Goal: Obtain resource: Download file/media

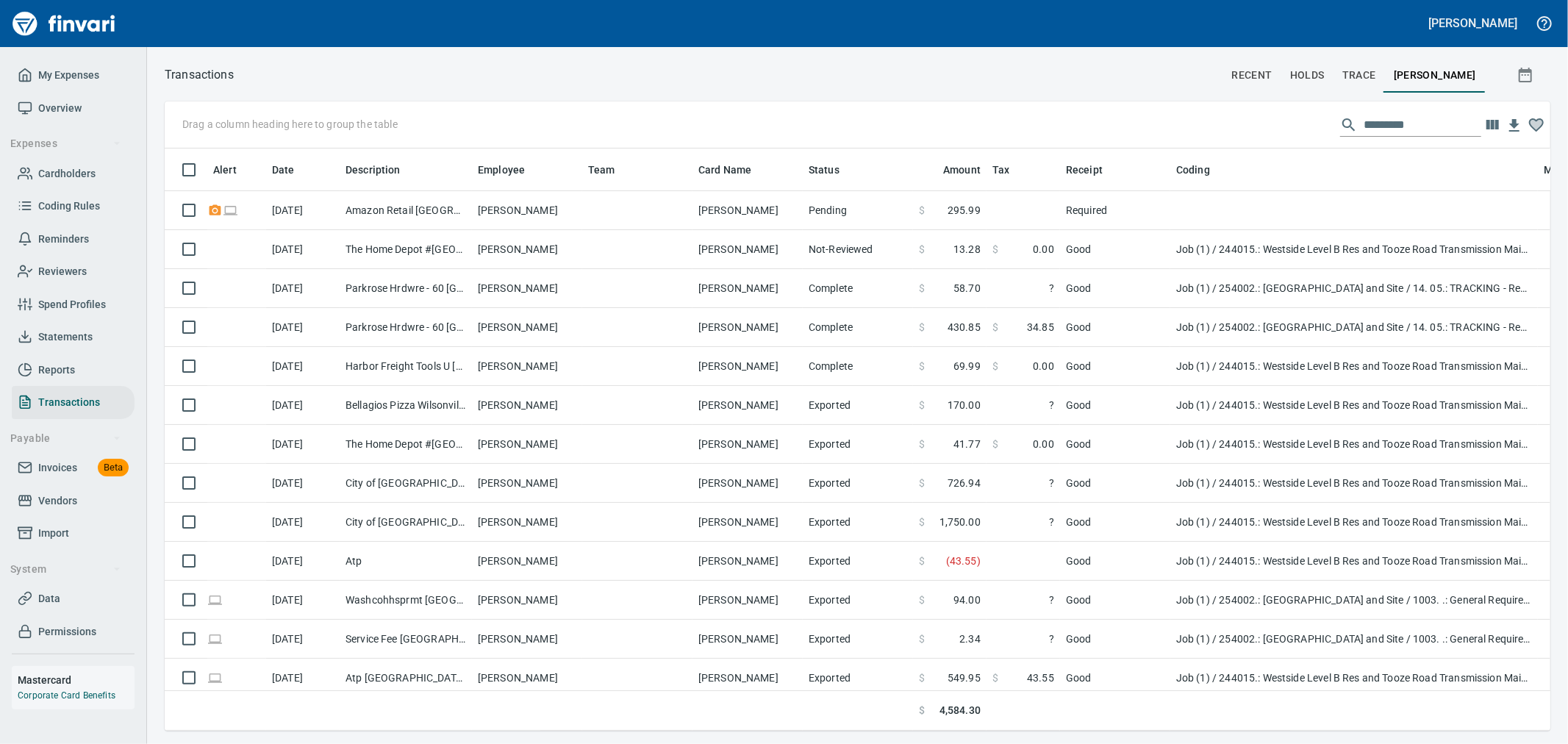
scroll to position [557, 1361]
drag, startPoint x: 72, startPoint y: 179, endPoint x: 118, endPoint y: 179, distance: 46.0
click at [72, 179] on span "Cardholders" at bounding box center [67, 173] width 57 height 18
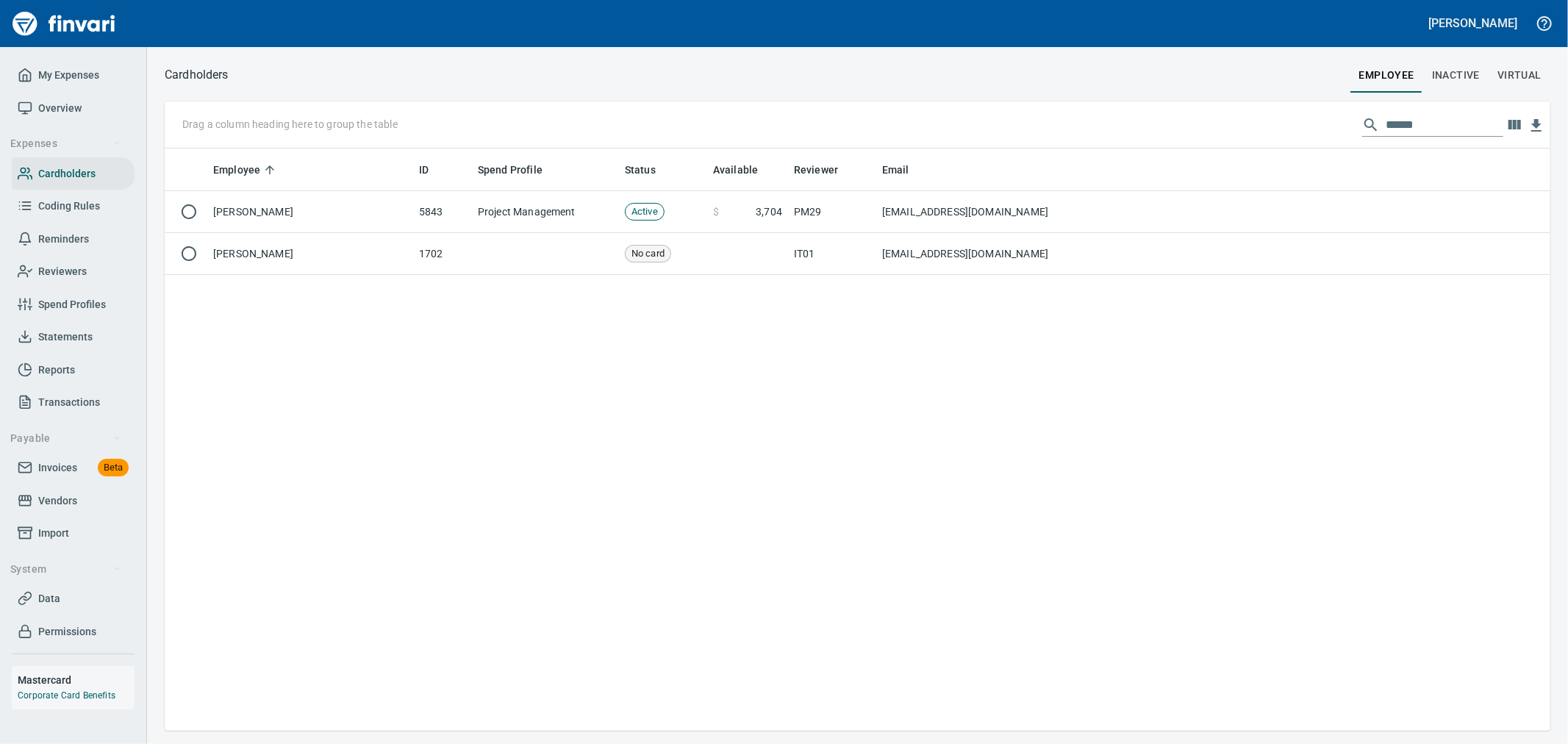
scroll to position [570, 1373]
drag, startPoint x: 1443, startPoint y: 123, endPoint x: 1233, endPoint y: 116, distance: 210.1
click at [777, 114] on div "Drag a column heading here to group the table ******" at bounding box center [857, 125] width 1386 height 47
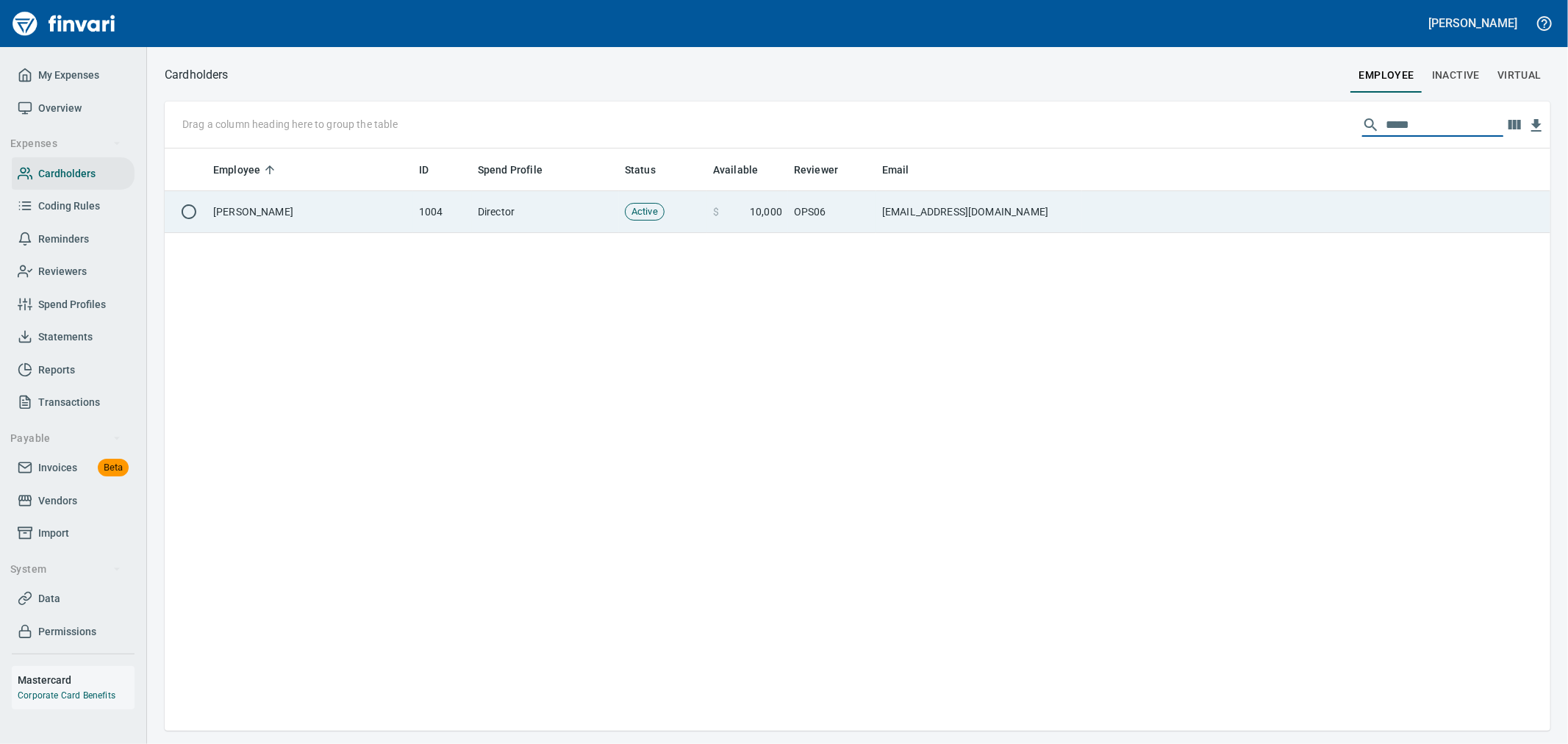
type input "*****"
click at [777, 208] on td at bounding box center [1316, 212] width 469 height 42
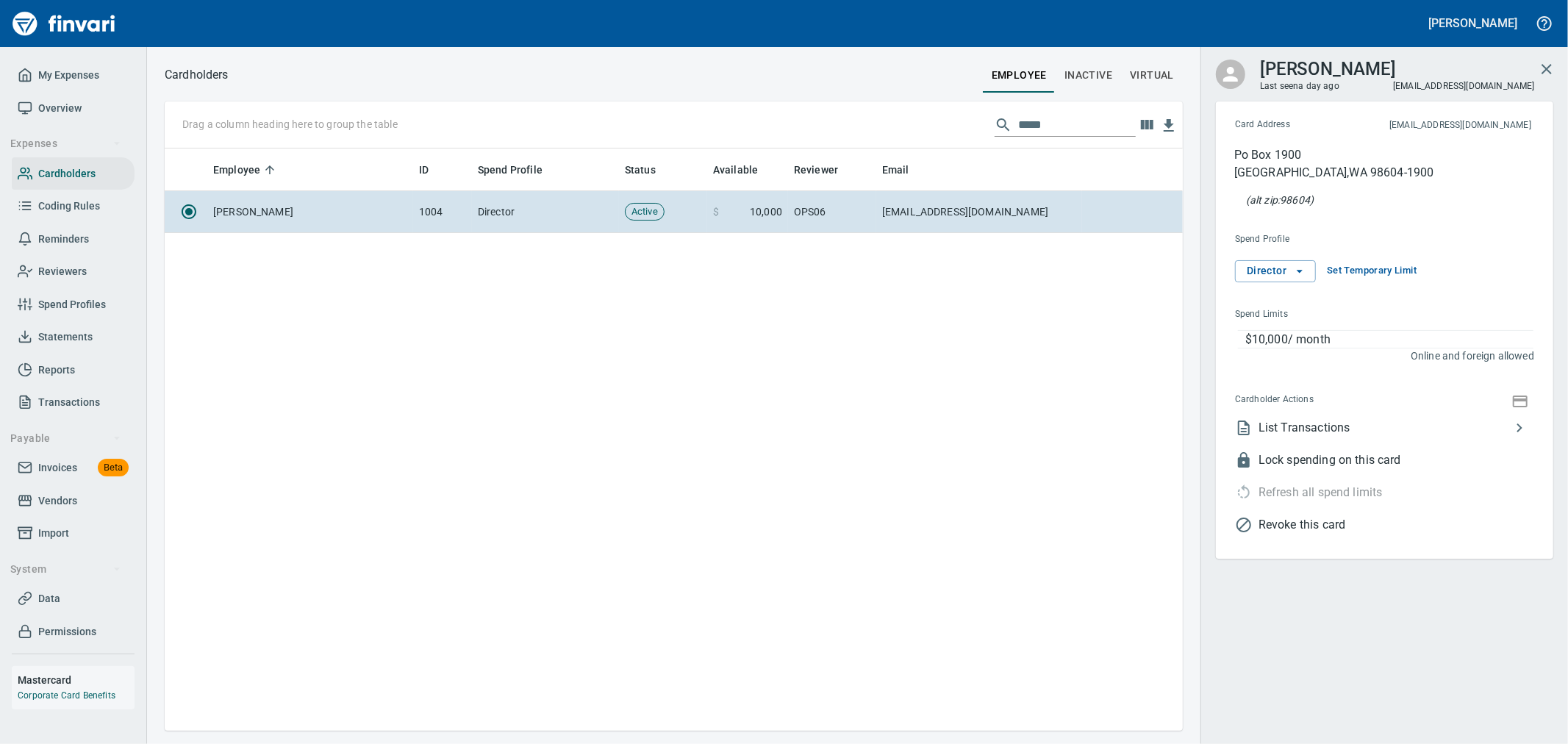
scroll to position [570, 1006]
click at [777, 321] on span "List Transactions" at bounding box center [1385, 432] width 253 height 17
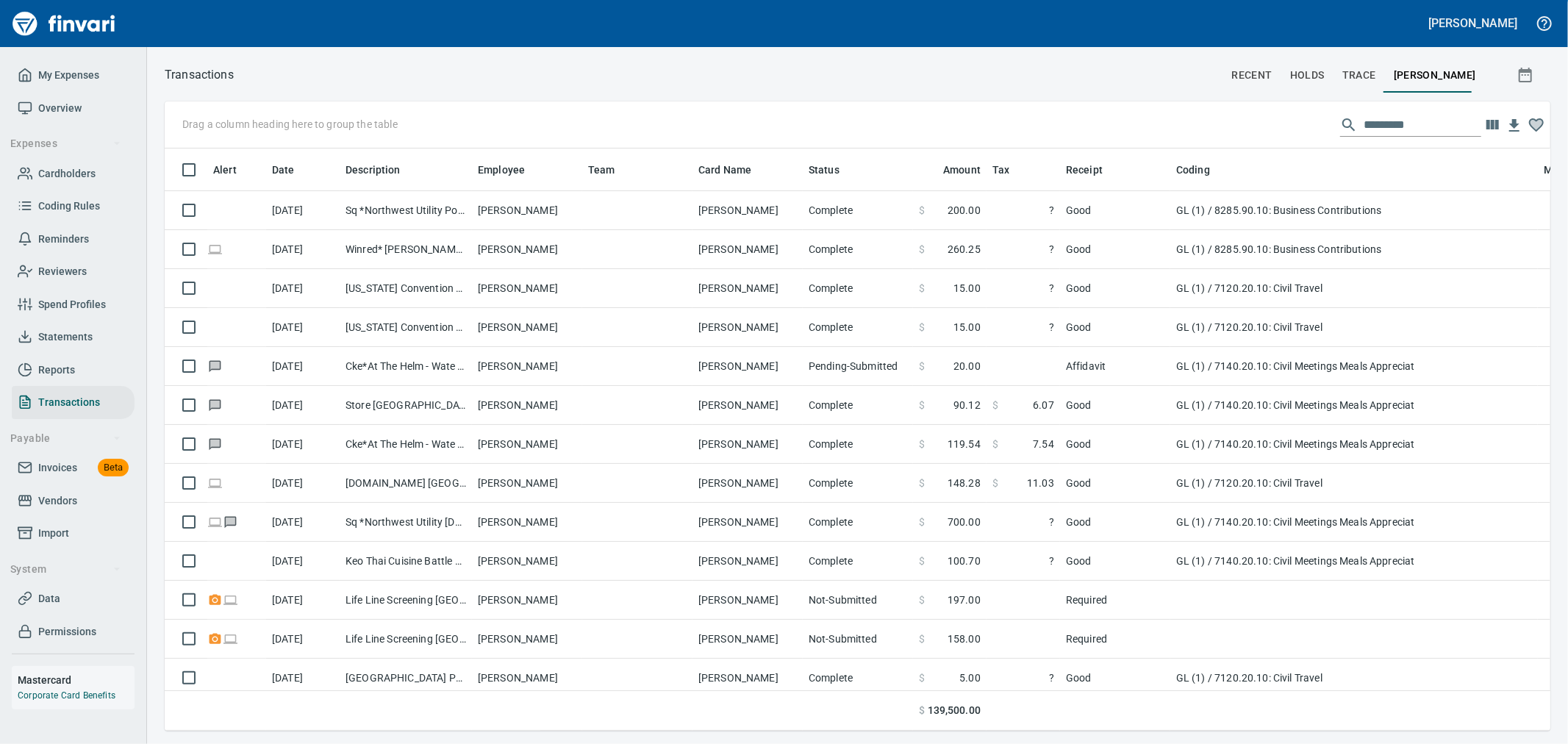
scroll to position [557, 1361]
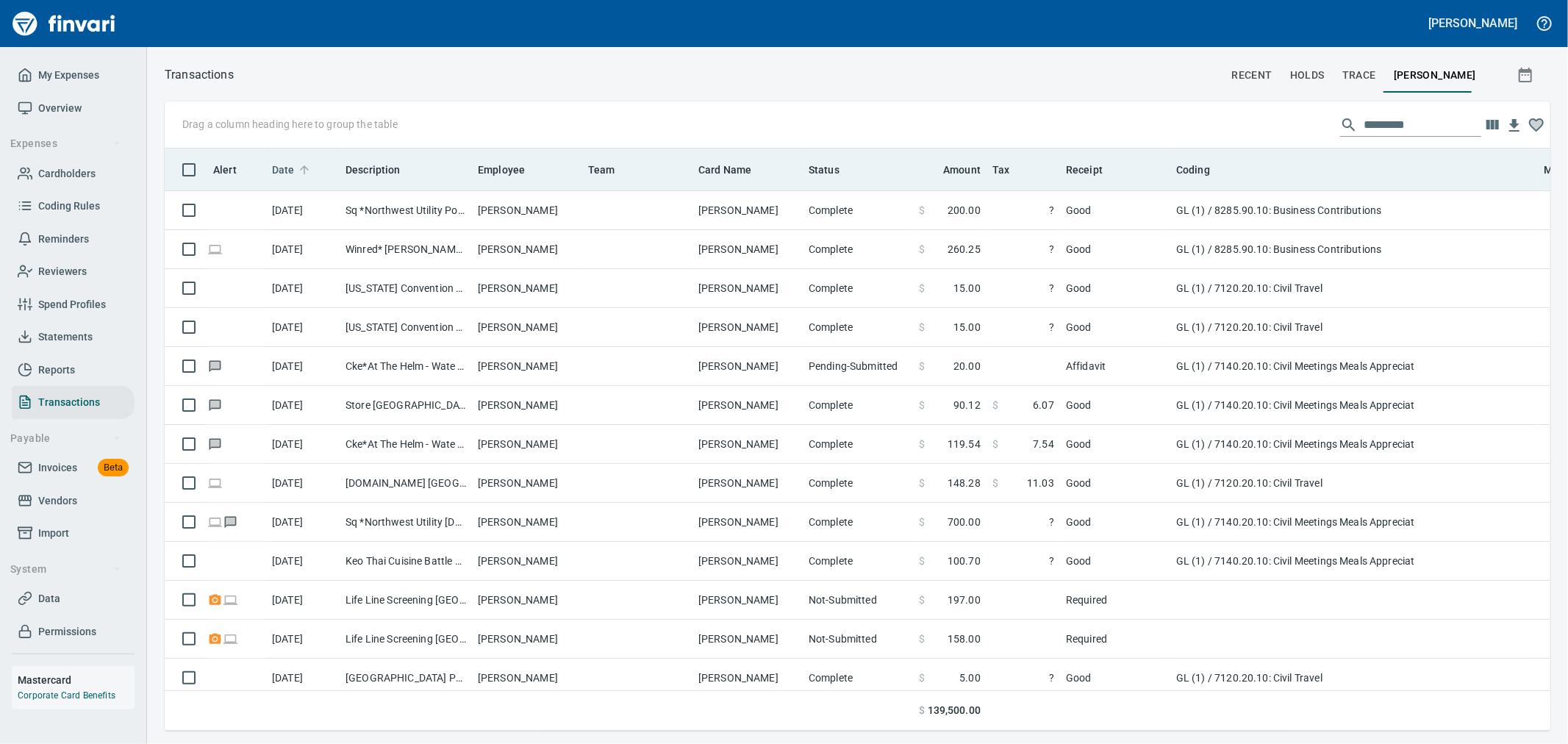
click at [277, 166] on span "Date" at bounding box center [284, 170] width 22 height 17
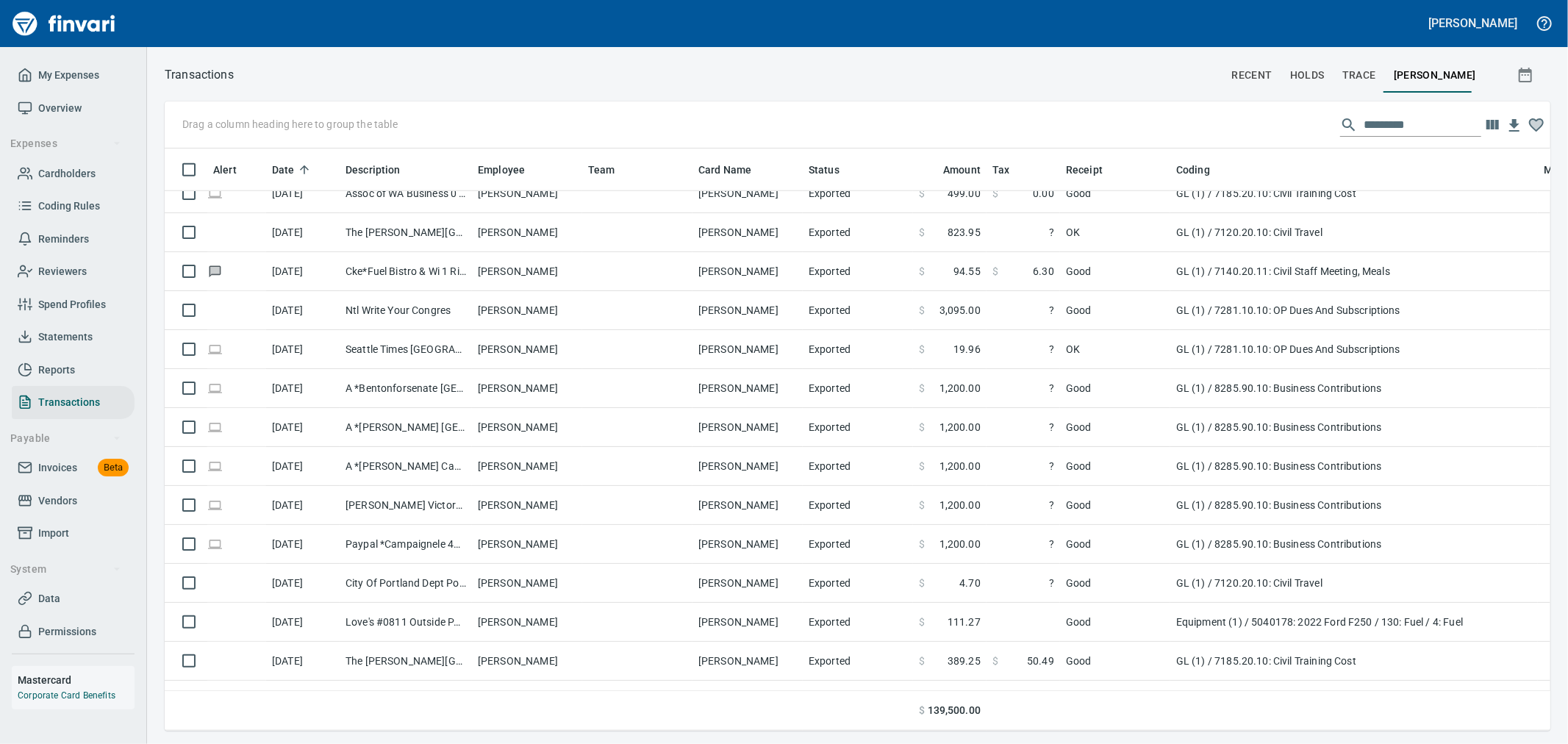
scroll to position [1389, 0]
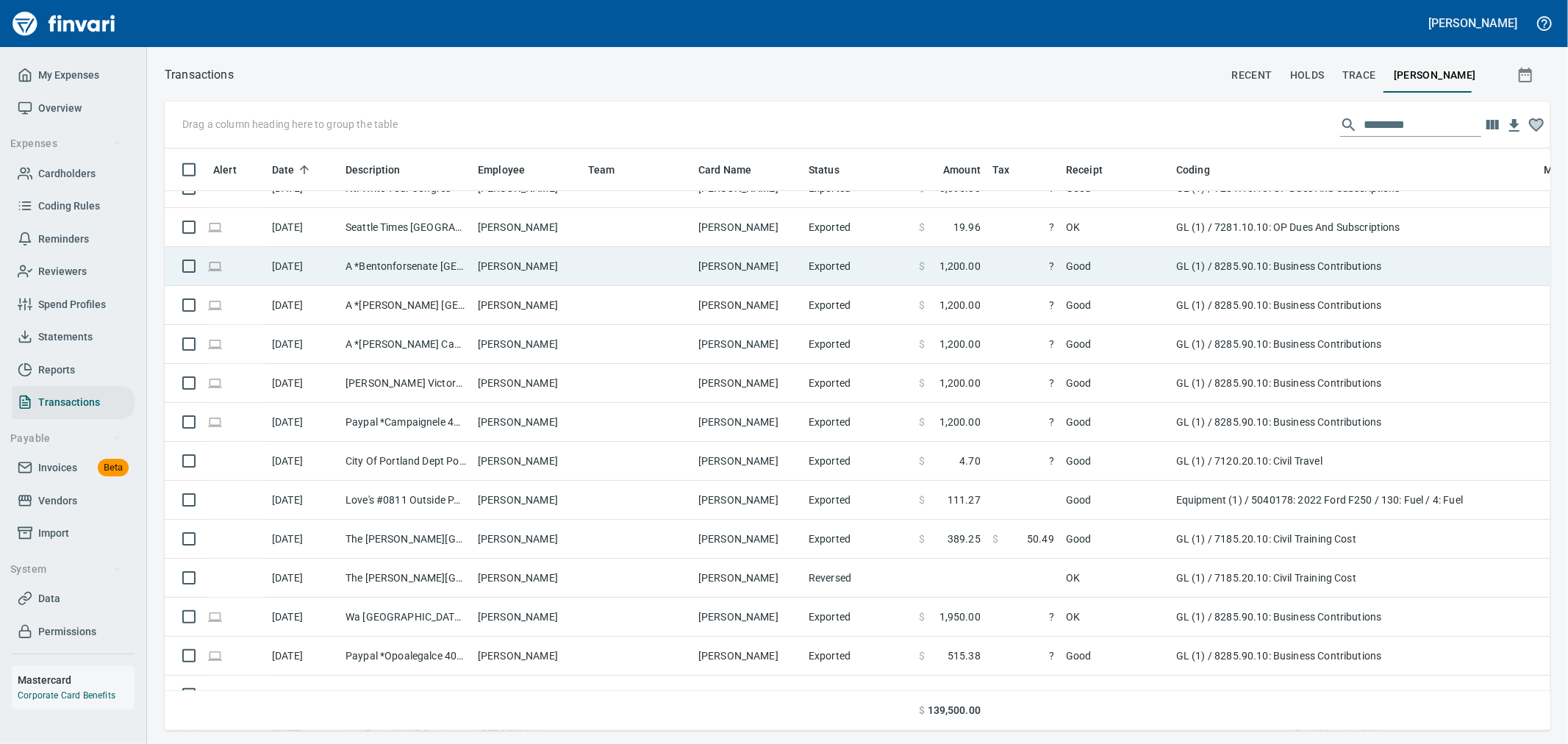
click at [777, 265] on td "$ 1,200.00" at bounding box center [950, 266] width 74 height 39
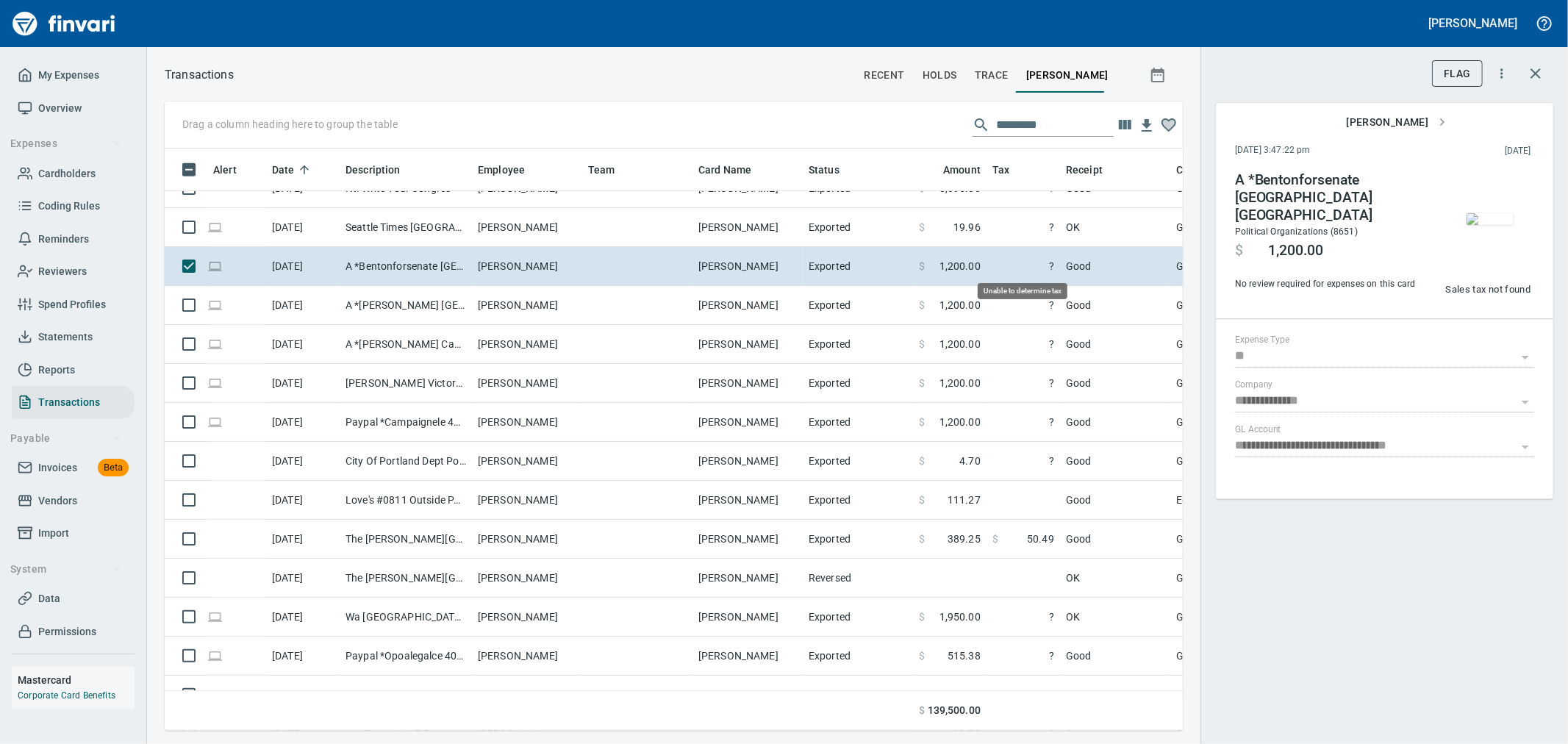
scroll to position [557, 994]
click at [777, 224] on img "button" at bounding box center [1490, 220] width 47 height 12
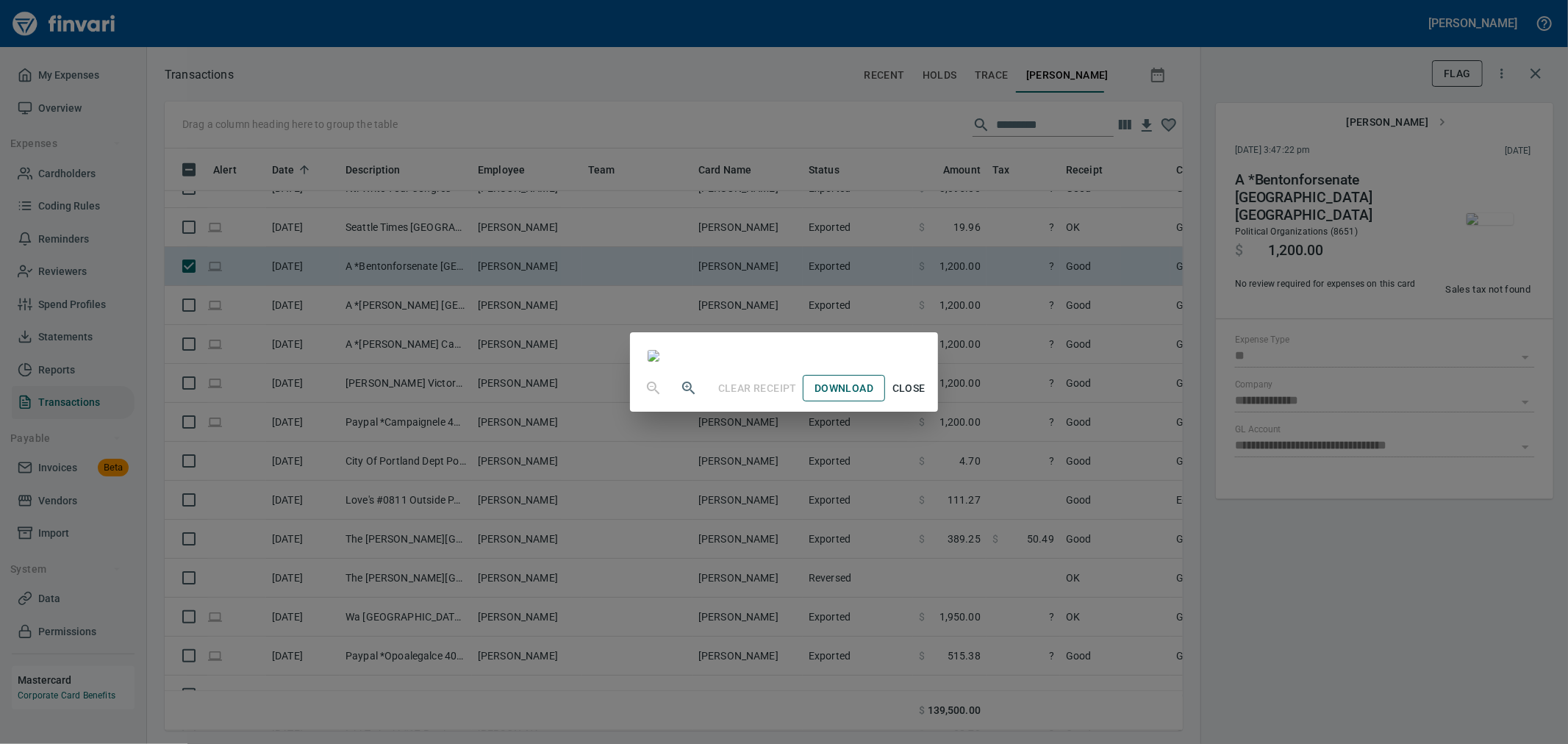
click at [777, 321] on span "Download" at bounding box center [844, 388] width 59 height 18
click at [777, 321] on span "Close" at bounding box center [908, 388] width 35 height 18
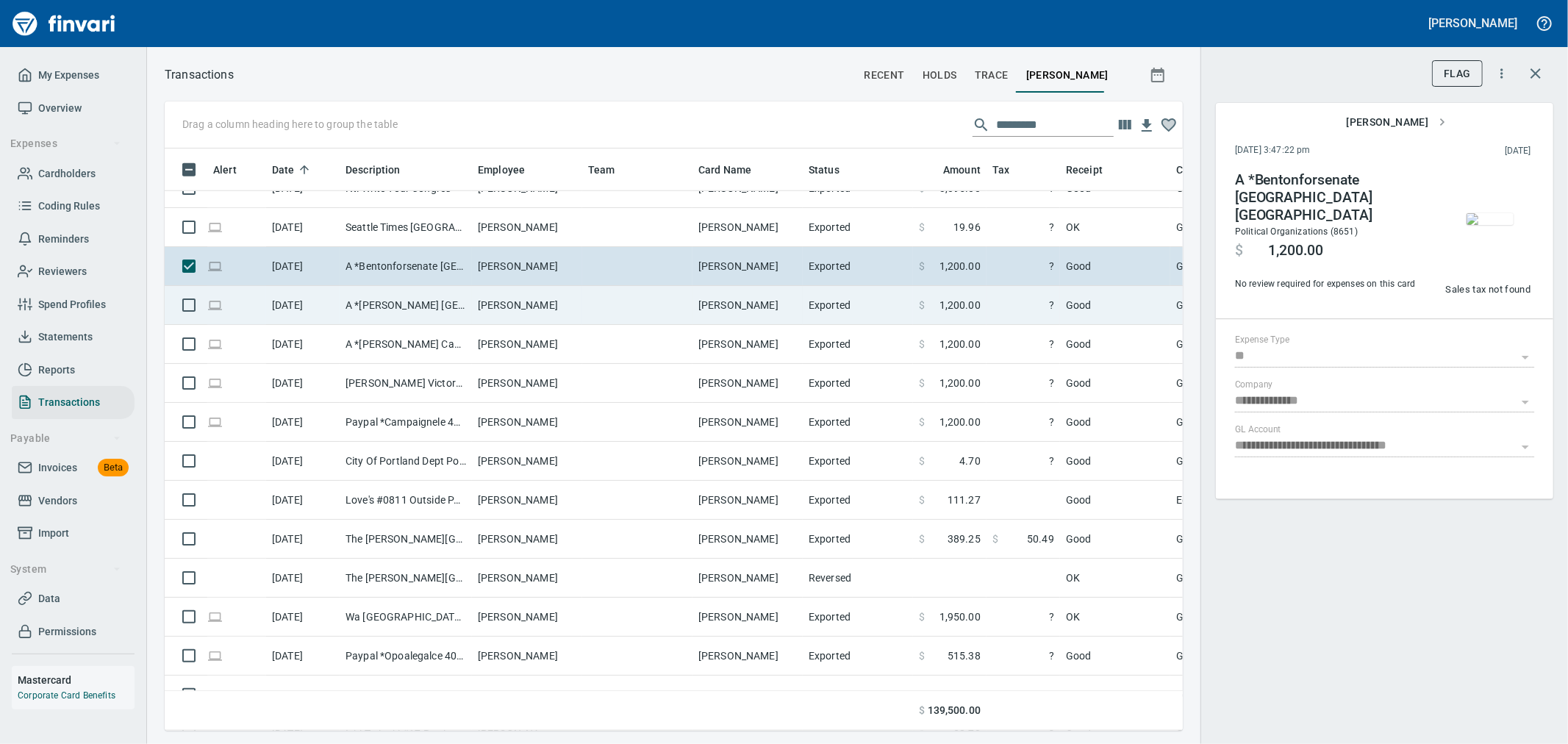
click at [777, 311] on td "Exported" at bounding box center [858, 305] width 111 height 39
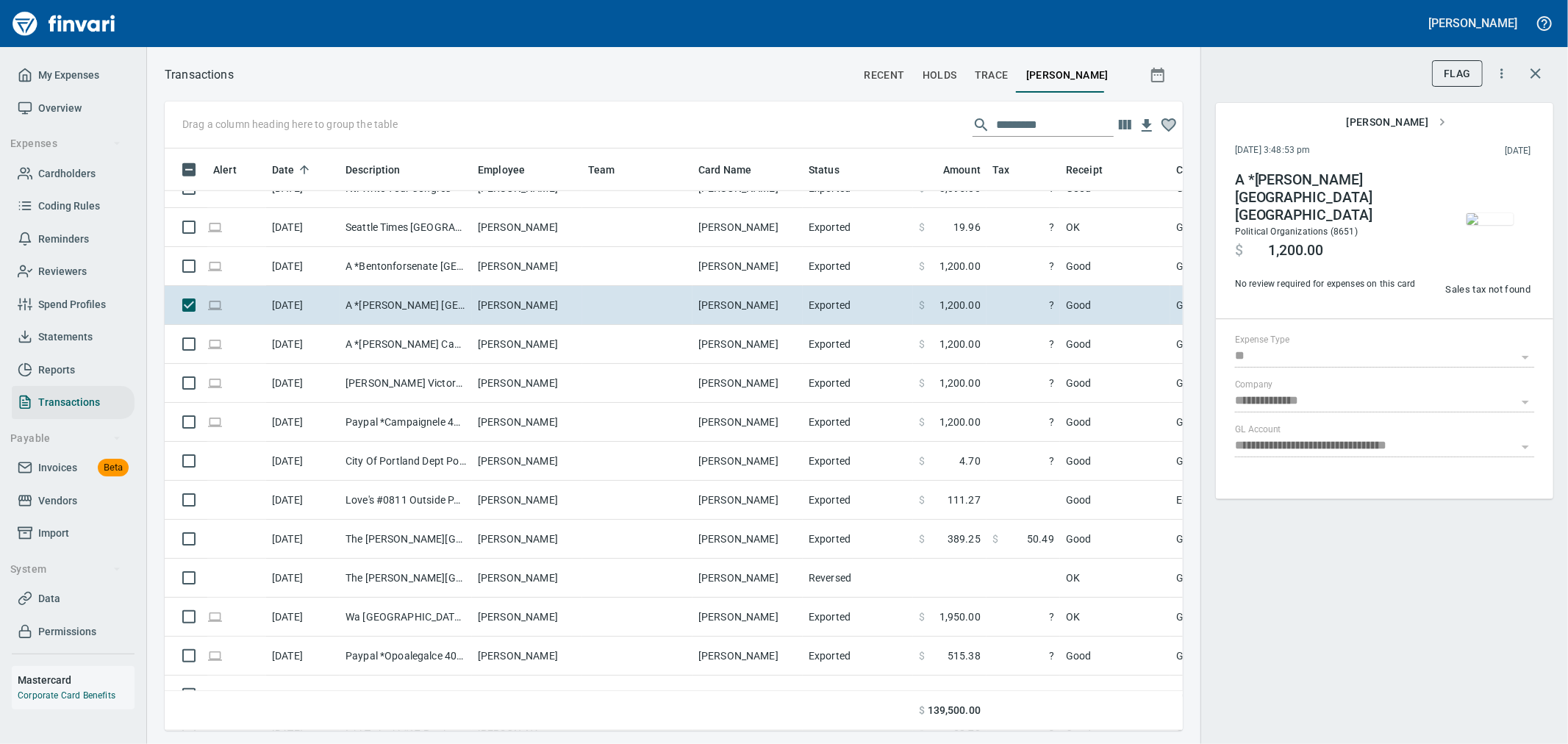
click at [777, 222] on img "button" at bounding box center [1490, 220] width 47 height 12
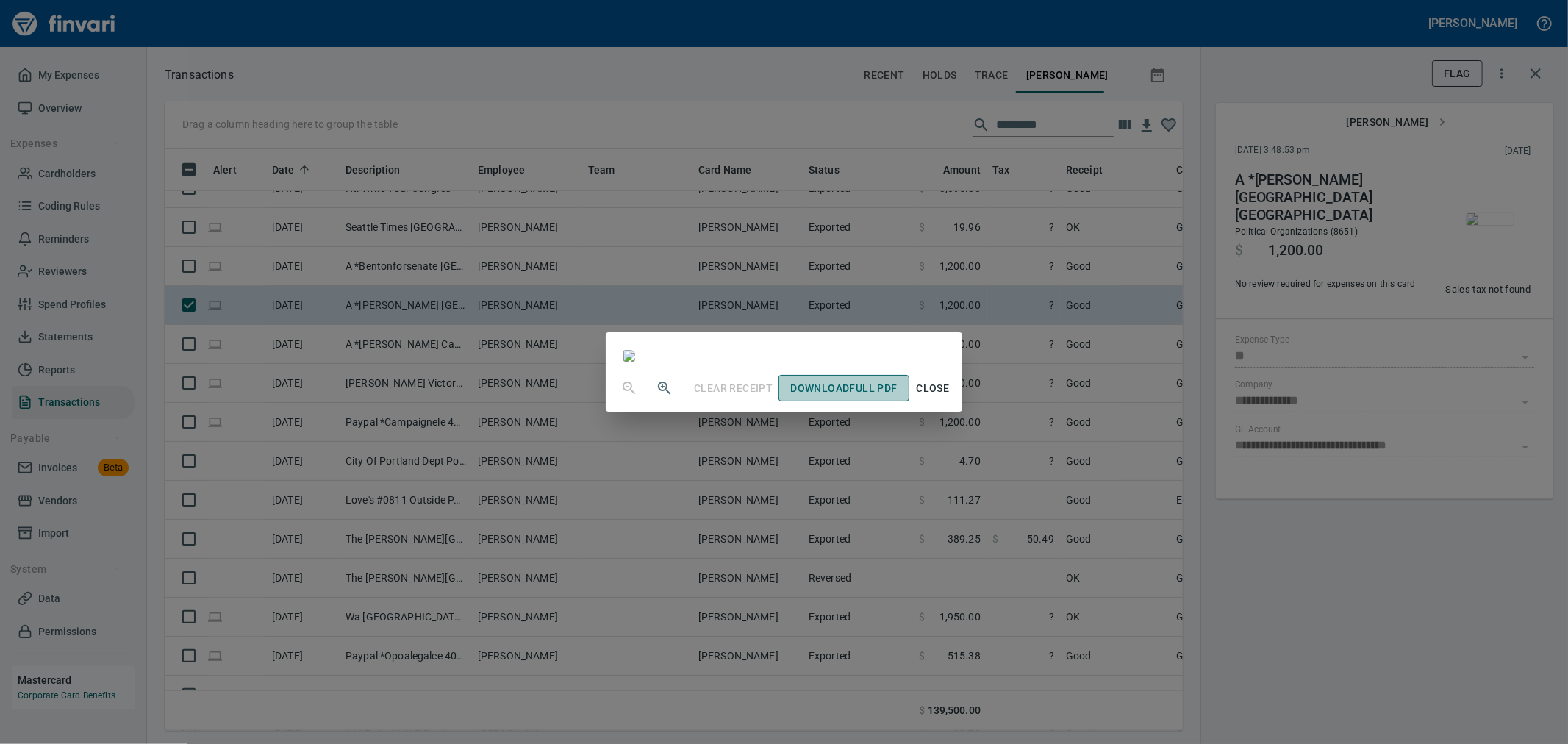
click at [777, 321] on span "Download Full PDF" at bounding box center [843, 388] width 106 height 18
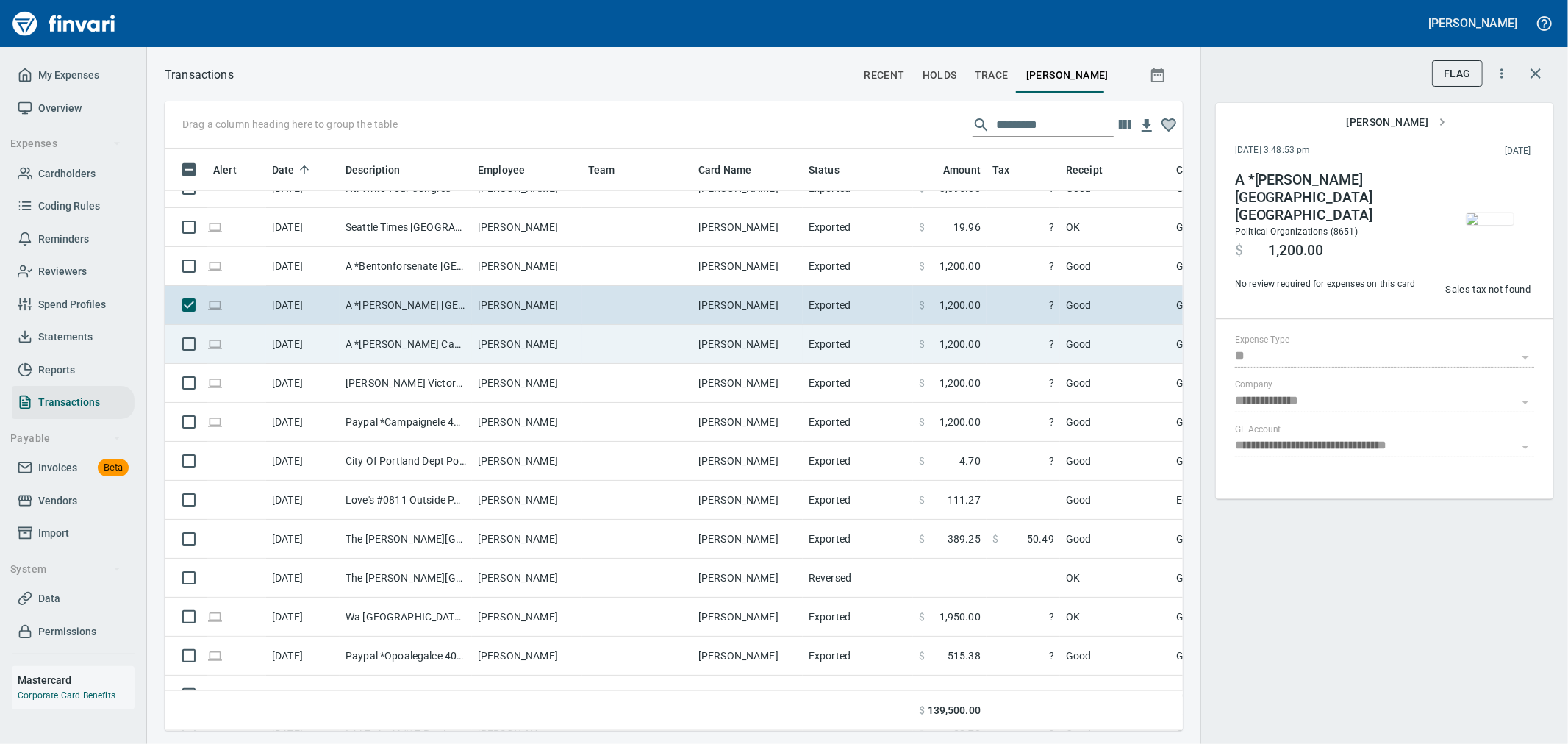
click at [777, 321] on td "Exported" at bounding box center [858, 344] width 111 height 39
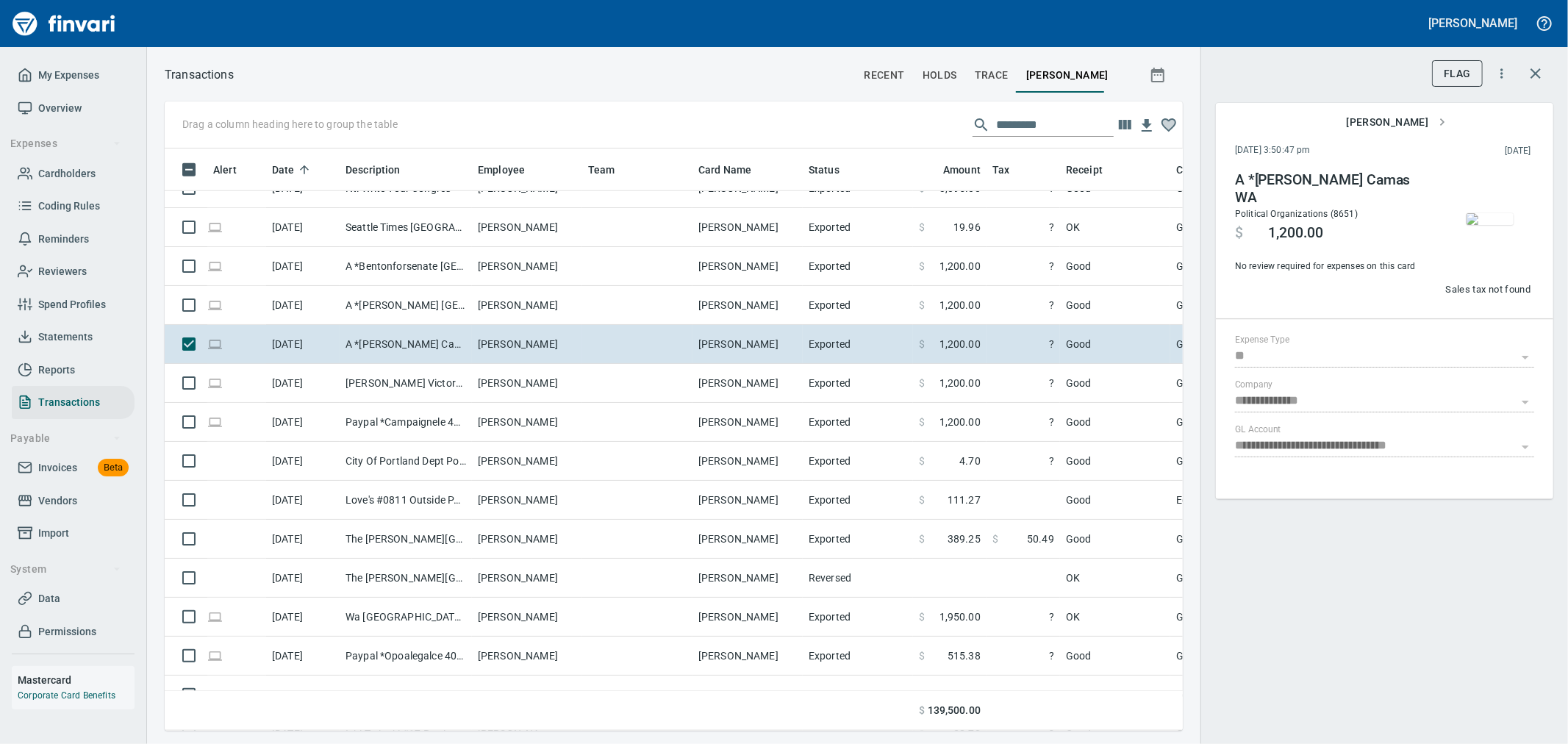
click at [777, 225] on img "button" at bounding box center [1490, 220] width 47 height 12
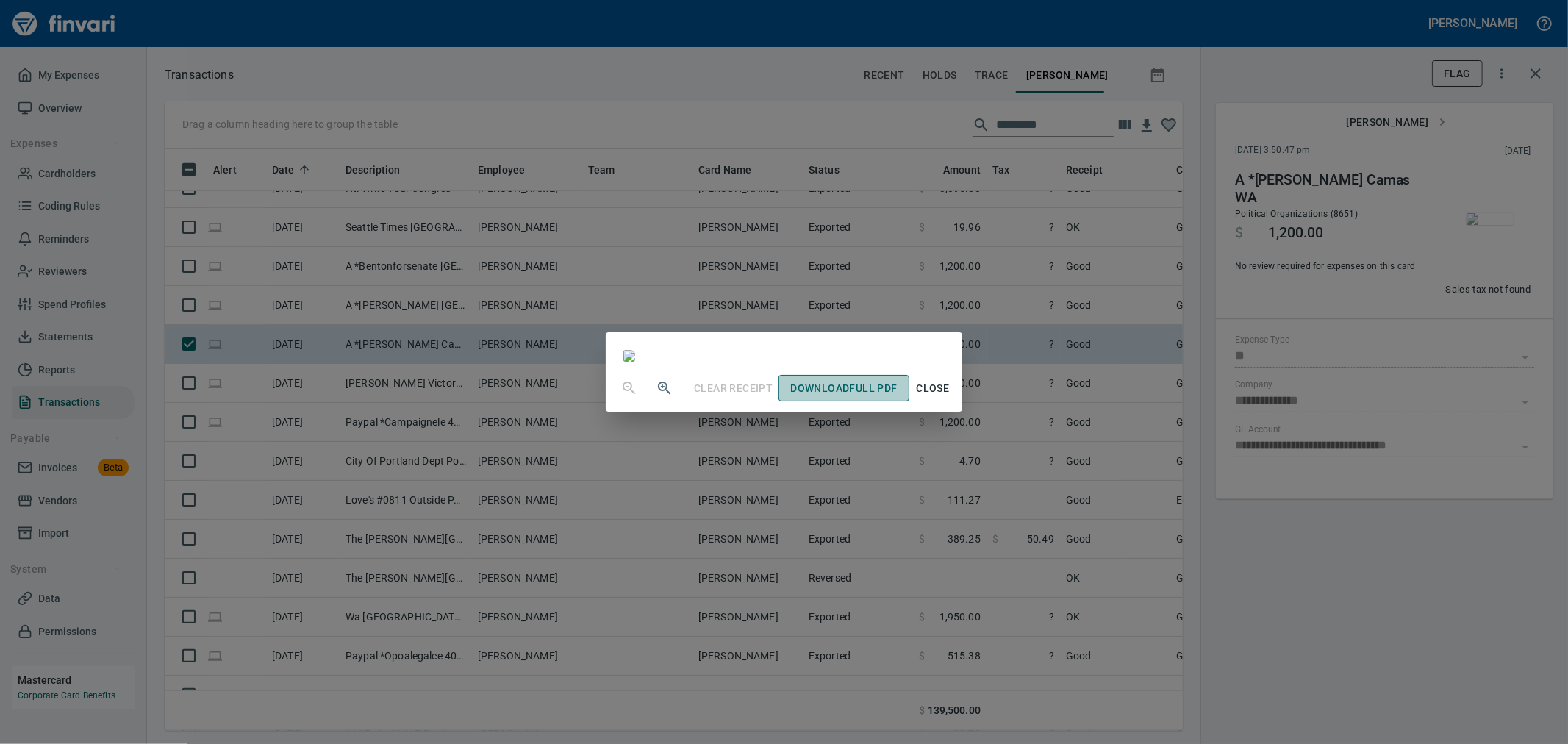
click at [777, 321] on span "Download Full PDF" at bounding box center [843, 388] width 106 height 18
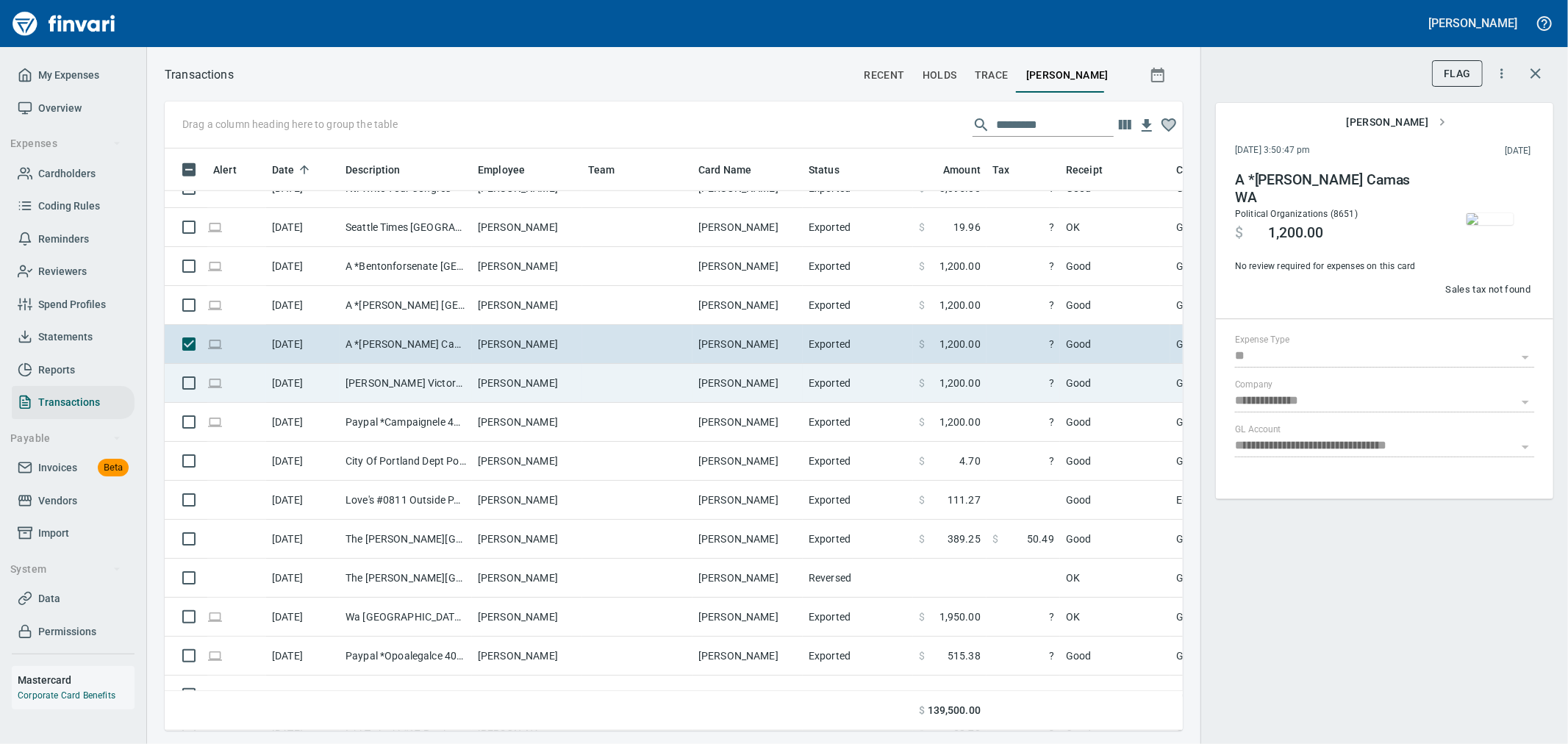
click at [641, 321] on td at bounding box center [637, 383] width 111 height 39
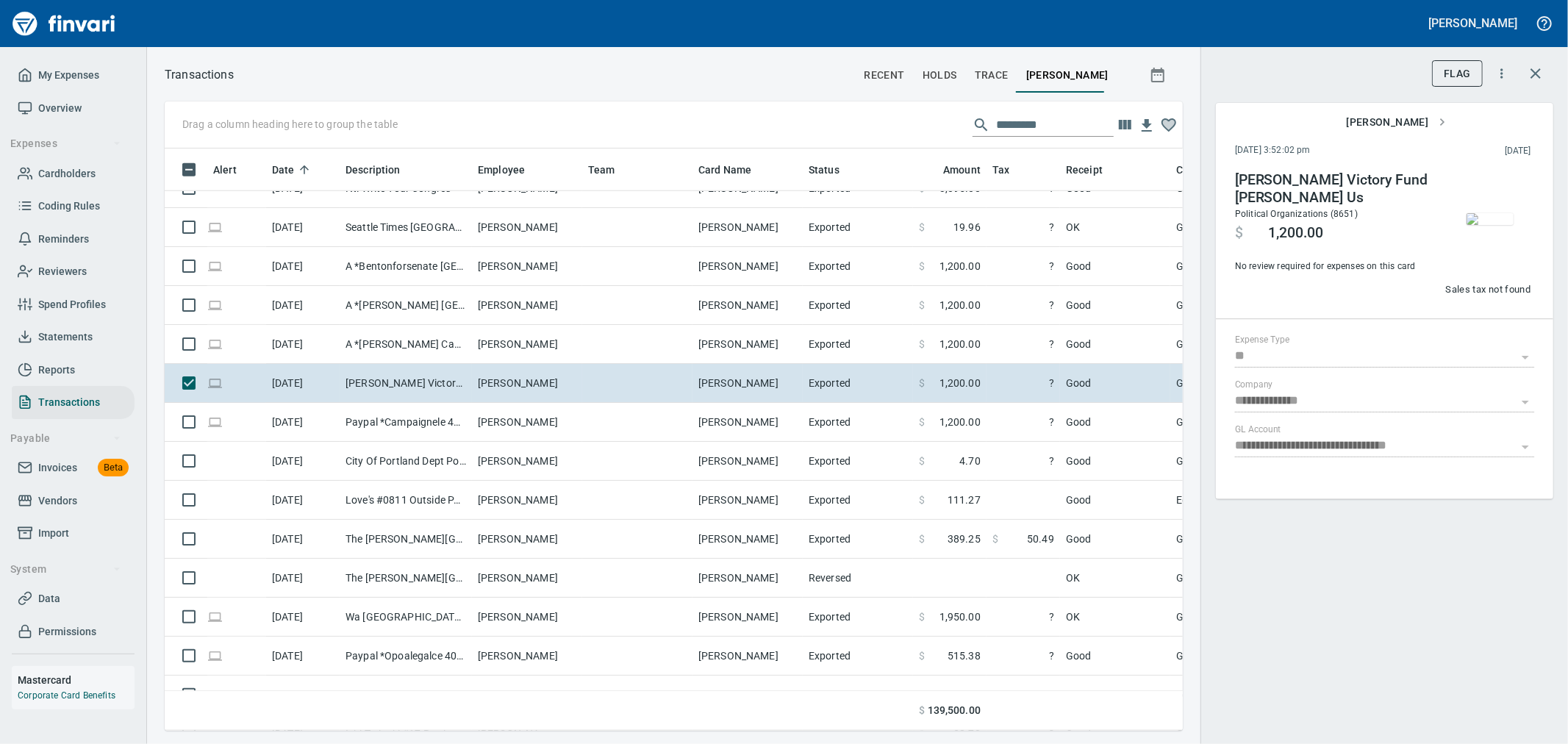
click at [777, 214] on img "button" at bounding box center [1490, 220] width 47 height 12
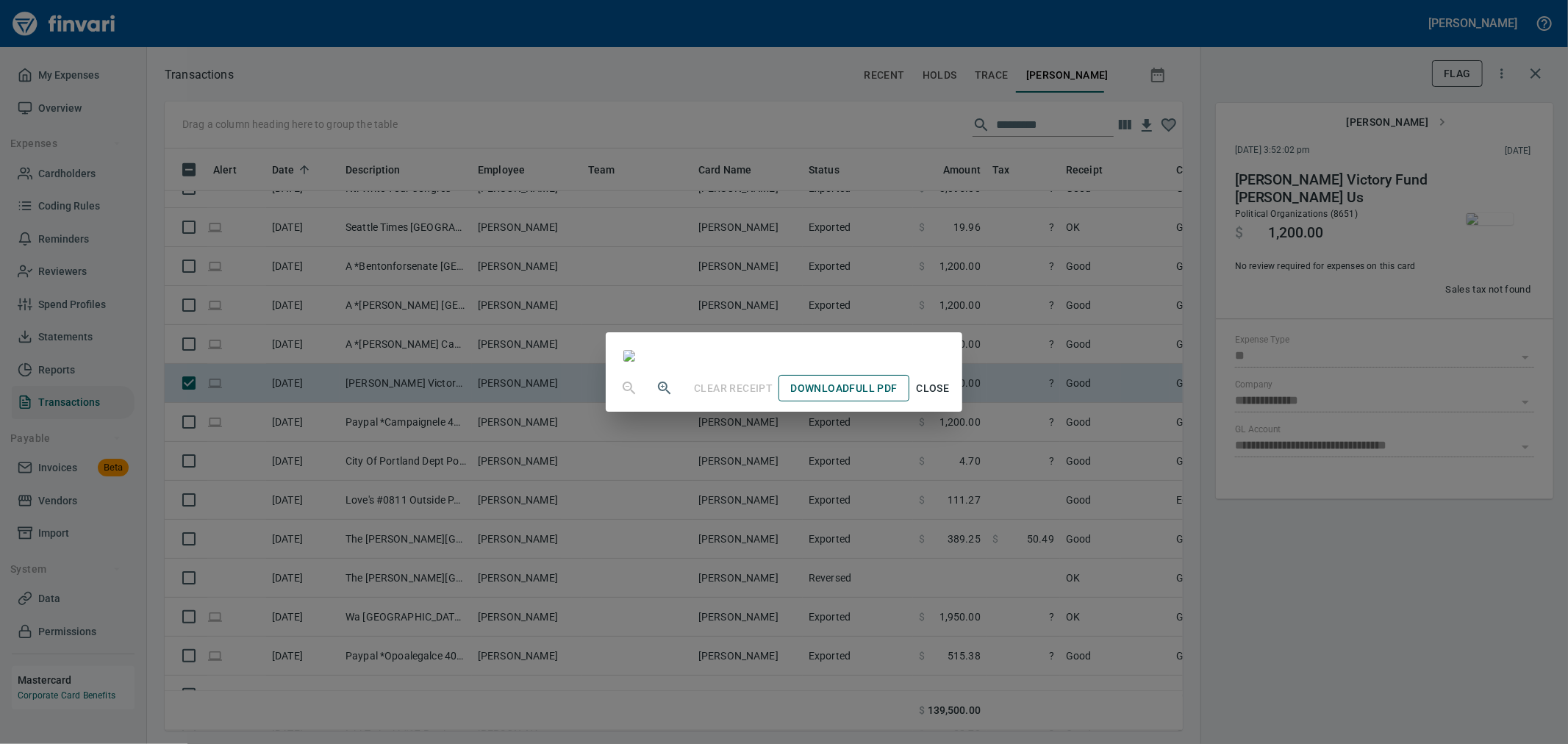
click at [777, 321] on span "Download Full PDF" at bounding box center [843, 388] width 106 height 18
click at [777, 321] on div "Clear Receipt Download Full PDF Close" at bounding box center [784, 372] width 1568 height 744
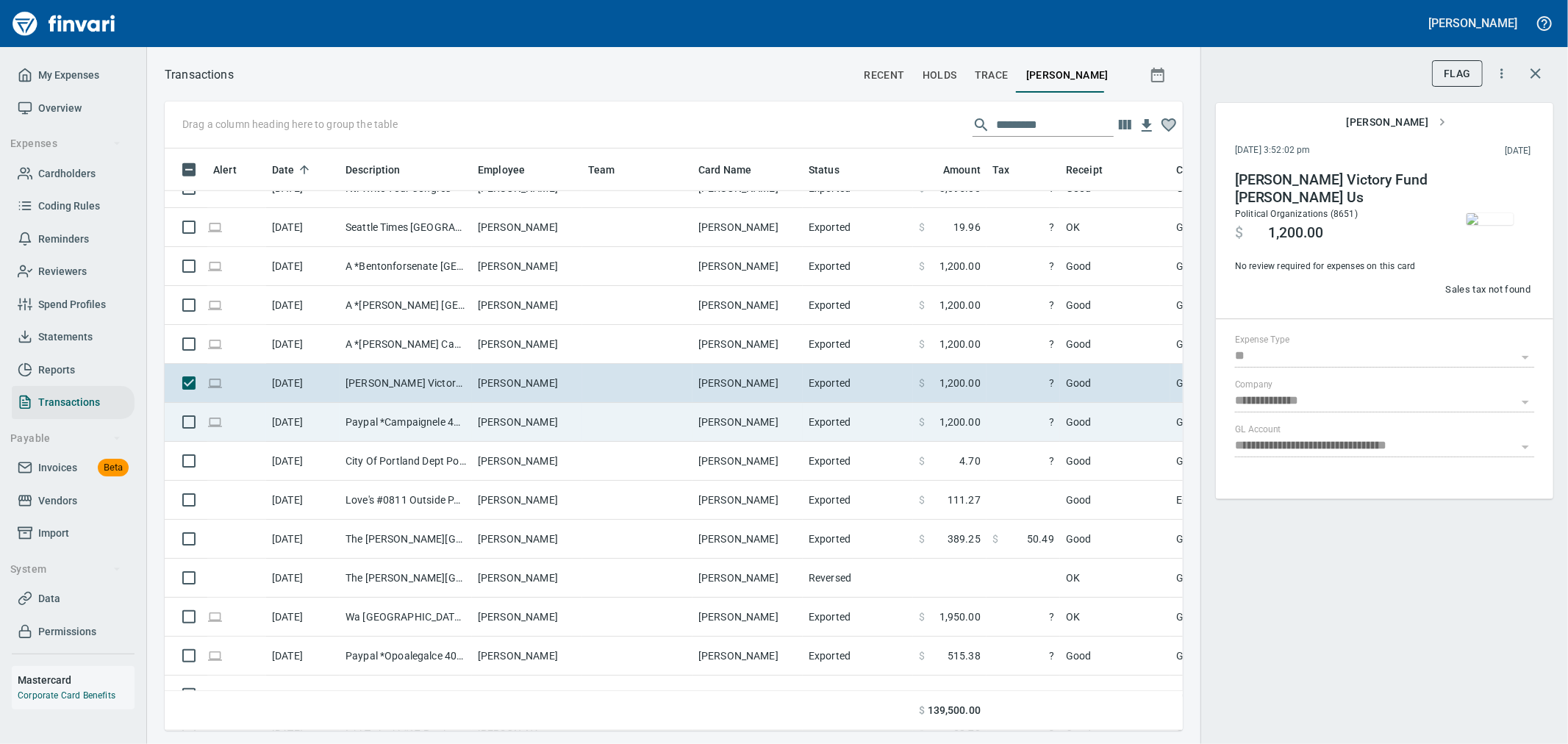
click at [777, 321] on td "Exported" at bounding box center [858, 422] width 111 height 39
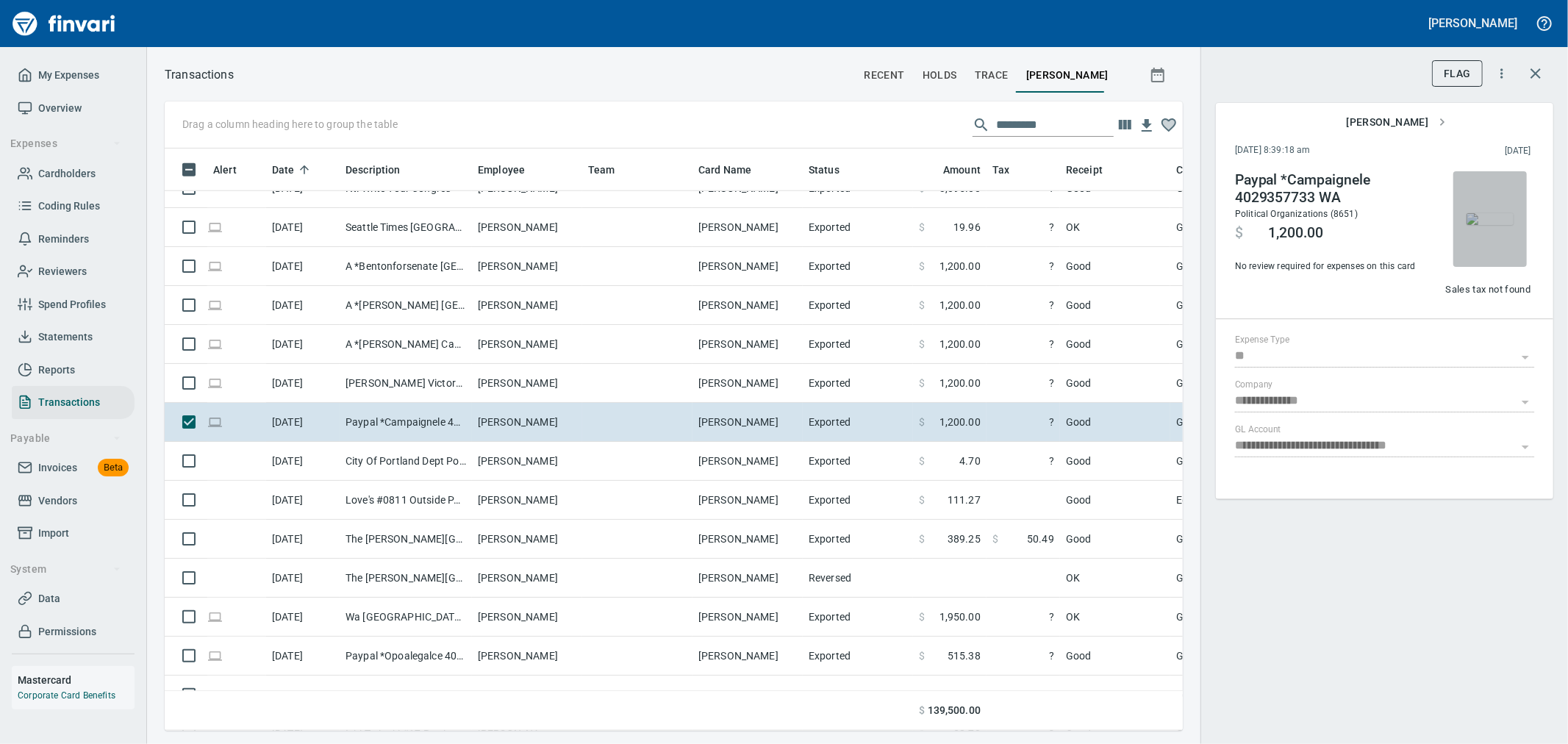
click at [777, 223] on img "button" at bounding box center [1490, 220] width 47 height 12
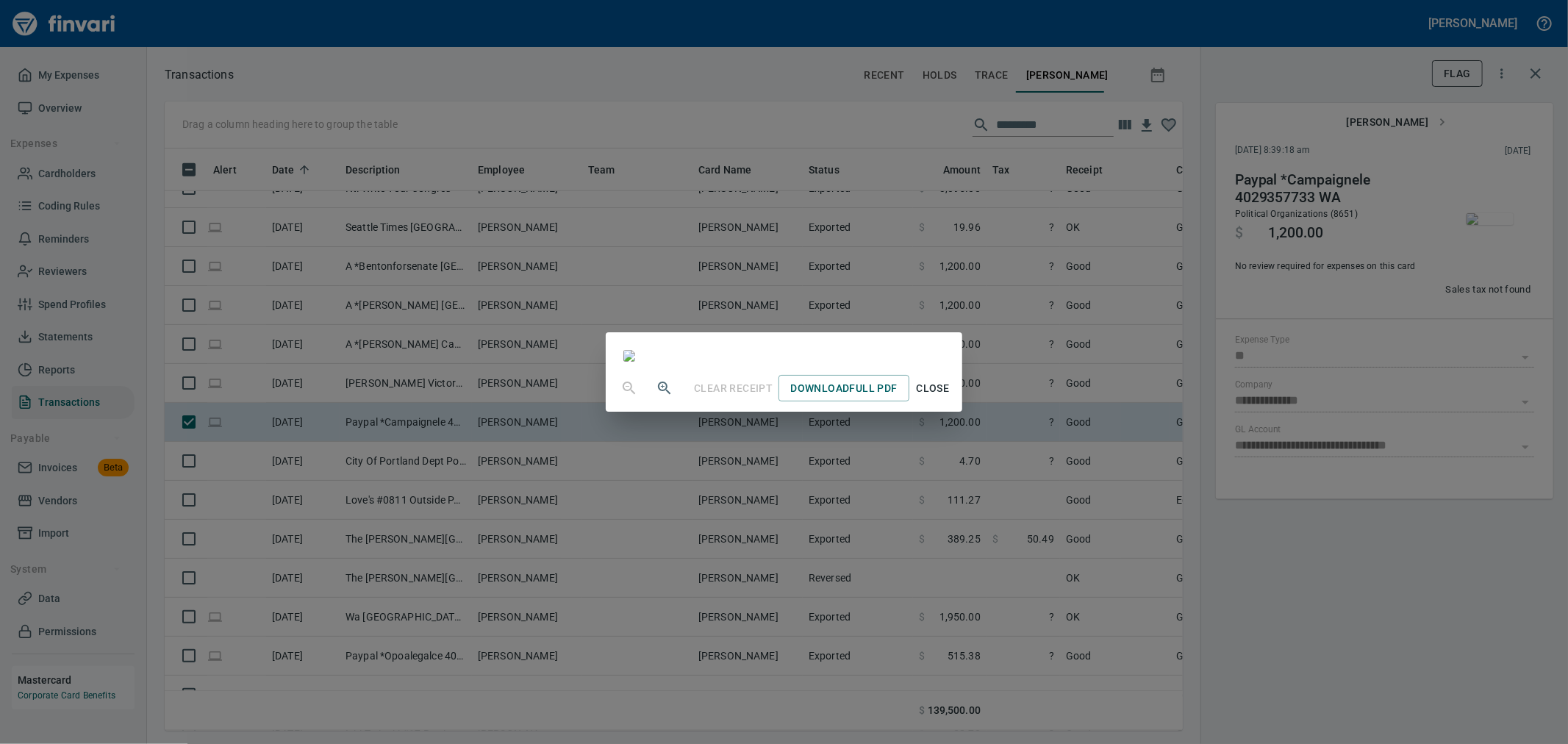
click at [777, 321] on span "Close" at bounding box center [932, 388] width 35 height 18
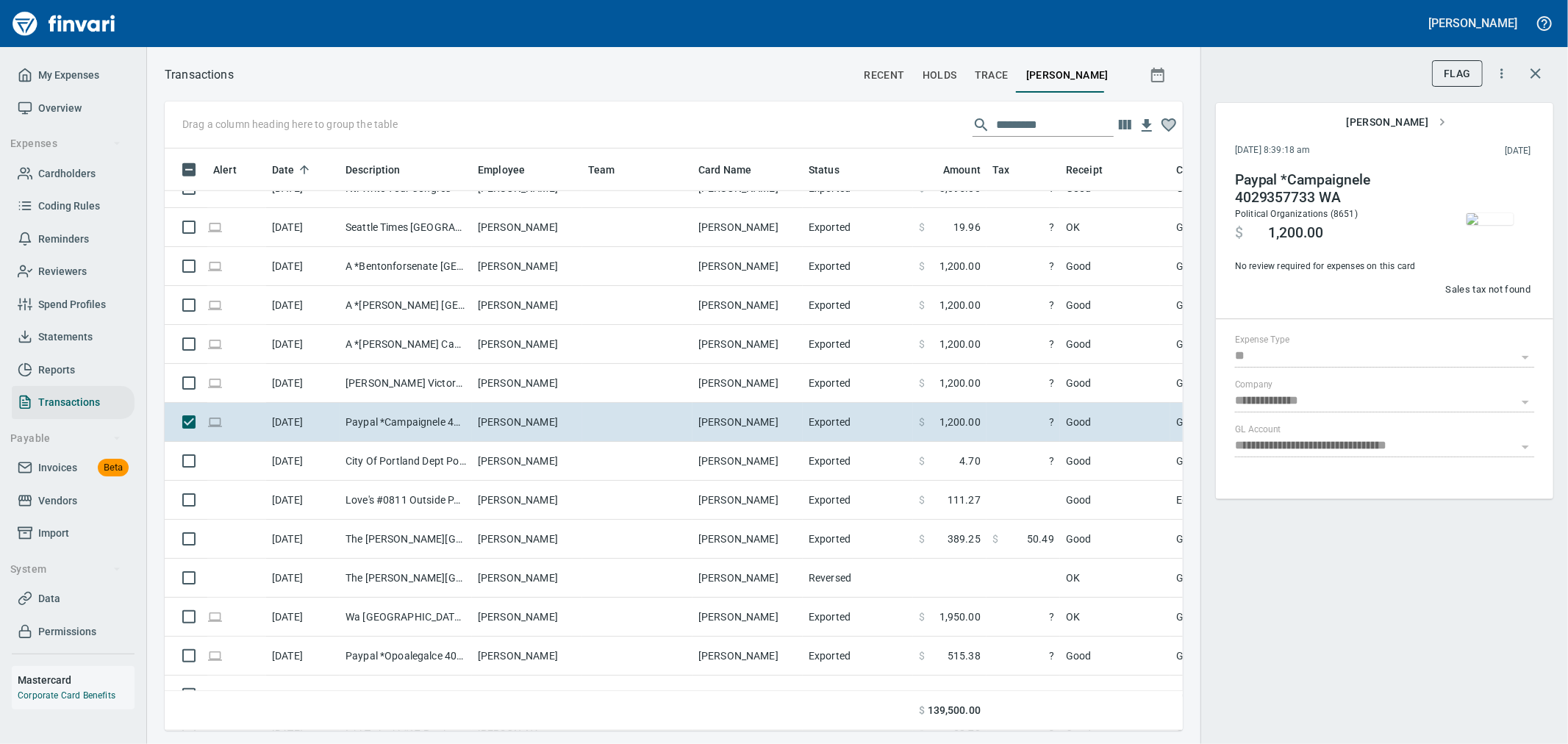
click at [777, 223] on img "button" at bounding box center [1490, 220] width 47 height 12
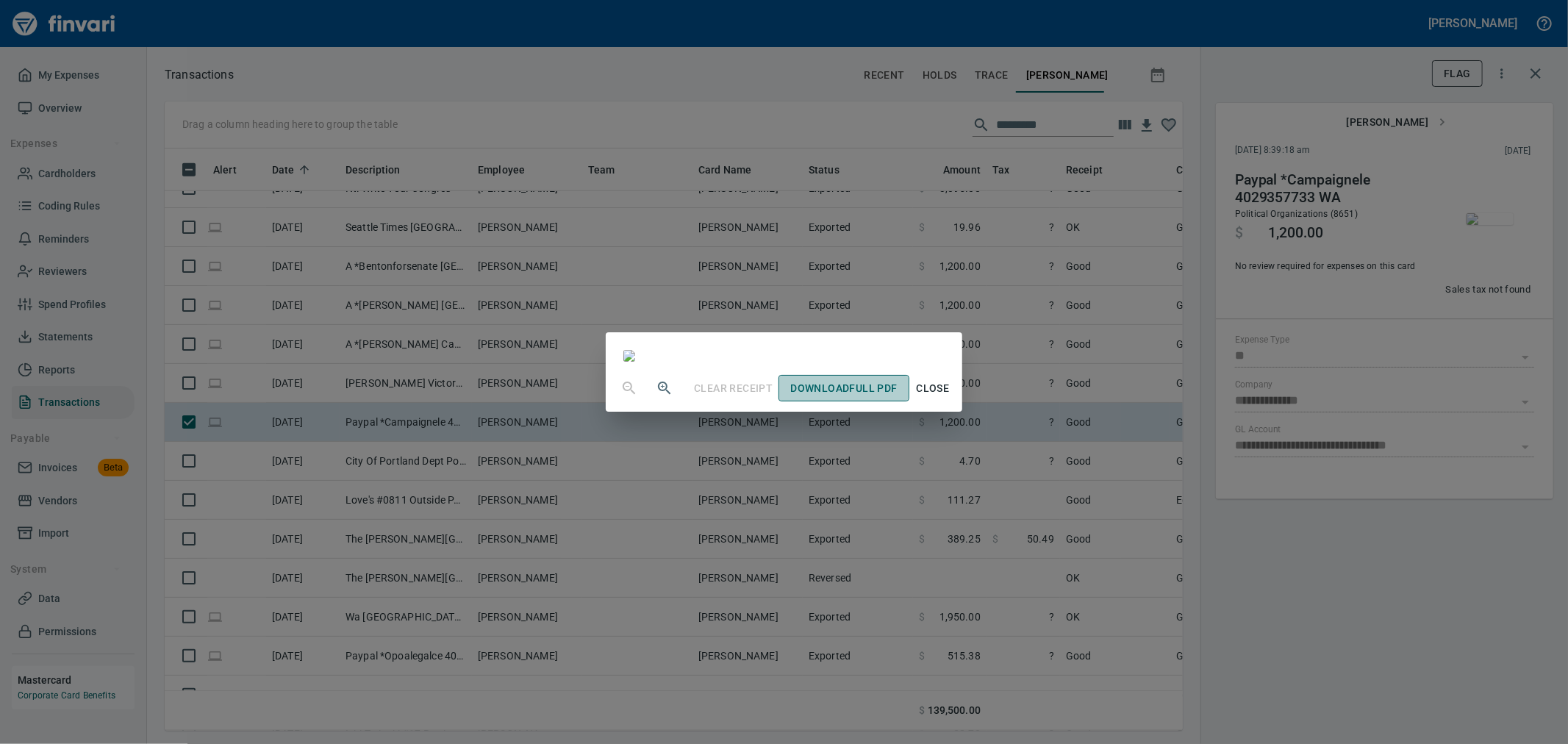
click at [777, 321] on span "Download Full PDF" at bounding box center [843, 388] width 106 height 18
click at [777, 321] on div "Clear Receipt Download Full PDF Close" at bounding box center [784, 372] width 1568 height 744
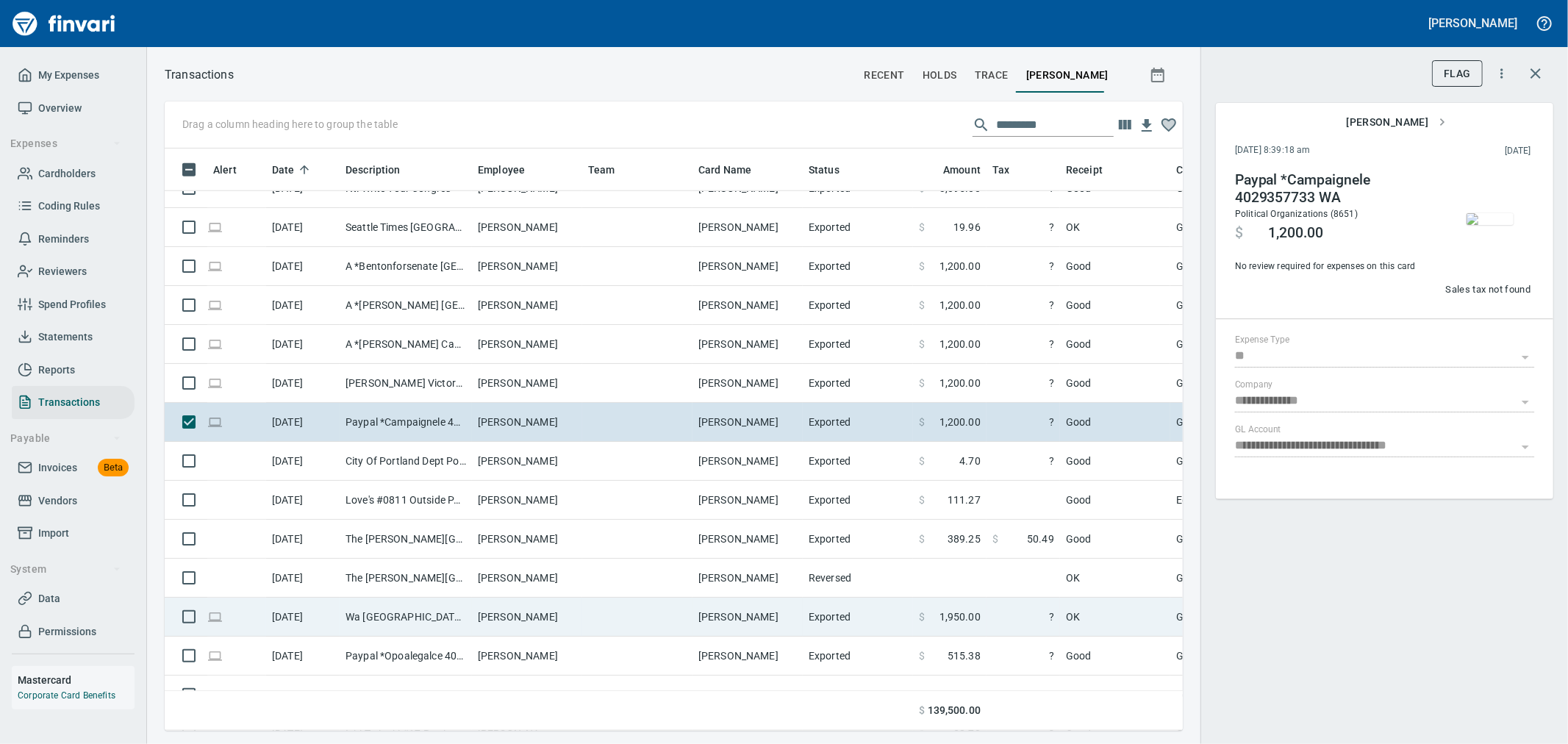
click at [777, 321] on td "Exported" at bounding box center [858, 617] width 111 height 39
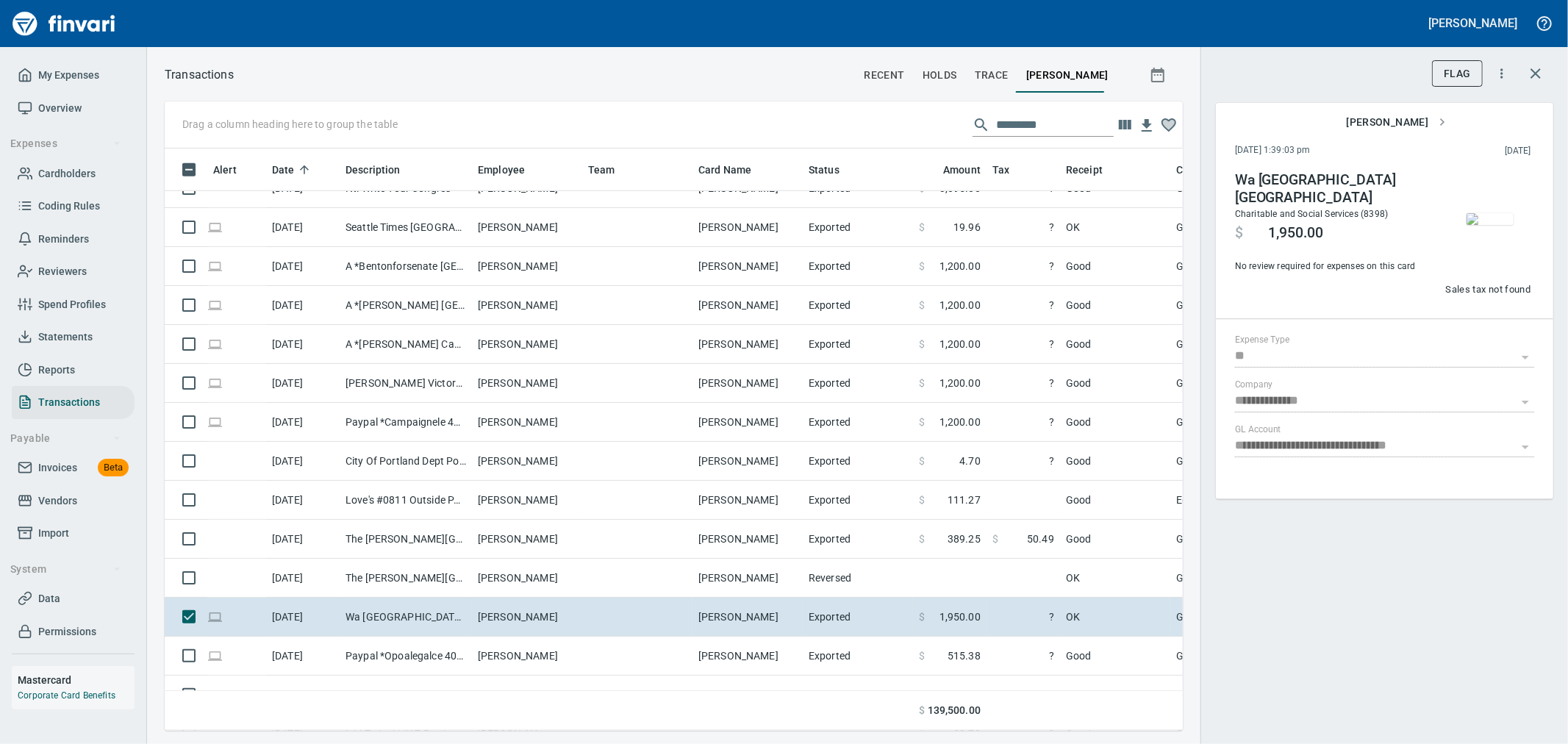
click at [777, 225] on img "button" at bounding box center [1490, 220] width 47 height 12
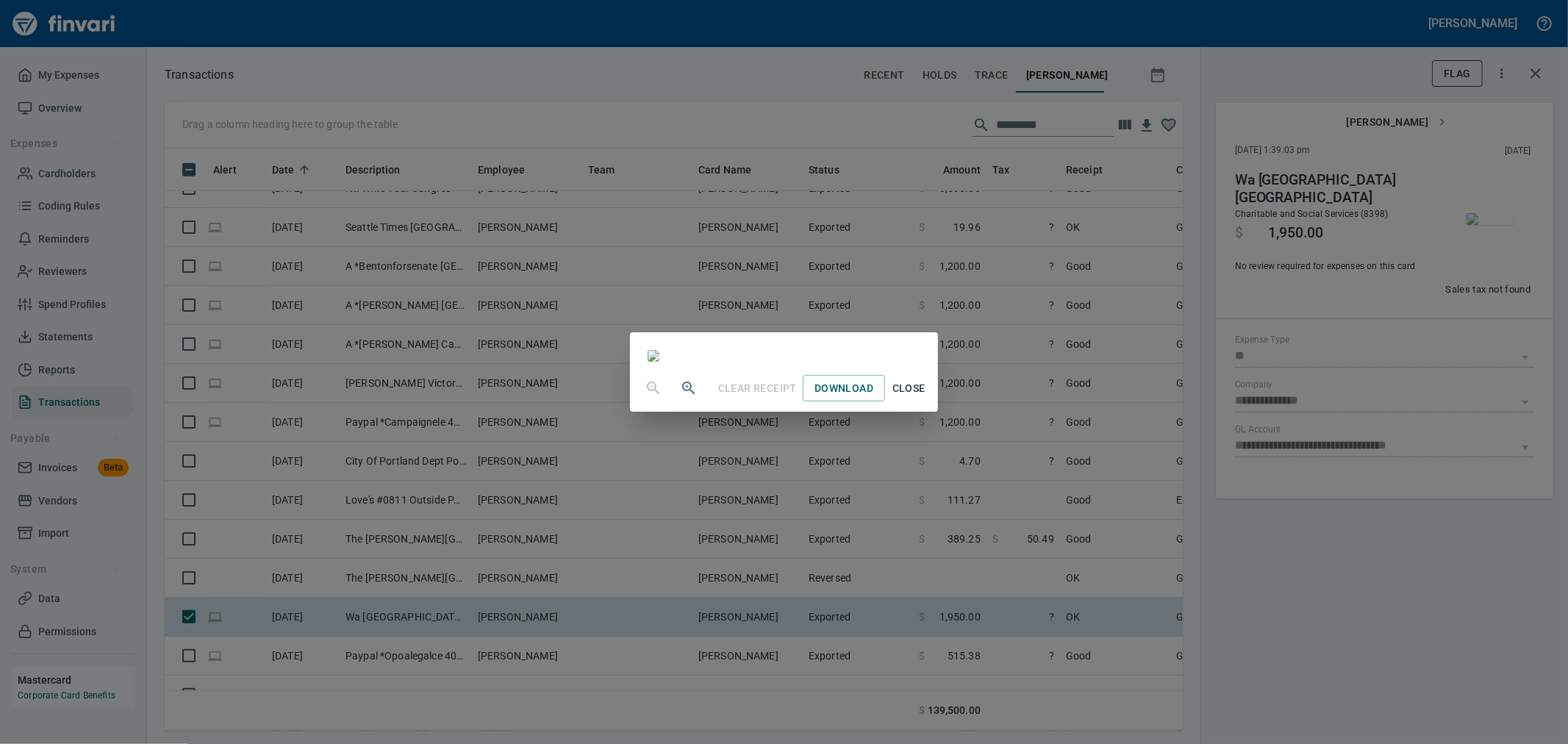
click at [777, 321] on div "Clear Receipt Download Close" at bounding box center [784, 372] width 1568 height 744
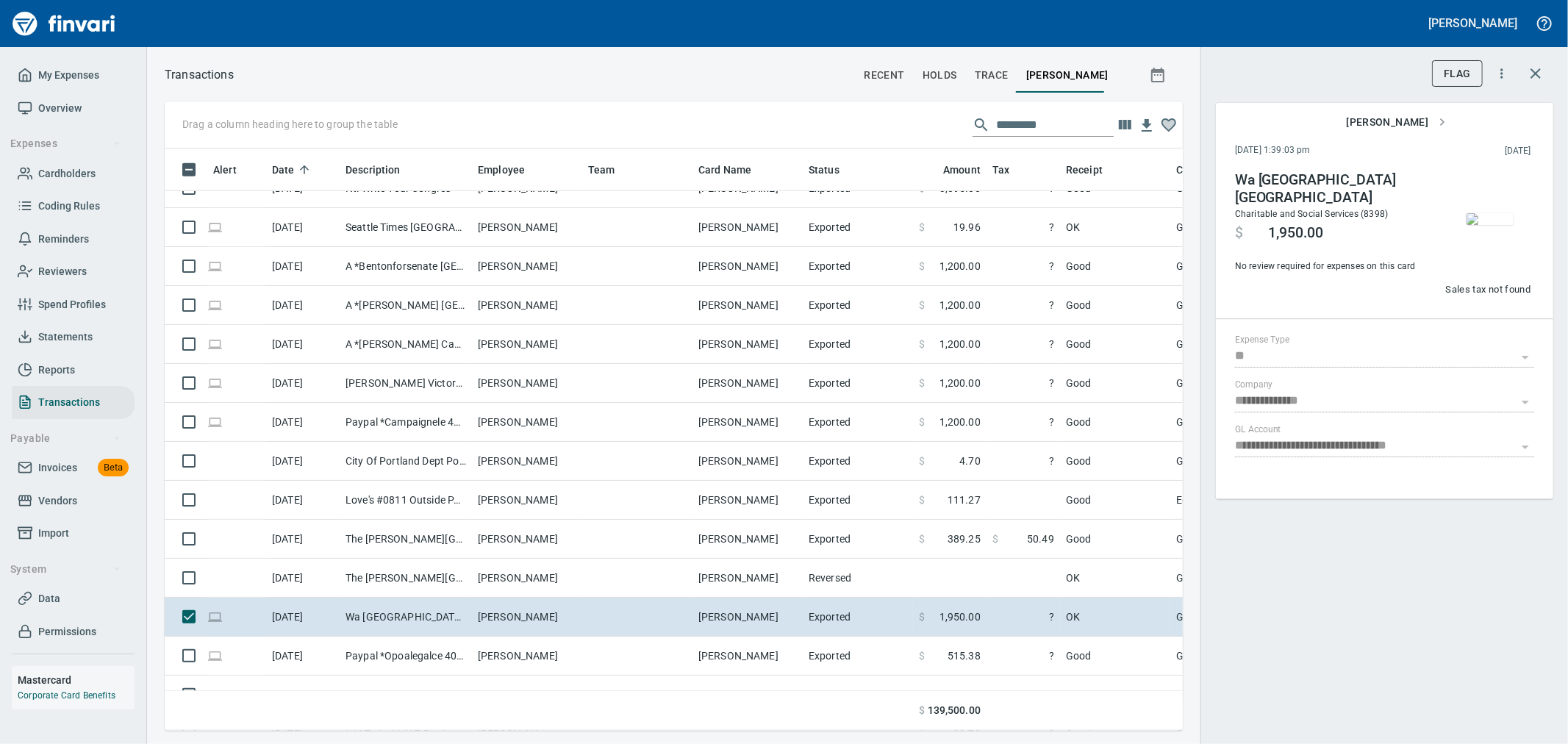
click at [777, 225] on img "button" at bounding box center [1490, 220] width 47 height 12
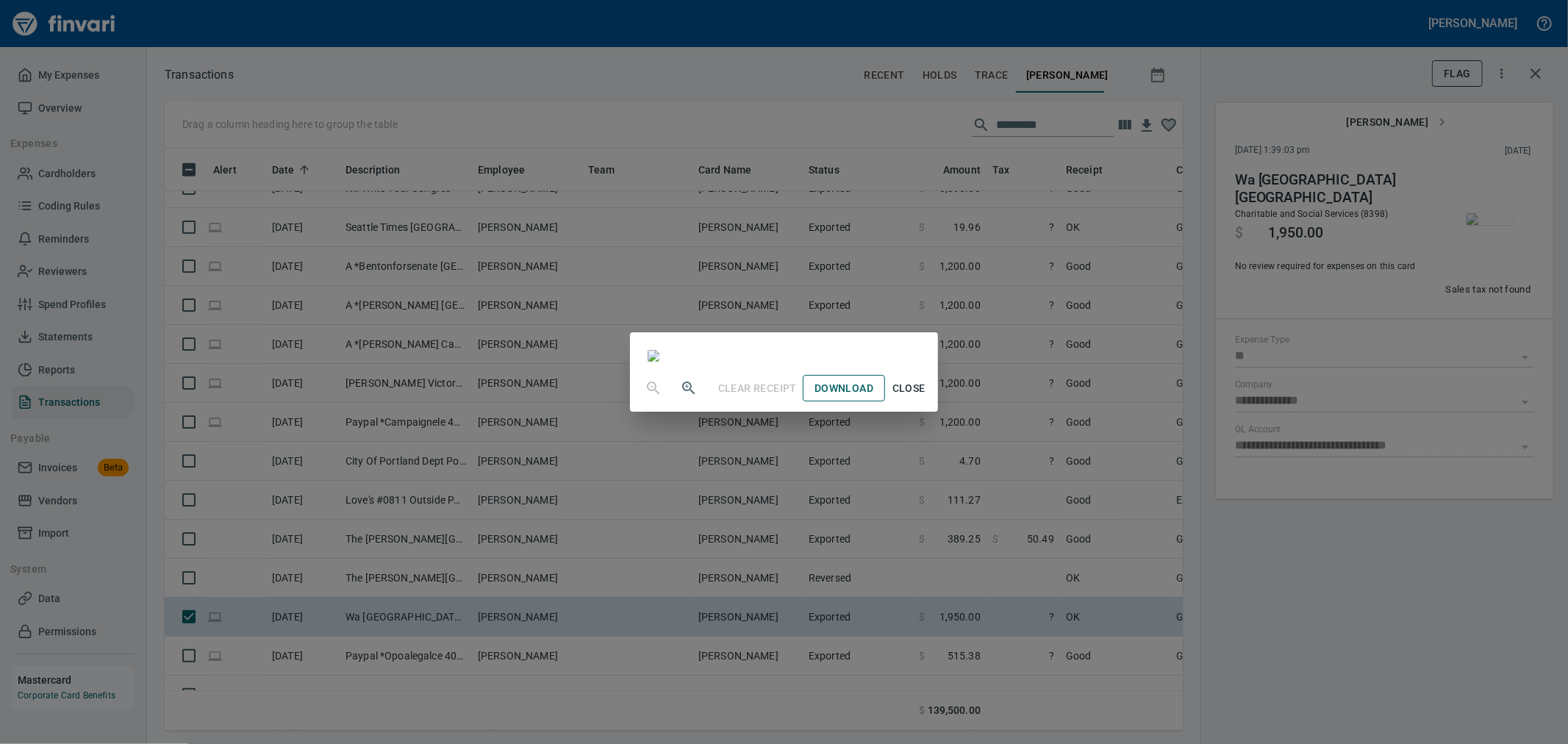
click at [777, 321] on span "Download" at bounding box center [844, 388] width 59 height 18
click at [777, 321] on div "Clear Receipt Download Close" at bounding box center [784, 372] width 1568 height 744
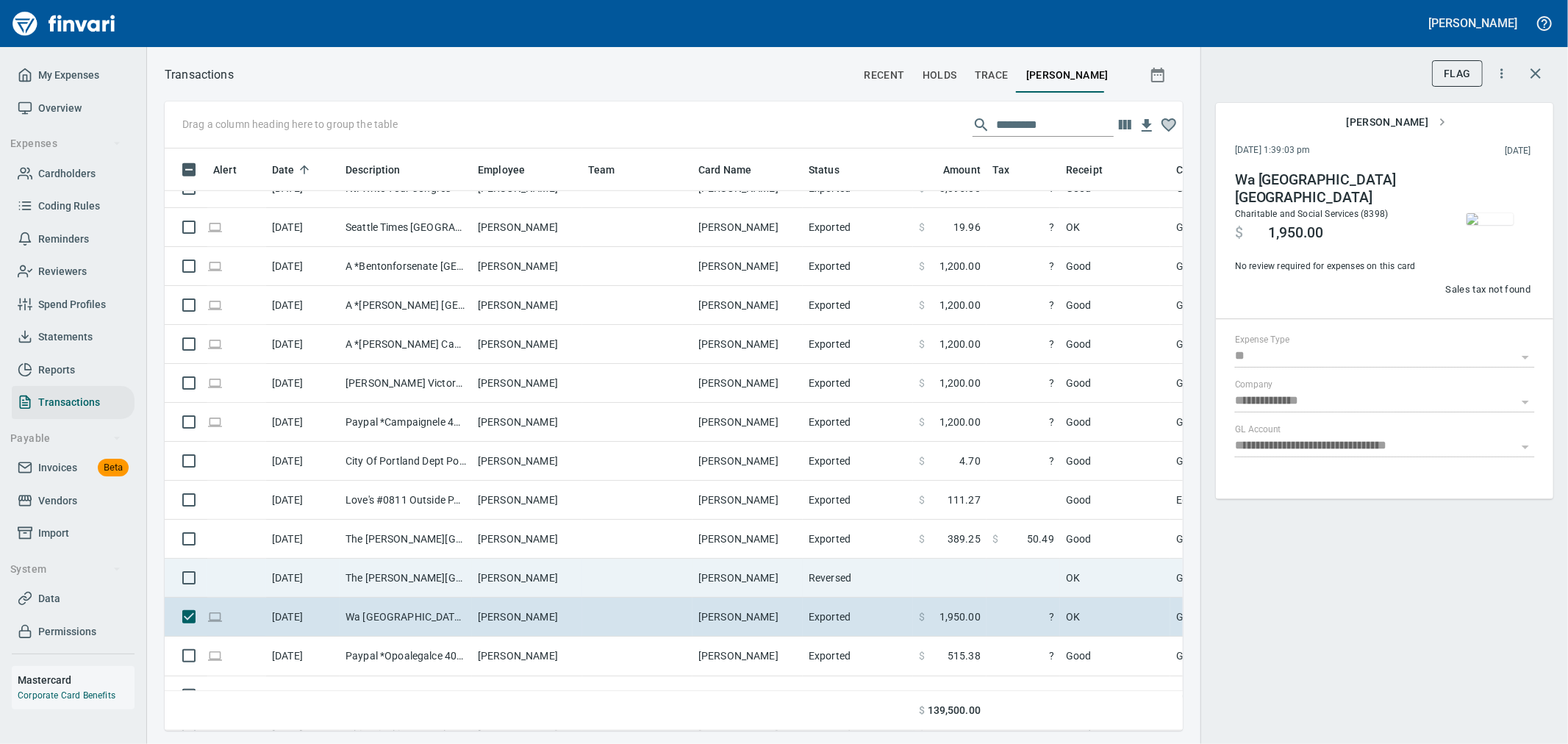
scroll to position [1471, 0]
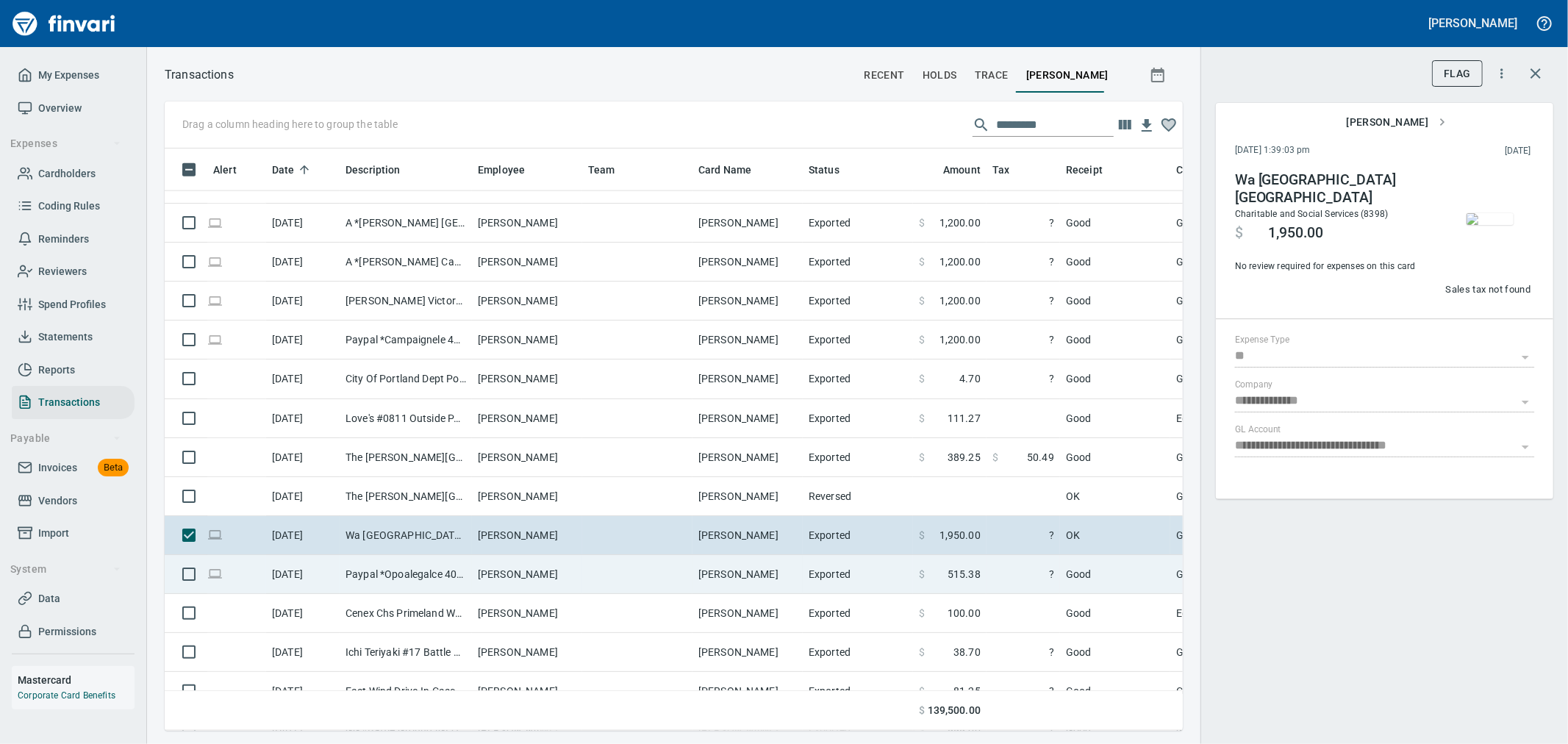
click at [777, 321] on span "515.38" at bounding box center [964, 574] width 33 height 15
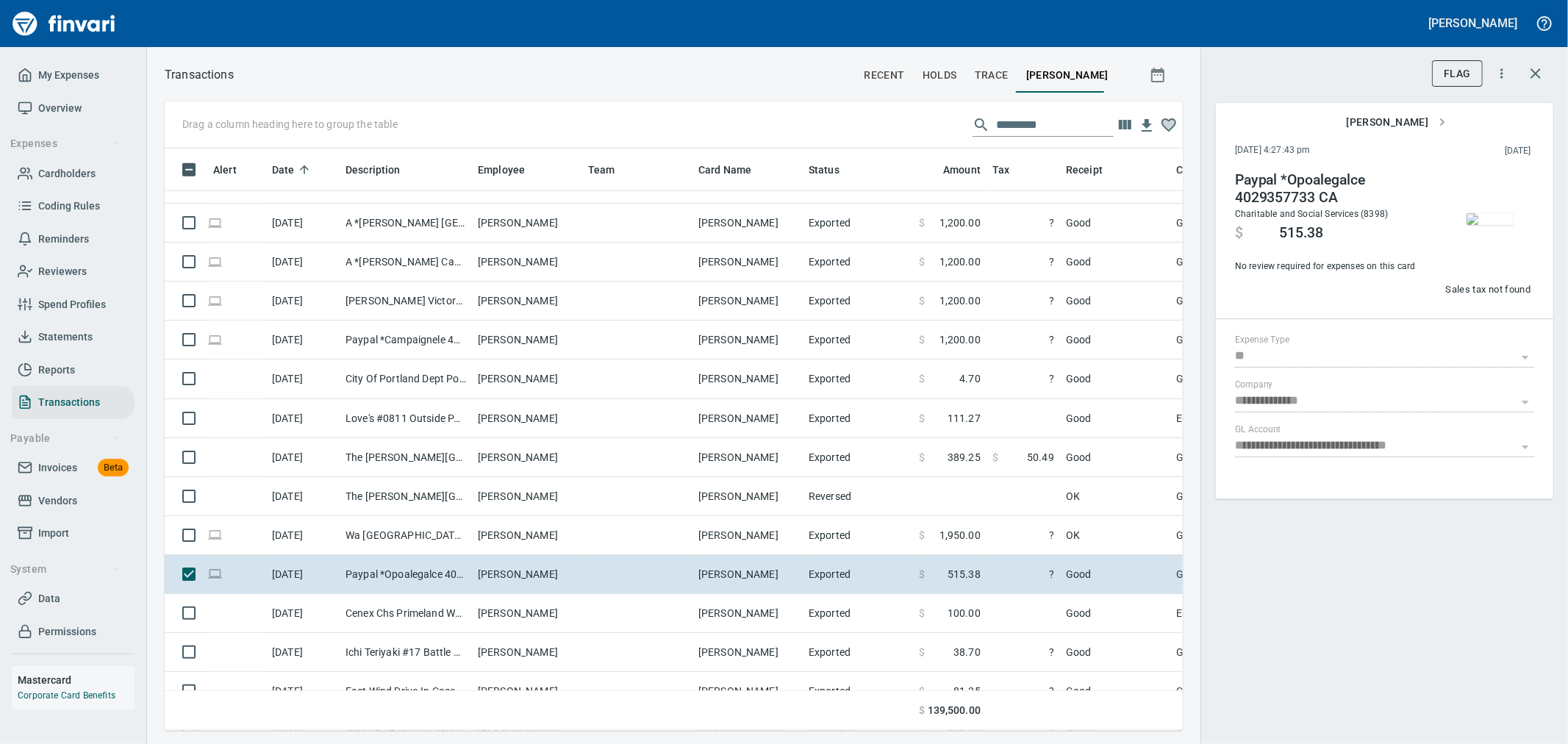
click at [777, 225] on img "button" at bounding box center [1490, 220] width 47 height 12
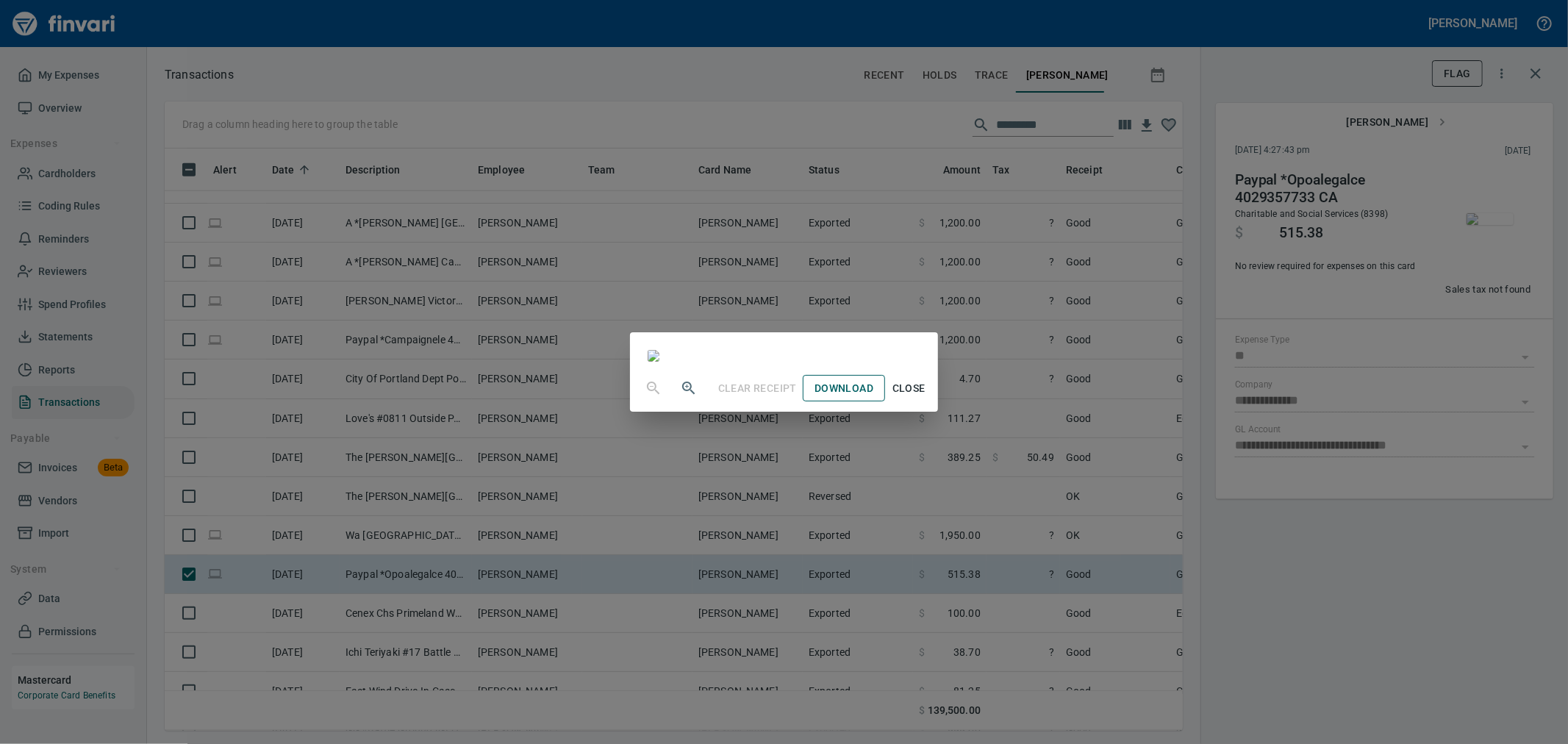
click at [777, 321] on span "Download" at bounding box center [844, 388] width 59 height 18
click at [777, 321] on span "Close" at bounding box center [908, 388] width 35 height 18
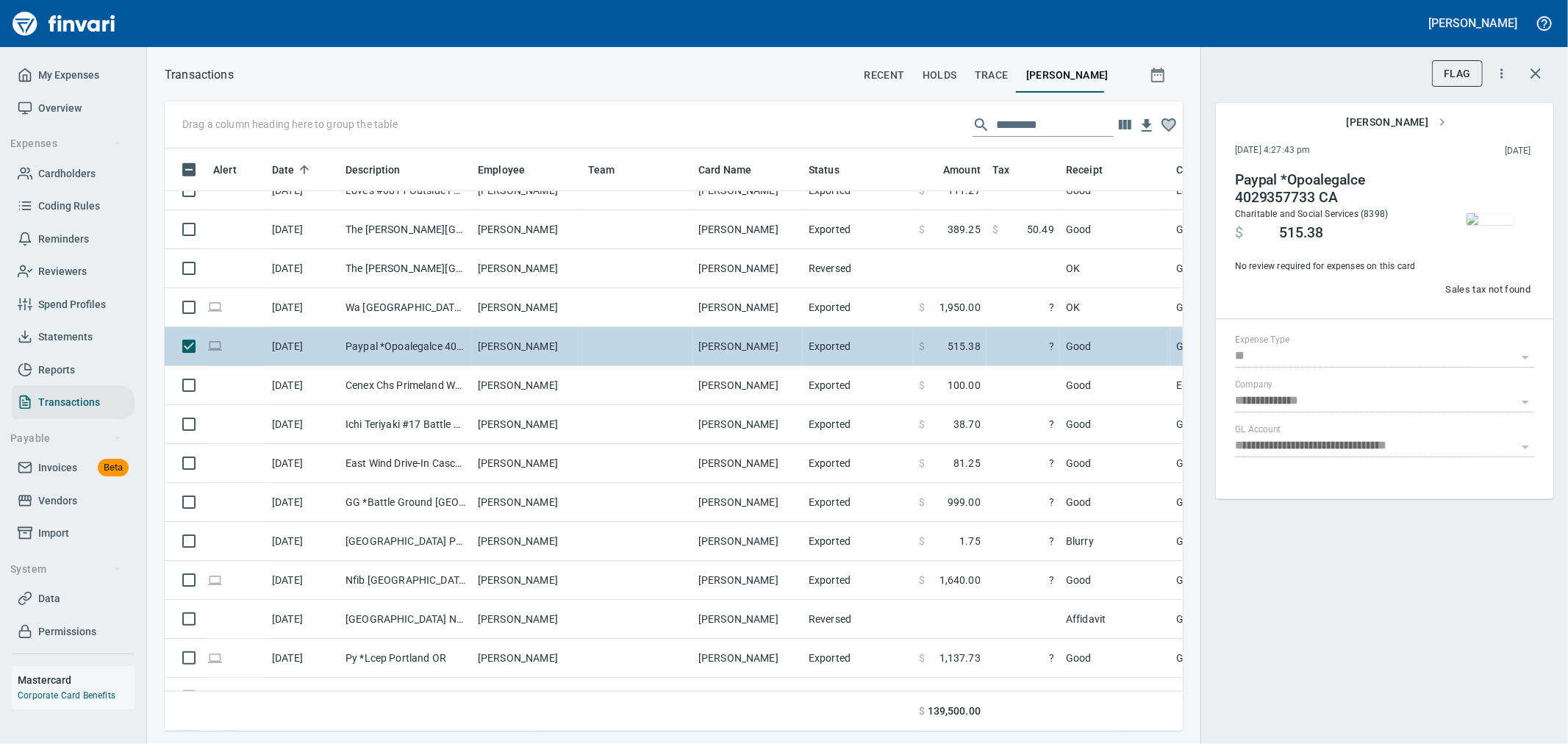
scroll to position [1716, 0]
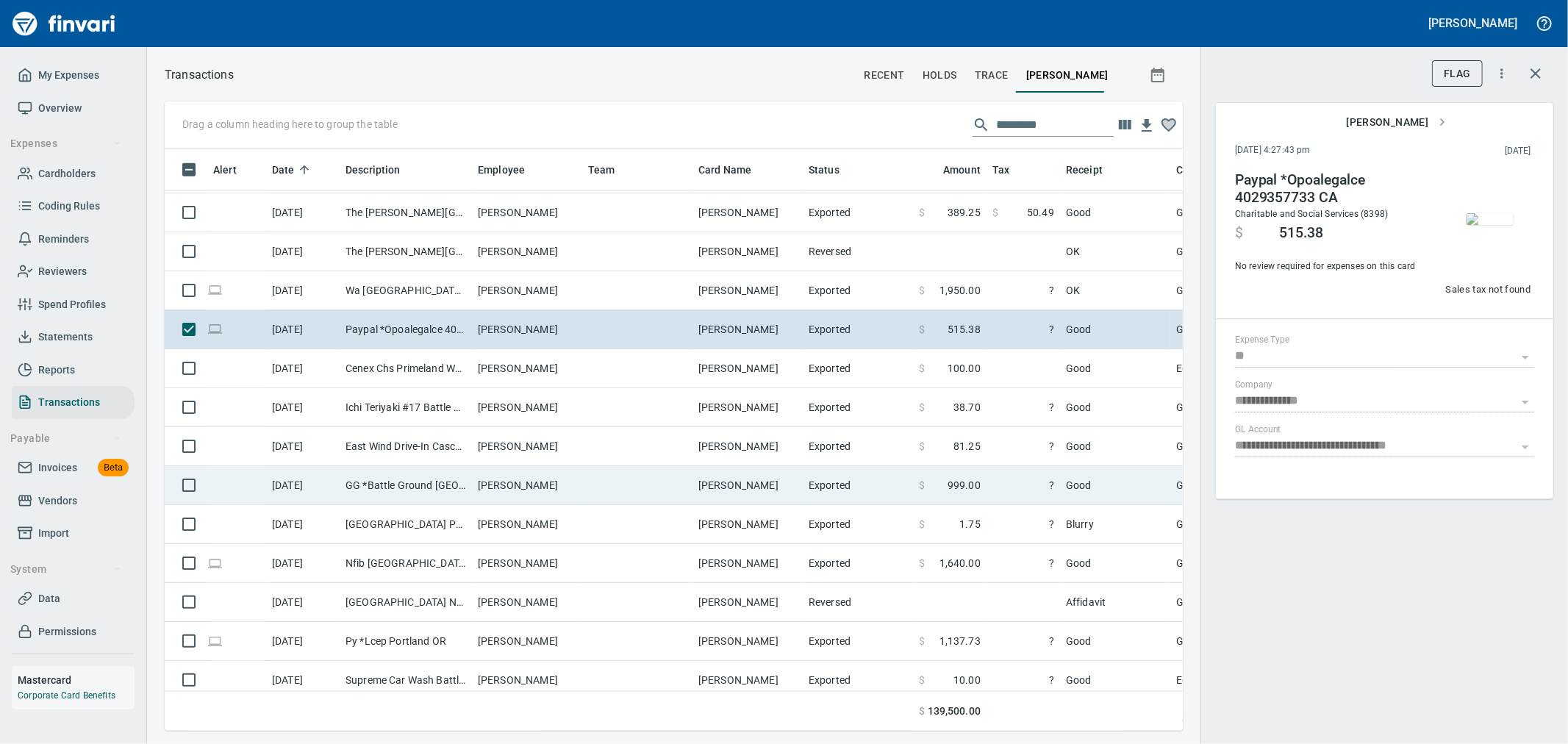
click at [777, 321] on span at bounding box center [936, 485] width 22 height 15
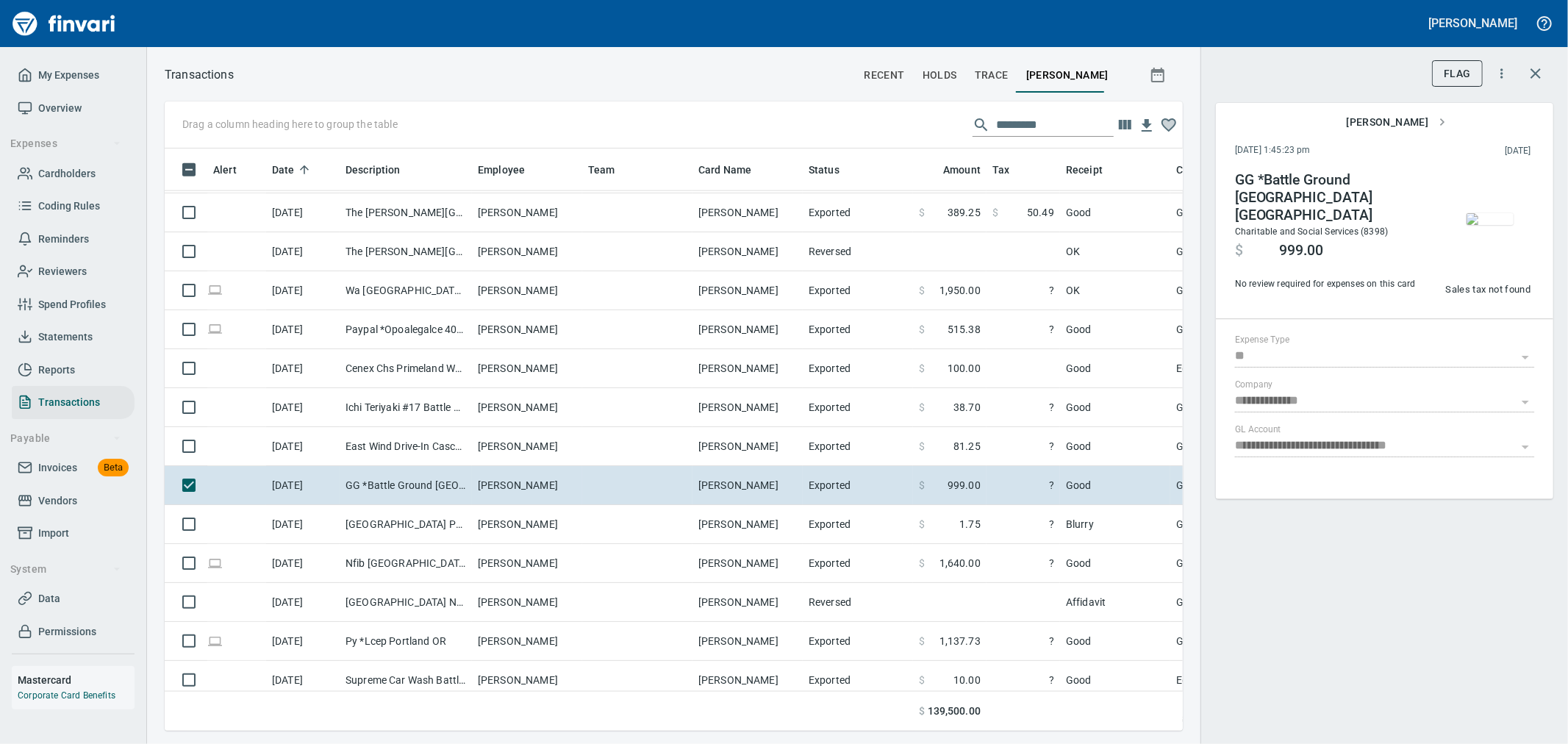
click at [777, 225] on img "button" at bounding box center [1490, 220] width 47 height 12
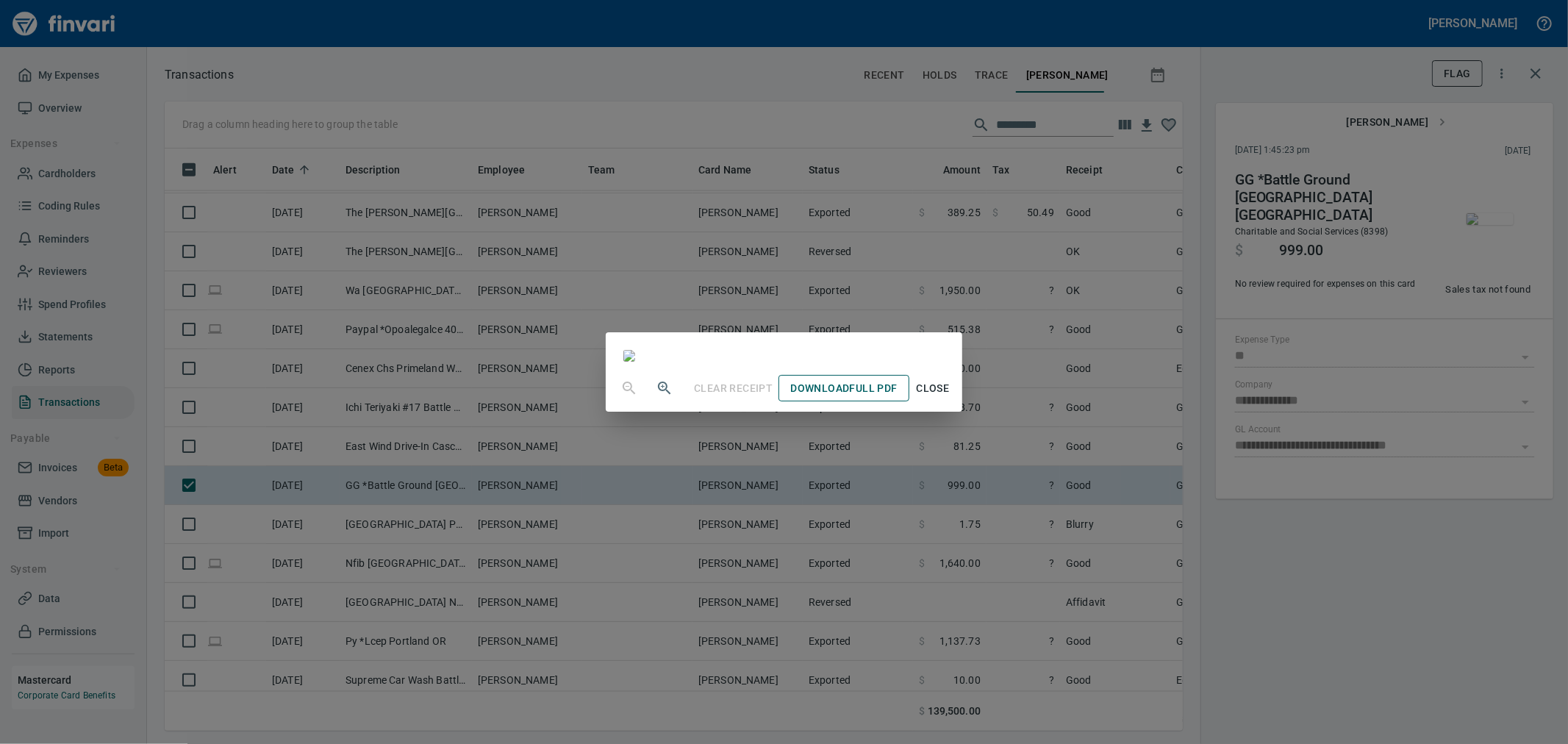
click at [777, 321] on span "Download Full PDF" at bounding box center [843, 388] width 106 height 18
click at [777, 321] on div "Clear Receipt Download Full PDF Close" at bounding box center [784, 372] width 1568 height 744
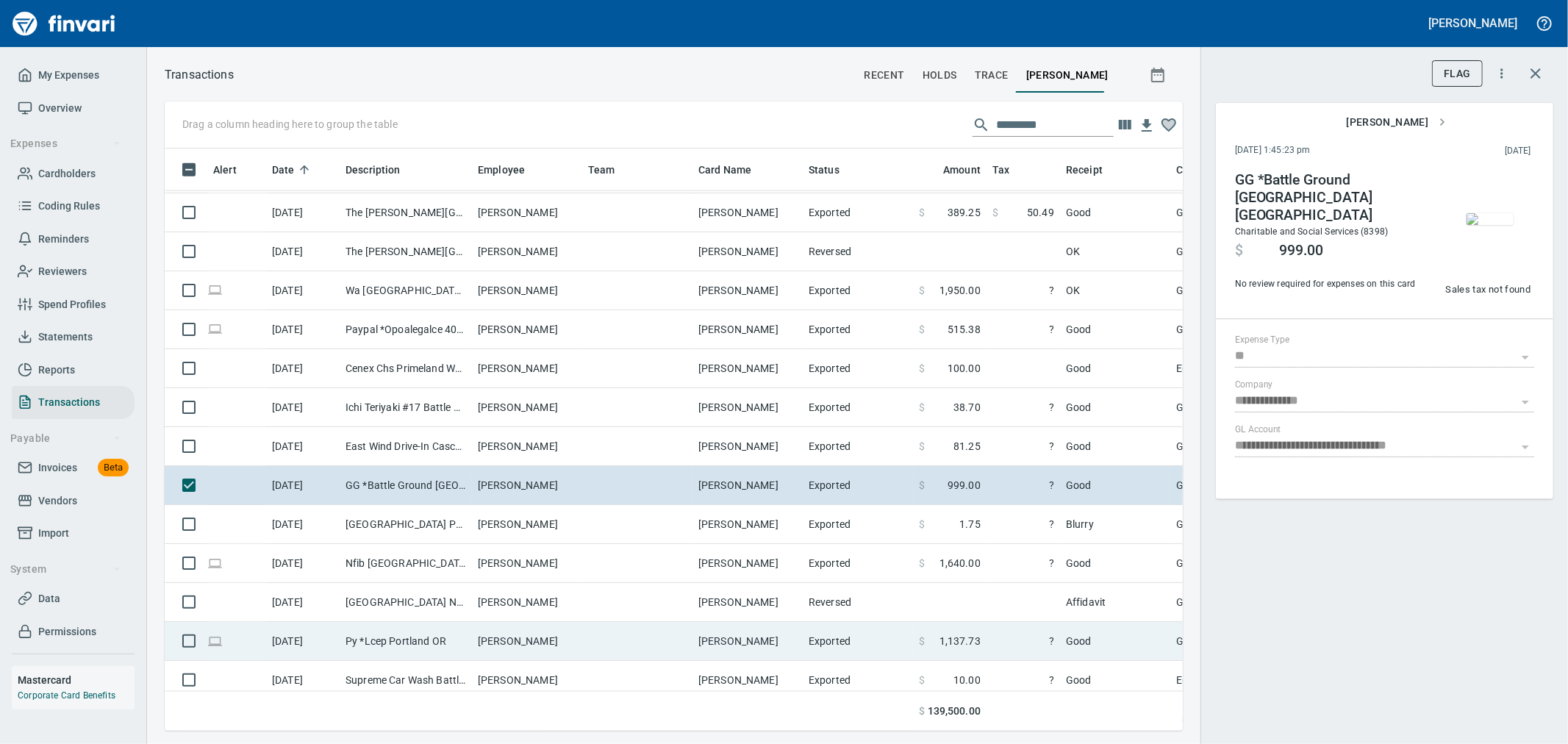
click at [777, 321] on span "1,137.73" at bounding box center [960, 641] width 42 height 15
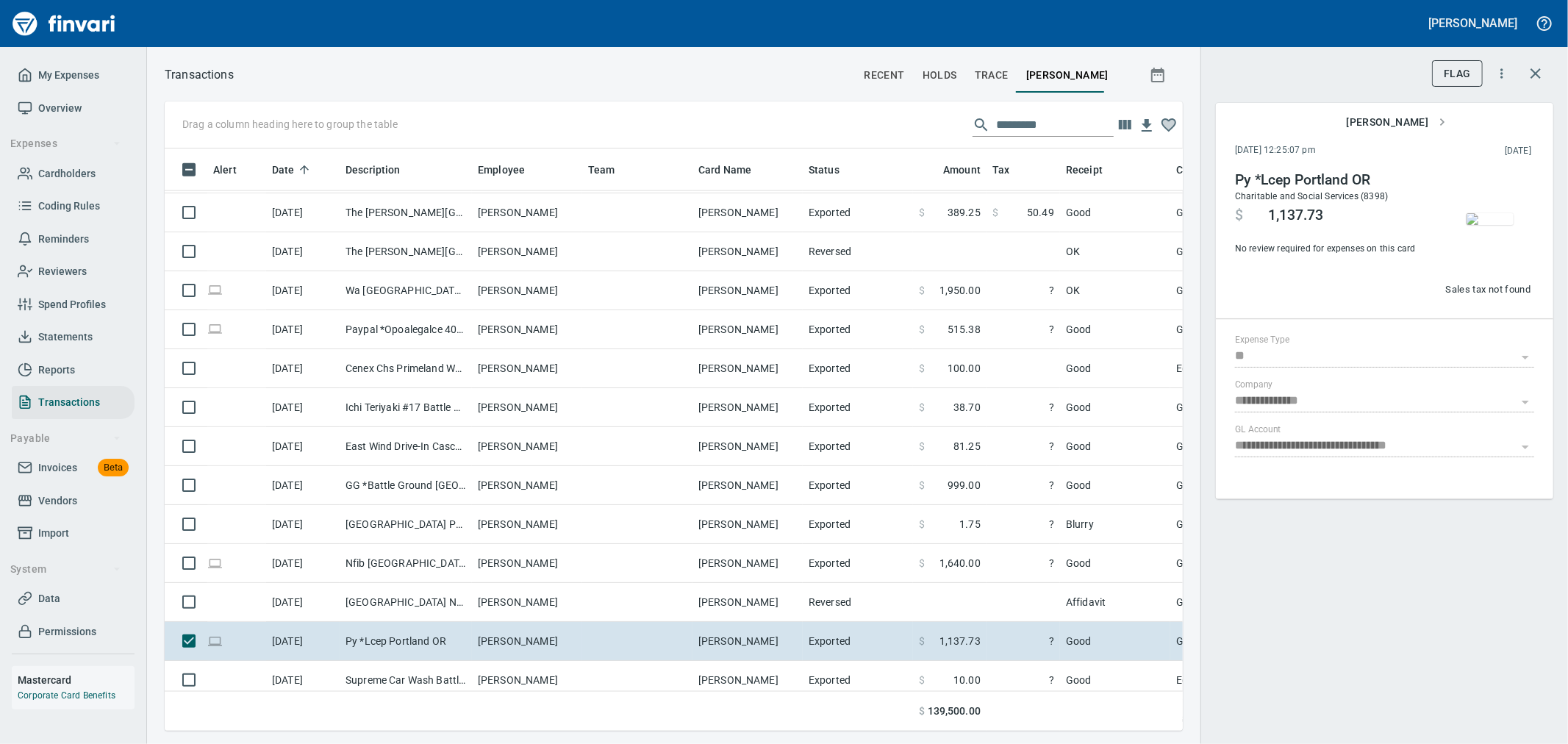
click at [777, 222] on img "button" at bounding box center [1490, 220] width 47 height 12
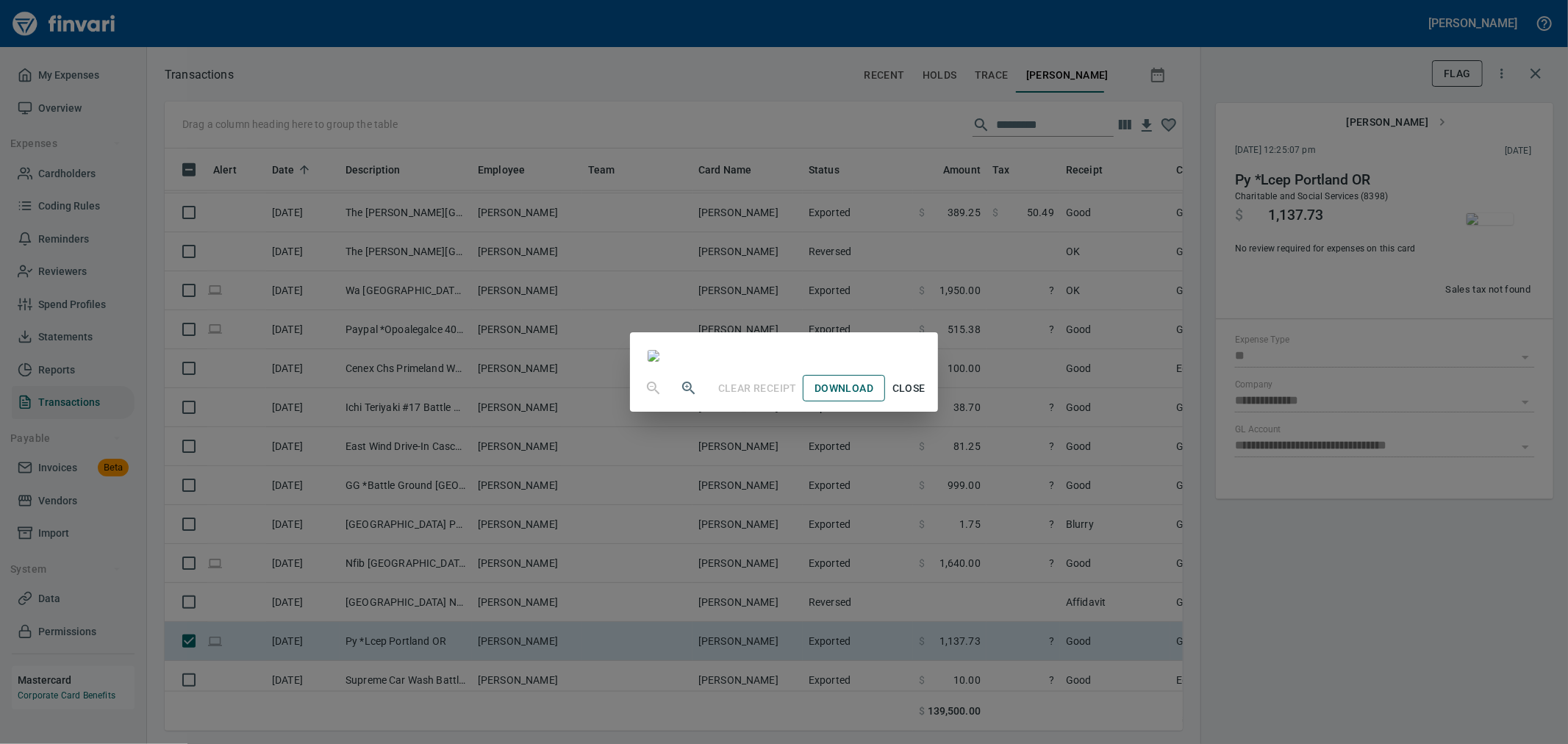
click at [777, 321] on span "Download" at bounding box center [844, 388] width 59 height 18
click at [777, 321] on div "Clear Receipt Download Close" at bounding box center [784, 372] width 1568 height 744
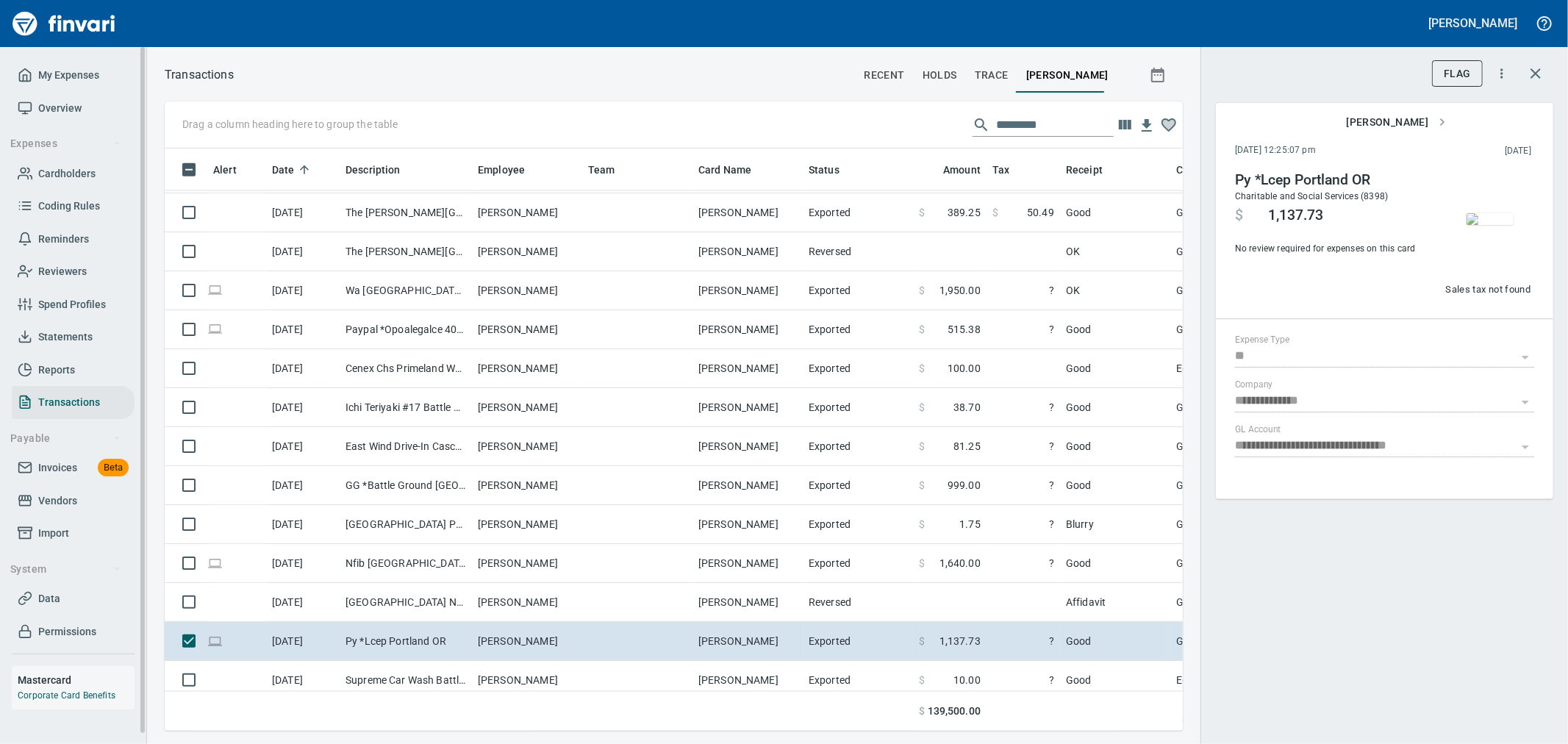
click at [80, 170] on span "Cardholders" at bounding box center [67, 173] width 57 height 18
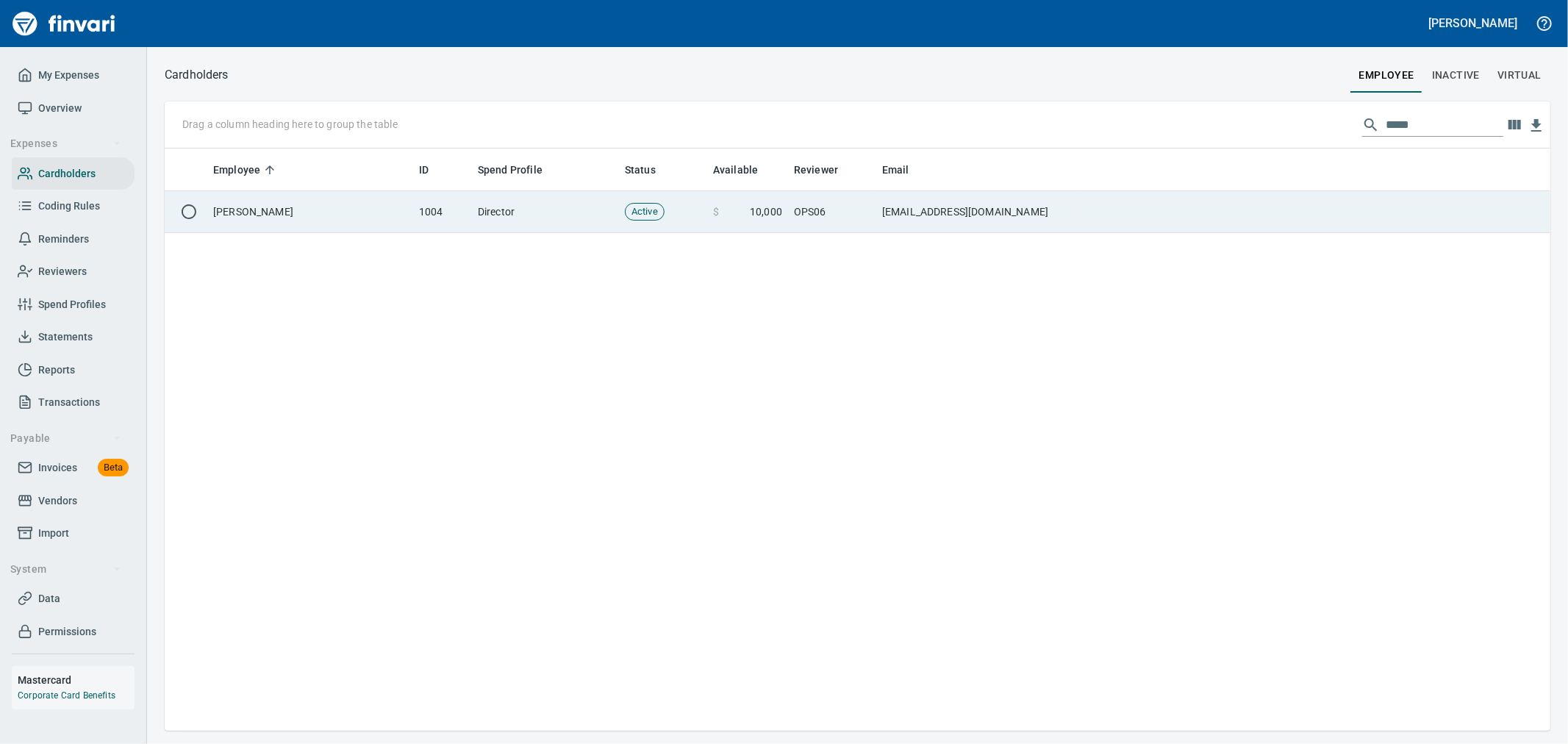
scroll to position [570, 1373]
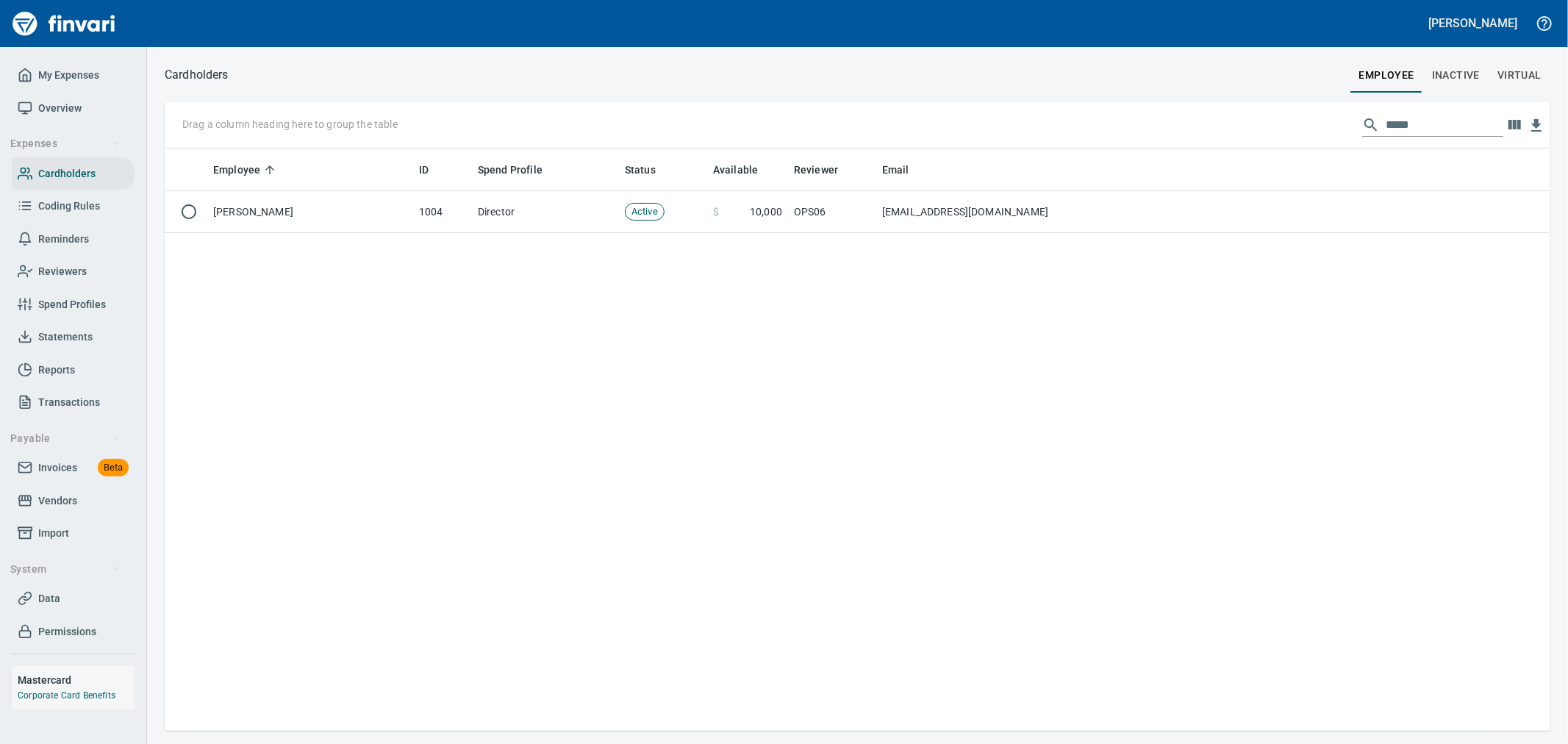
drag, startPoint x: 1424, startPoint y: 120, endPoint x: 1162, endPoint y: 106, distance: 262.4
click at [777, 103] on div "Drag a column heading here to group the table *****" at bounding box center [857, 125] width 1386 height 47
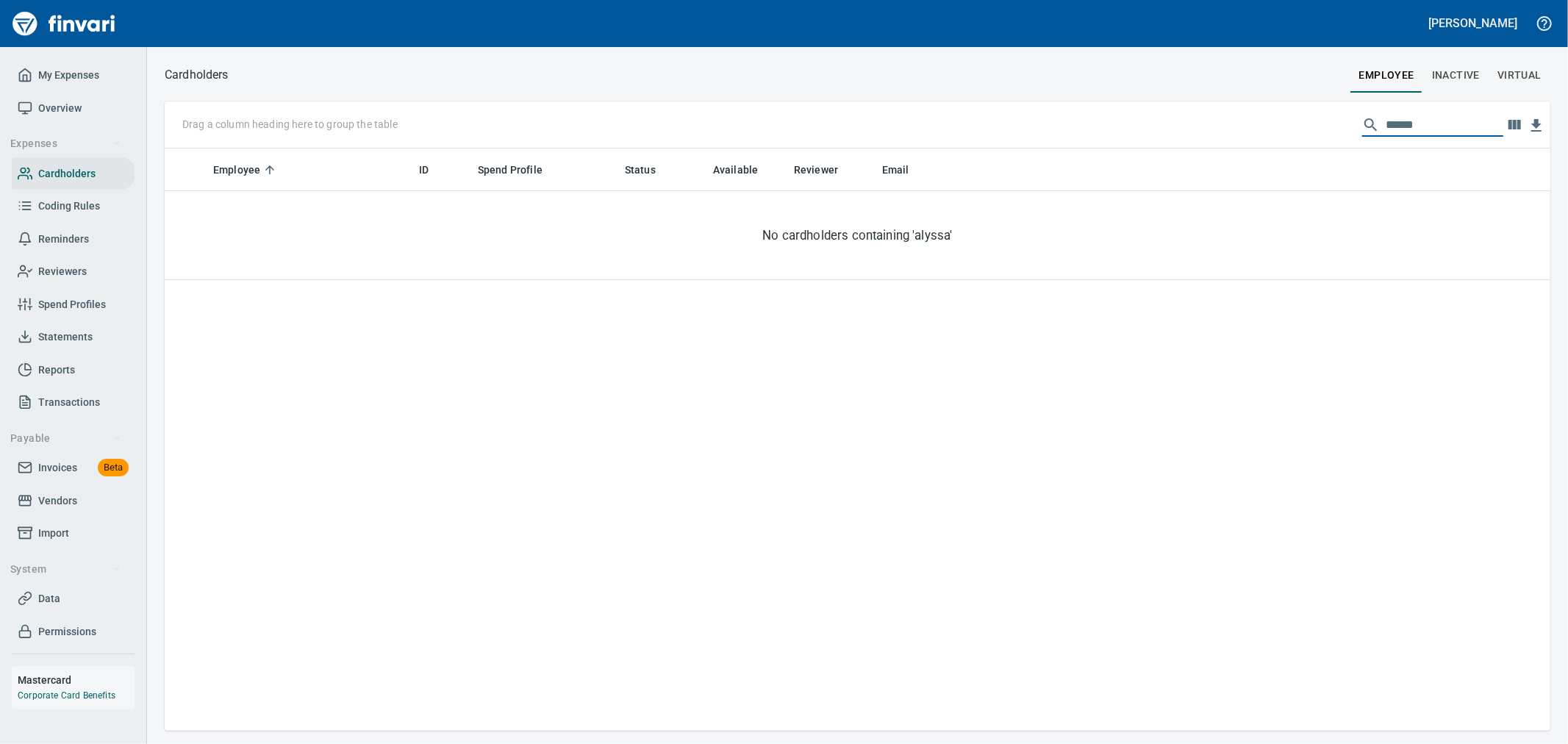
type input "******"
click at [777, 71] on span "Inactive" at bounding box center [1456, 75] width 48 height 18
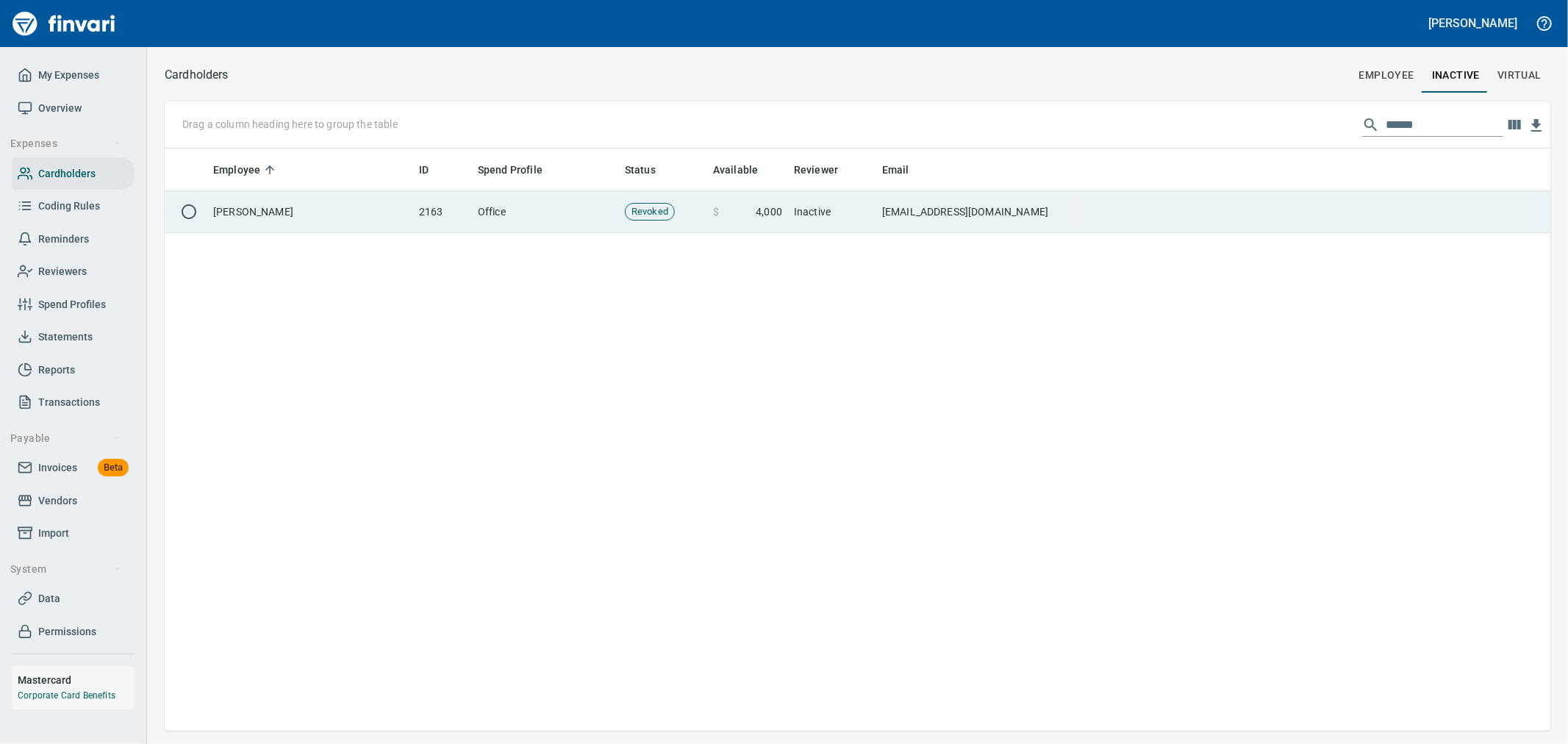
click at [777, 208] on td "[EMAIL_ADDRESS][DOMAIN_NAME]" at bounding box center [979, 212] width 206 height 42
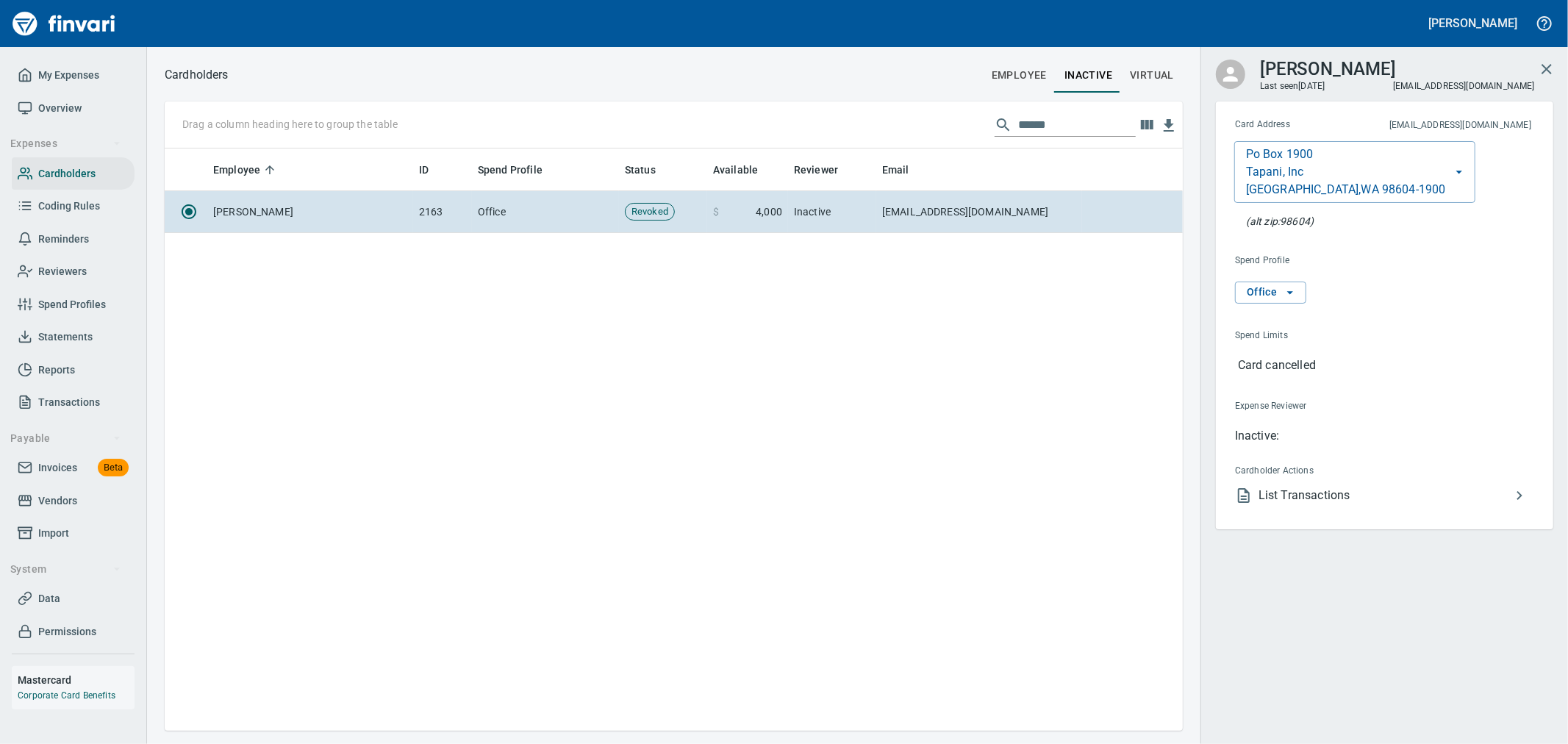
scroll to position [570, 1006]
click at [777, 321] on span "List Transactions" at bounding box center [1385, 496] width 253 height 17
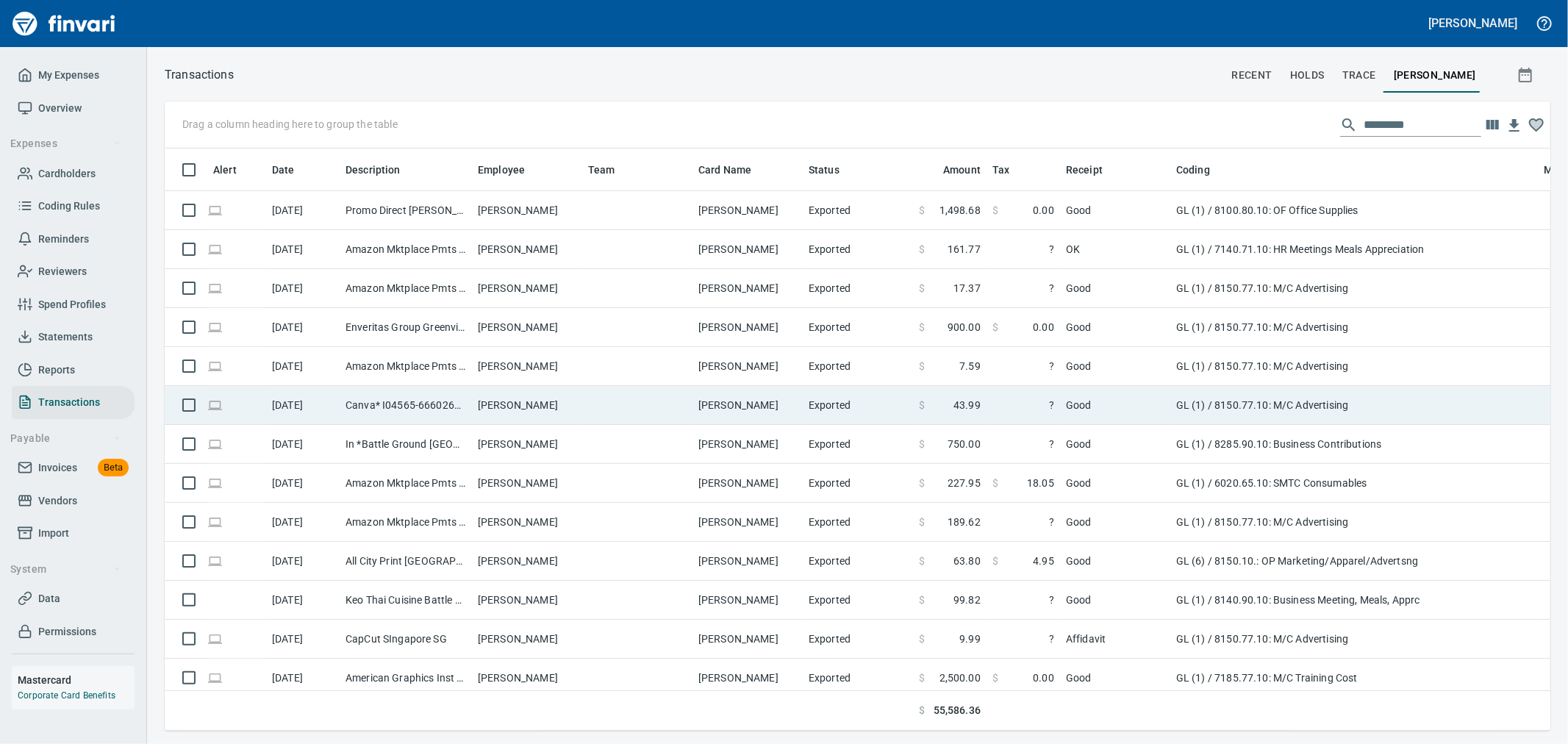
scroll to position [557, 1361]
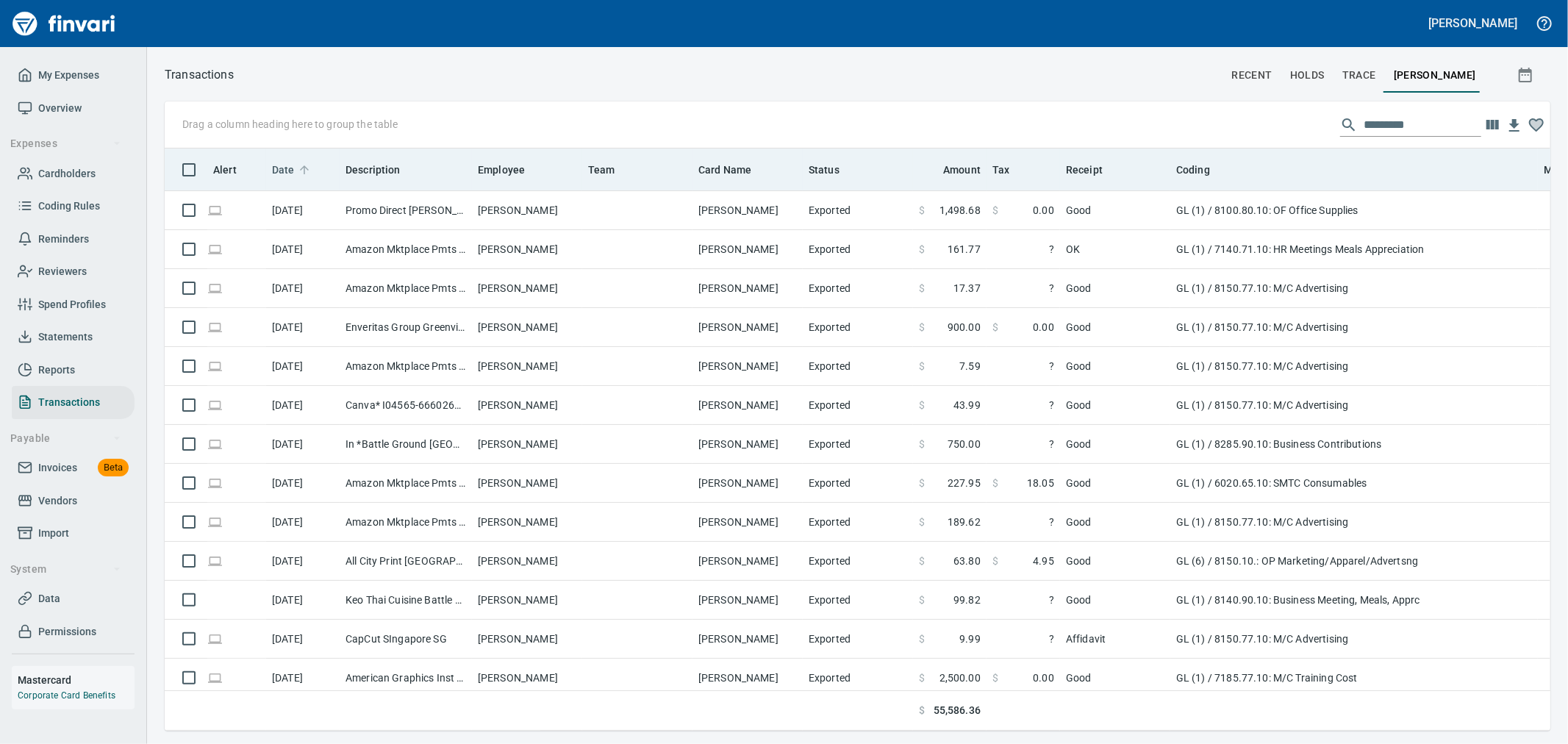
click at [295, 168] on span "Date" at bounding box center [293, 170] width 42 height 17
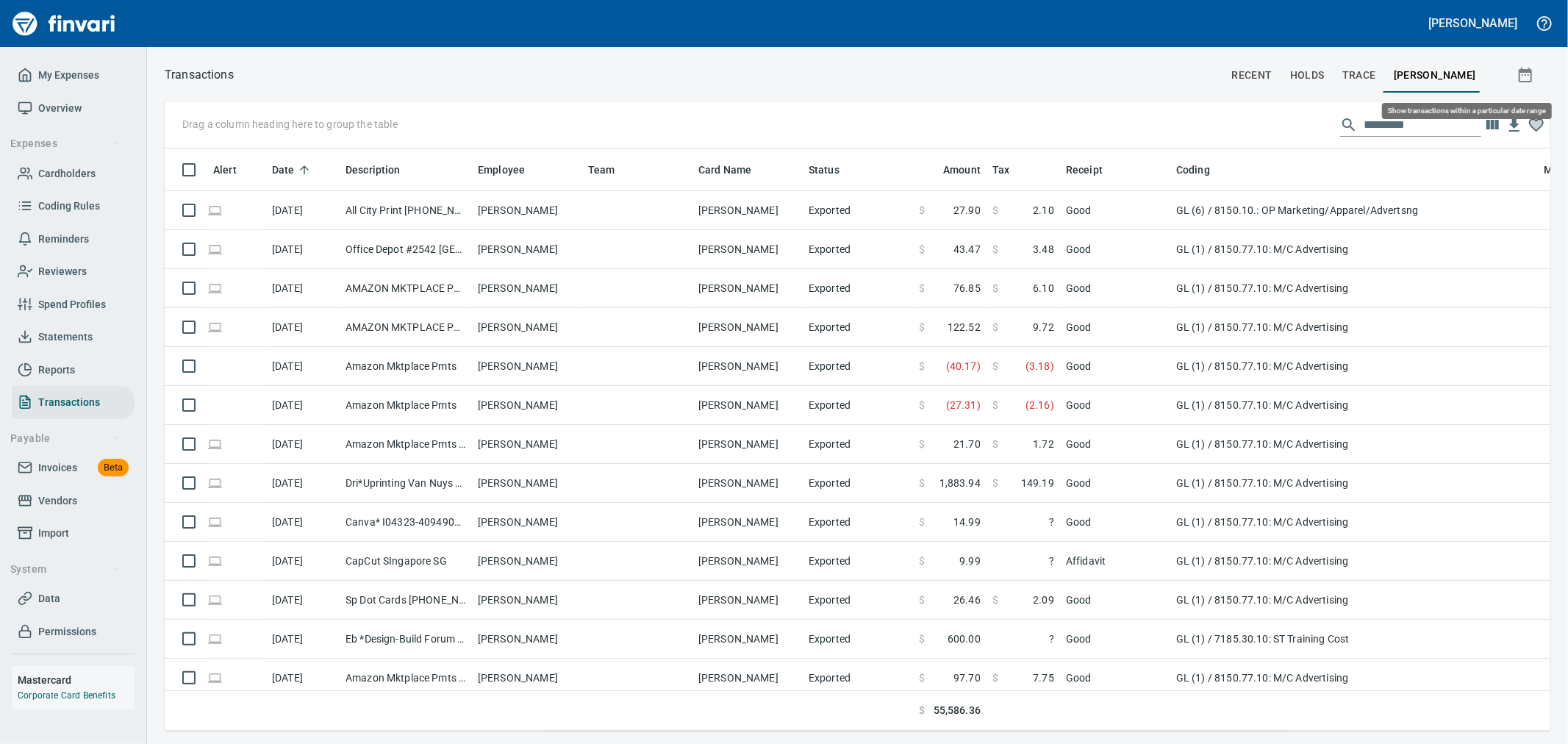
click at [777, 77] on icon "button" at bounding box center [1526, 75] width 17 height 17
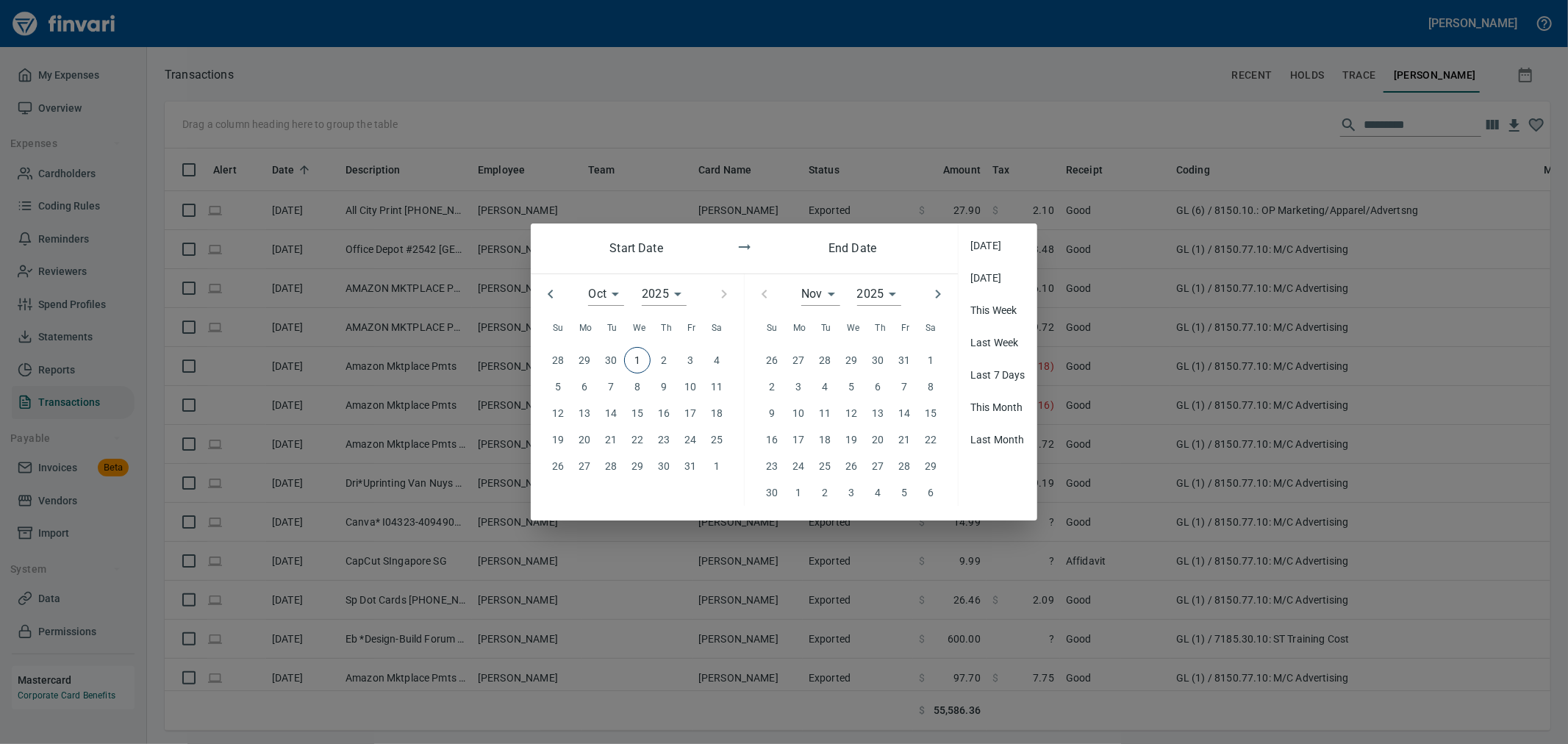
click at [642, 321] on span "1" at bounding box center [637, 360] width 25 height 16
click at [689, 321] on div "31" at bounding box center [690, 466] width 27 height 27
click at [678, 292] on div "2025 ****" at bounding box center [664, 293] width 45 height 23
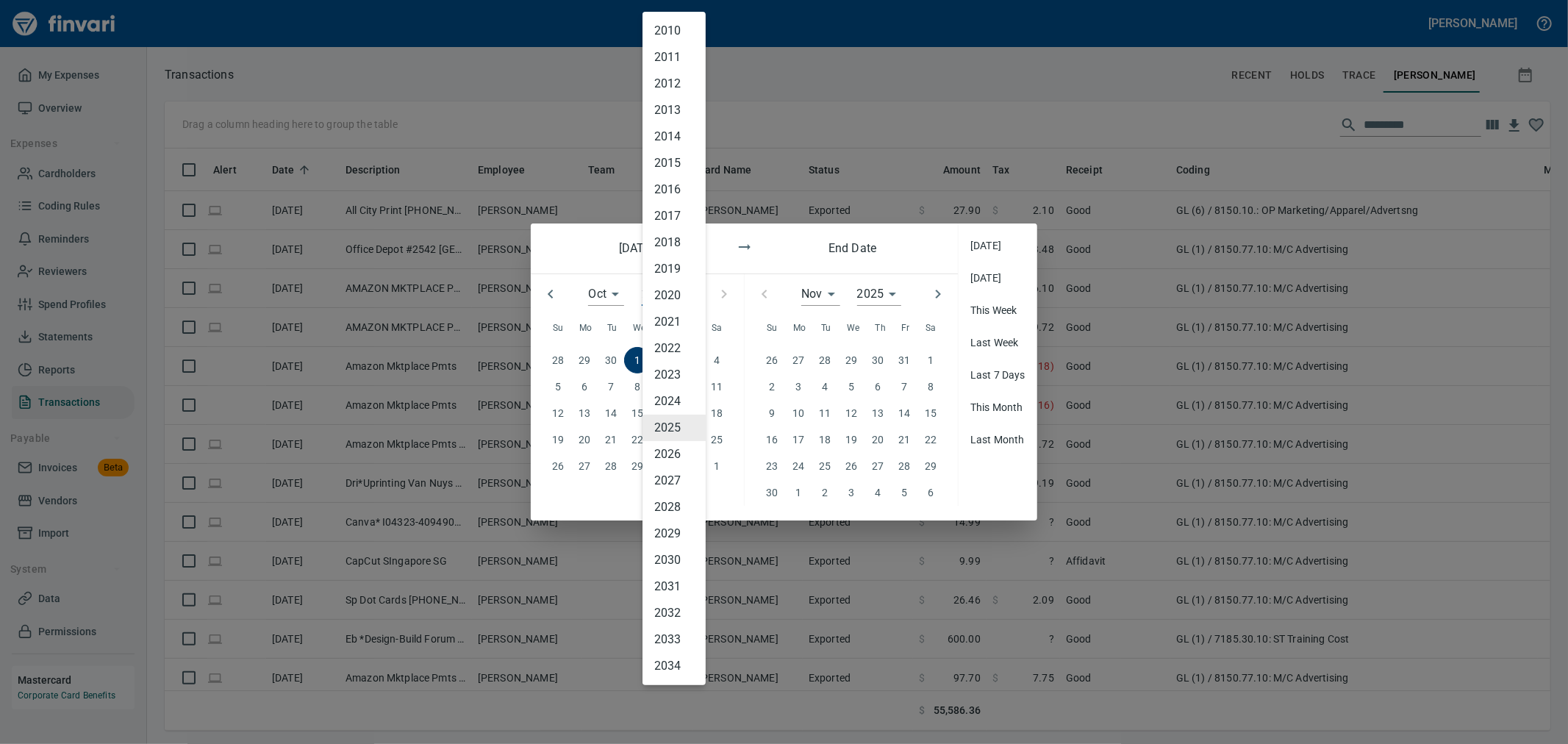
click at [668, 321] on li "2024" at bounding box center [674, 401] width 63 height 27
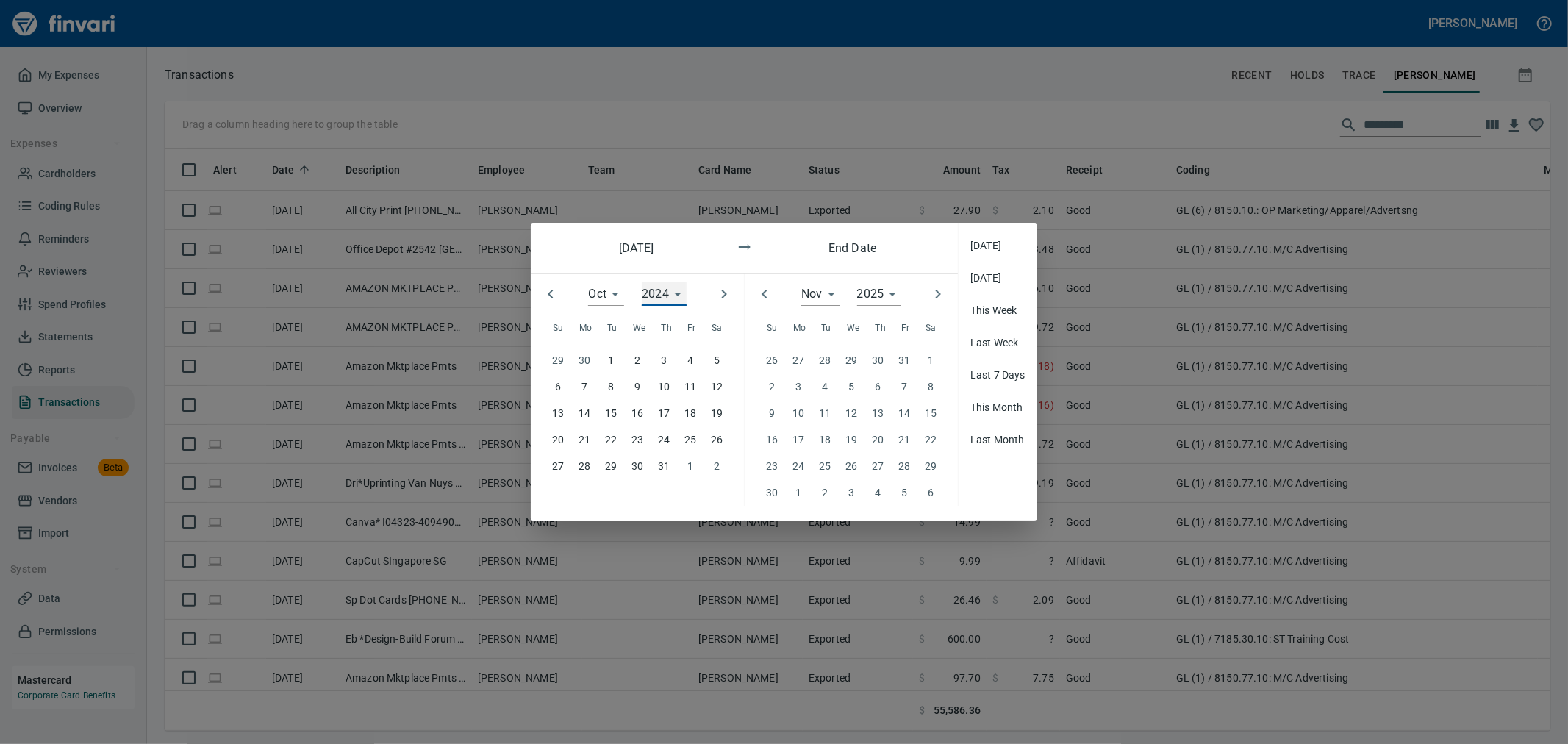
type input "****"
click at [608, 321] on p "1" at bounding box center [611, 360] width 6 height 16
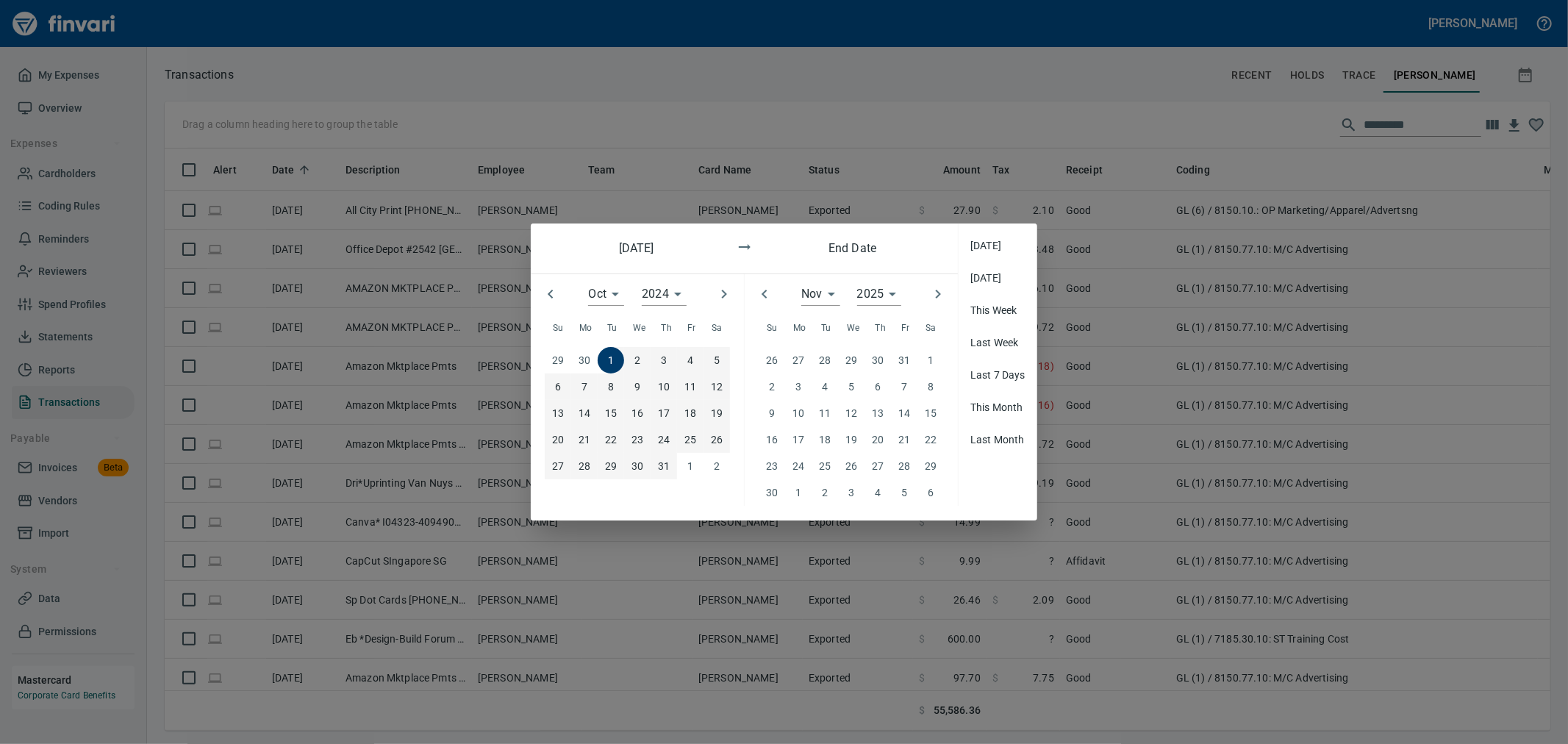
click at [665, 321] on p "31" at bounding box center [664, 466] width 12 height 16
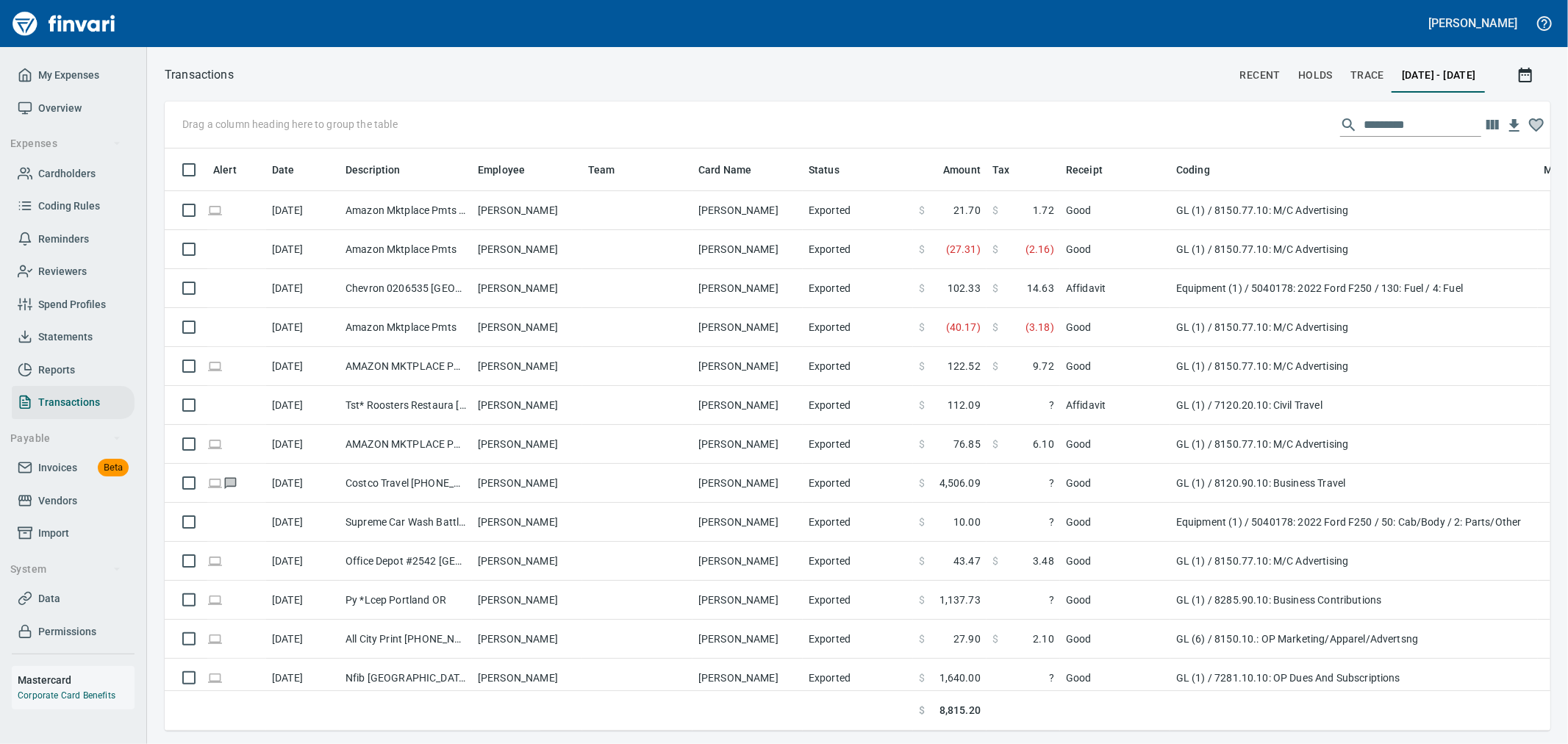
scroll to position [557, 1361]
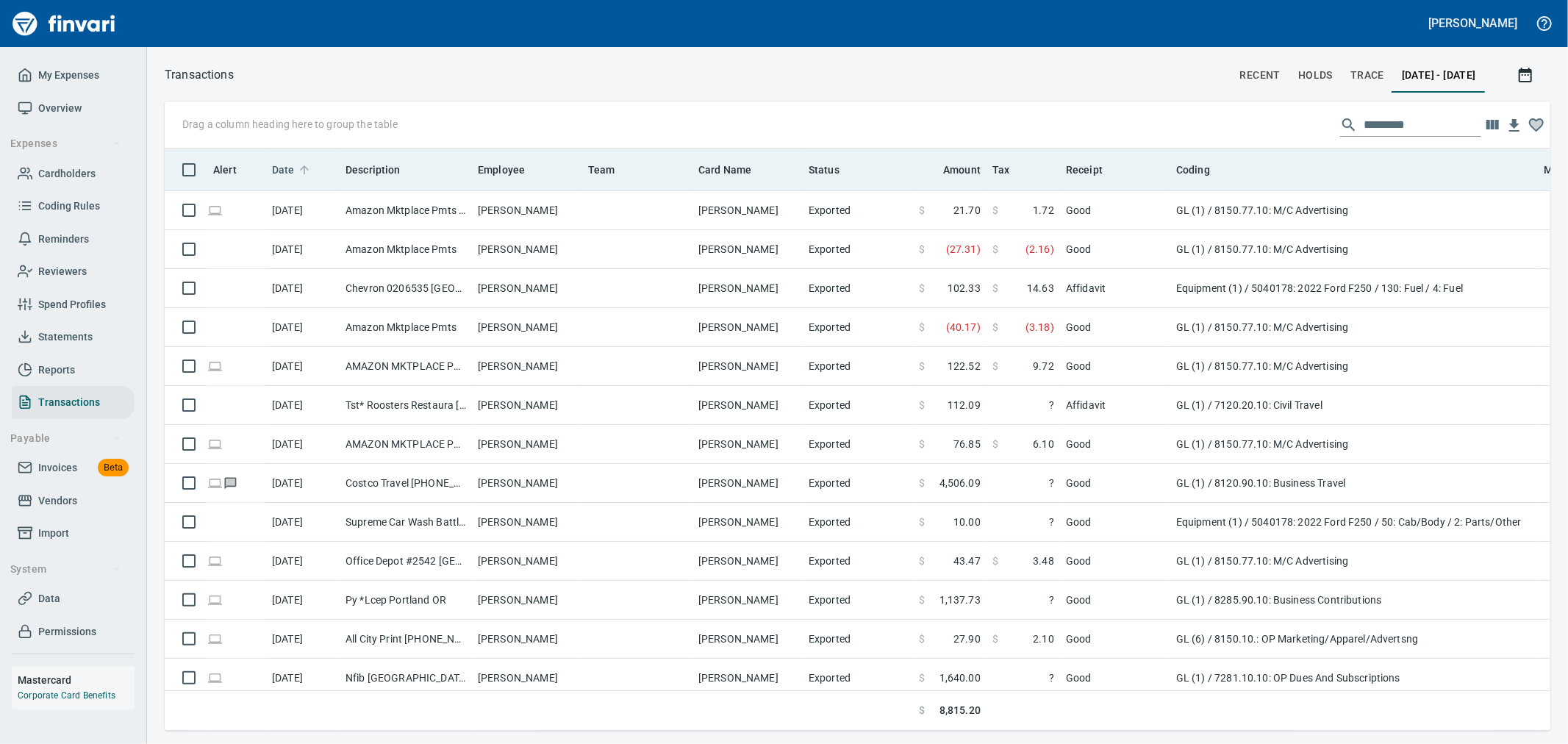
click at [289, 167] on span "Date" at bounding box center [284, 170] width 22 height 17
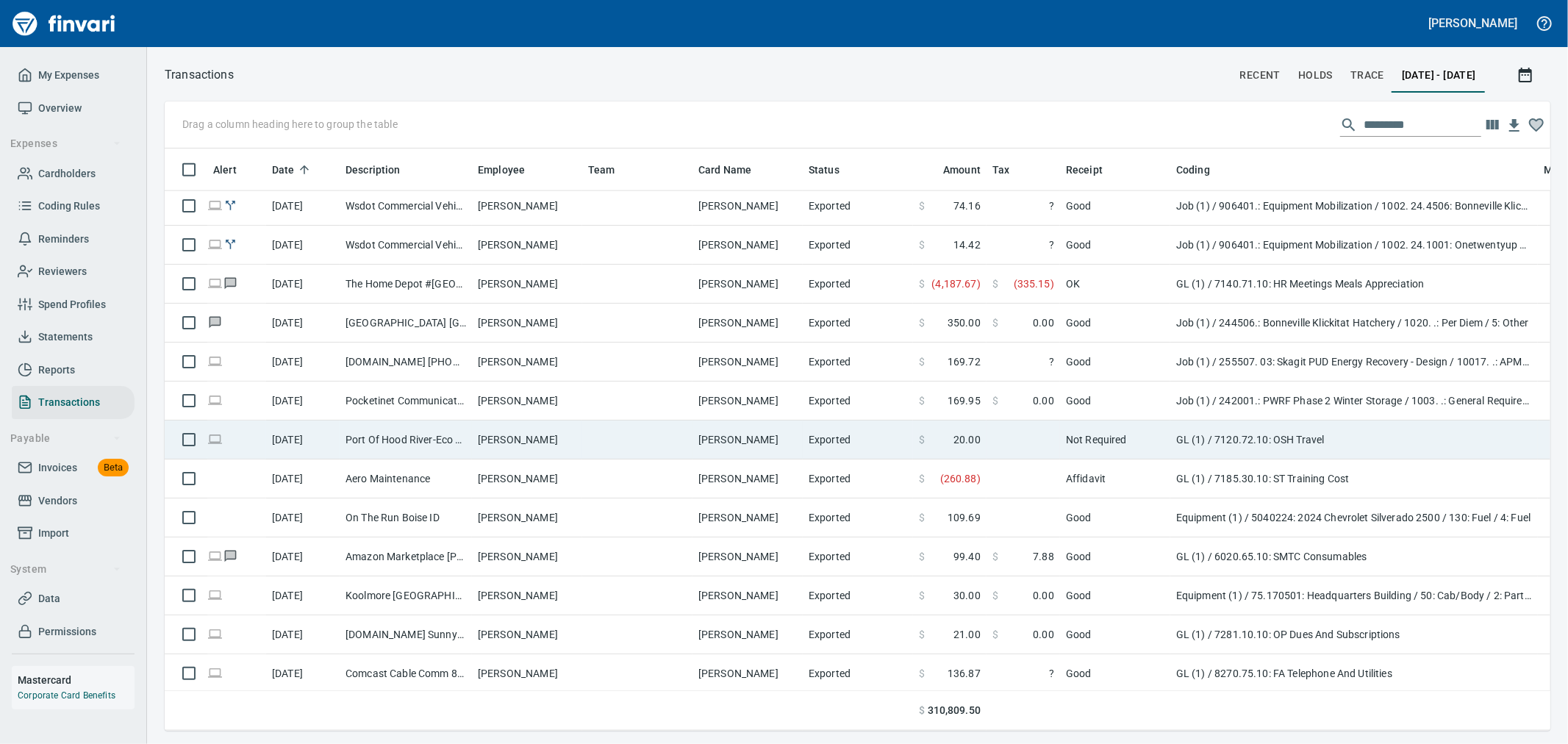
scroll to position [1634, 0]
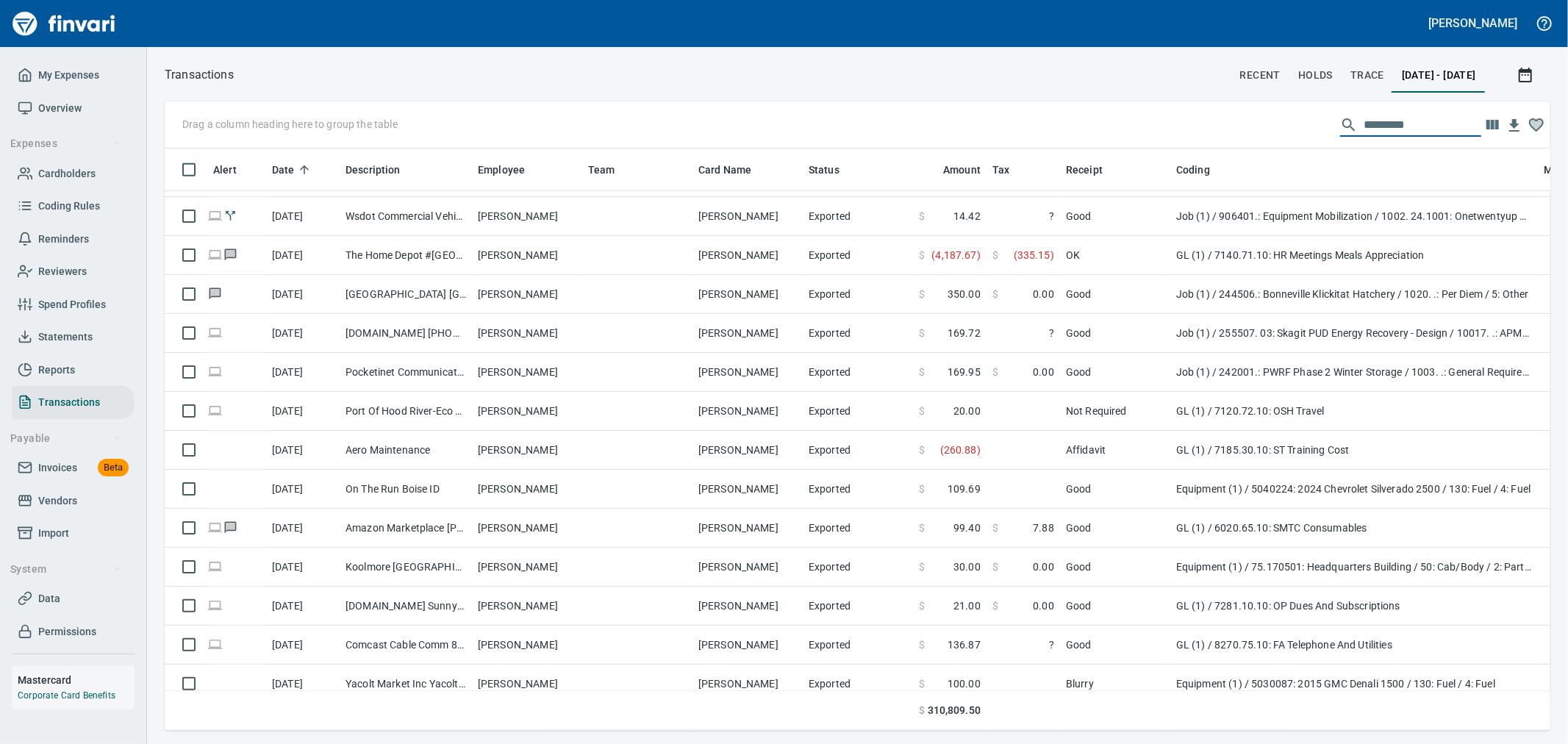
click at [777, 123] on input "text" at bounding box center [1423, 125] width 118 height 23
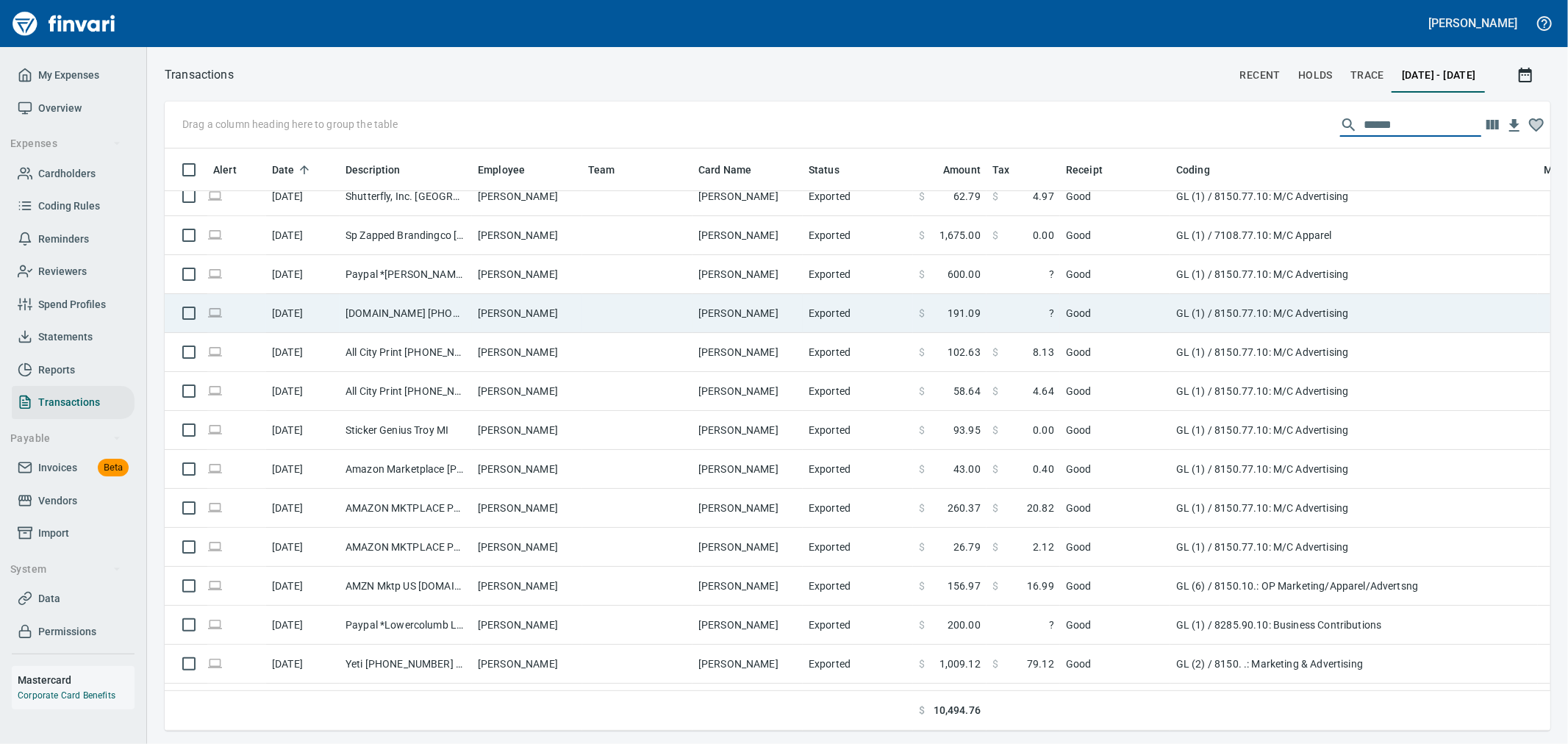
scroll to position [245, 0]
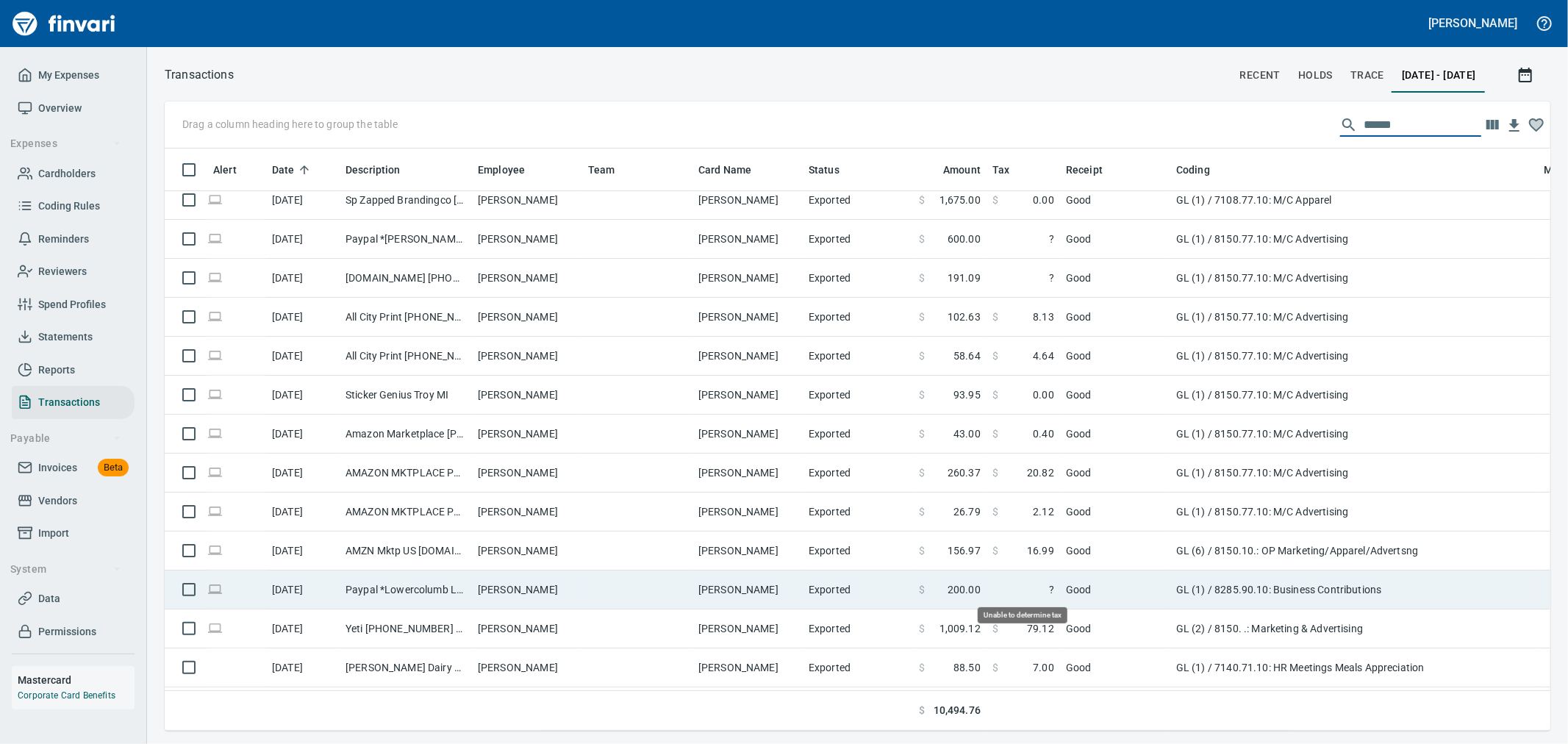
click at [777, 321] on span "?" at bounding box center [1023, 589] width 61 height 15
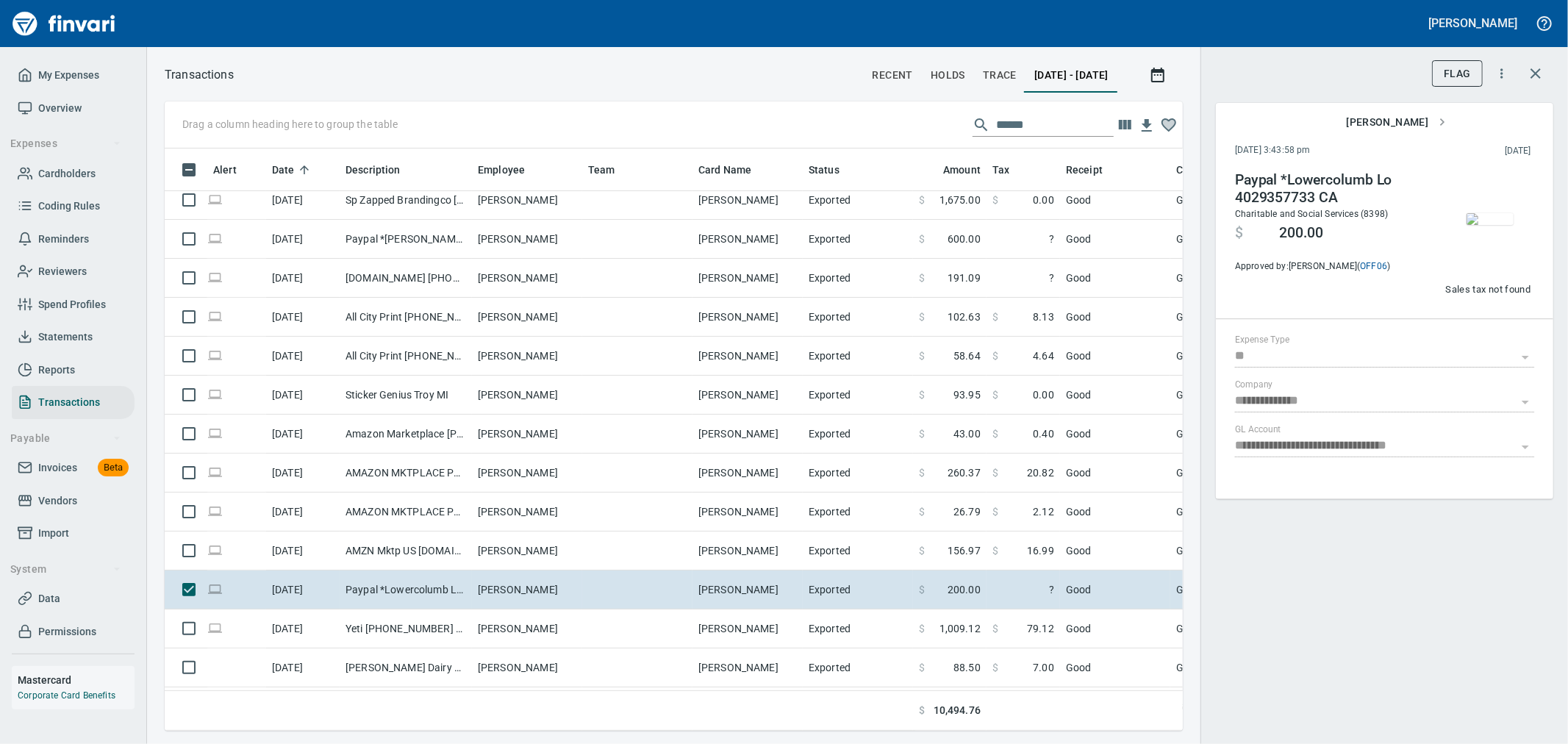
scroll to position [557, 994]
click at [777, 217] on img "button" at bounding box center [1490, 220] width 47 height 12
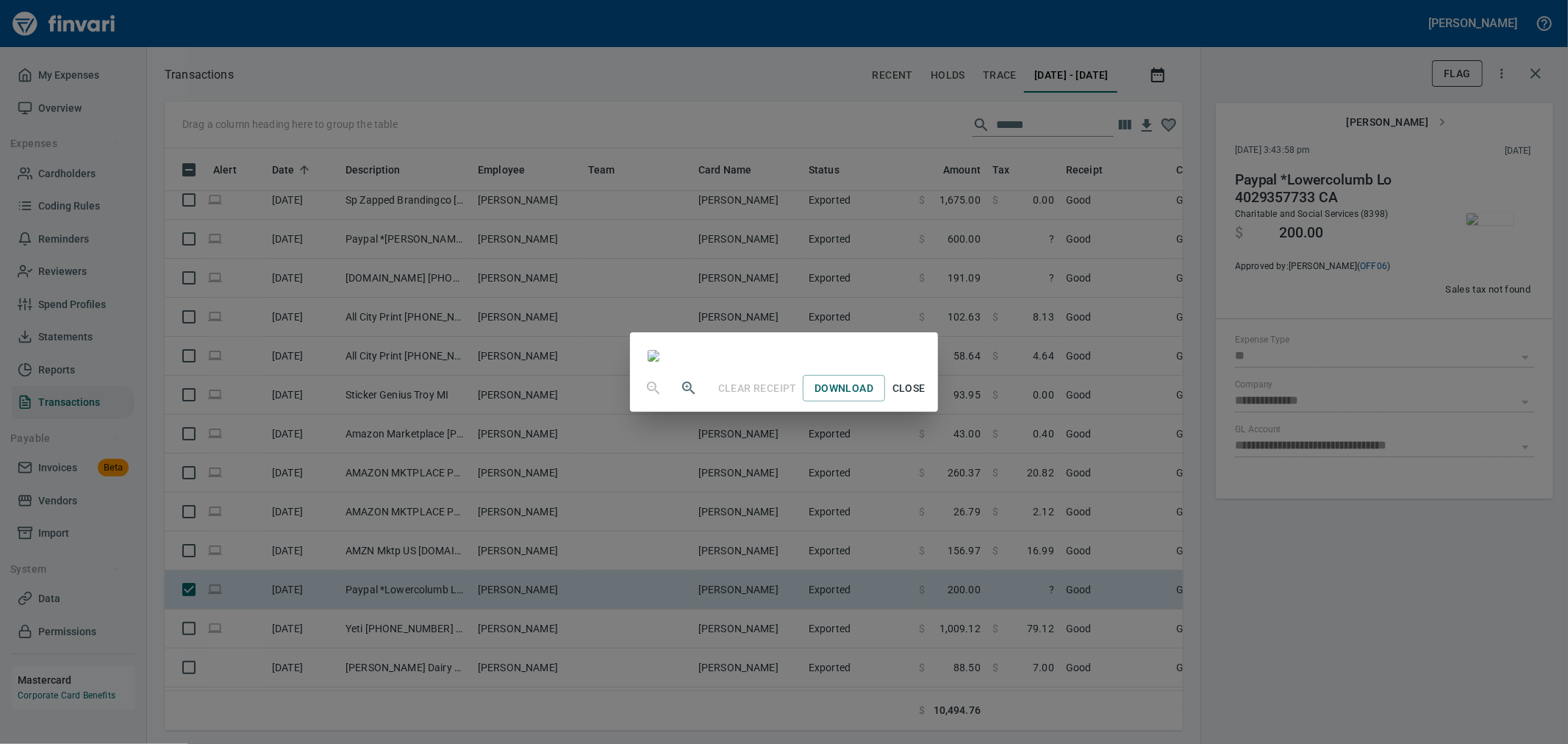
scroll to position [326, 0]
click at [777, 321] on span "Download" at bounding box center [844, 388] width 59 height 18
click at [777, 321] on span "Close" at bounding box center [908, 388] width 35 height 18
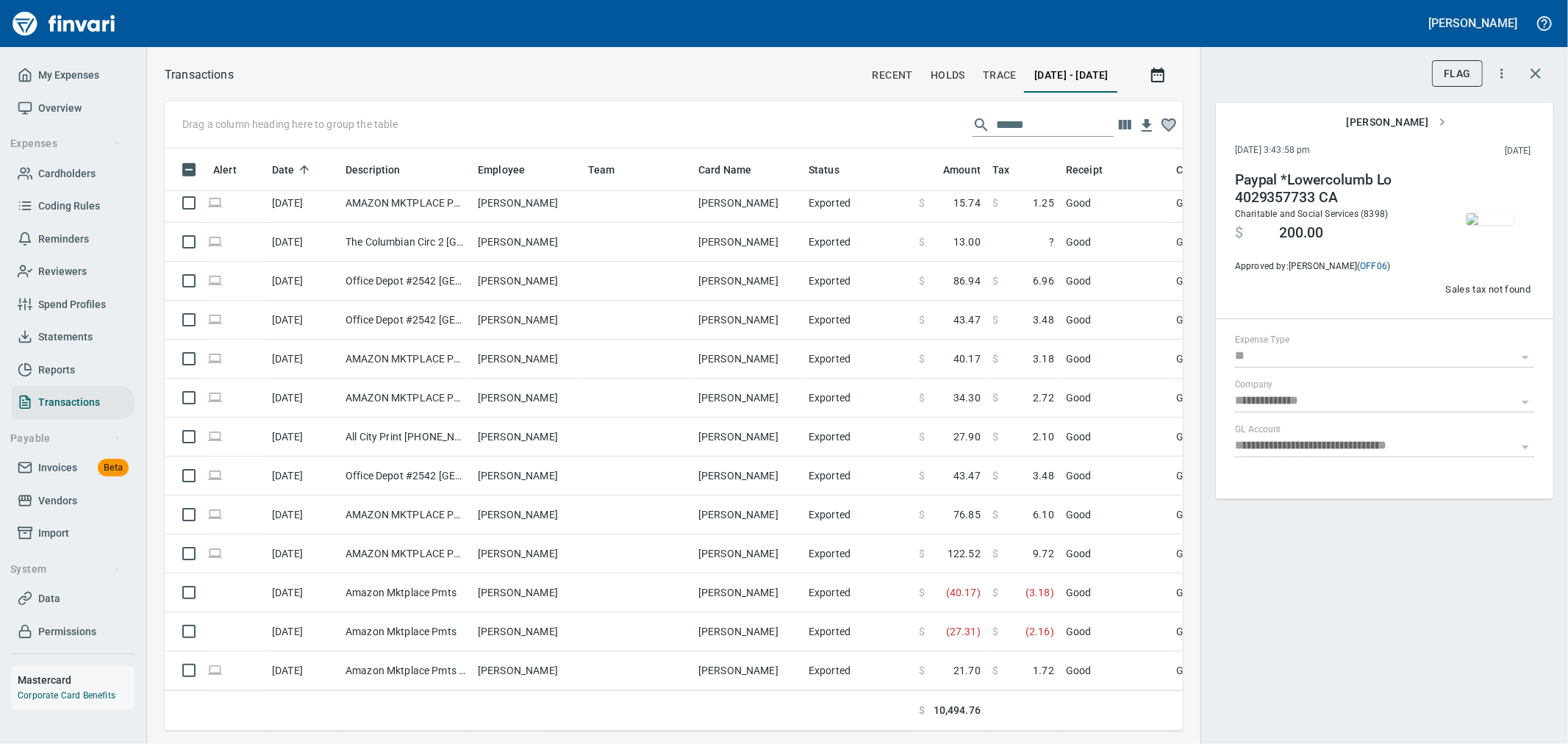
scroll to position [557, 994]
click at [777, 77] on icon "button" at bounding box center [1158, 75] width 17 height 17
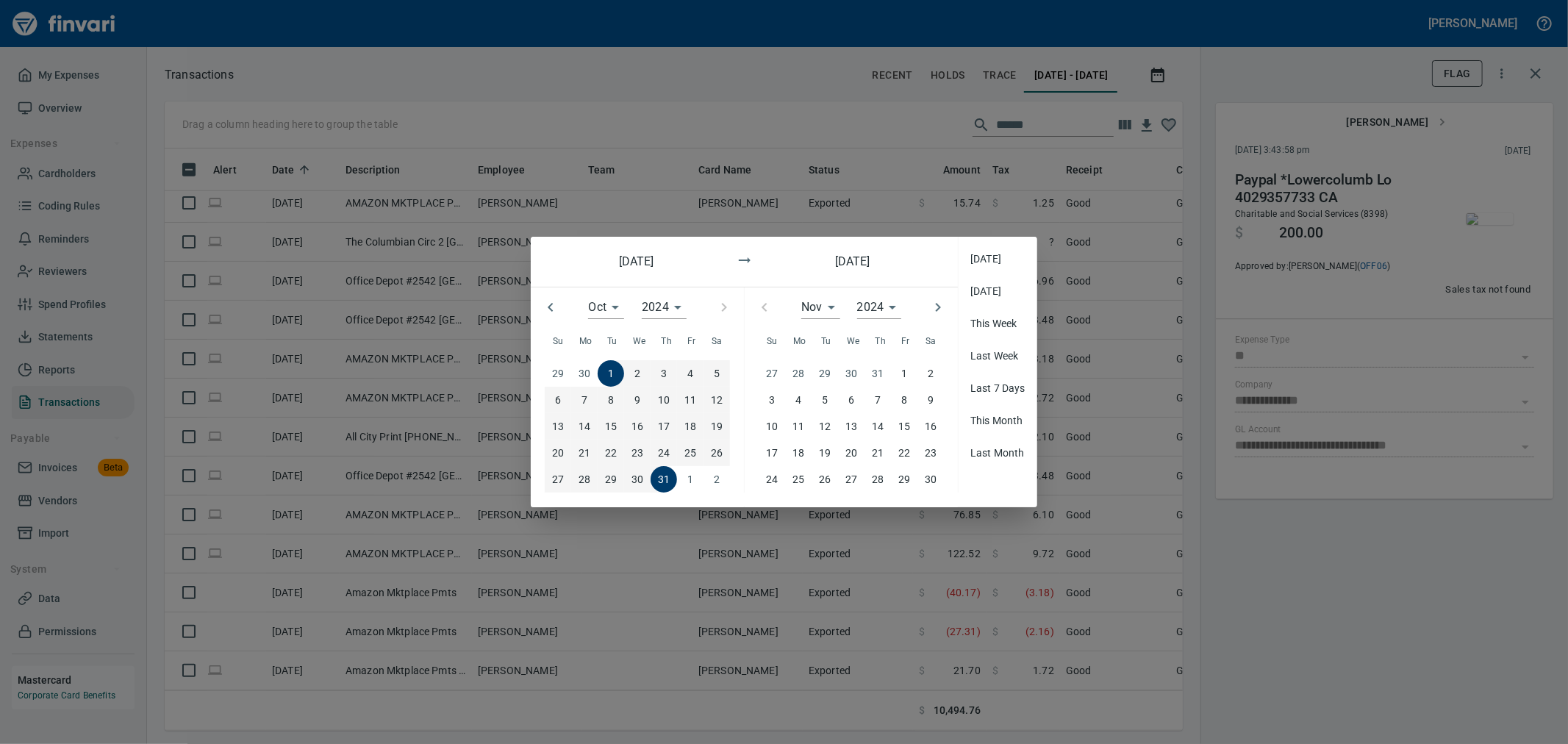
click at [777, 321] on p "30" at bounding box center [931, 479] width 12 height 16
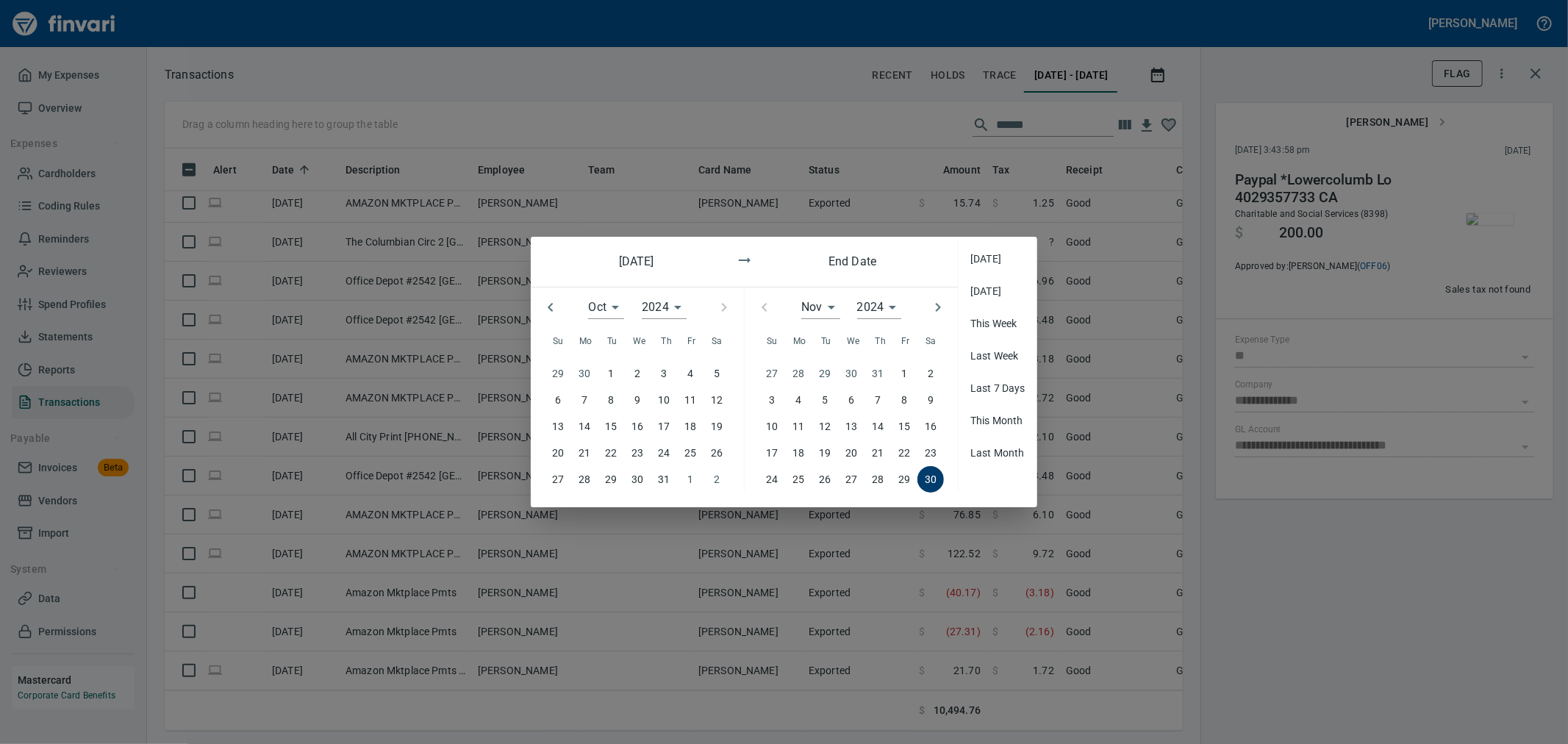
click at [611, 321] on p "1" at bounding box center [611, 373] width 6 height 16
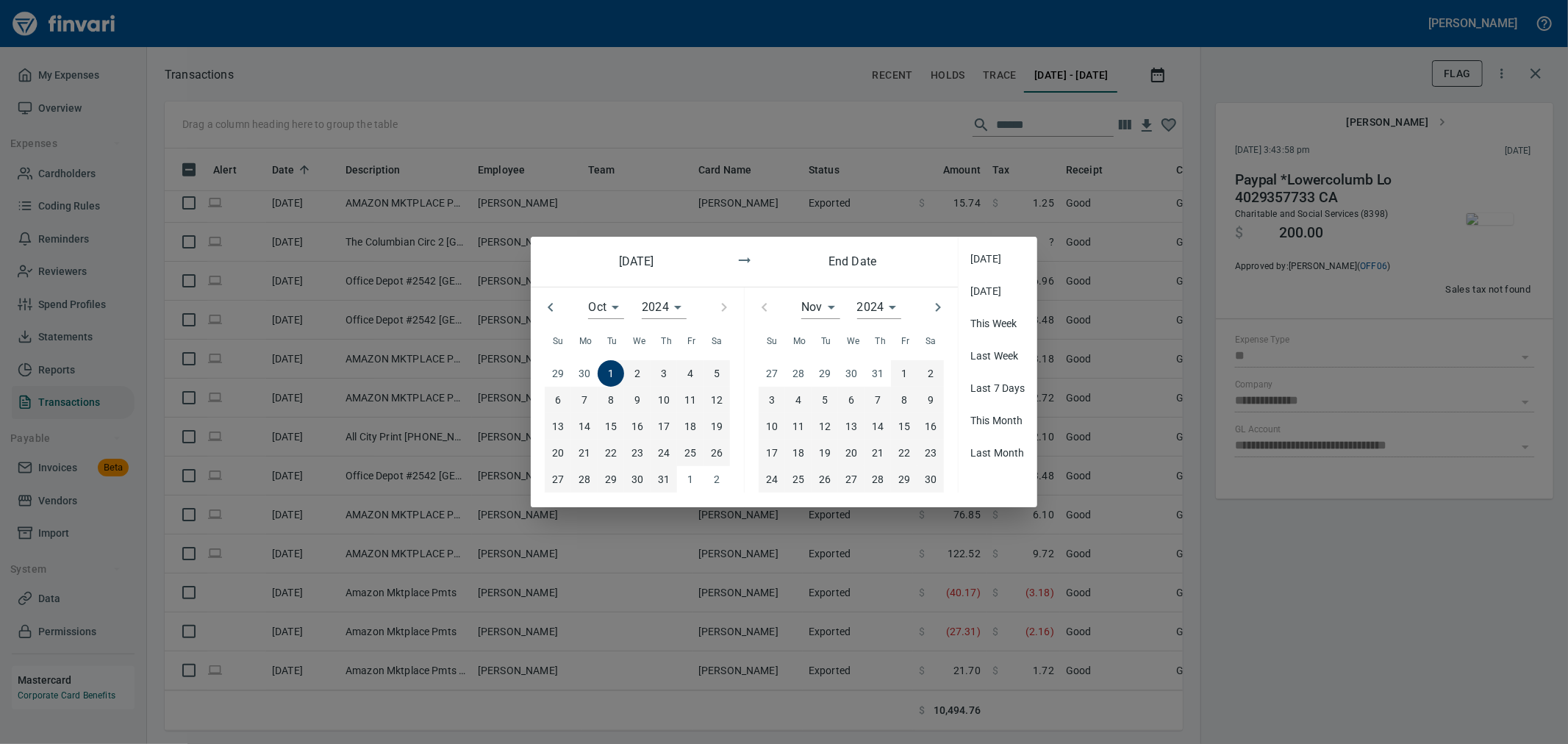
click at [777, 321] on p "30" at bounding box center [931, 479] width 12 height 16
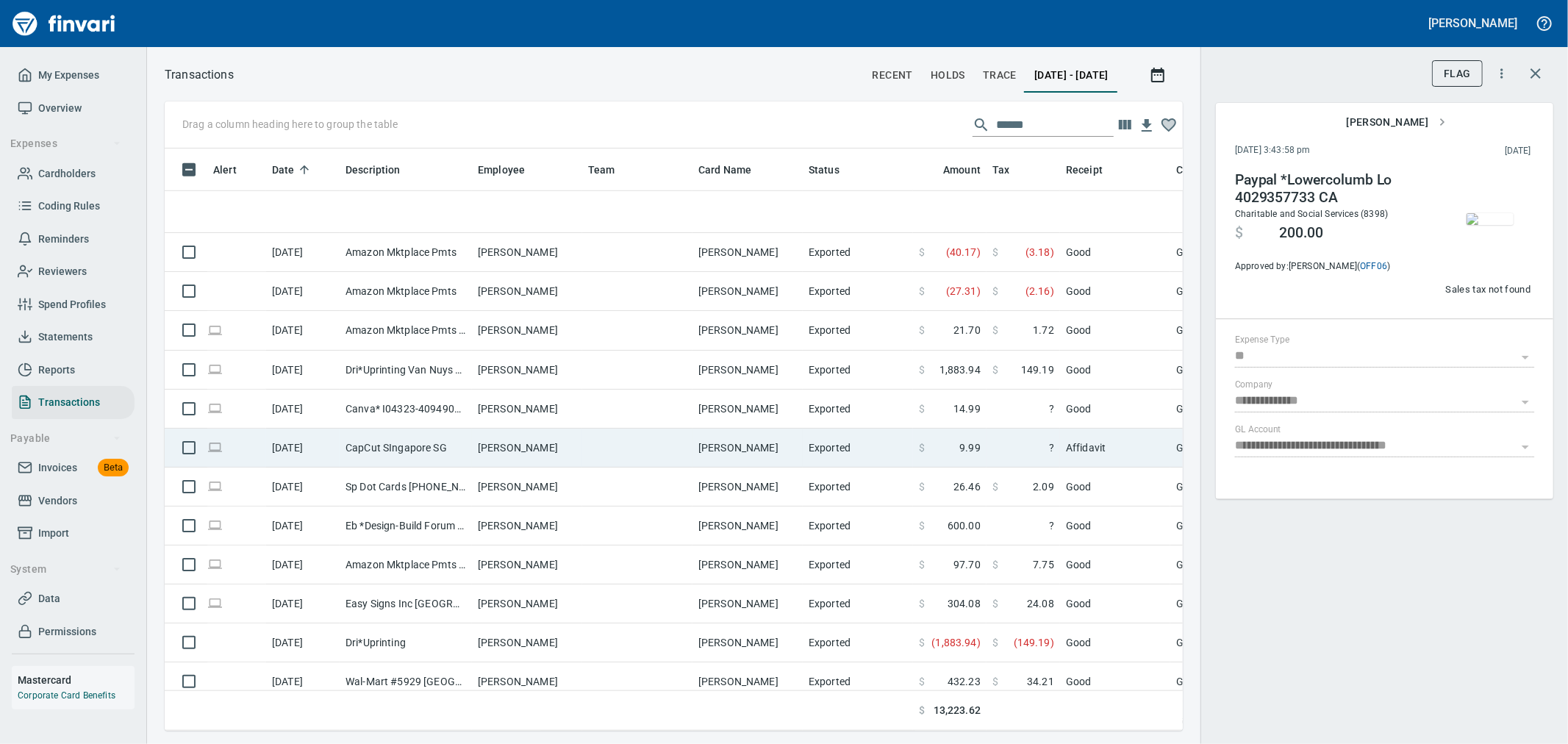
scroll to position [1253, 0]
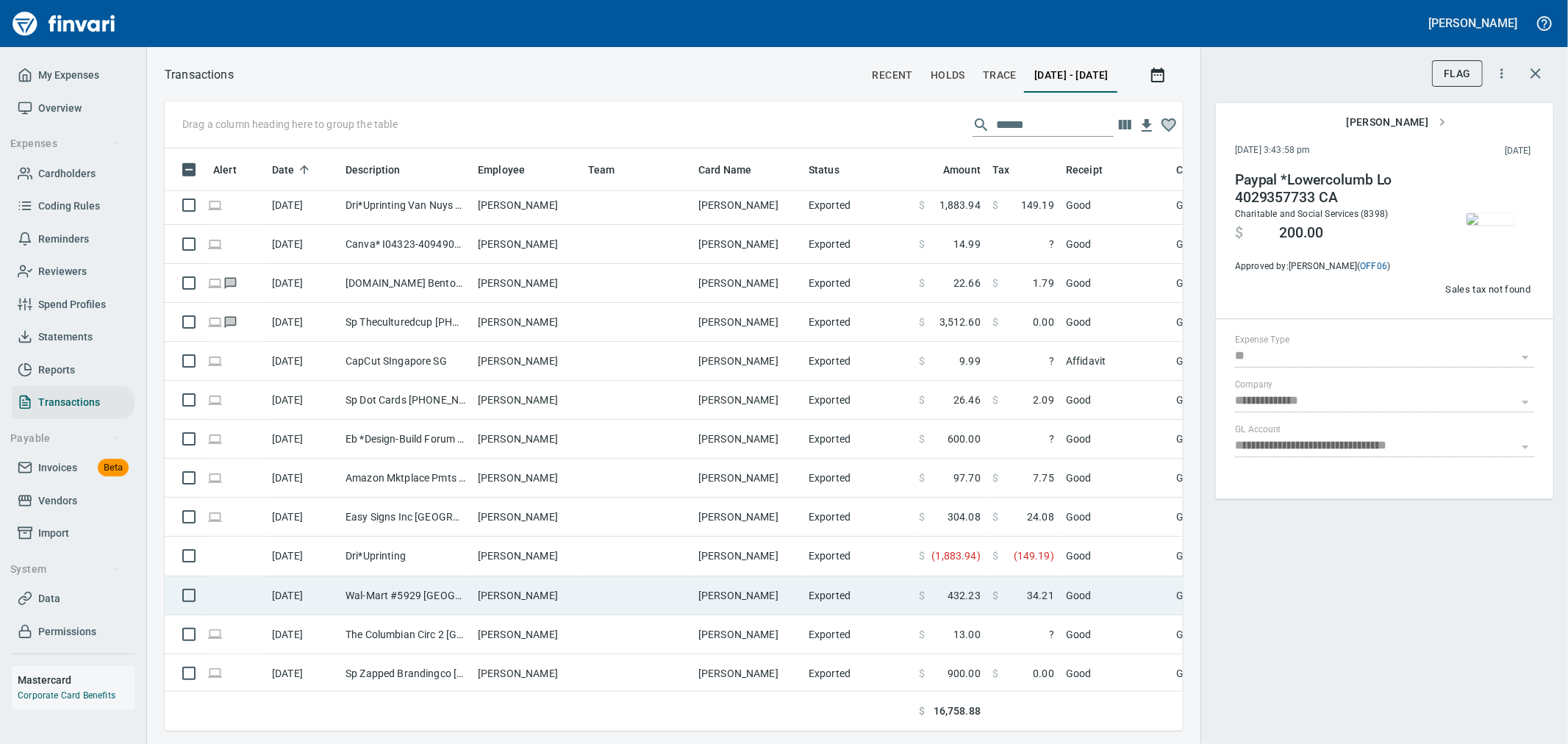
click at [777, 321] on span "432.23" at bounding box center [964, 595] width 33 height 15
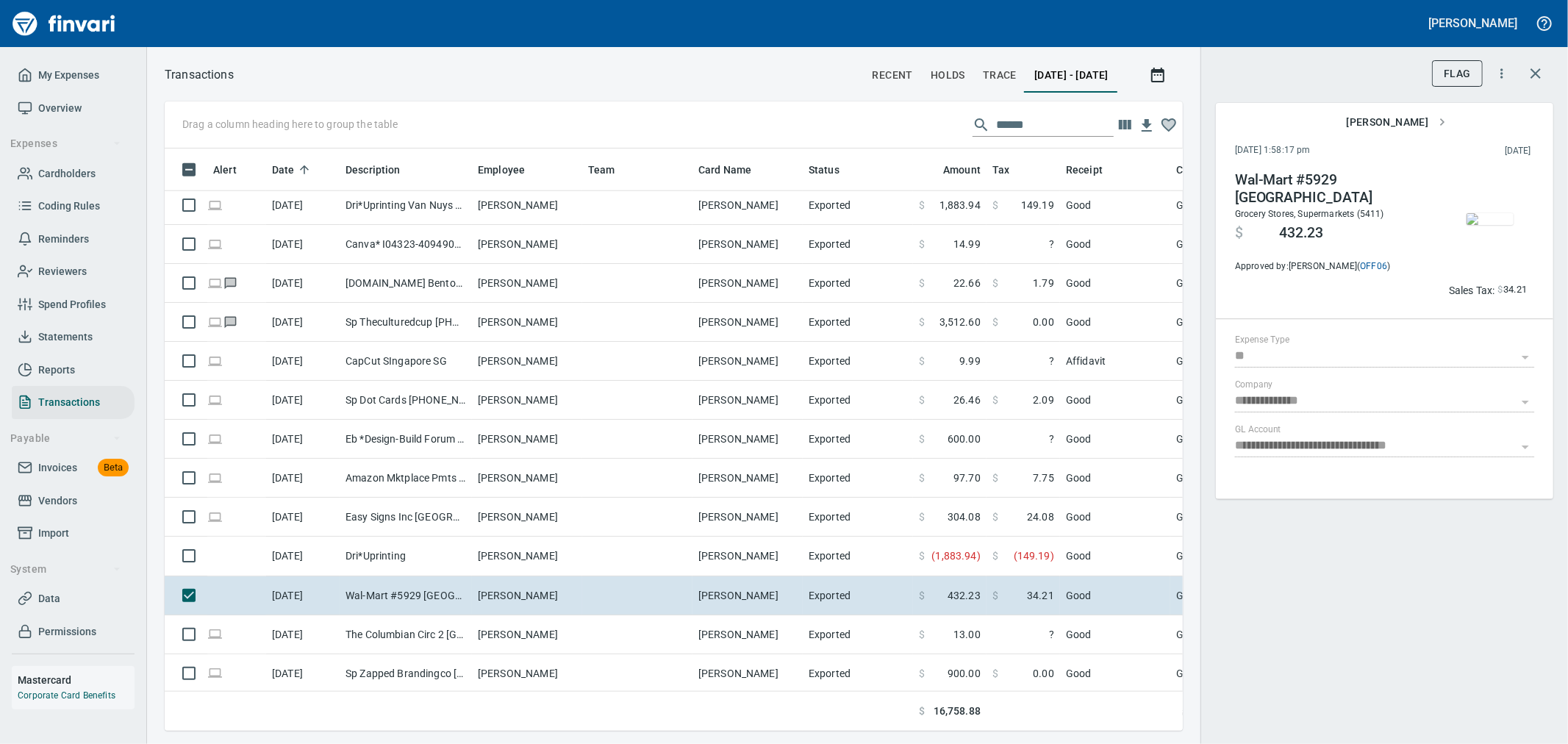
click at [777, 215] on img "button" at bounding box center [1490, 220] width 47 height 12
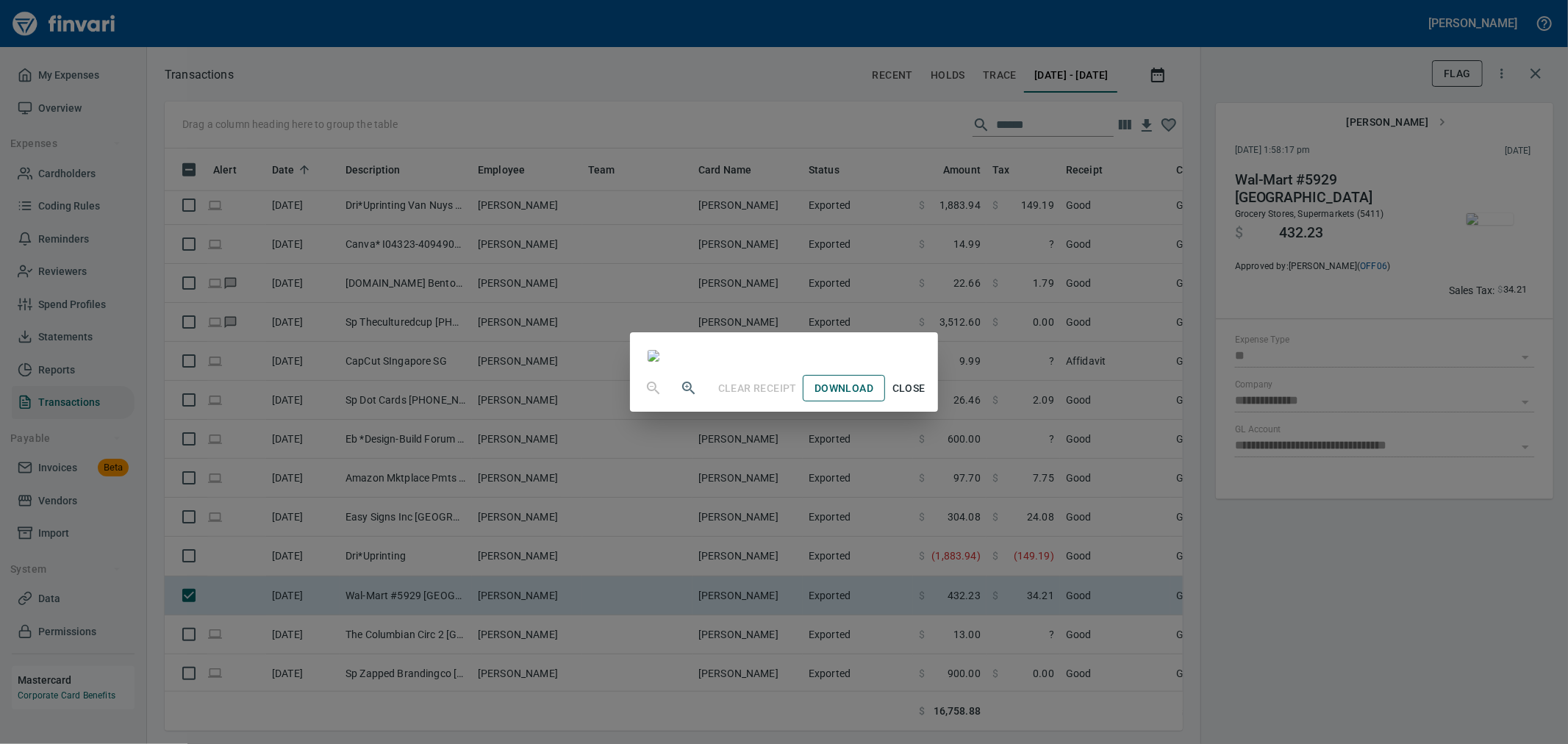
click at [777, 321] on span "Download" at bounding box center [844, 388] width 59 height 18
click at [777, 321] on div "Clear Receipt Download Close" at bounding box center [784, 372] width 1568 height 744
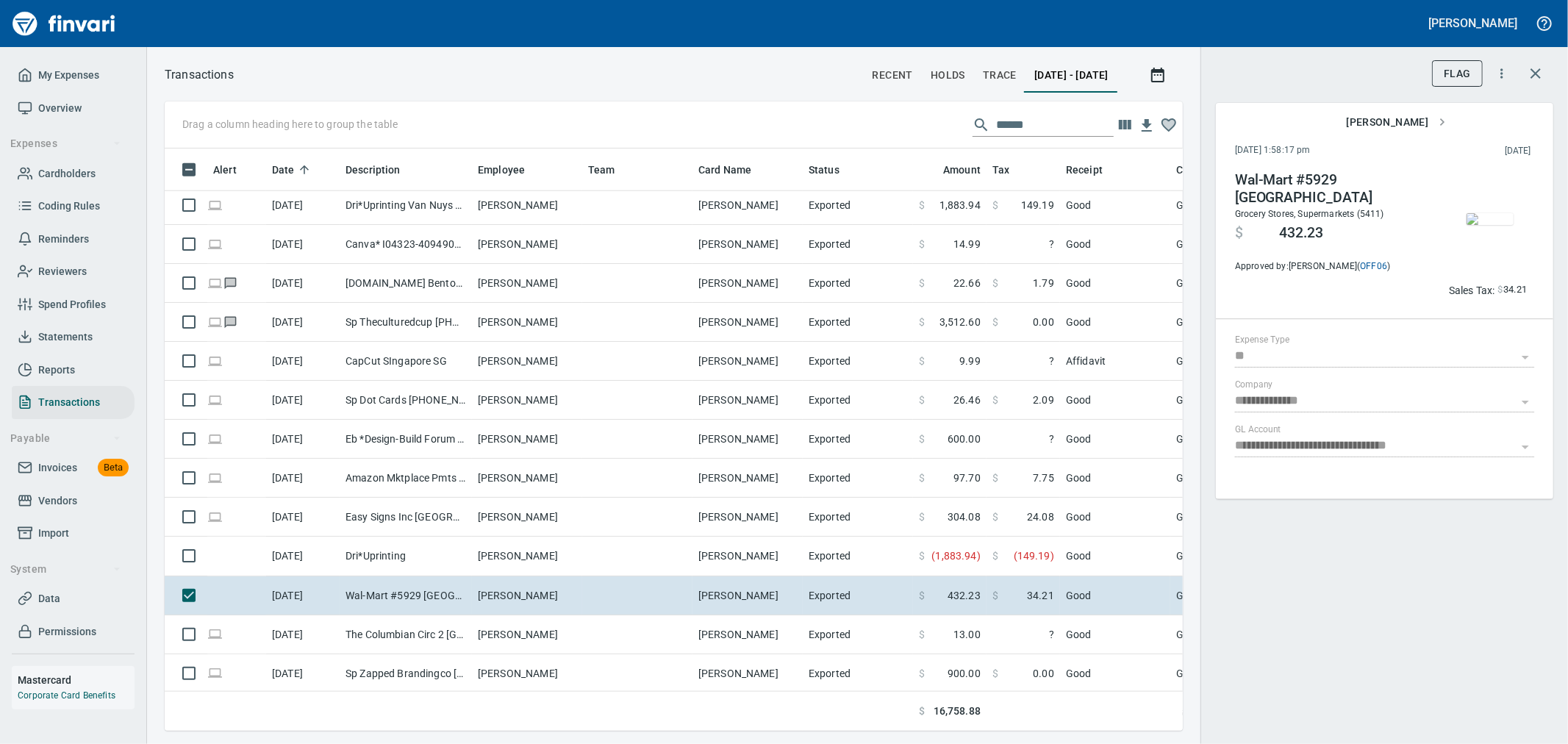
drag, startPoint x: 1027, startPoint y: 119, endPoint x: 887, endPoint y: 111, distance: 140.2
click at [777, 111] on div "Drag a column heading here to group the table ******" at bounding box center [673, 125] width 1018 height 47
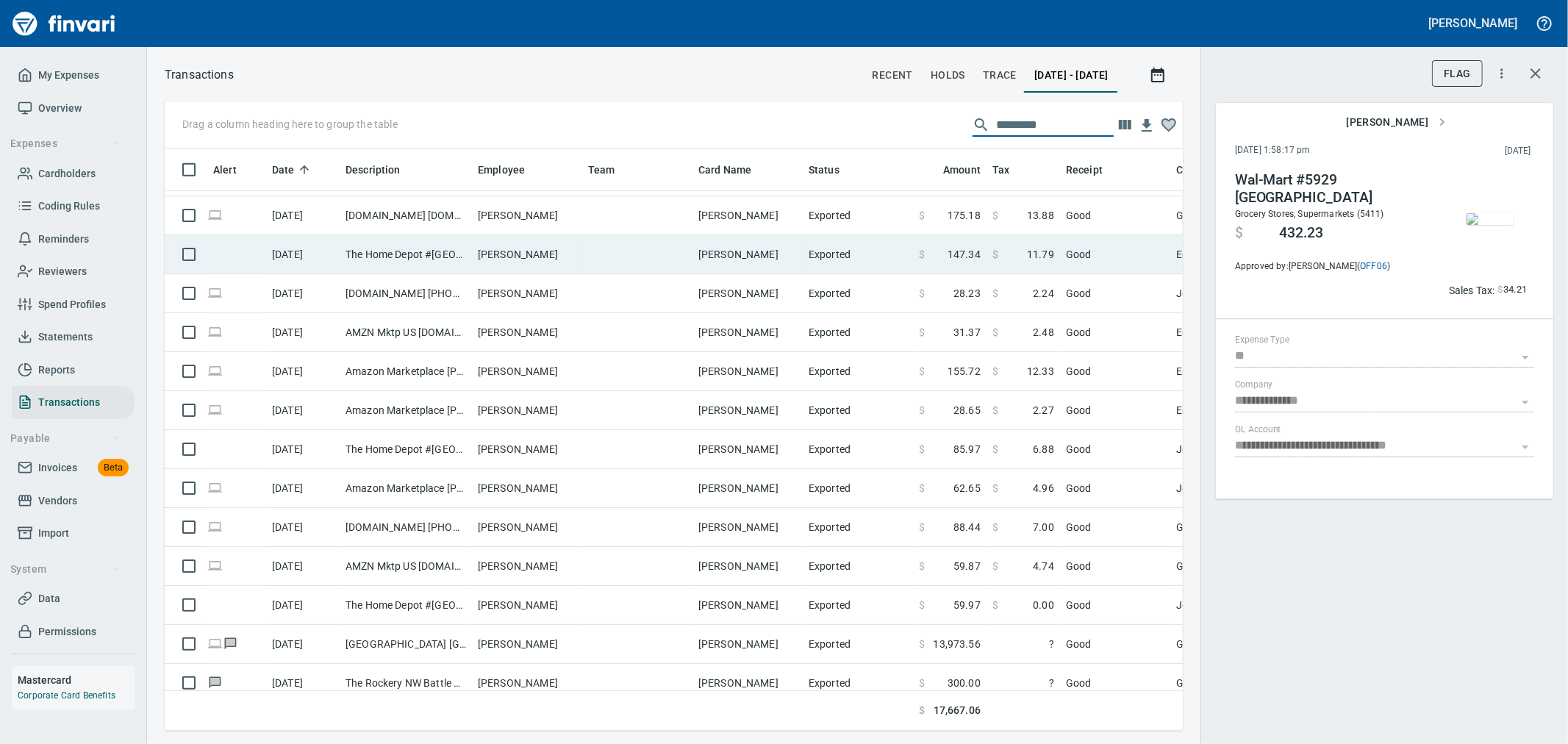
scroll to position [645, 0]
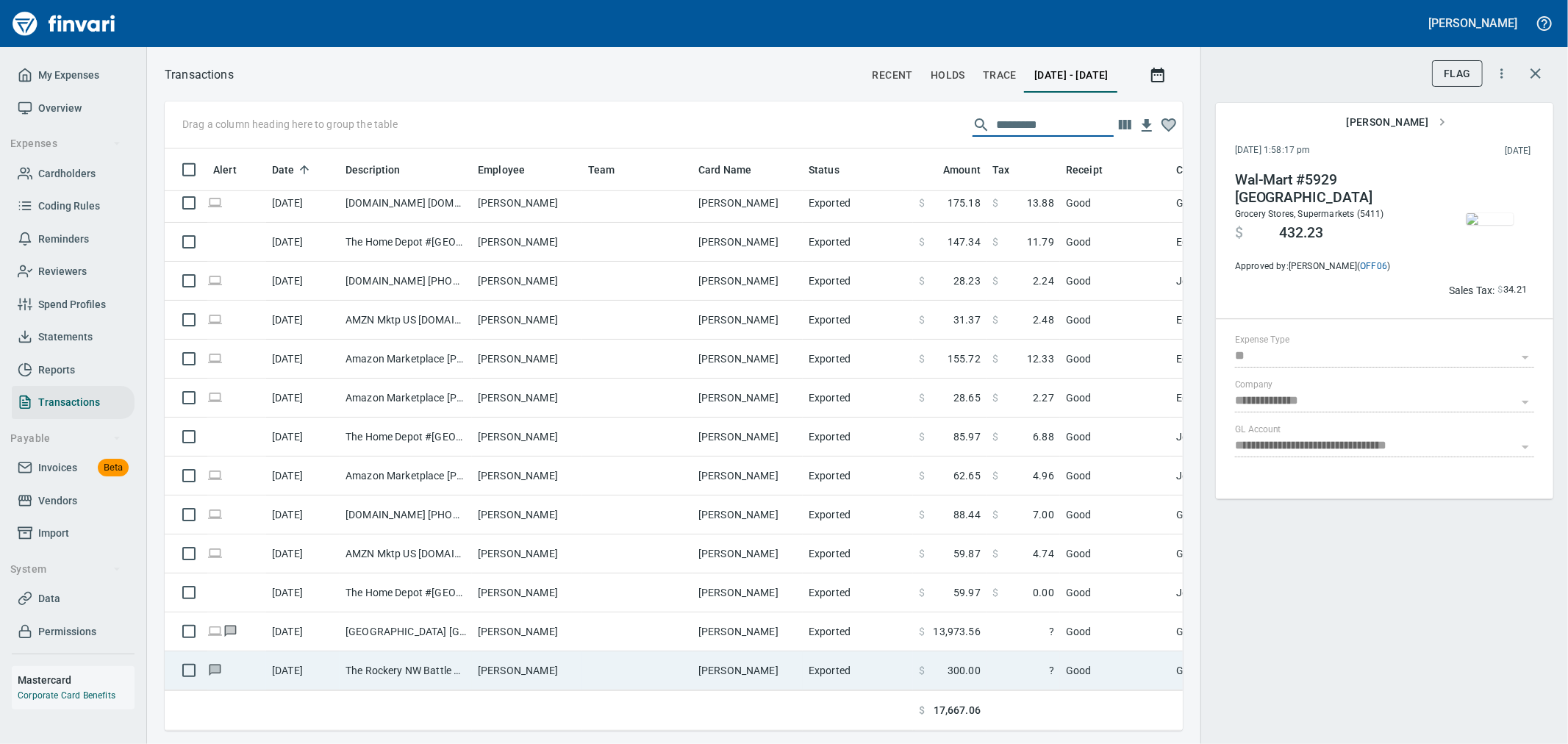
type input "*********"
click at [777, 321] on td "$ 300.00" at bounding box center [950, 670] width 74 height 39
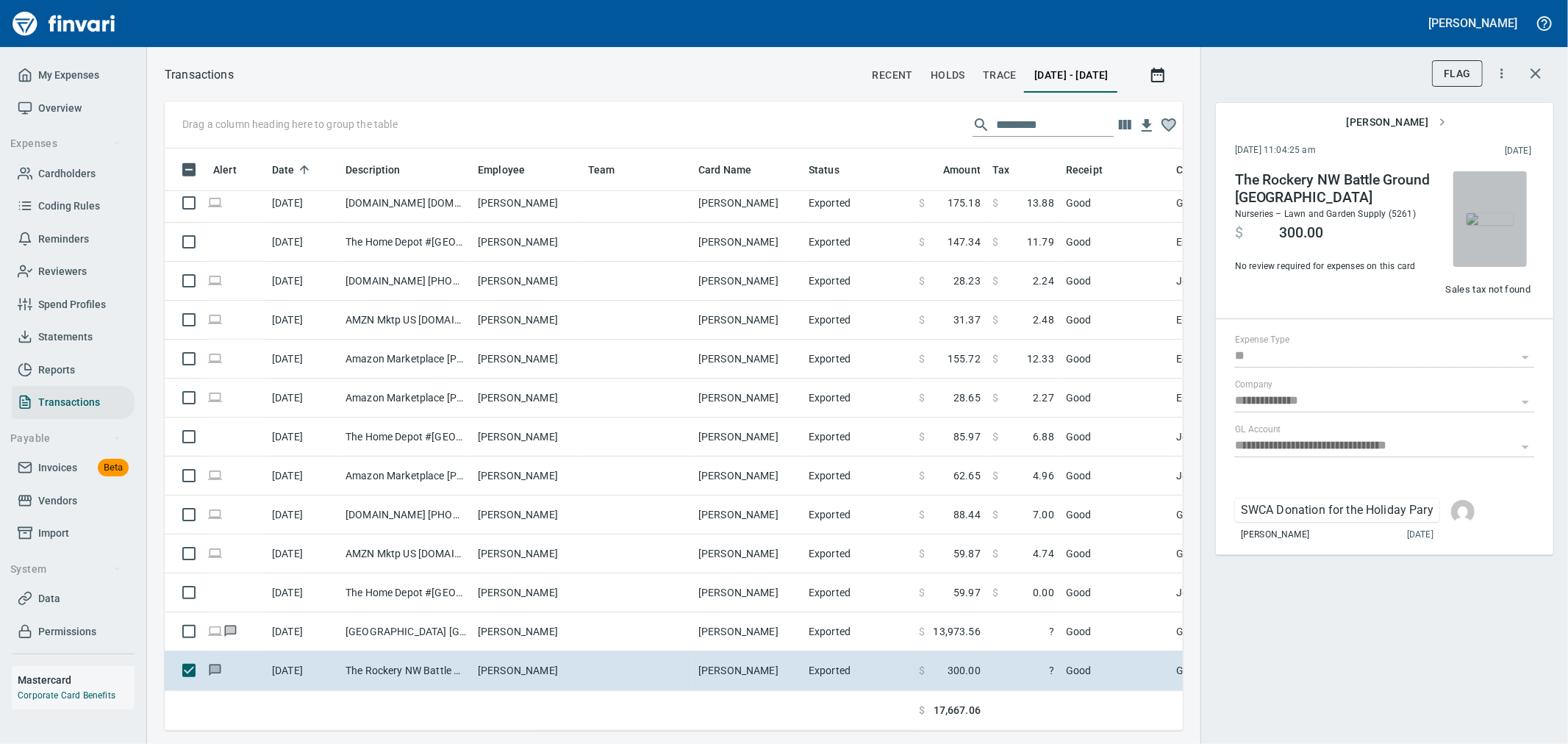
click at [777, 215] on img "button" at bounding box center [1490, 220] width 47 height 12
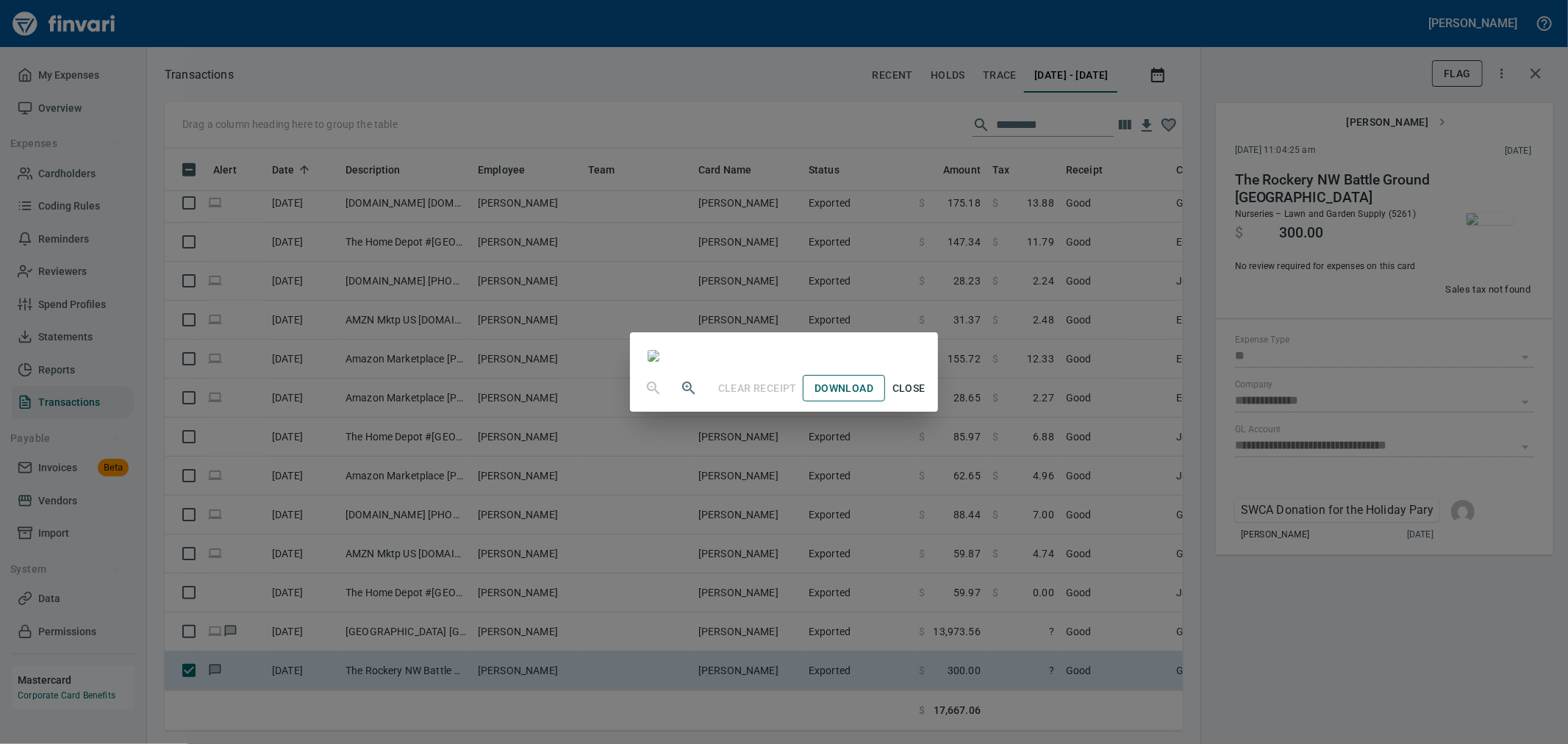
click at [777, 321] on span "Download" at bounding box center [844, 388] width 59 height 18
click at [777, 321] on div "Clear Receipt Download Close" at bounding box center [784, 372] width 1568 height 744
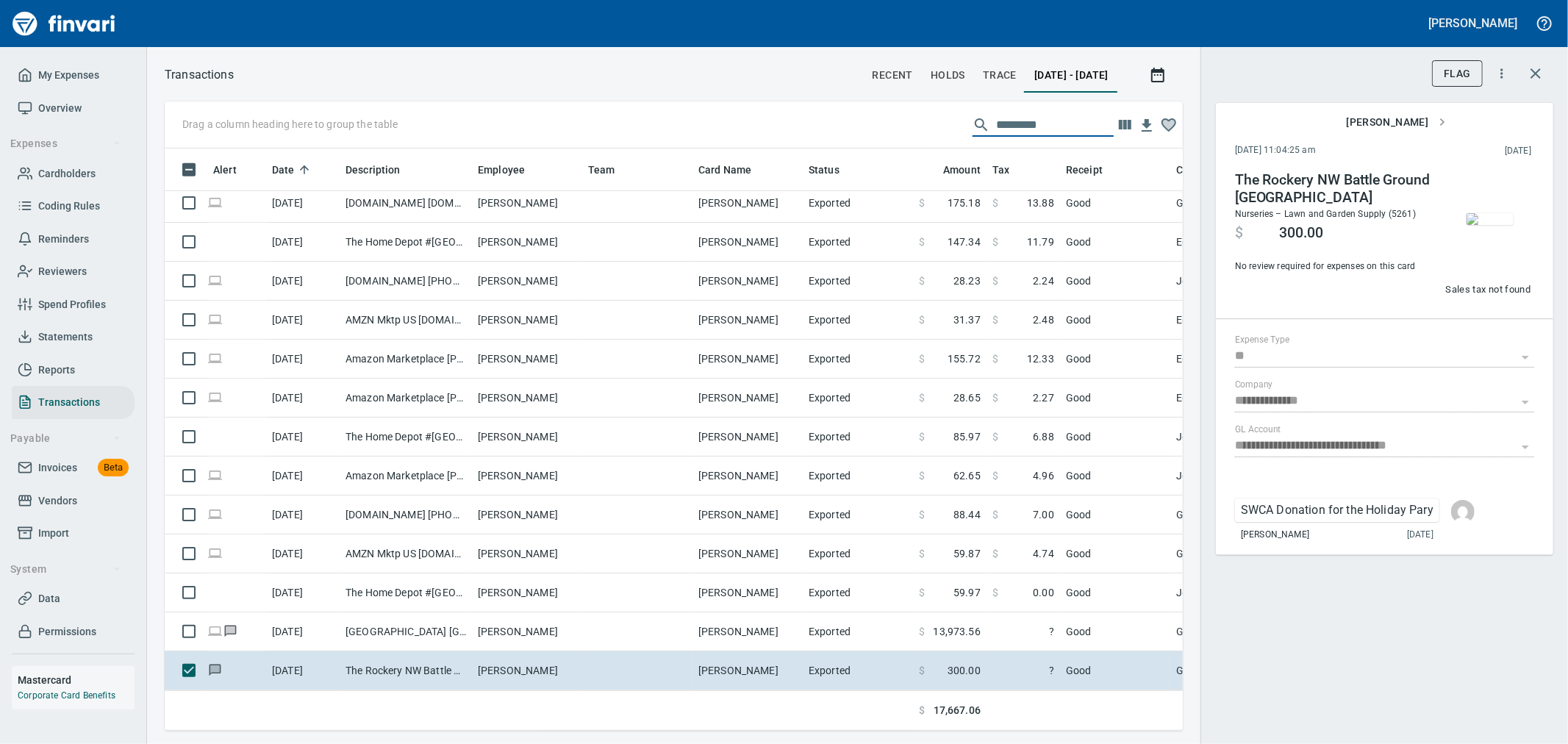
drag, startPoint x: 1065, startPoint y: 130, endPoint x: 875, endPoint y: 130, distance: 190.0
click at [777, 130] on div "Drag a column heading here to group the table *********" at bounding box center [673, 125] width 1018 height 47
click at [777, 70] on icon "button" at bounding box center [1158, 75] width 17 height 17
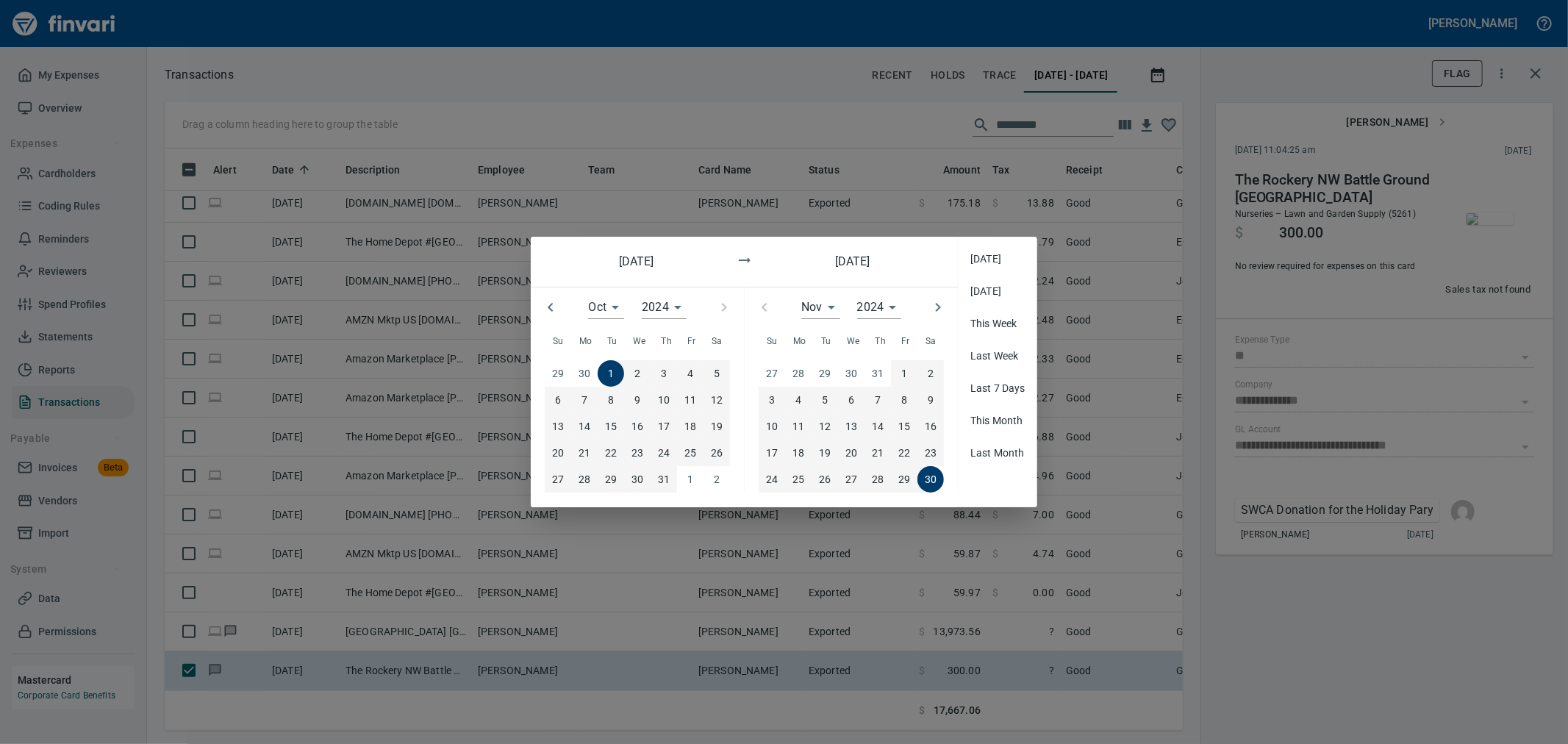
scroll to position [557, 994]
click at [777, 310] on icon "button" at bounding box center [938, 307] width 17 height 17
type input "**"
click at [723, 313] on icon "button" at bounding box center [724, 307] width 17 height 17
type input "**"
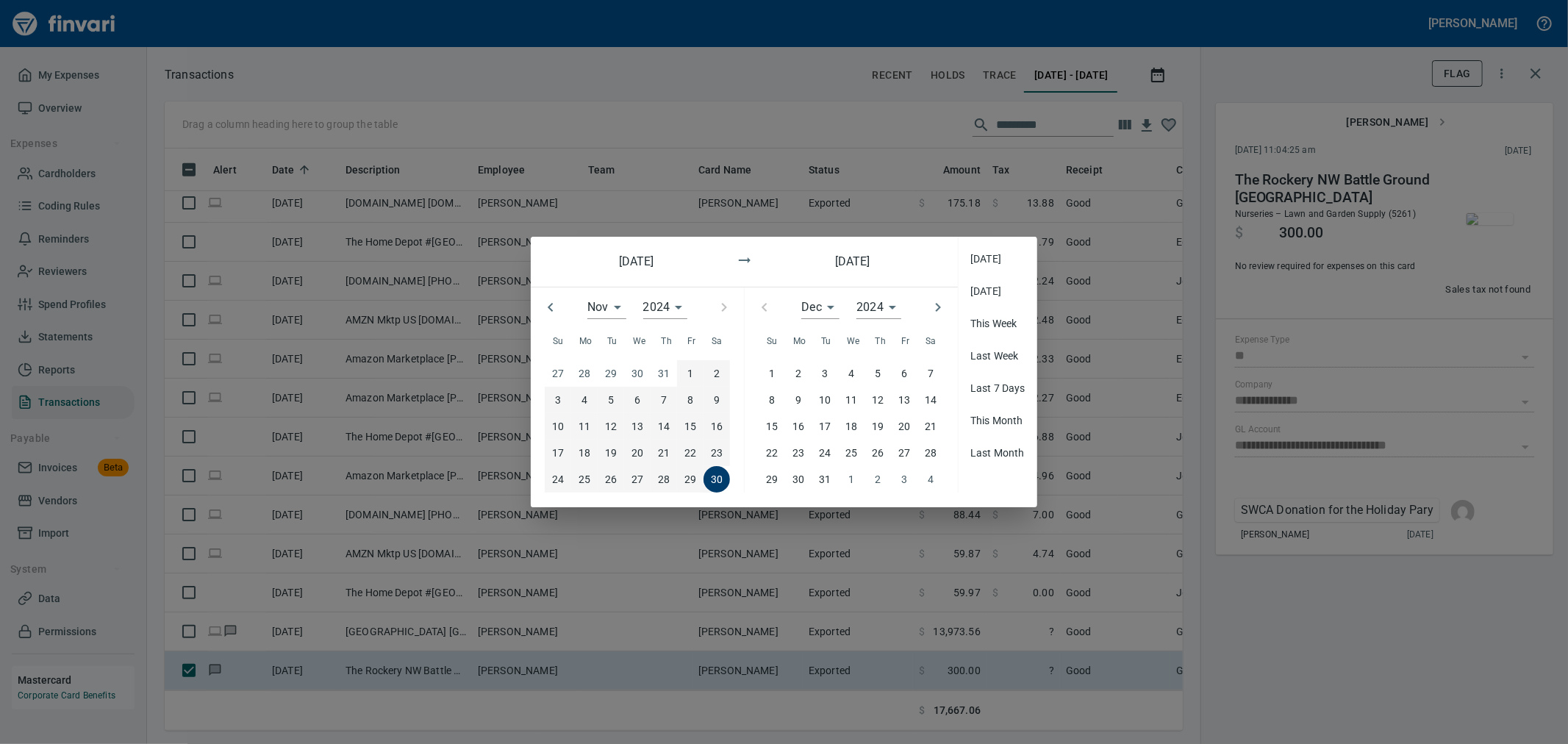
click at [723, 313] on div at bounding box center [724, 307] width 40 height 40
click at [726, 310] on div at bounding box center [724, 307] width 40 height 40
click at [768, 321] on span "1" at bounding box center [771, 373] width 27 height 16
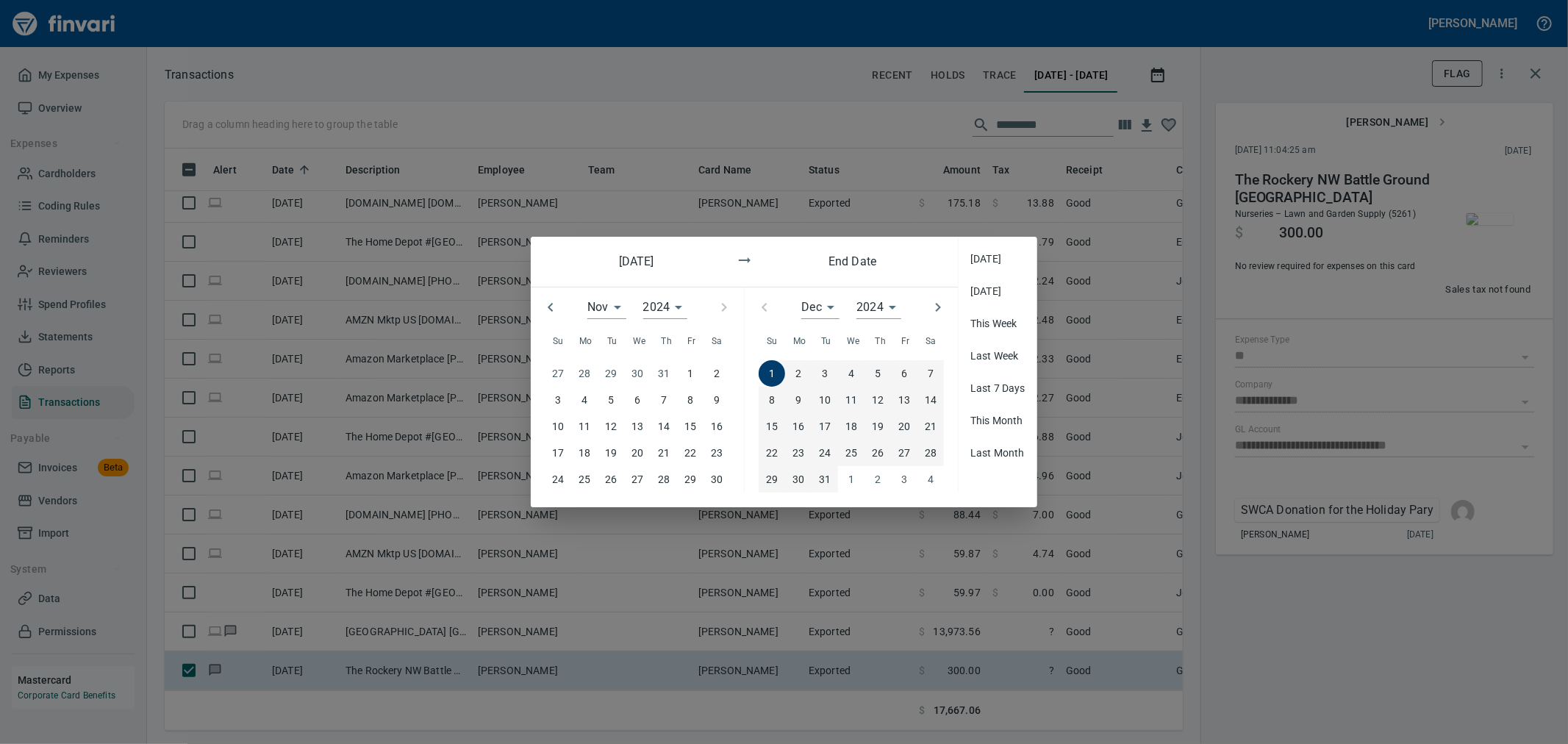
click at [777, 321] on p "31" at bounding box center [825, 479] width 12 height 16
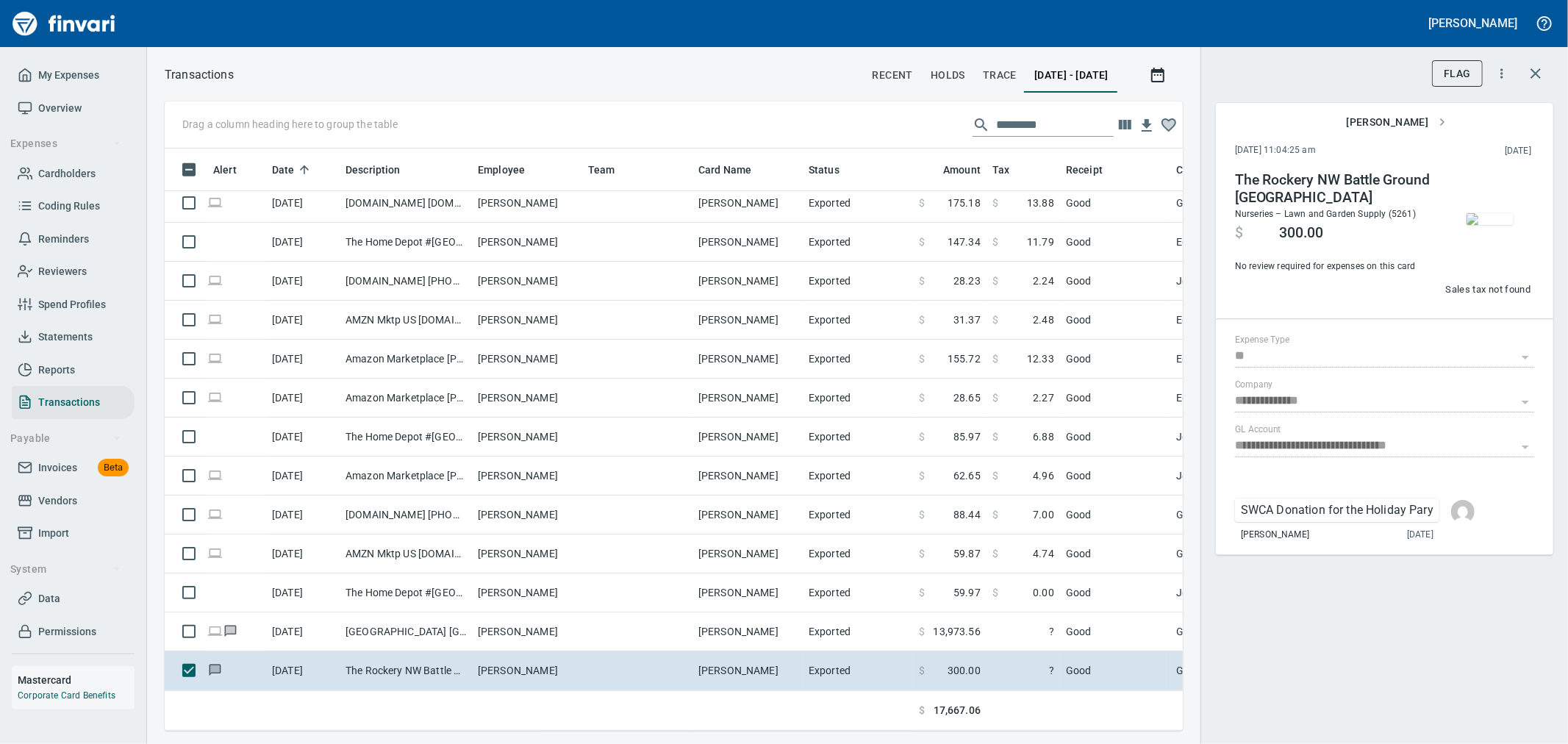
click at [777, 119] on div "Drag a column heading here to group the table *********" at bounding box center [673, 125] width 1018 height 47
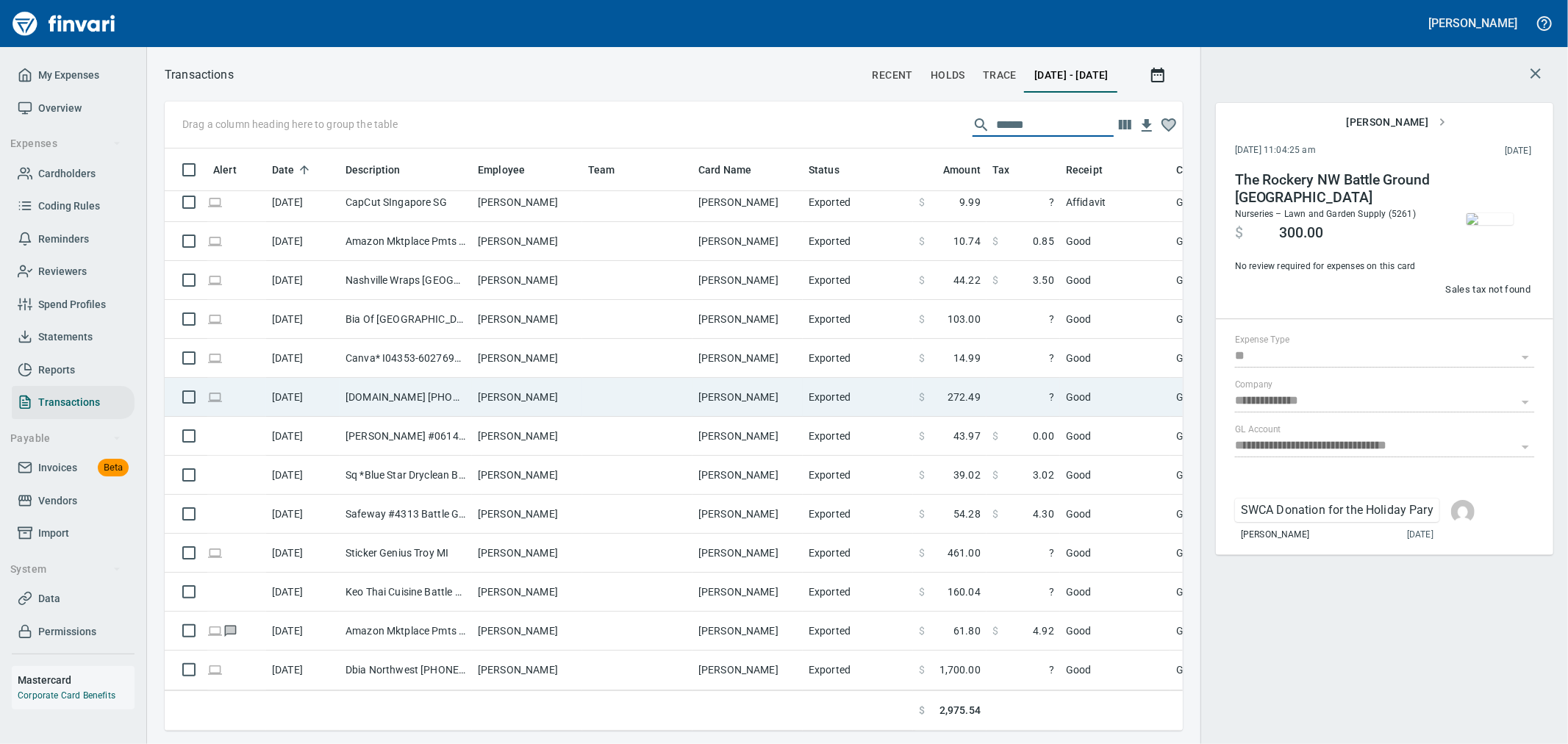
scroll to position [20, 0]
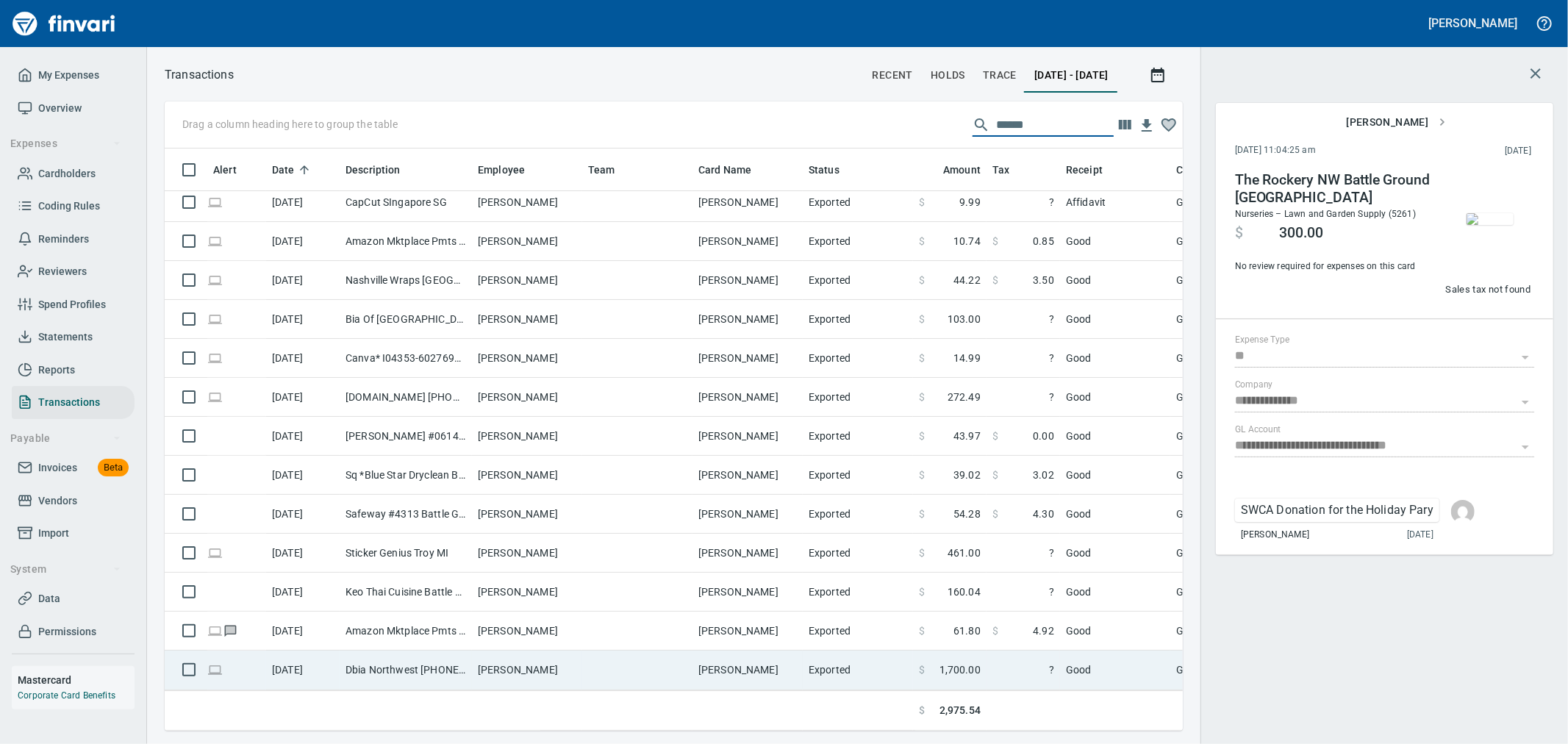
type input "******"
click at [777, 321] on td "$ 1,700.00" at bounding box center [950, 670] width 74 height 39
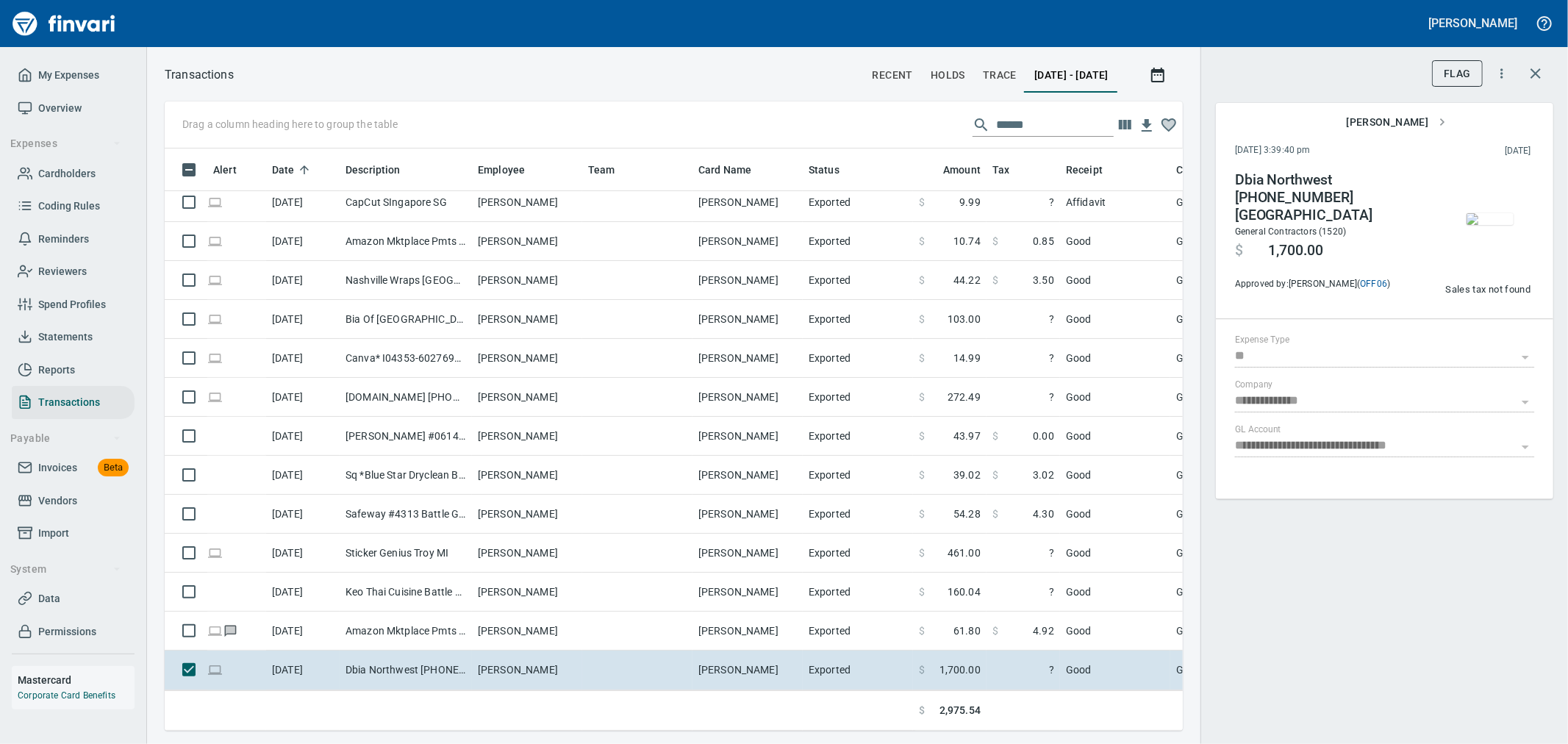
click at [777, 214] on img "button" at bounding box center [1490, 220] width 47 height 12
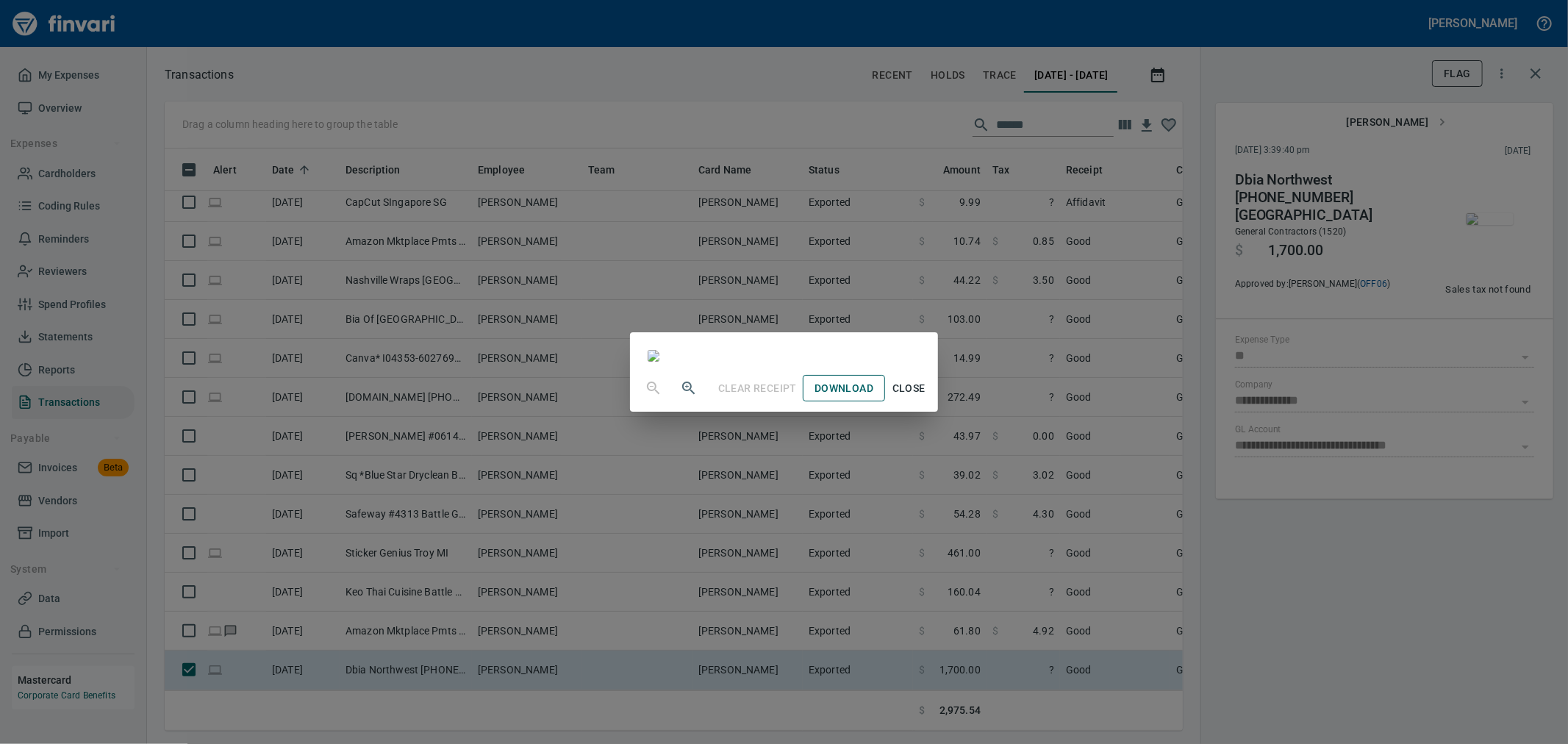
click at [777, 321] on span "Download" at bounding box center [844, 388] width 59 height 18
click at [777, 321] on span "Close" at bounding box center [908, 388] width 35 height 18
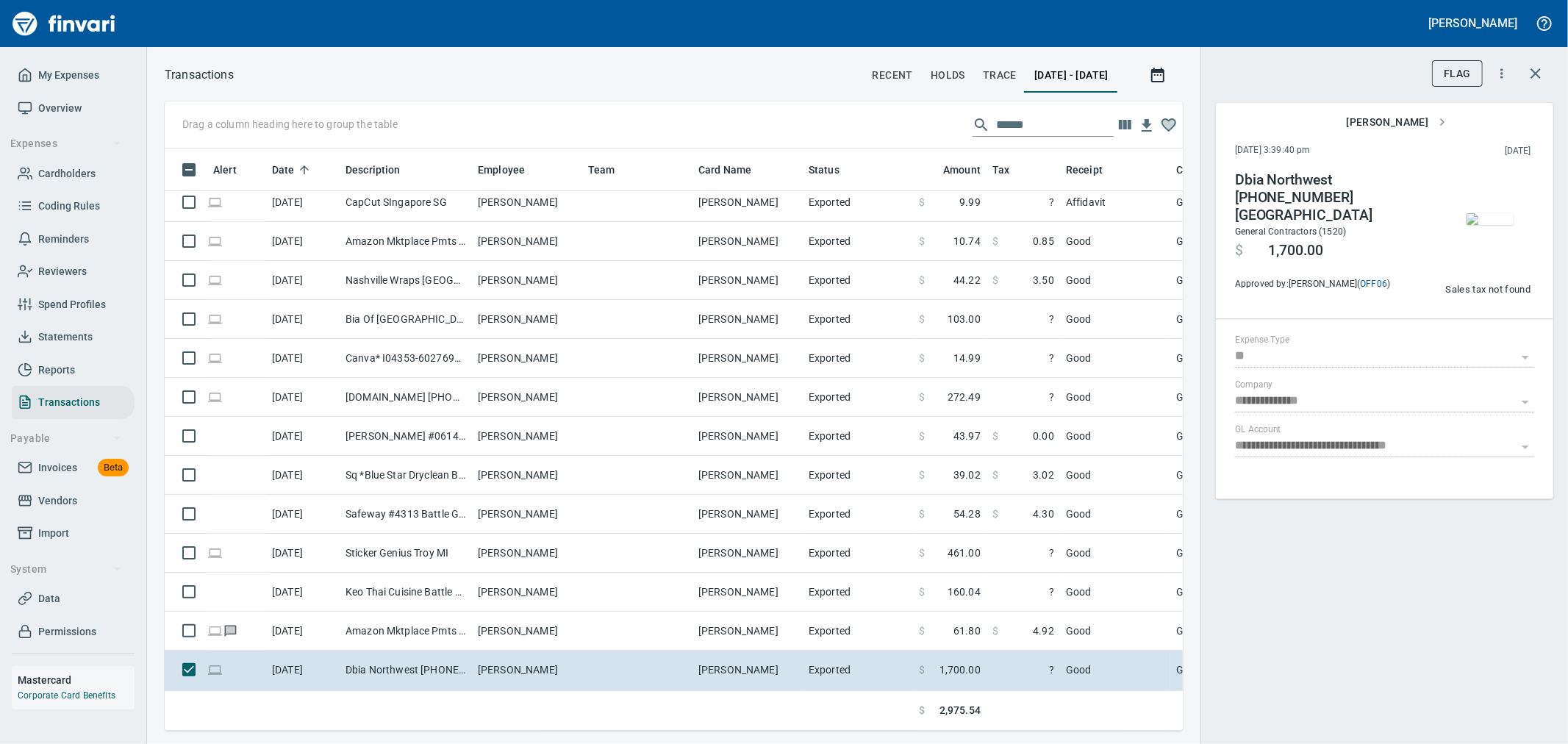
scroll to position [557, 994]
click at [777, 76] on icon "button" at bounding box center [1158, 75] width 17 height 17
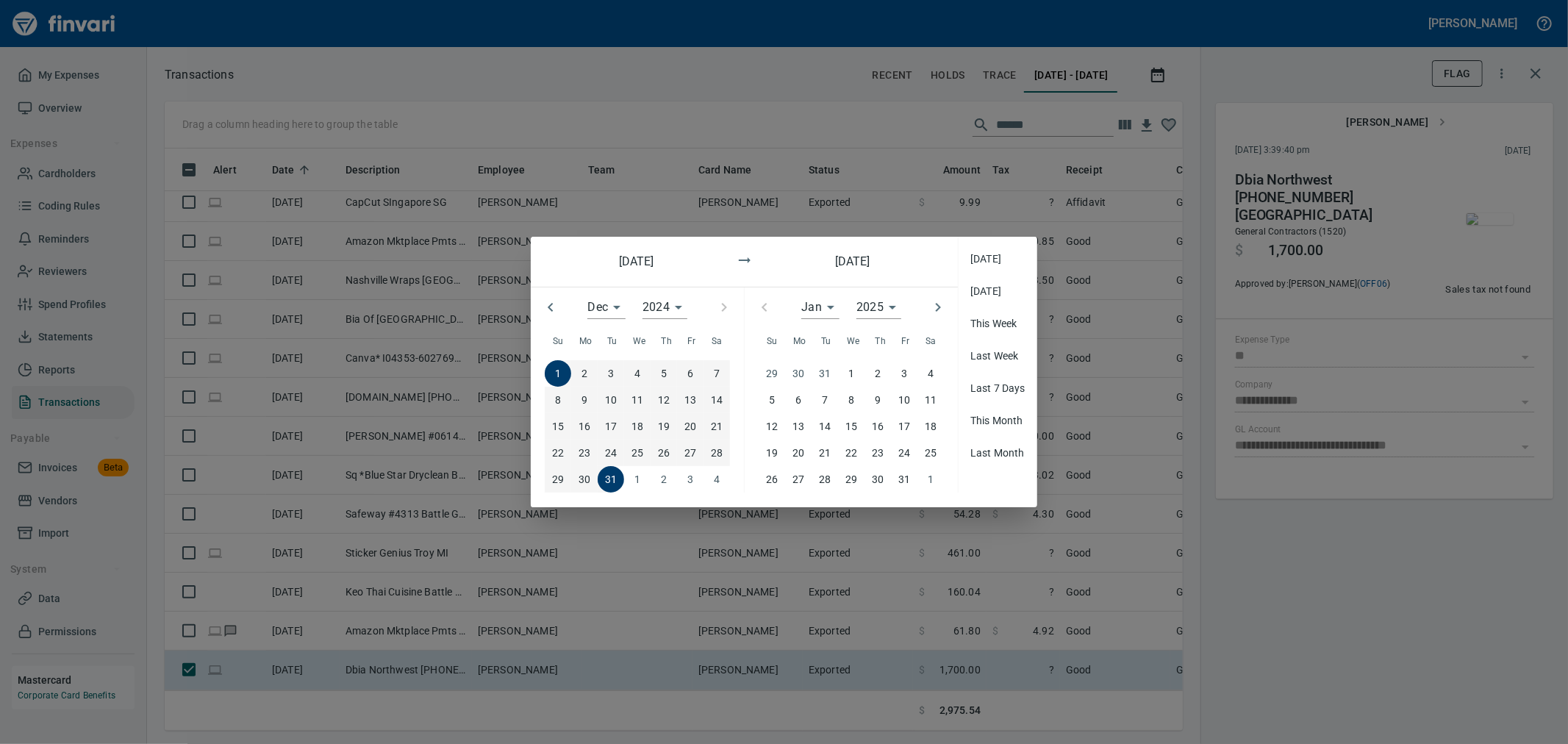
click at [619, 306] on div "Dec **" at bounding box center [605, 307] width 37 height 23
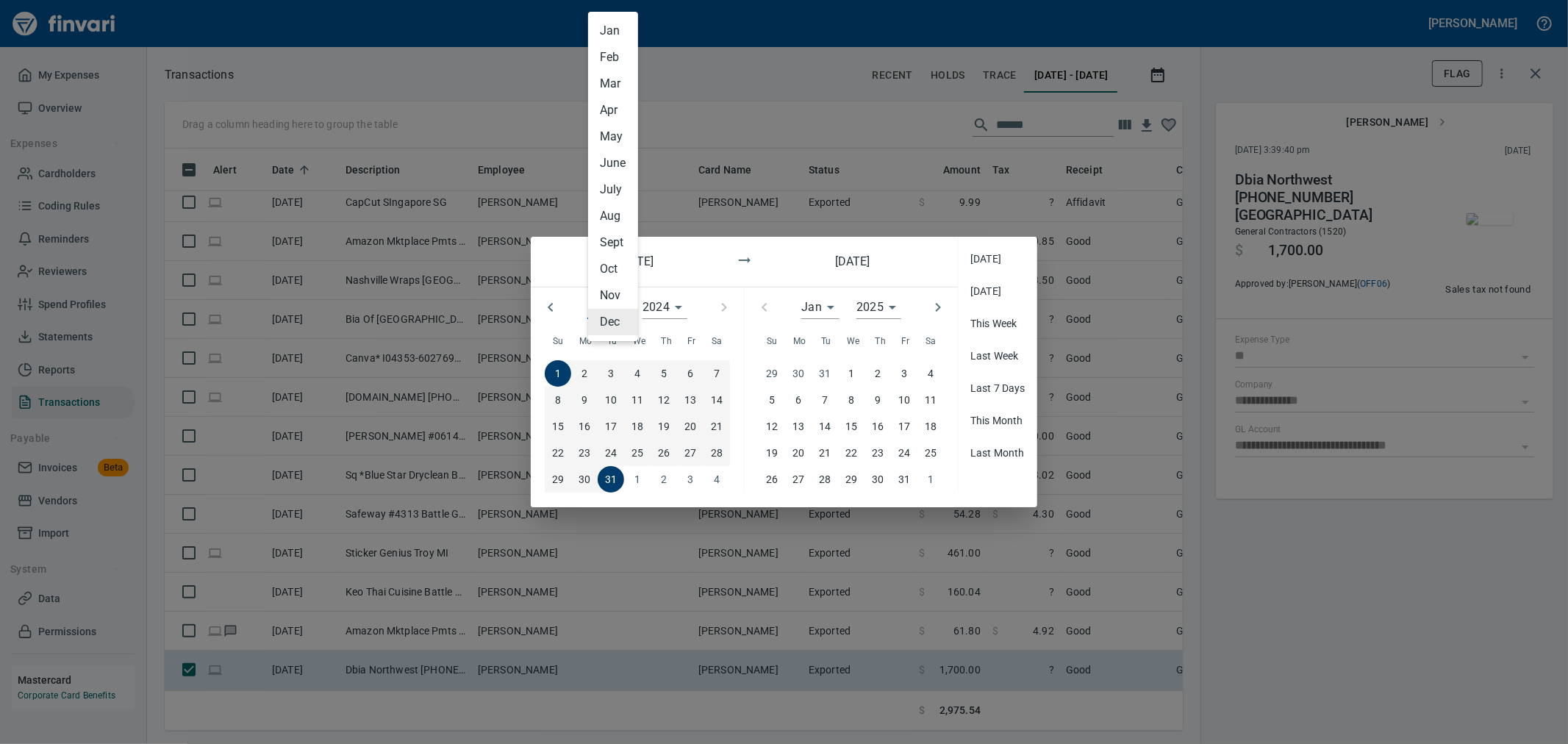
click at [777, 306] on div at bounding box center [784, 372] width 1568 height 744
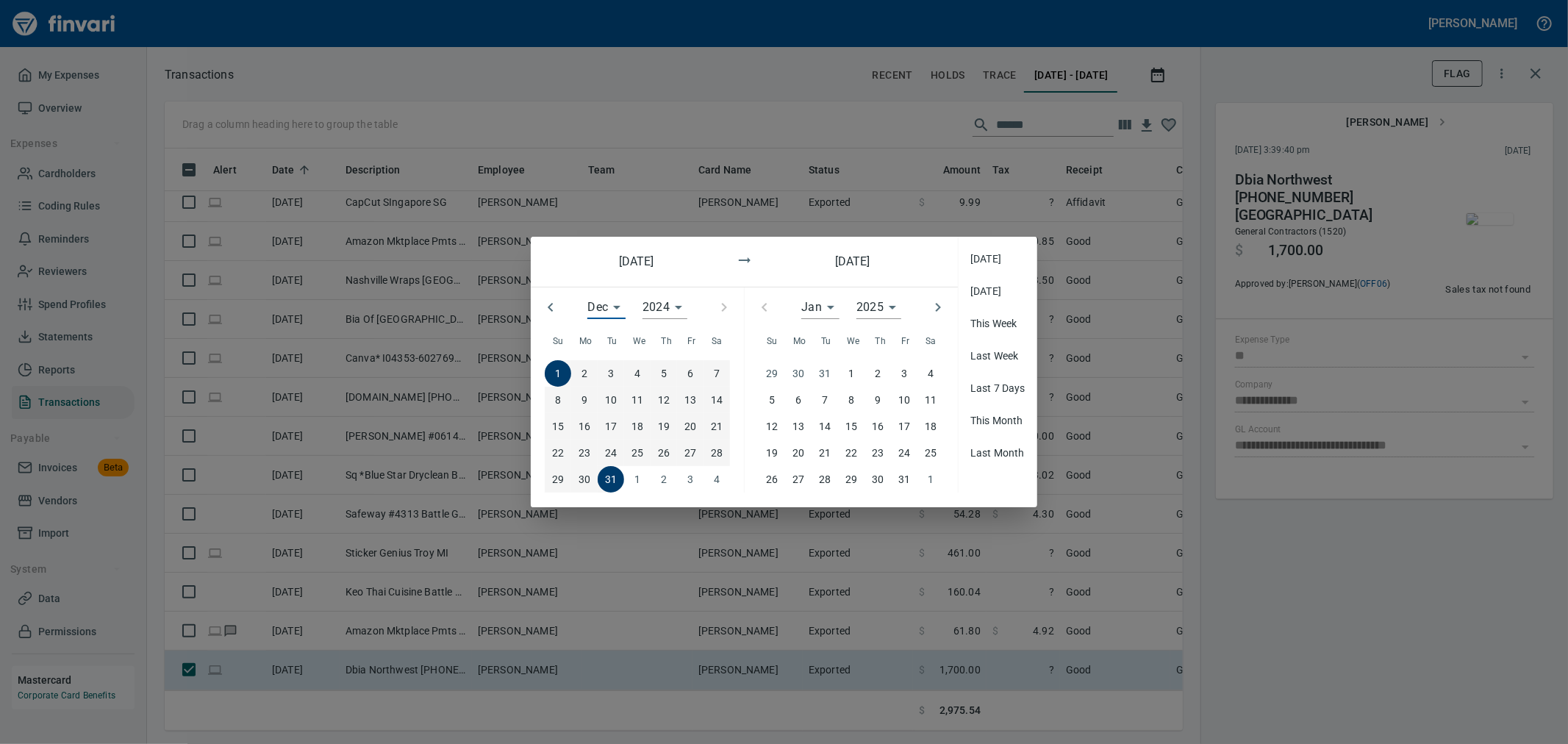
click at [777, 309] on div "Jan *" at bounding box center [820, 307] width 37 height 23
click at [777, 321] on li "May" at bounding box center [827, 413] width 50 height 27
type input "*"
click at [612, 306] on div "Dec **" at bounding box center [605, 307] width 37 height 23
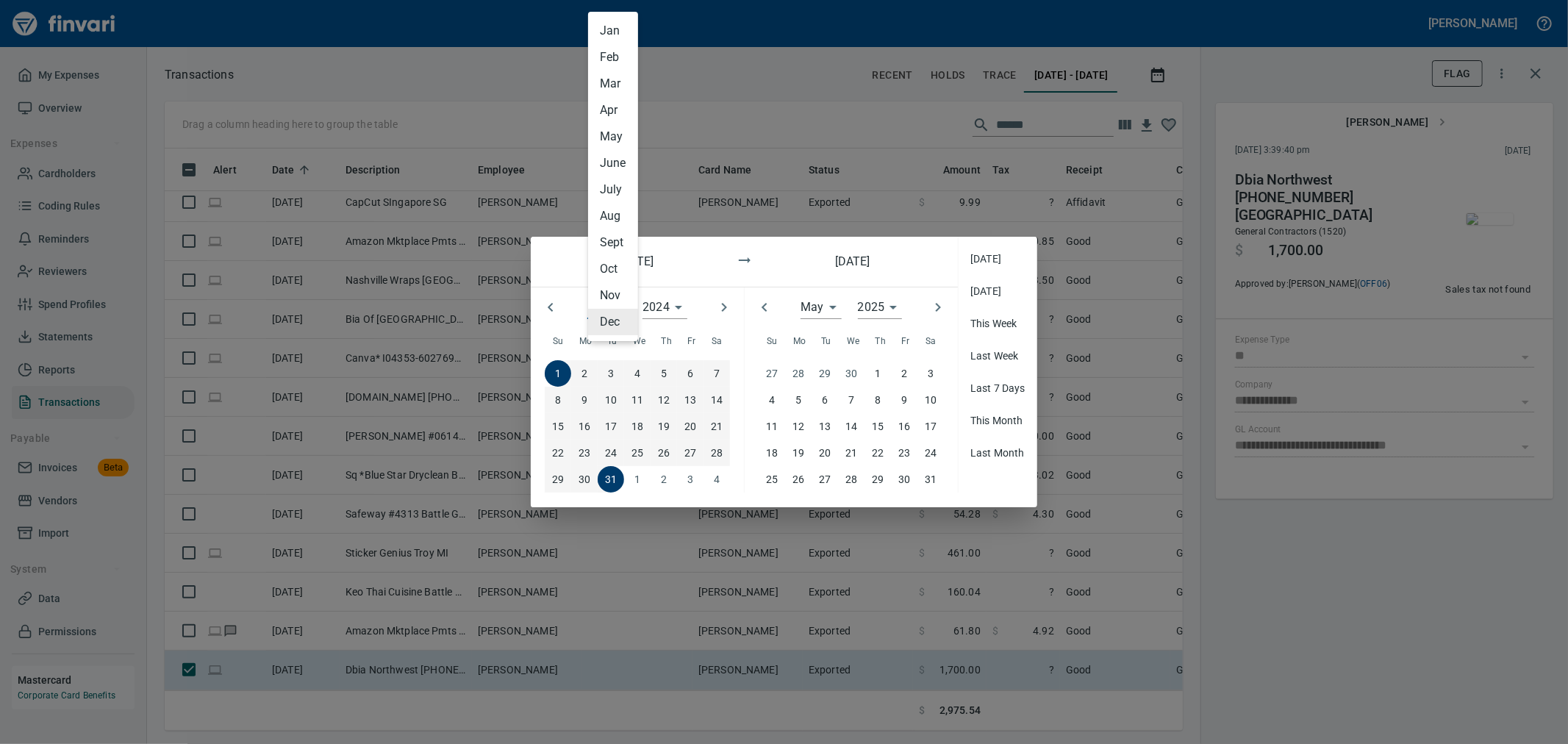
click at [606, 106] on li "Apr" at bounding box center [613, 110] width 50 height 27
type input "*"
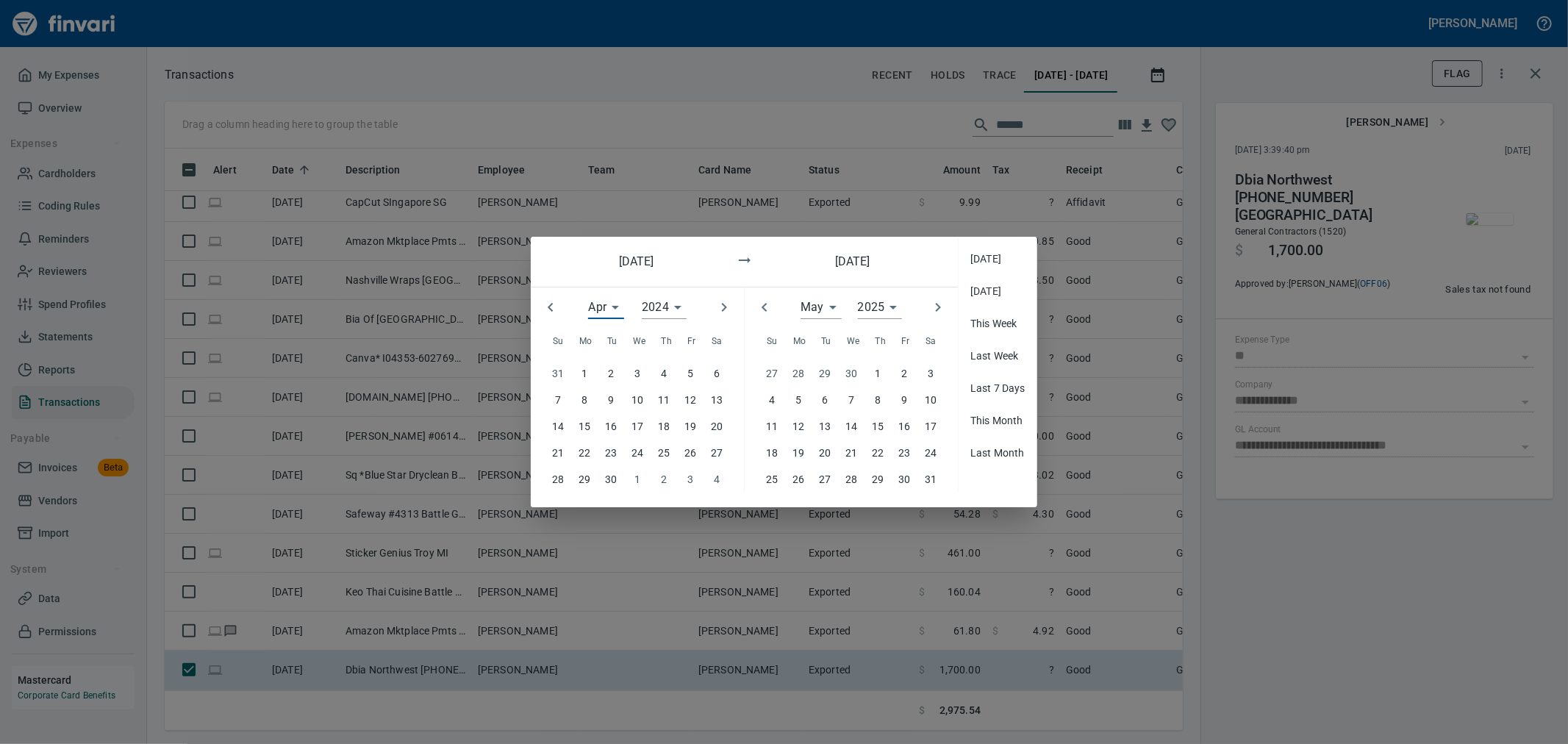
click at [583, 321] on p "1" at bounding box center [584, 373] width 6 height 16
click at [611, 321] on p "30" at bounding box center [611, 479] width 12 height 16
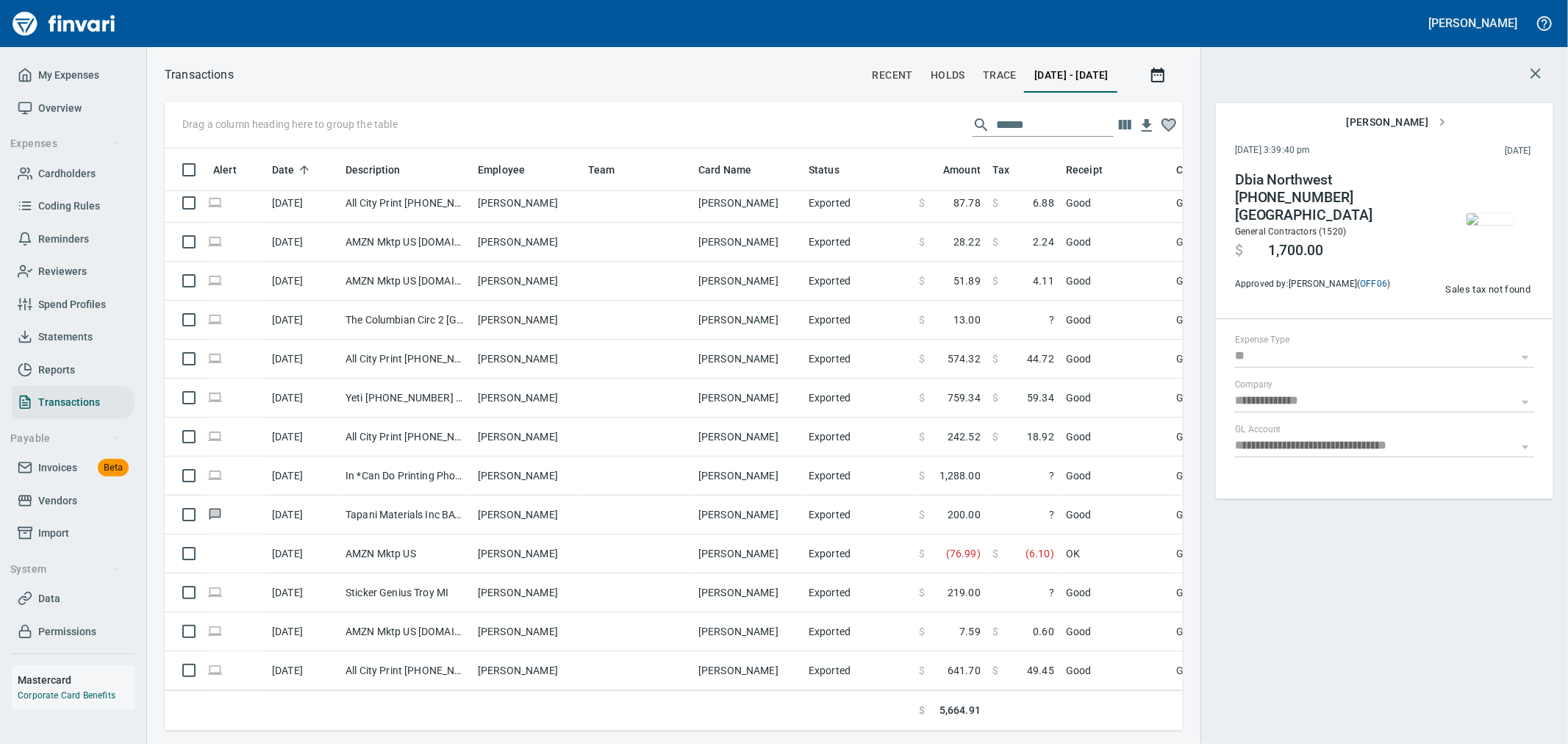
scroll to position [557, 994]
click at [777, 77] on icon "button" at bounding box center [1157, 74] width 13 height 15
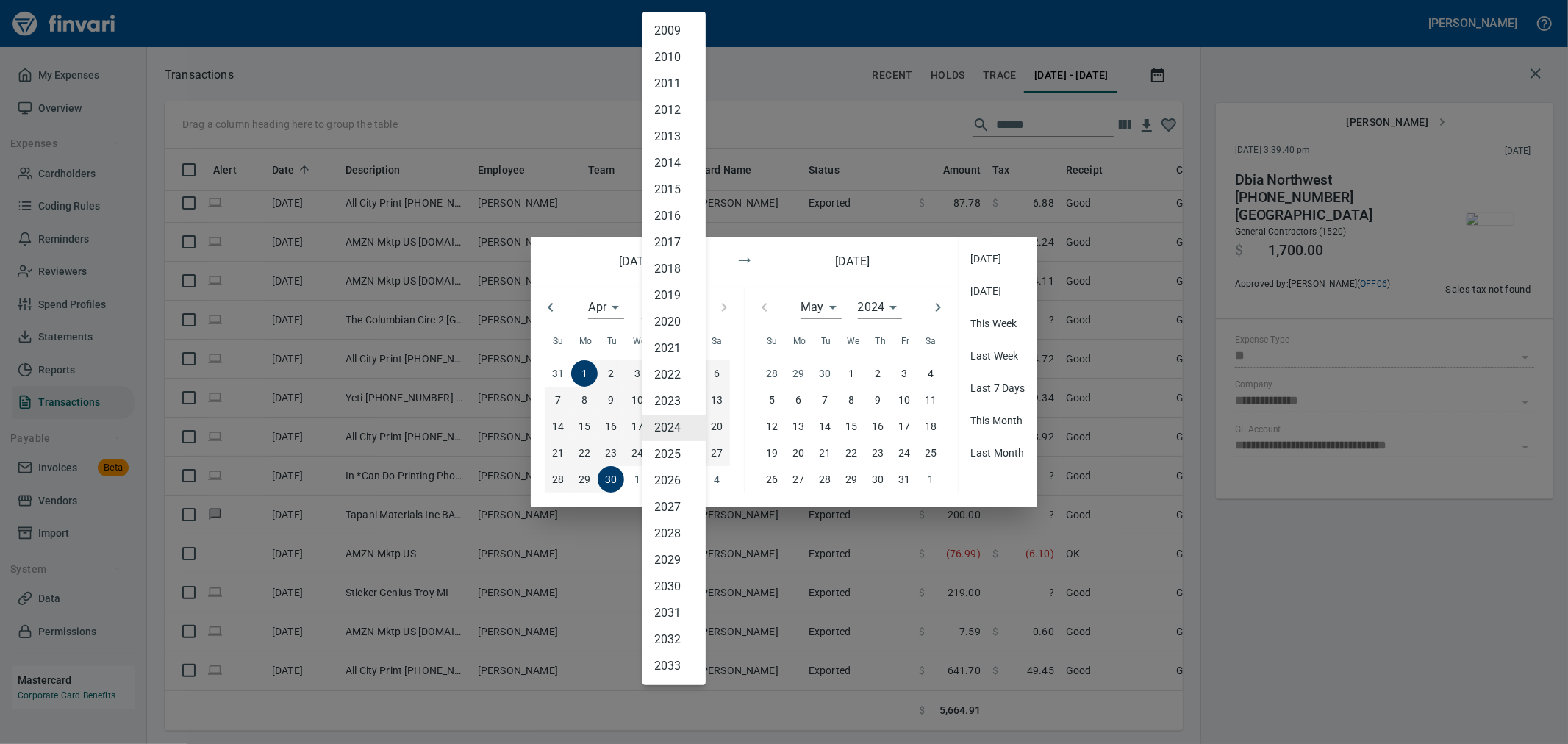
click at [658, 312] on div "2024 **** 2009 2010 2011 2012 2013 2014 2015 2016 2017 2018 2019 2020 2021 2022…" at bounding box center [664, 307] width 45 height 23
click at [657, 321] on li "2025" at bounding box center [674, 454] width 63 height 27
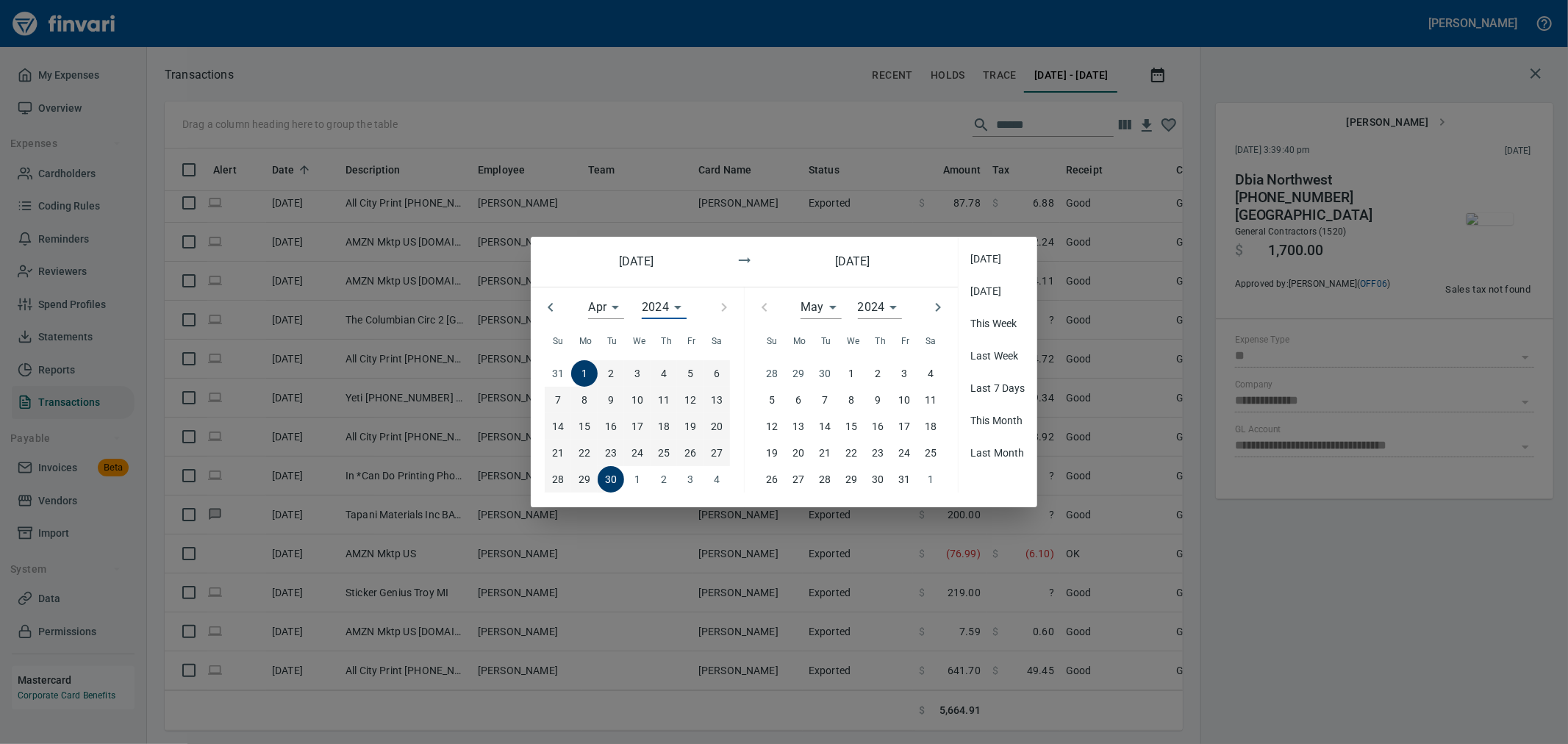
click at [777, 304] on div "2024 ****" at bounding box center [880, 307] width 45 height 23
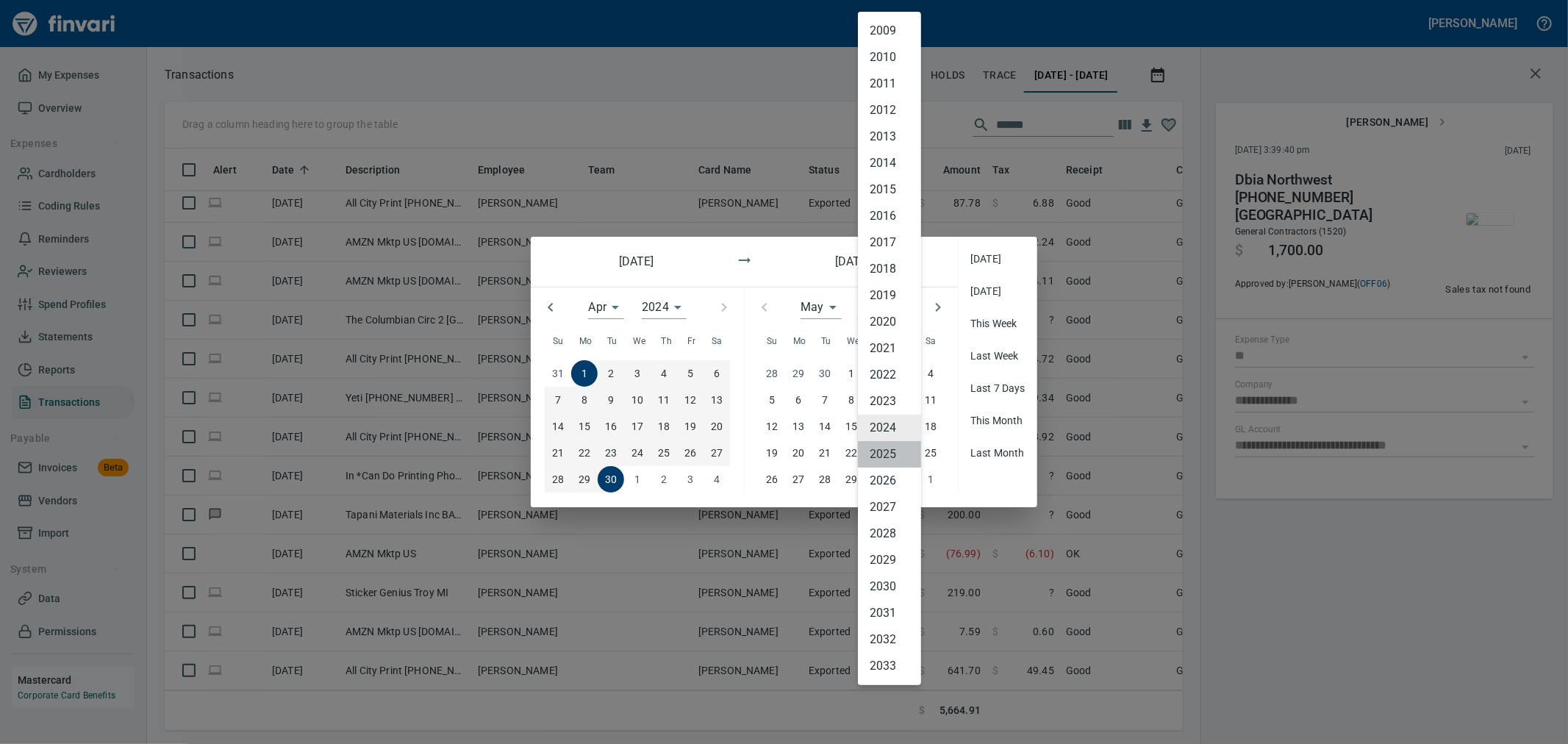
click at [777, 321] on li "2025" at bounding box center [889, 454] width 63 height 27
type input "****"
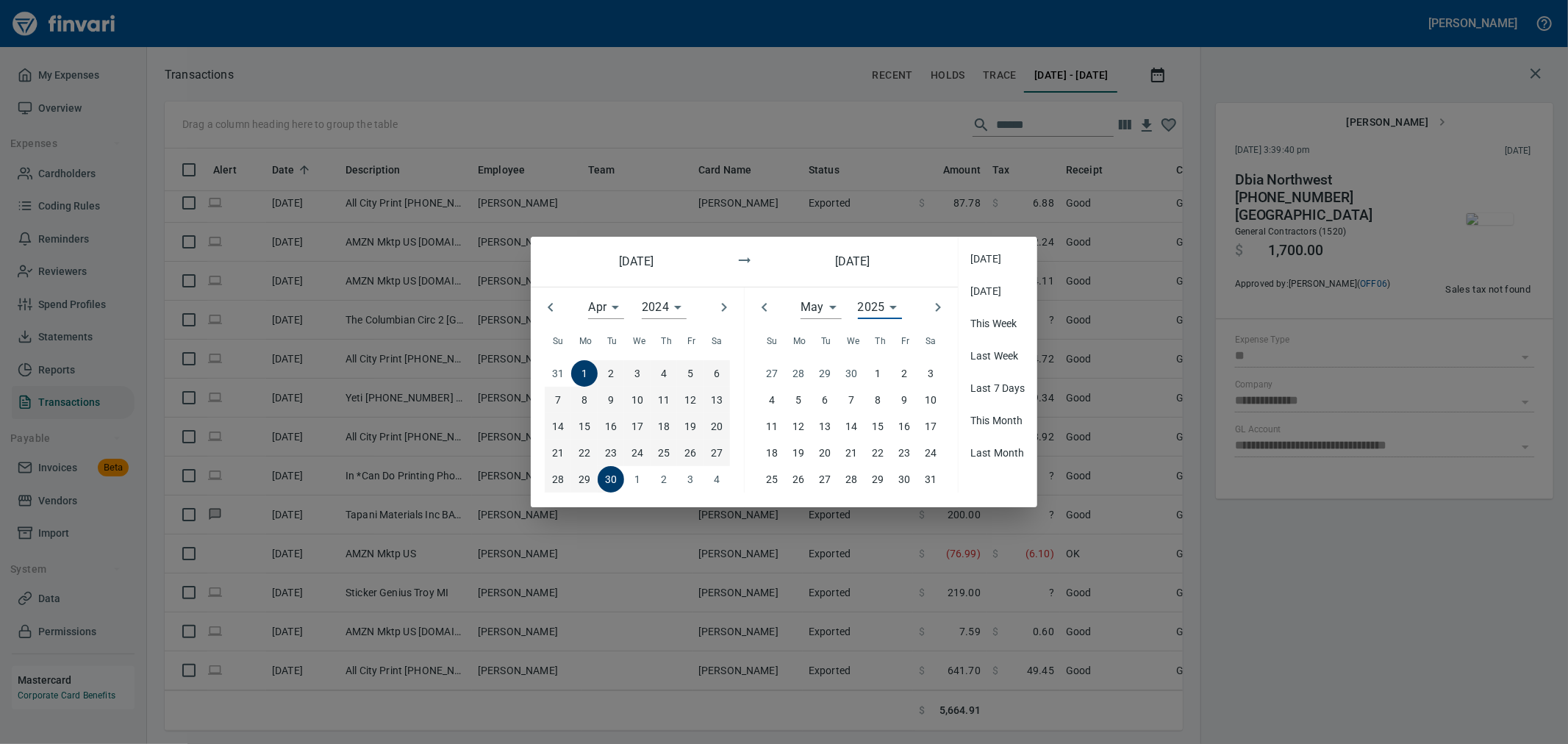
click at [655, 310] on div "2024 ****" at bounding box center [664, 307] width 45 height 23
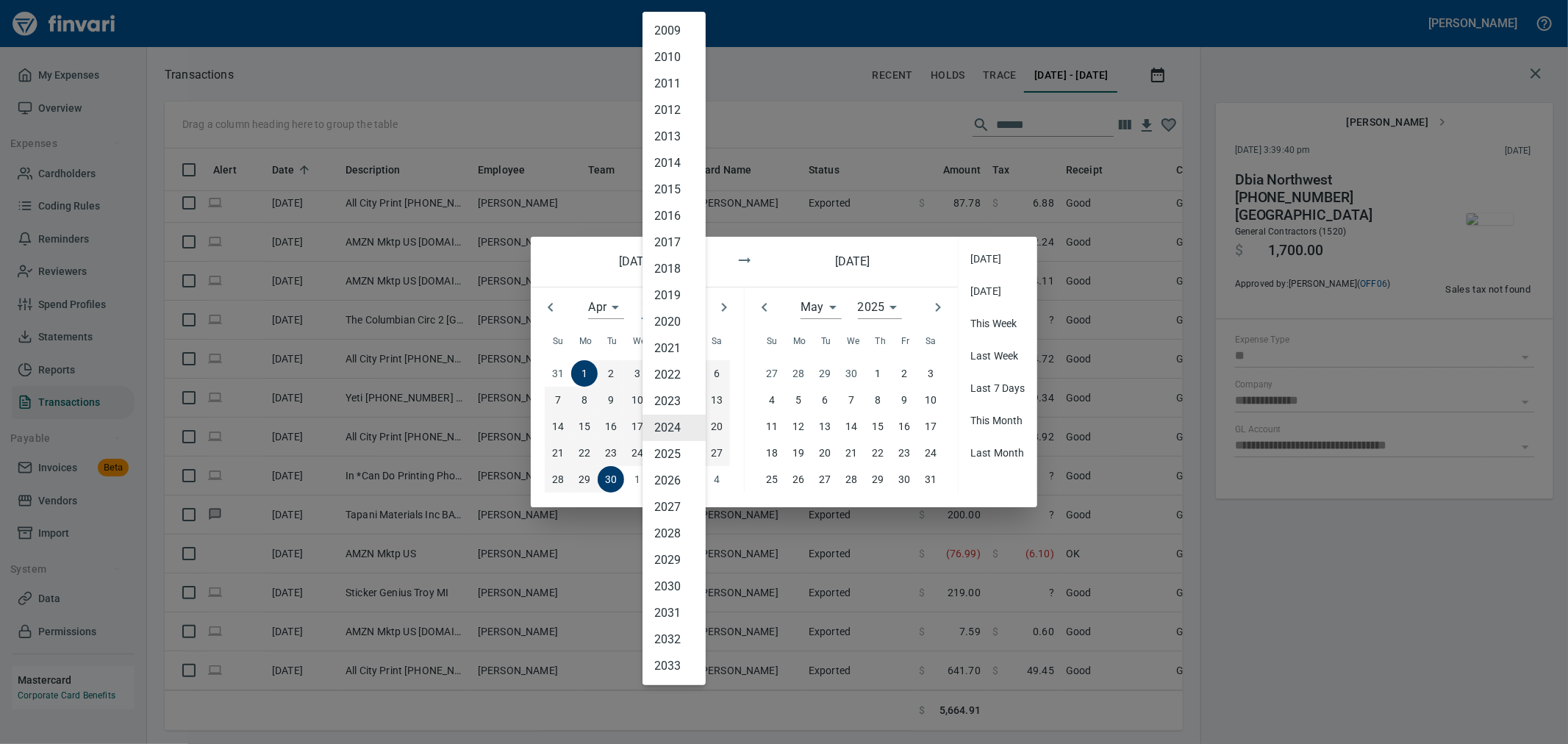
click at [675, 321] on li "2025" at bounding box center [674, 454] width 63 height 27
type input "****"
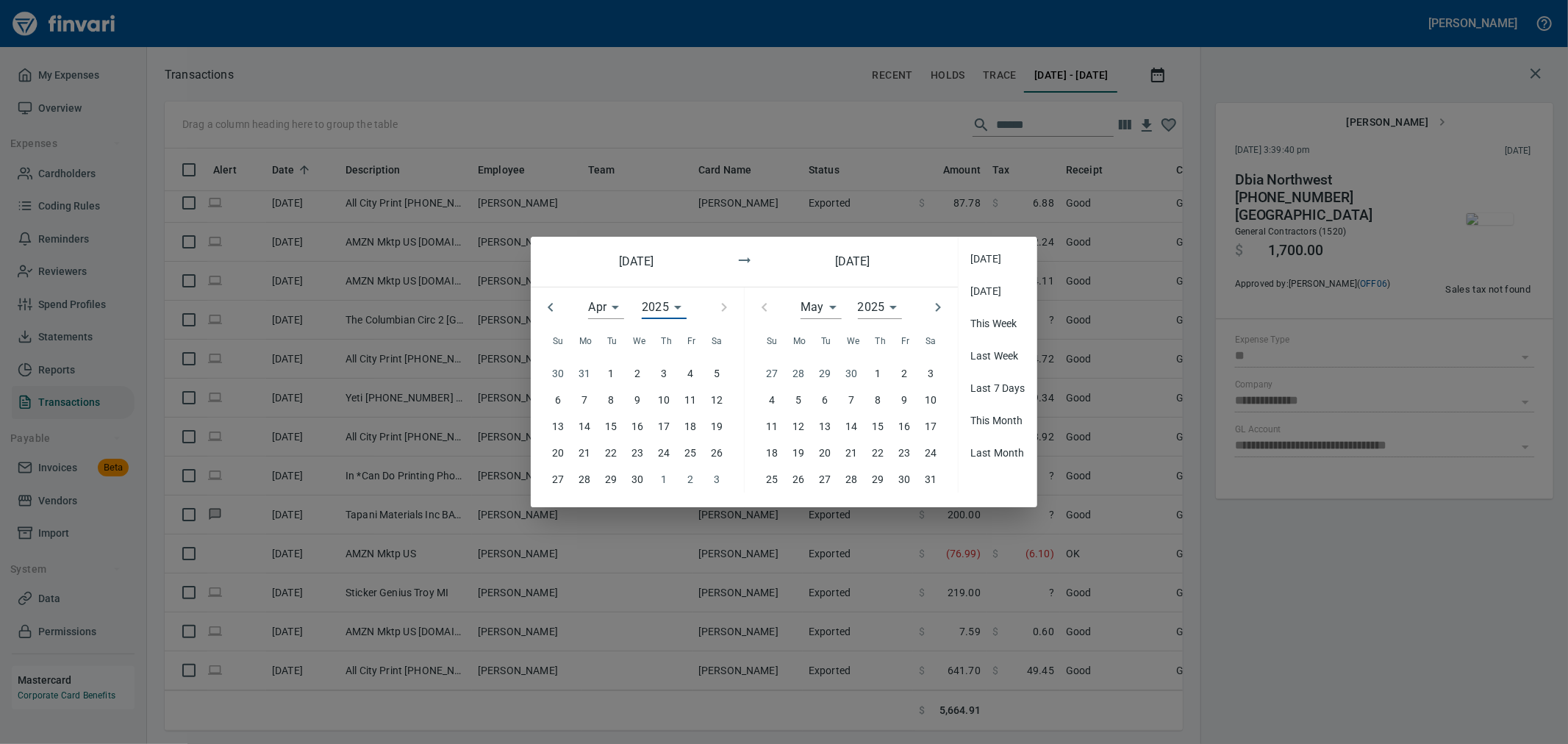
click at [606, 321] on span "1" at bounding box center [611, 373] width 27 height 16
click at [635, 321] on p "30" at bounding box center [637, 479] width 12 height 16
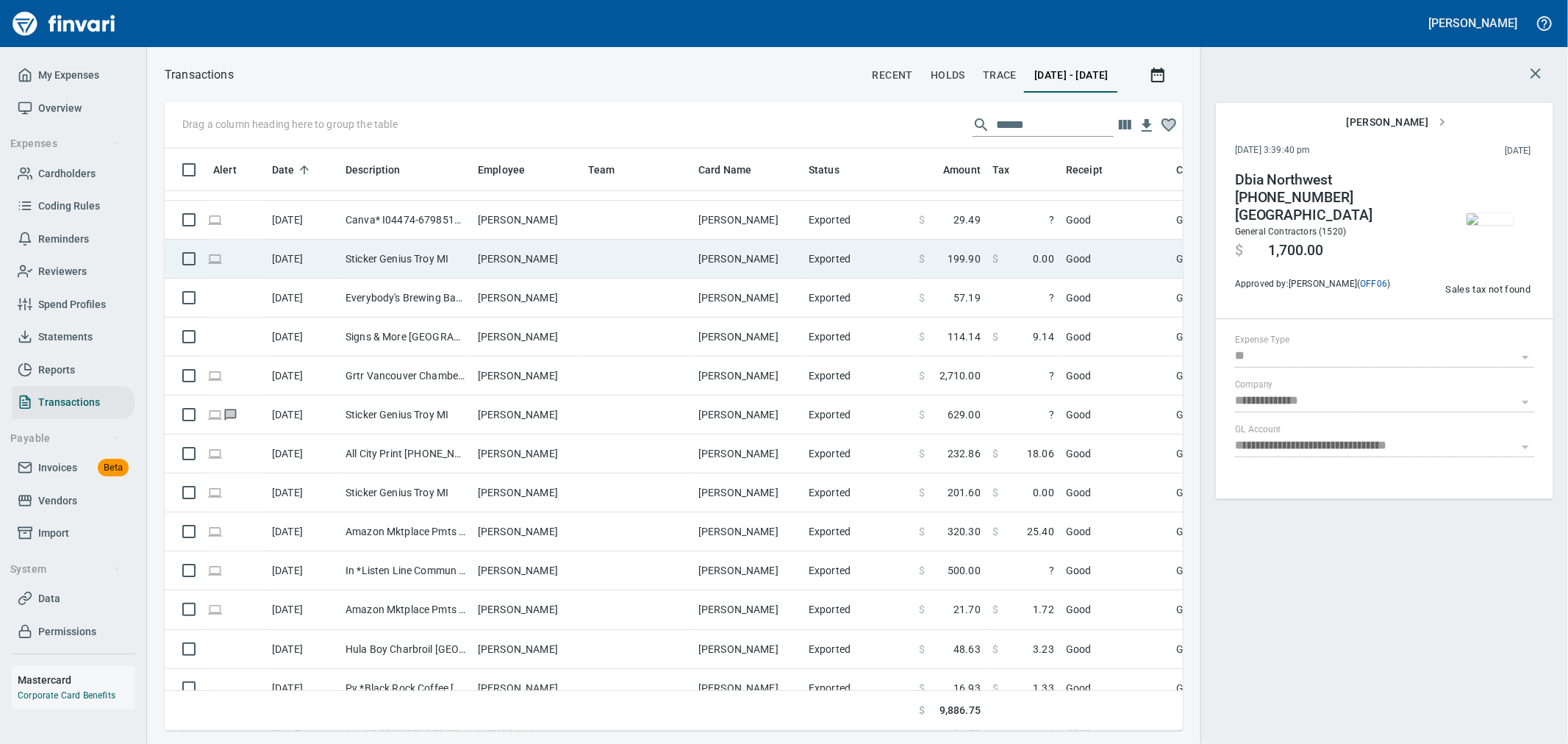
scroll to position [164, 0]
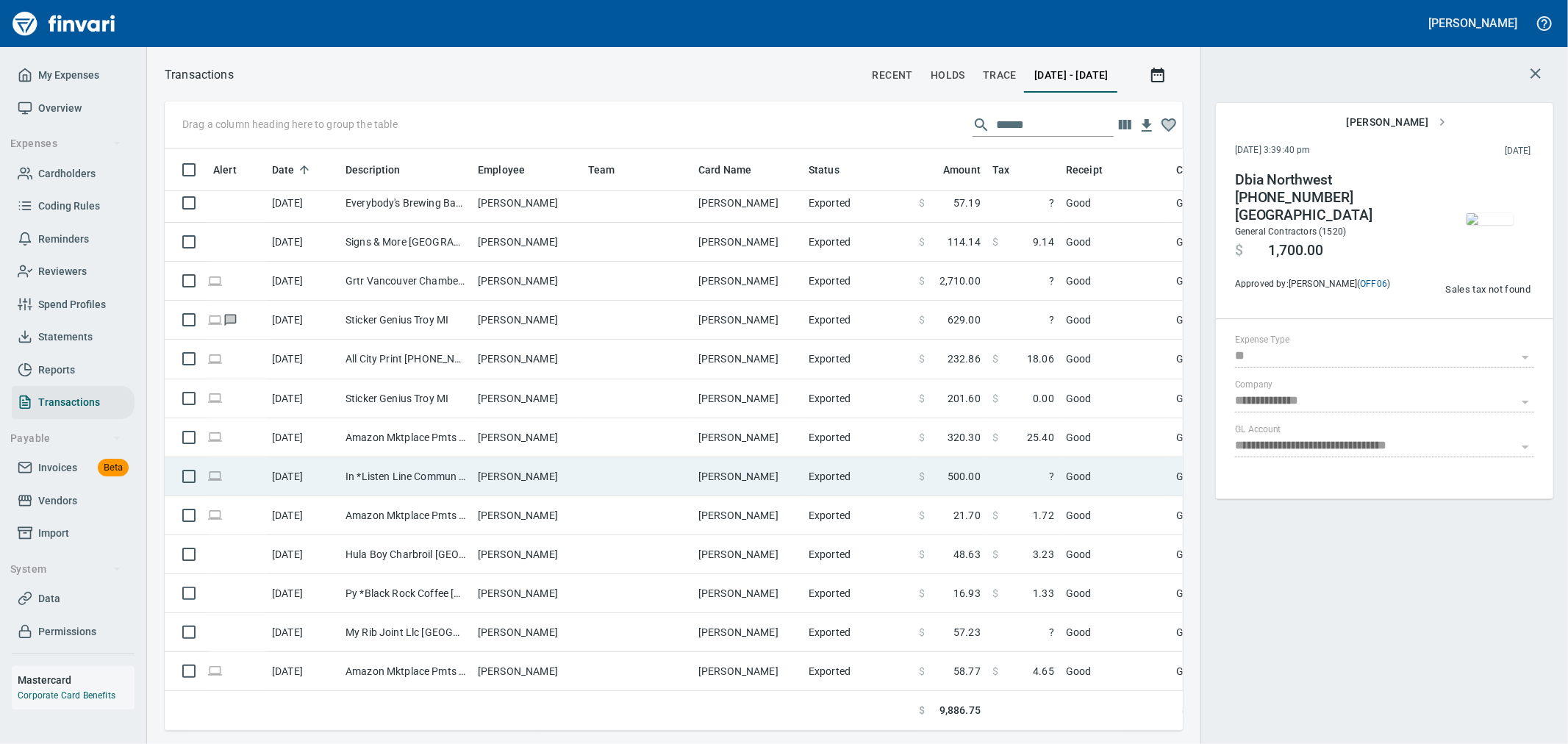
click at [777, 321] on span at bounding box center [936, 476] width 22 height 15
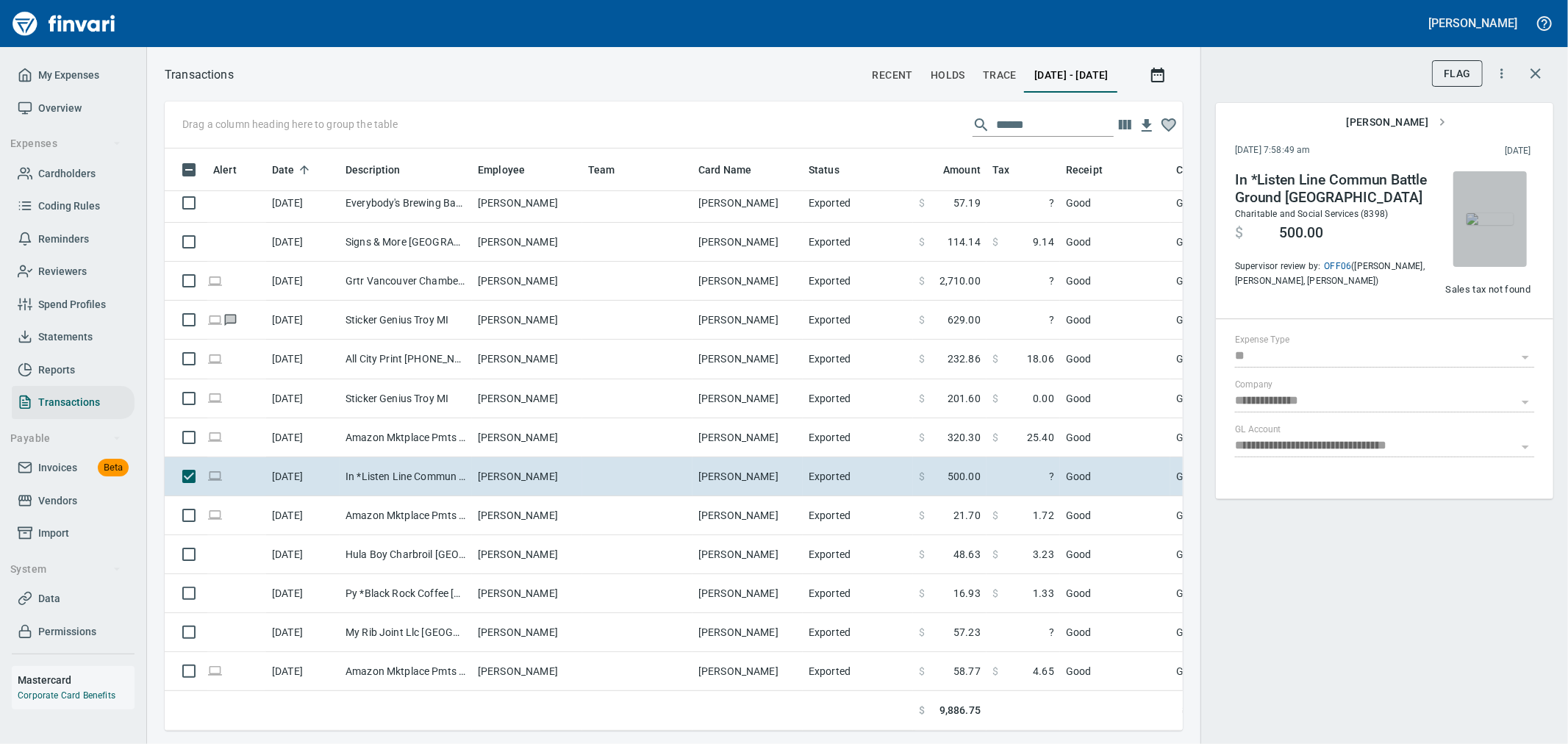
click at [777, 214] on img "button" at bounding box center [1490, 220] width 47 height 12
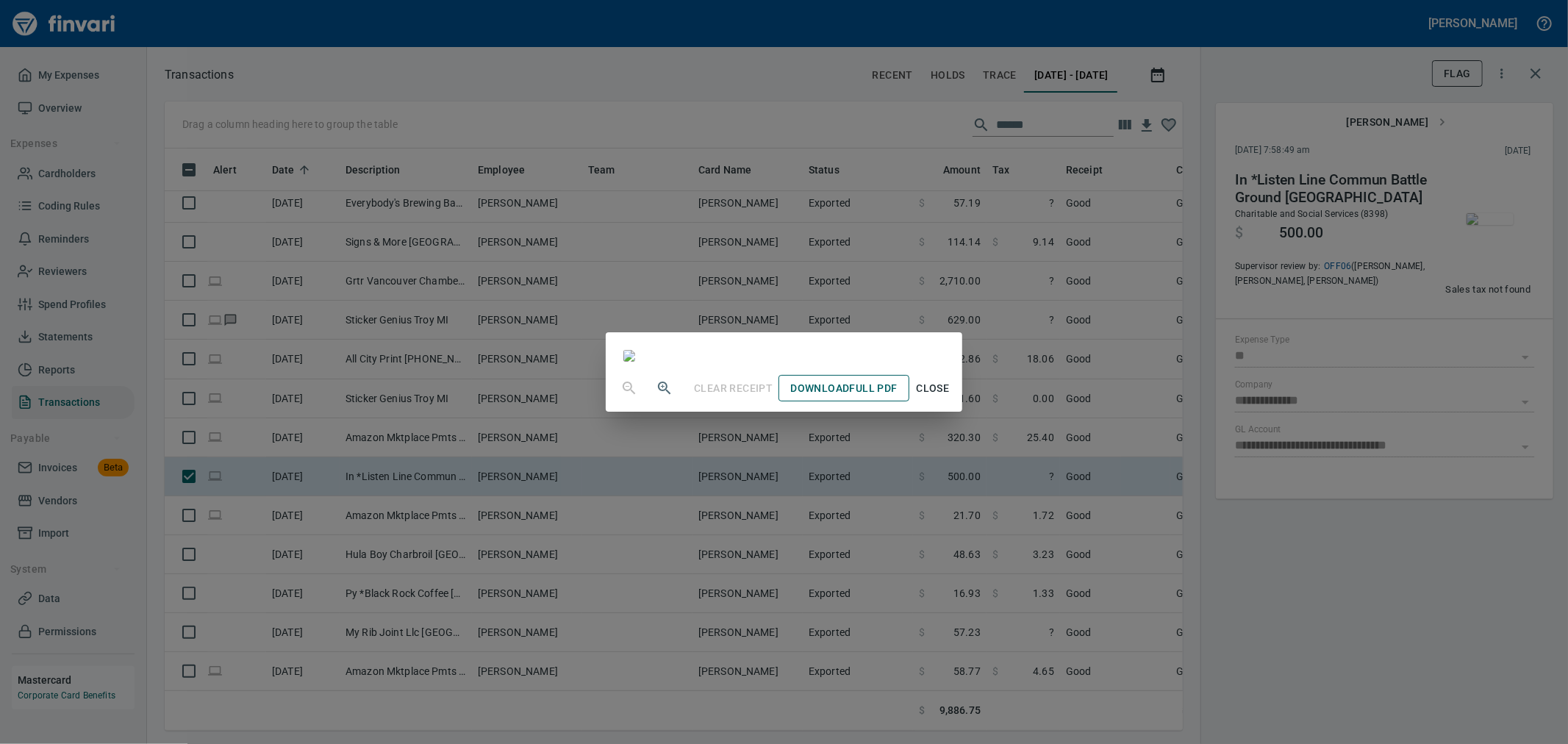
click at [777, 321] on span "Download Full PDF" at bounding box center [843, 388] width 106 height 18
click at [777, 321] on span "Close" at bounding box center [932, 388] width 35 height 18
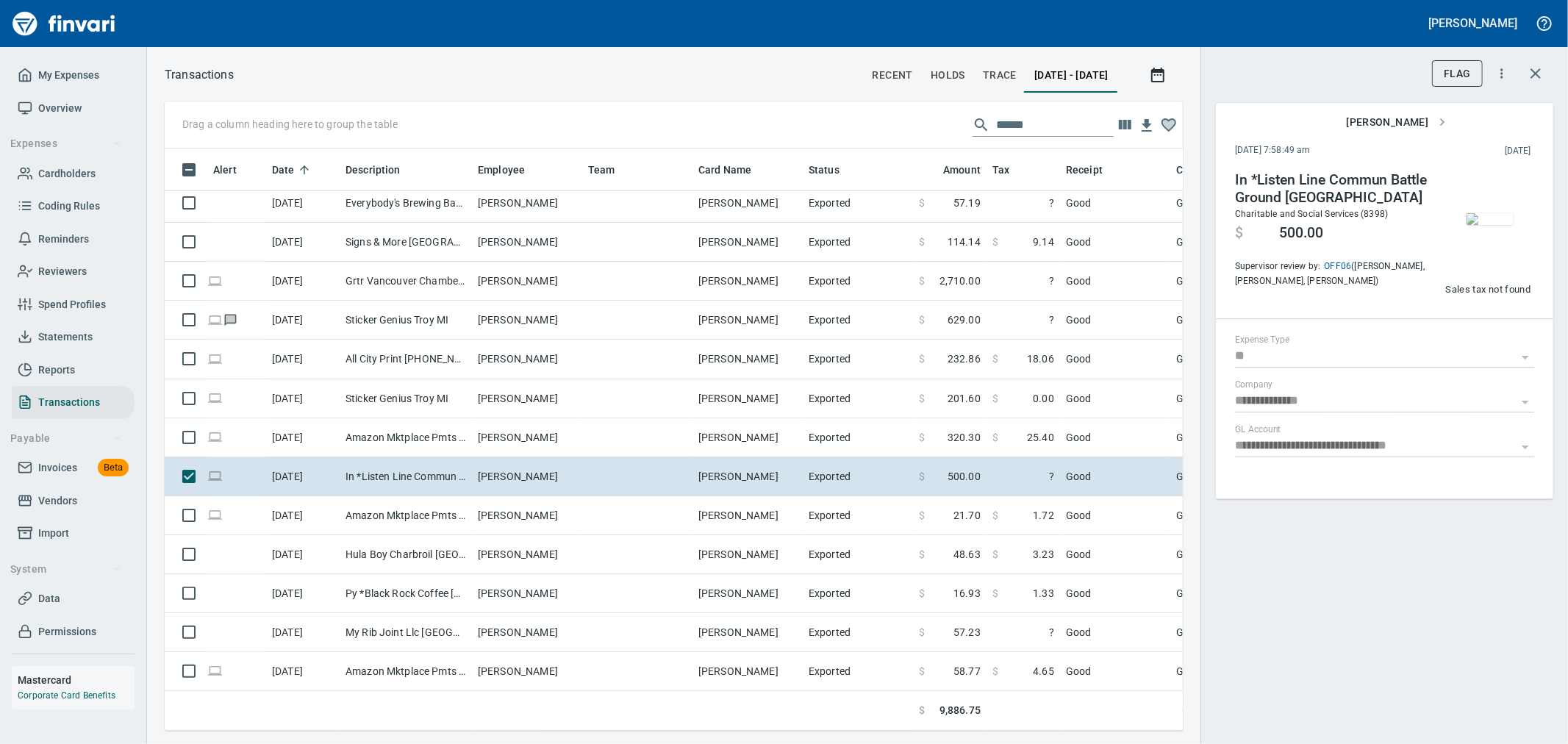
click at [777, 129] on div "Drag a column heading here to group the table ******" at bounding box center [673, 125] width 1018 height 47
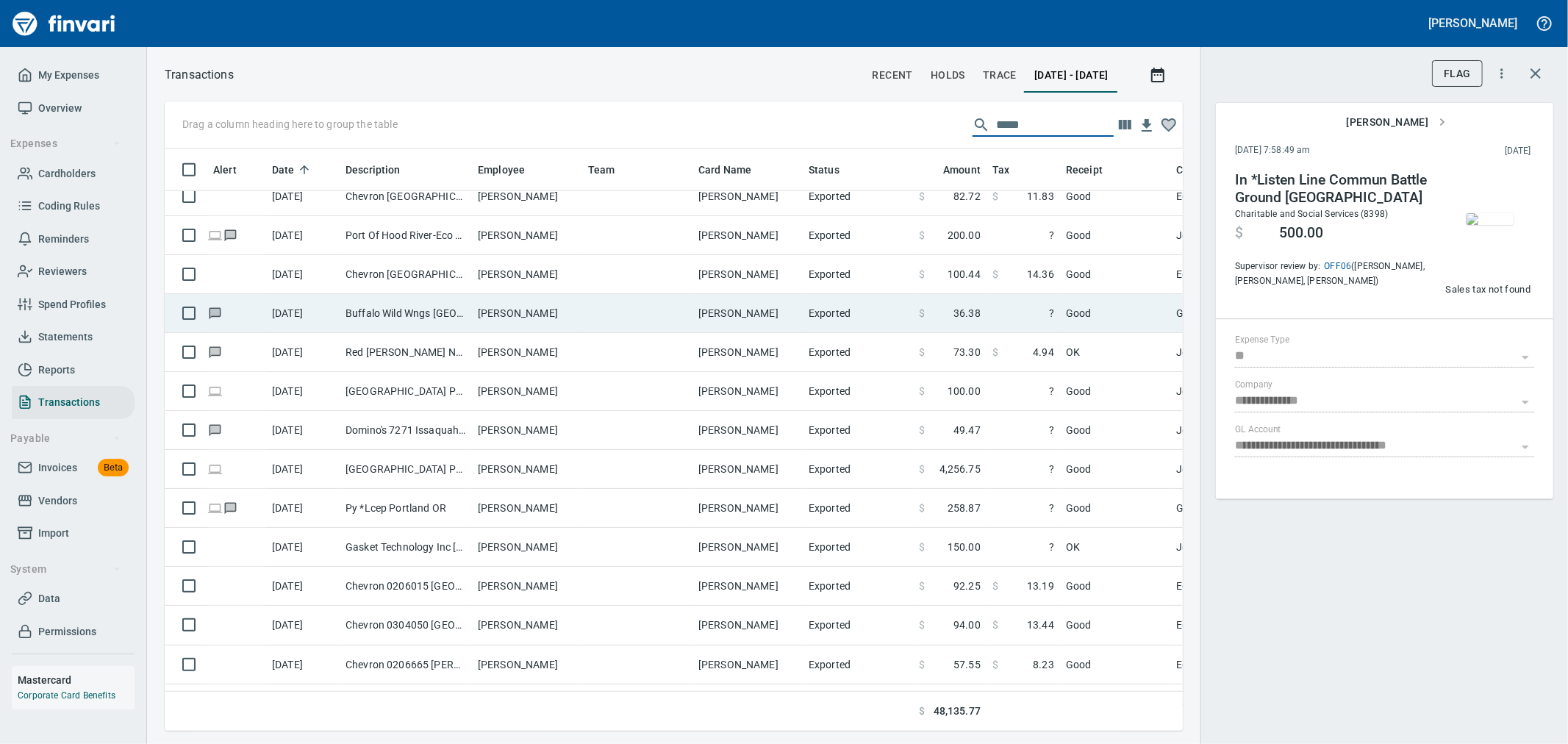
scroll to position [980, 0]
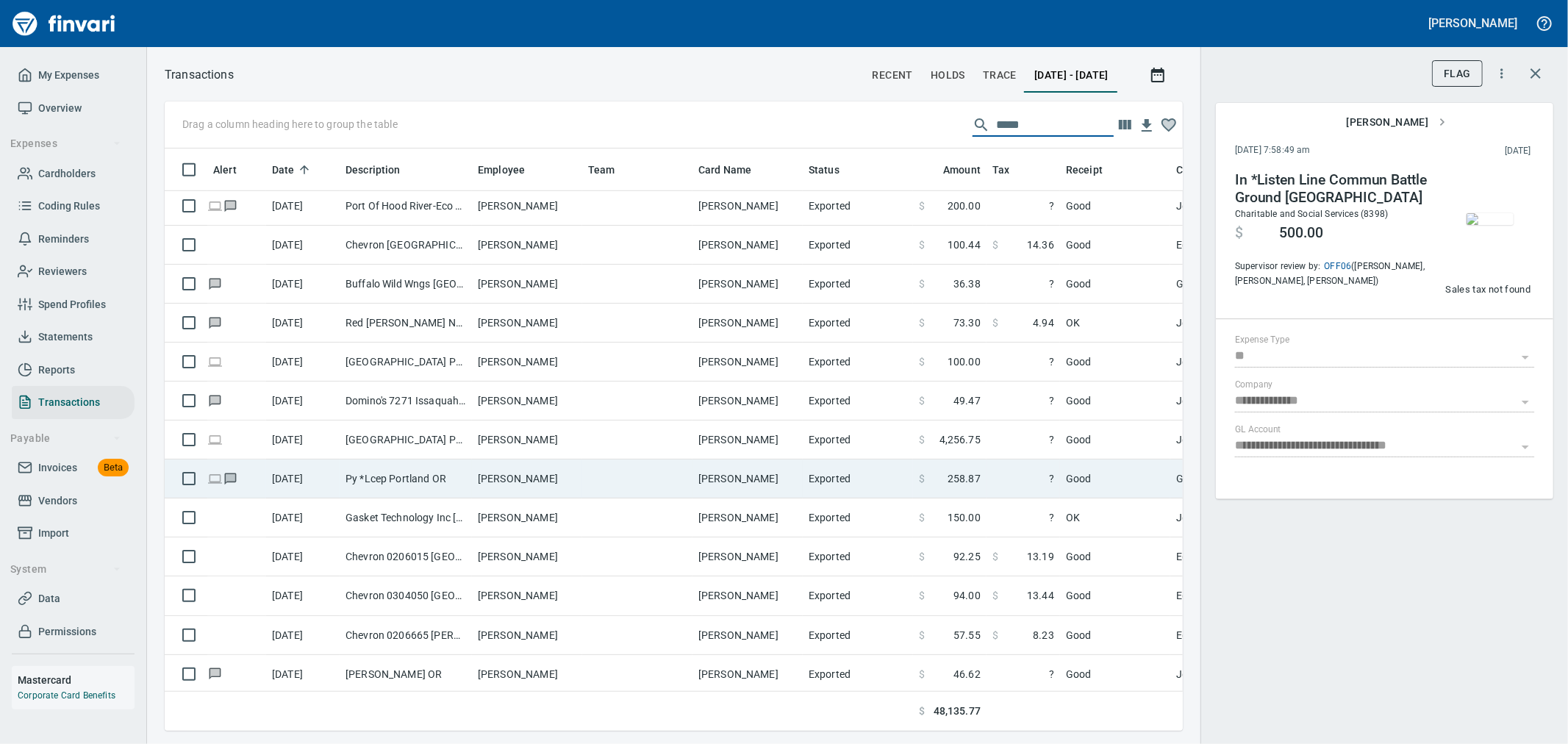
click at [777, 321] on td "?" at bounding box center [1023, 478] width 74 height 39
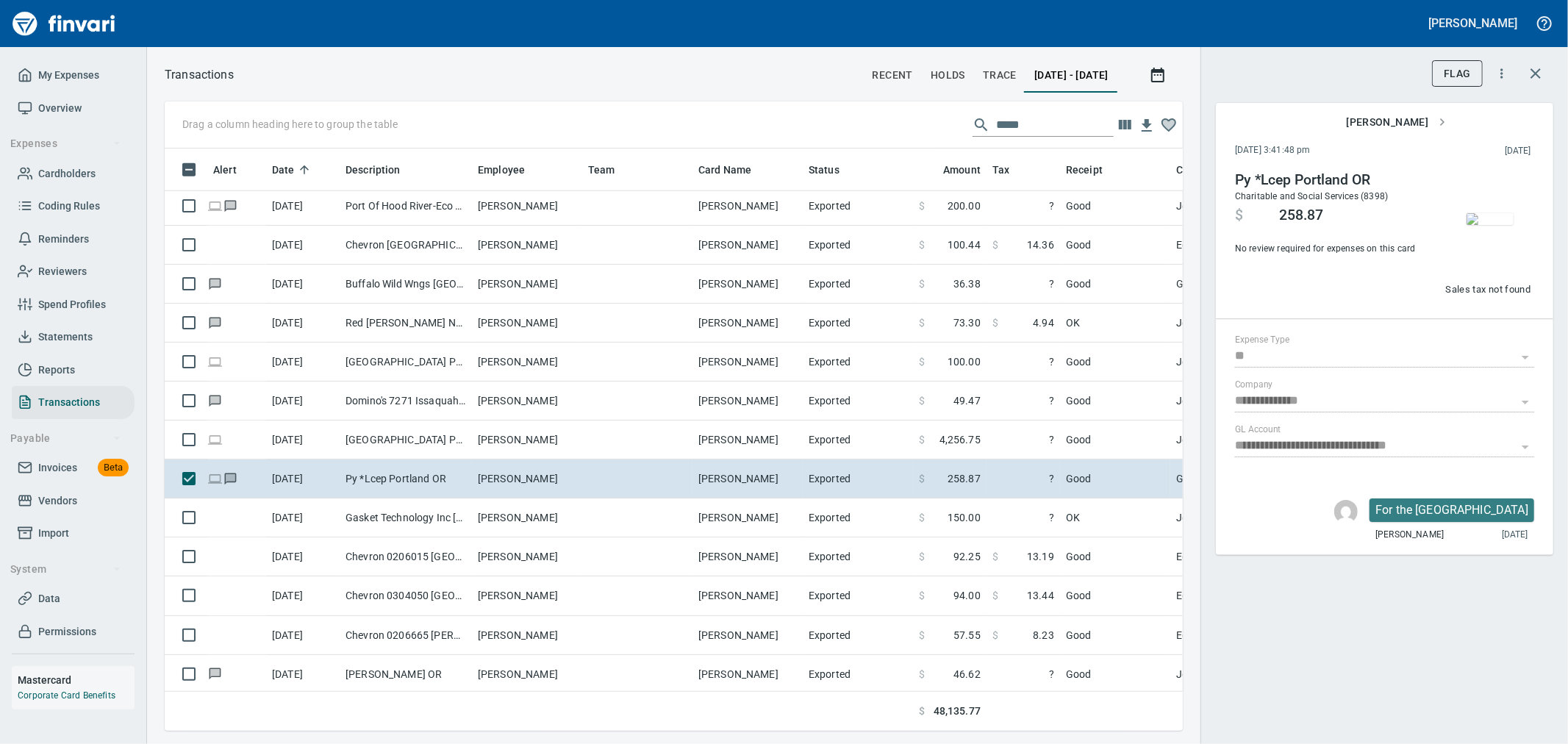
click at [777, 225] on img "button" at bounding box center [1490, 220] width 47 height 12
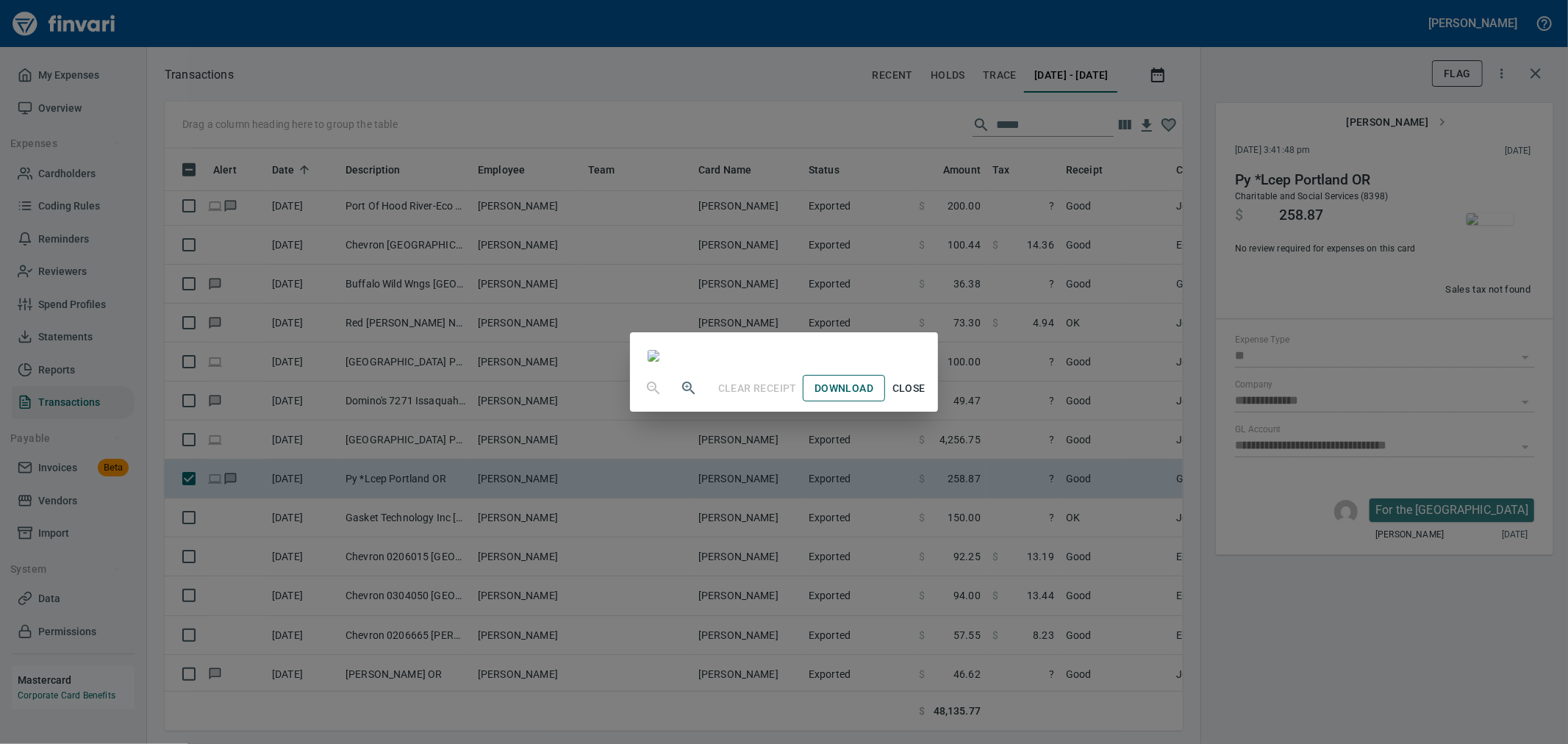
click at [777, 321] on span "Download" at bounding box center [844, 388] width 59 height 18
click at [777, 321] on div "Clear Receipt Download Close" at bounding box center [784, 372] width 1568 height 744
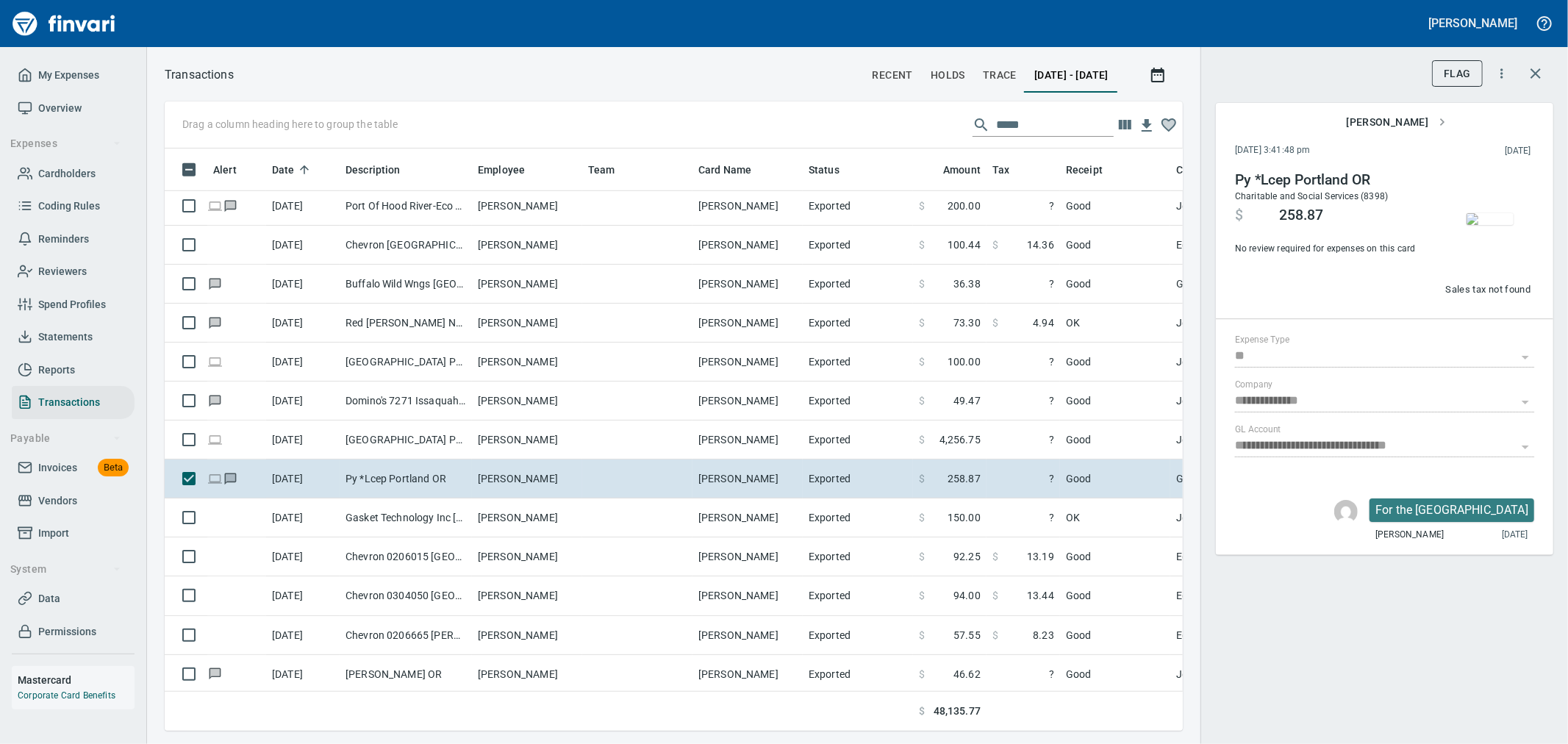
click at [777, 67] on span "[DATE] - [DATE]" at bounding box center [1072, 75] width 74 height 18
click at [777, 80] on icon "button" at bounding box center [1158, 75] width 17 height 17
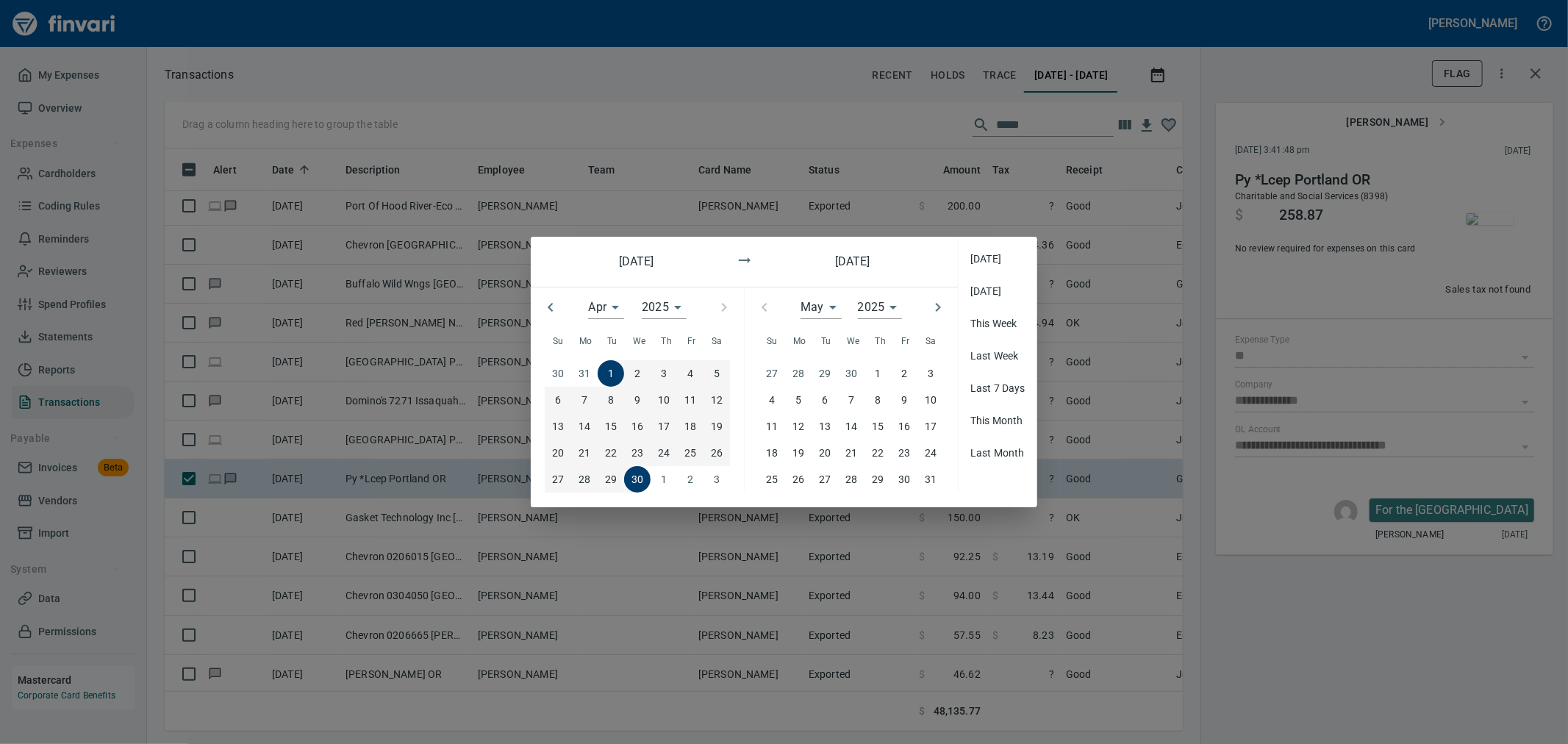
click at [618, 318] on div "Apr *" at bounding box center [605, 307] width 35 height 23
click at [623, 321] on li "May" at bounding box center [614, 334] width 50 height 27
click at [777, 321] on span "1" at bounding box center [878, 373] width 27 height 16
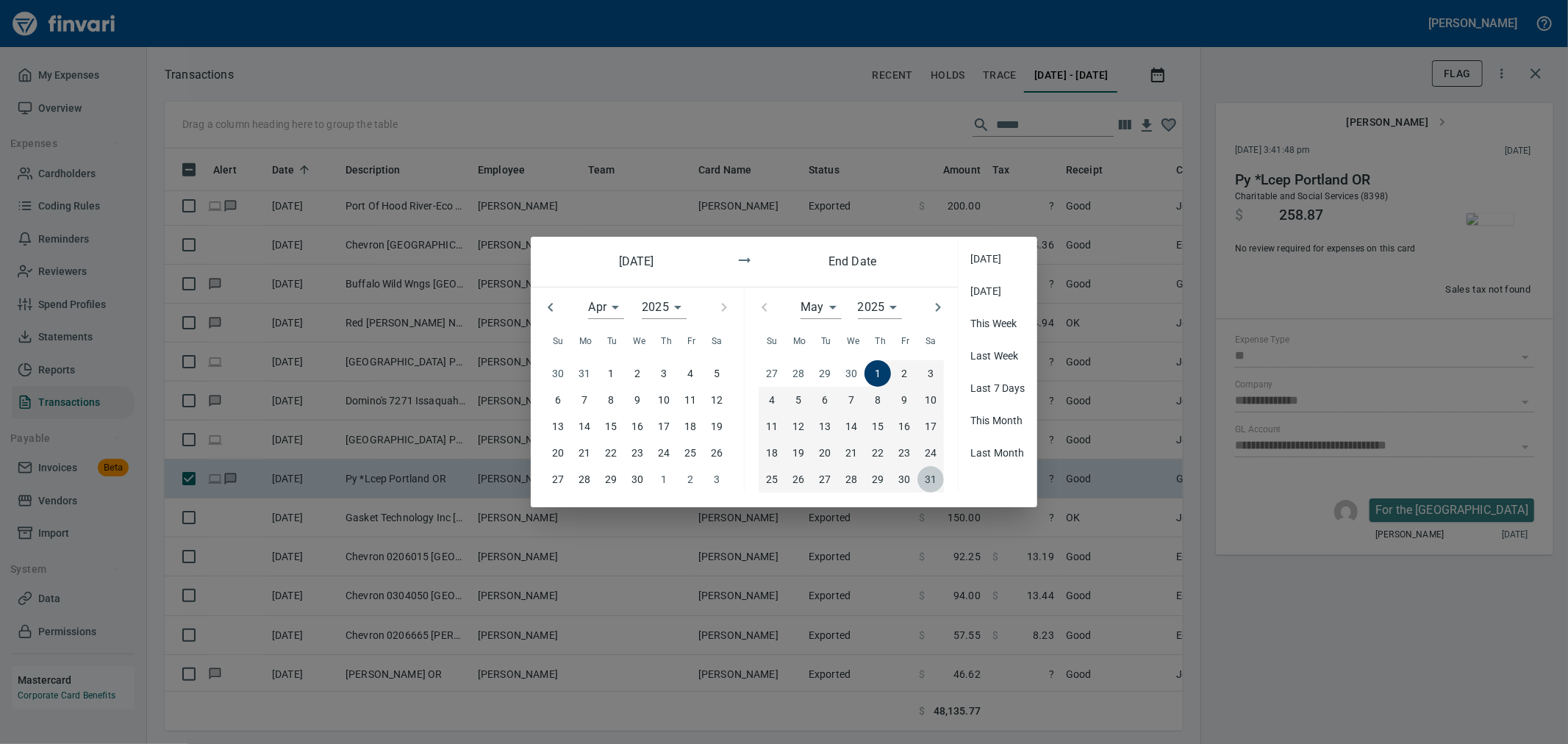
click at [777, 321] on p "31" at bounding box center [931, 479] width 12 height 16
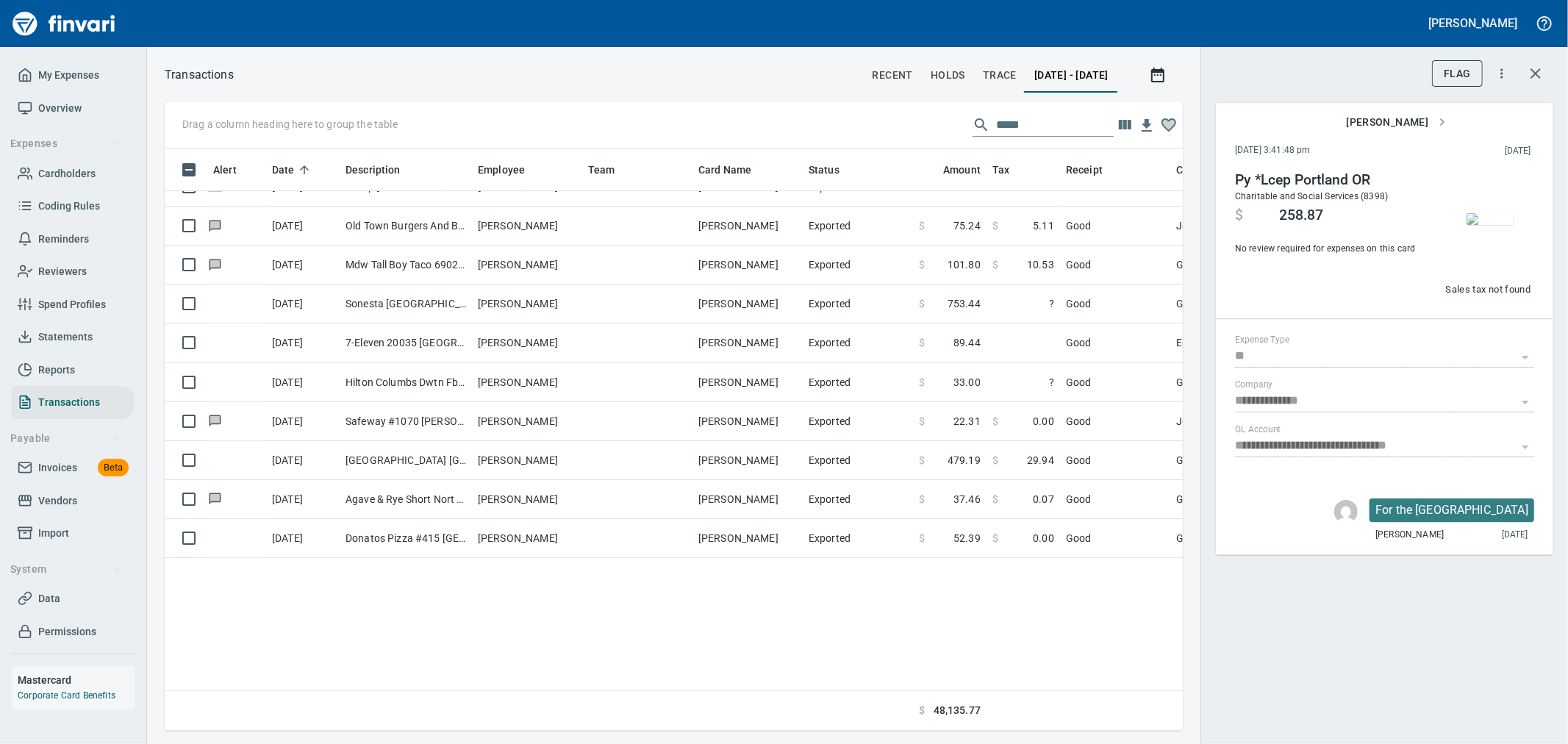
scroll to position [81, 0]
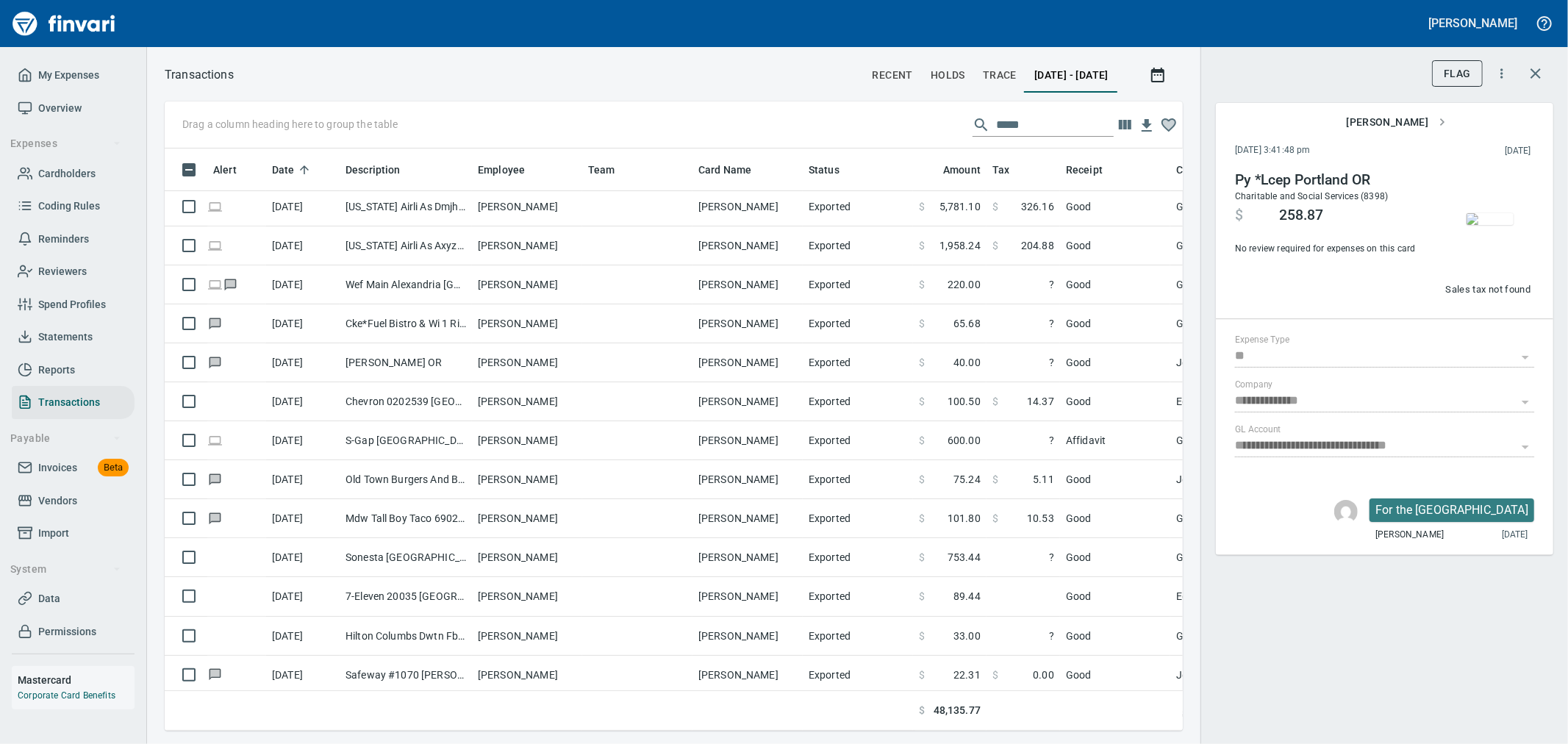
click at [777, 136] on div "Drag a column heading here to group the table *****" at bounding box center [673, 125] width 1018 height 47
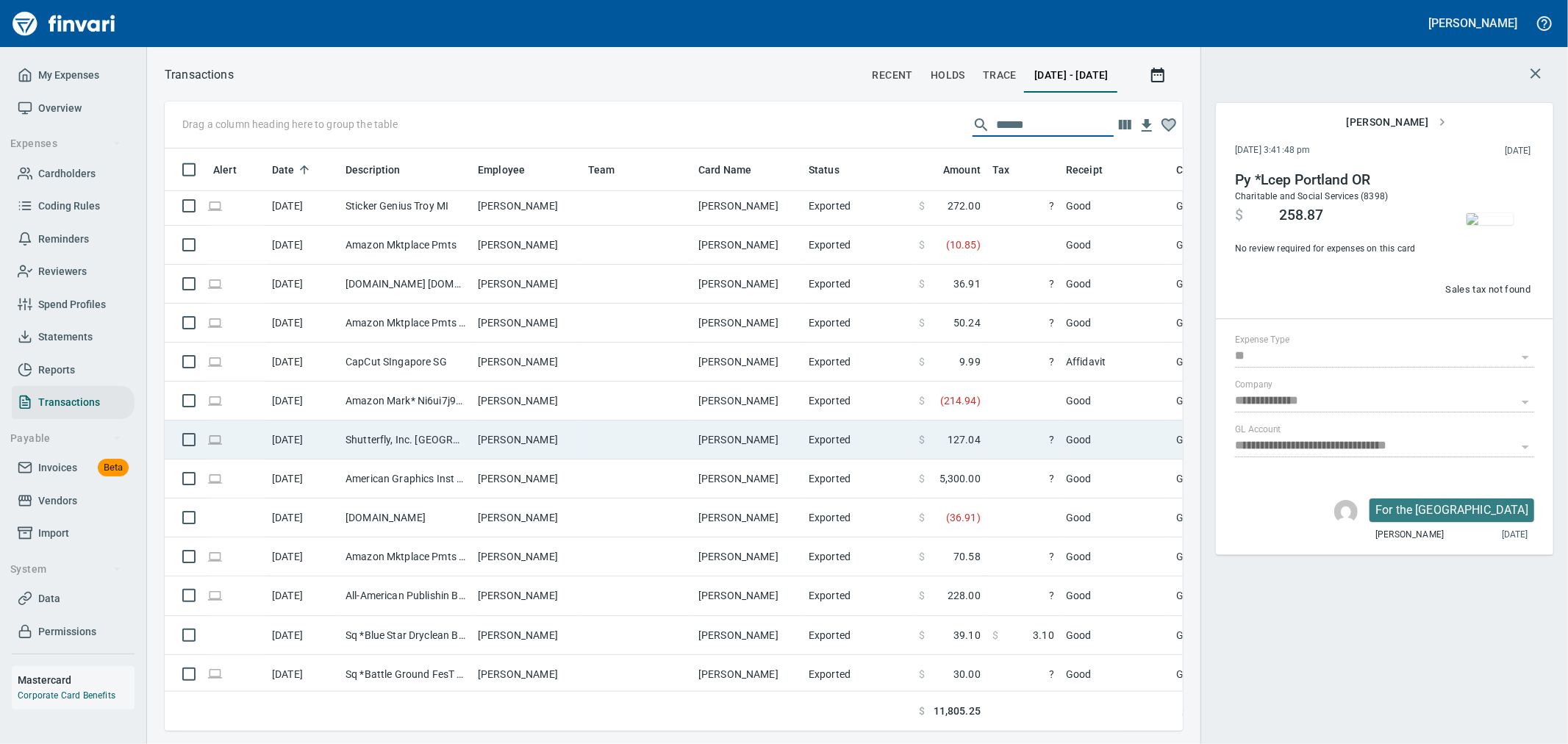
scroll to position [1062, 0]
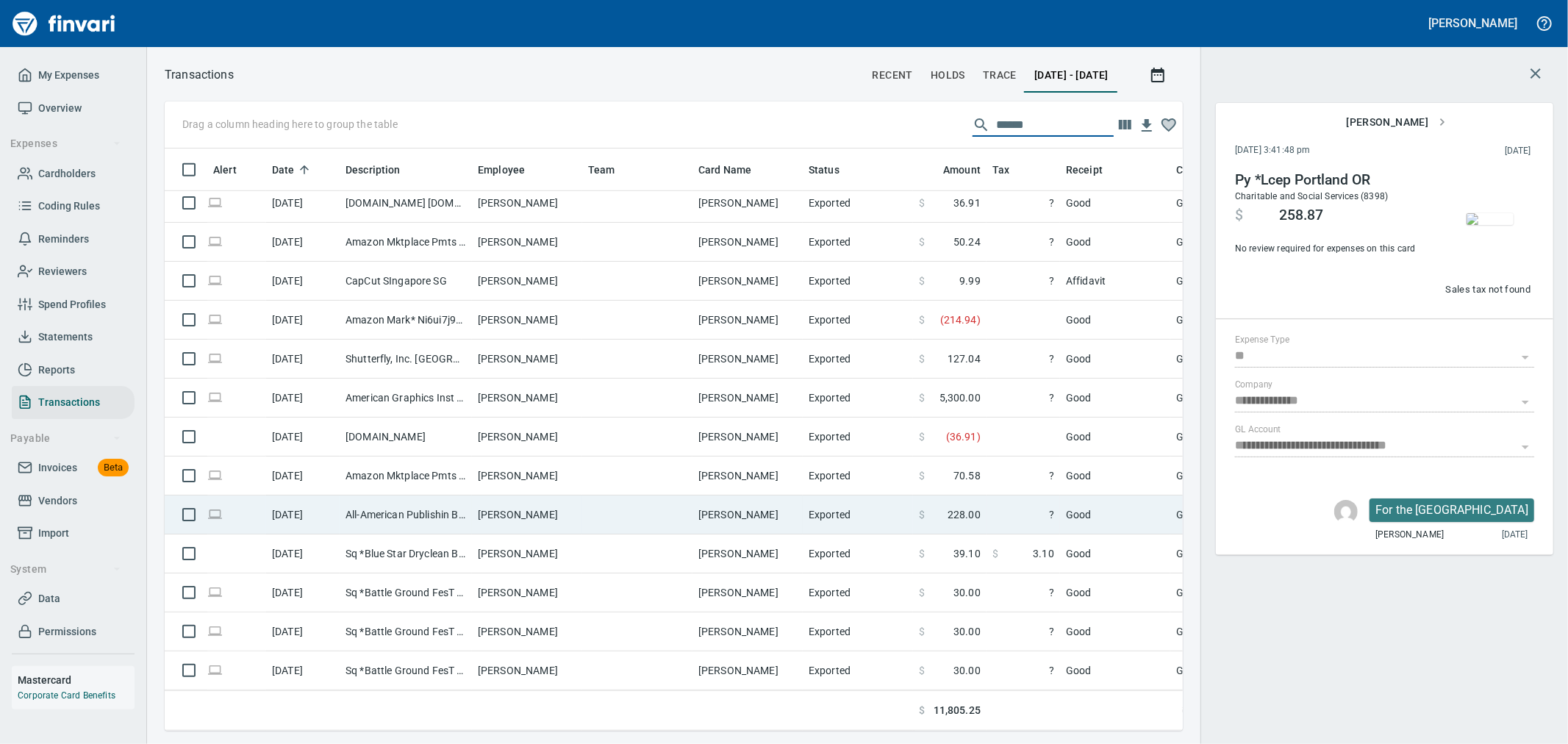
type input "******"
click at [777, 321] on span "228.00" at bounding box center [964, 515] width 33 height 15
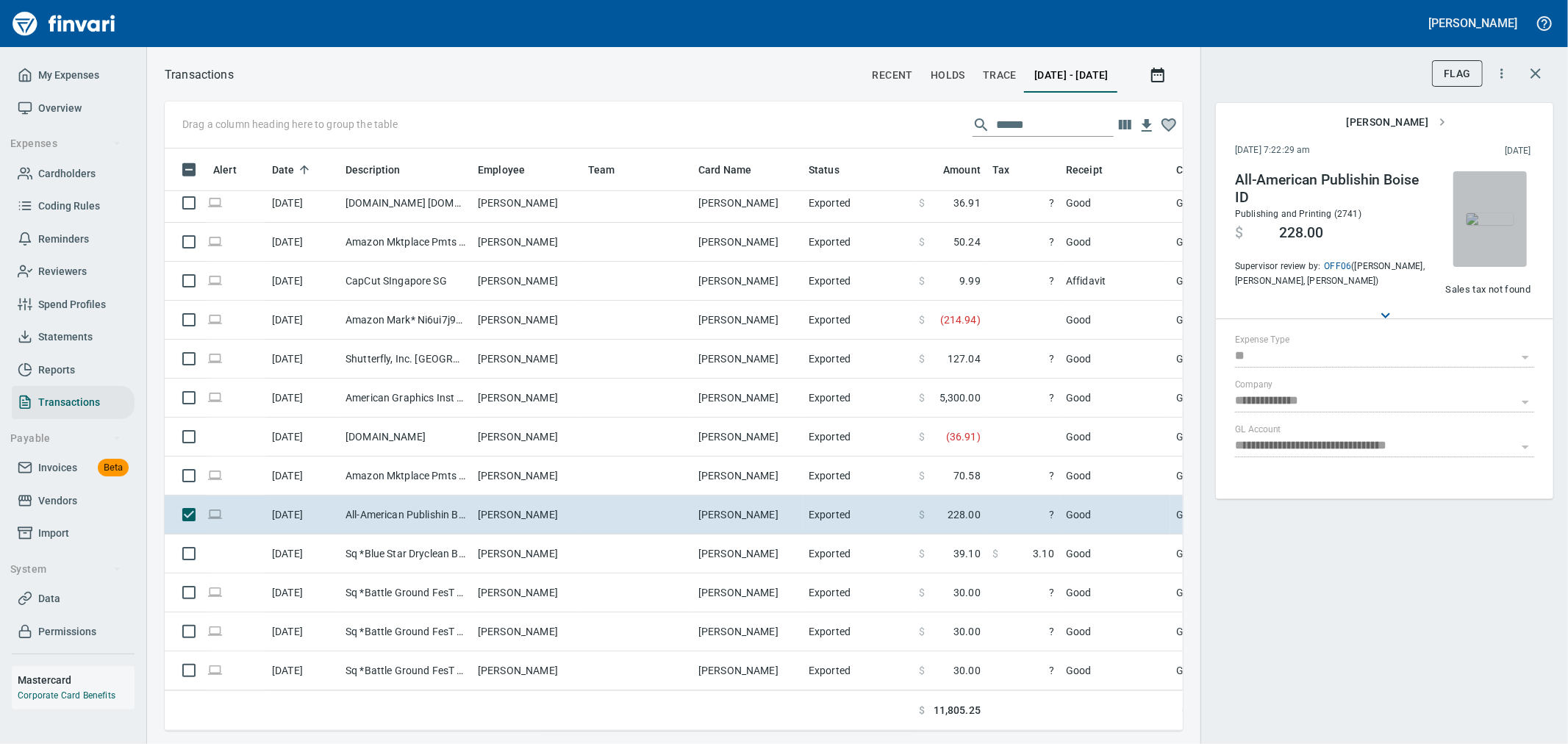
click at [777, 214] on img "button" at bounding box center [1490, 220] width 47 height 12
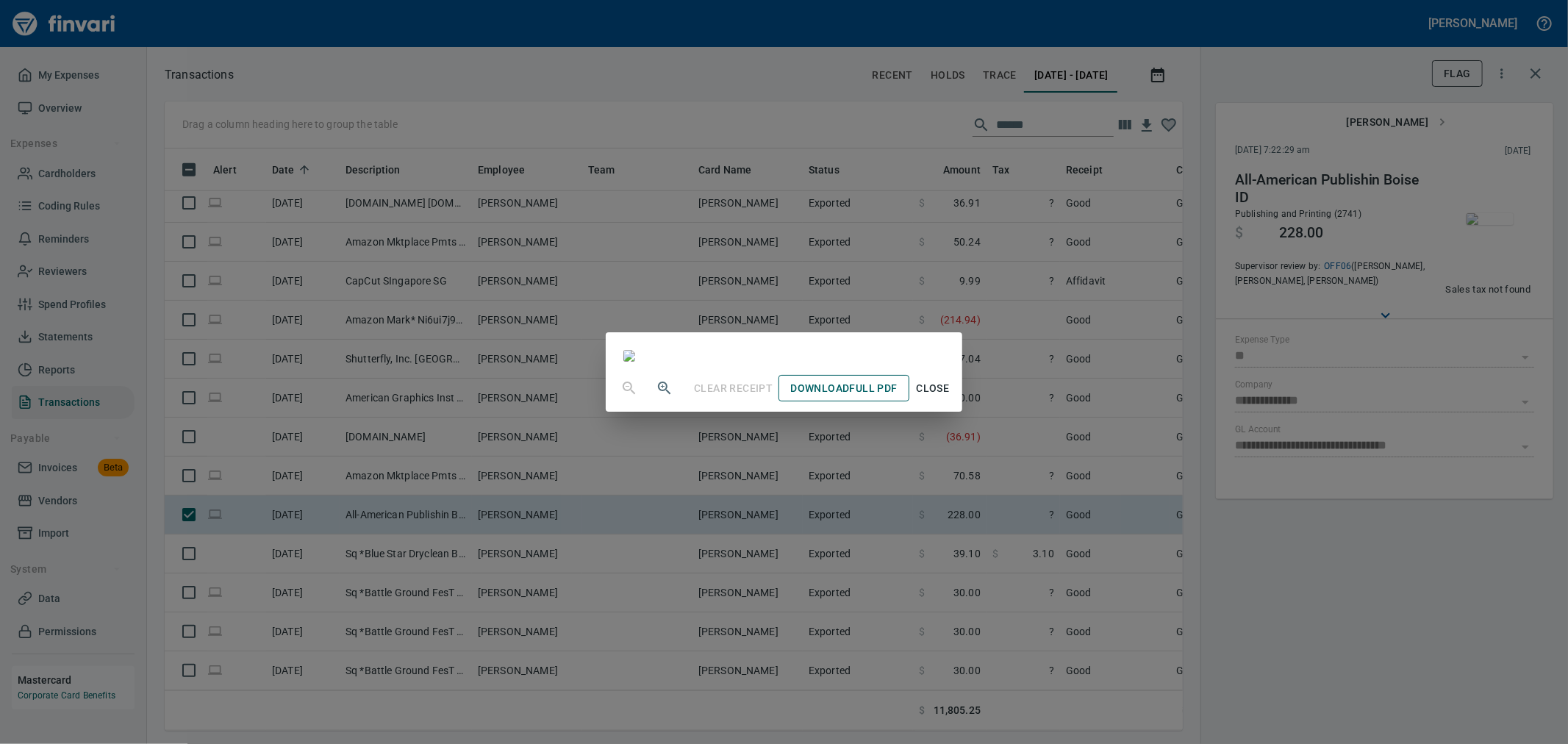
click at [777, 321] on span "Download Full PDF" at bounding box center [843, 388] width 106 height 18
click at [777, 321] on span "Close" at bounding box center [932, 388] width 35 height 18
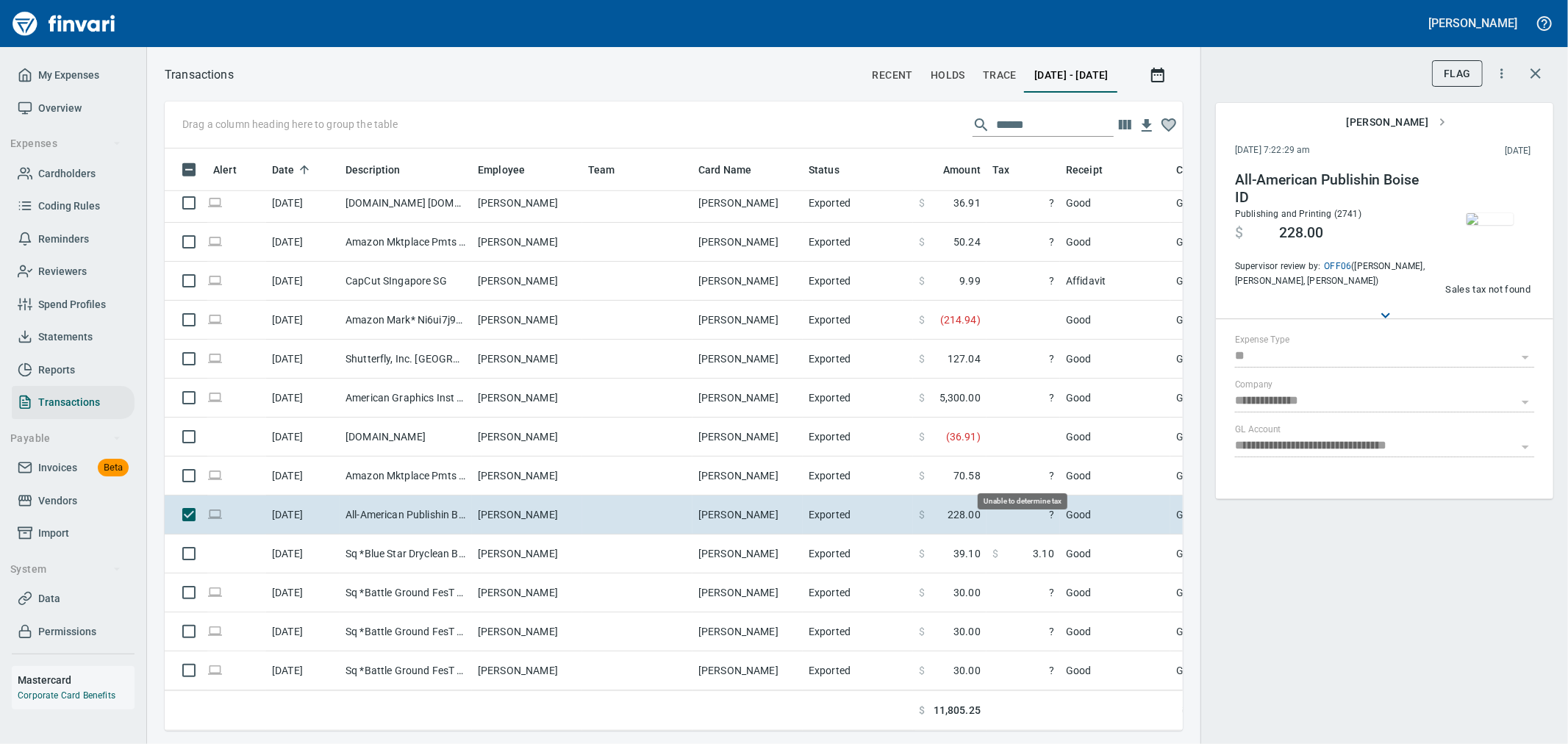
scroll to position [557, 994]
drag, startPoint x: 1405, startPoint y: 622, endPoint x: 1283, endPoint y: 479, distance: 188.0
click at [777, 321] on div "**********" at bounding box center [1384, 372] width 368 height 744
click at [777, 74] on icon "button" at bounding box center [1158, 75] width 17 height 17
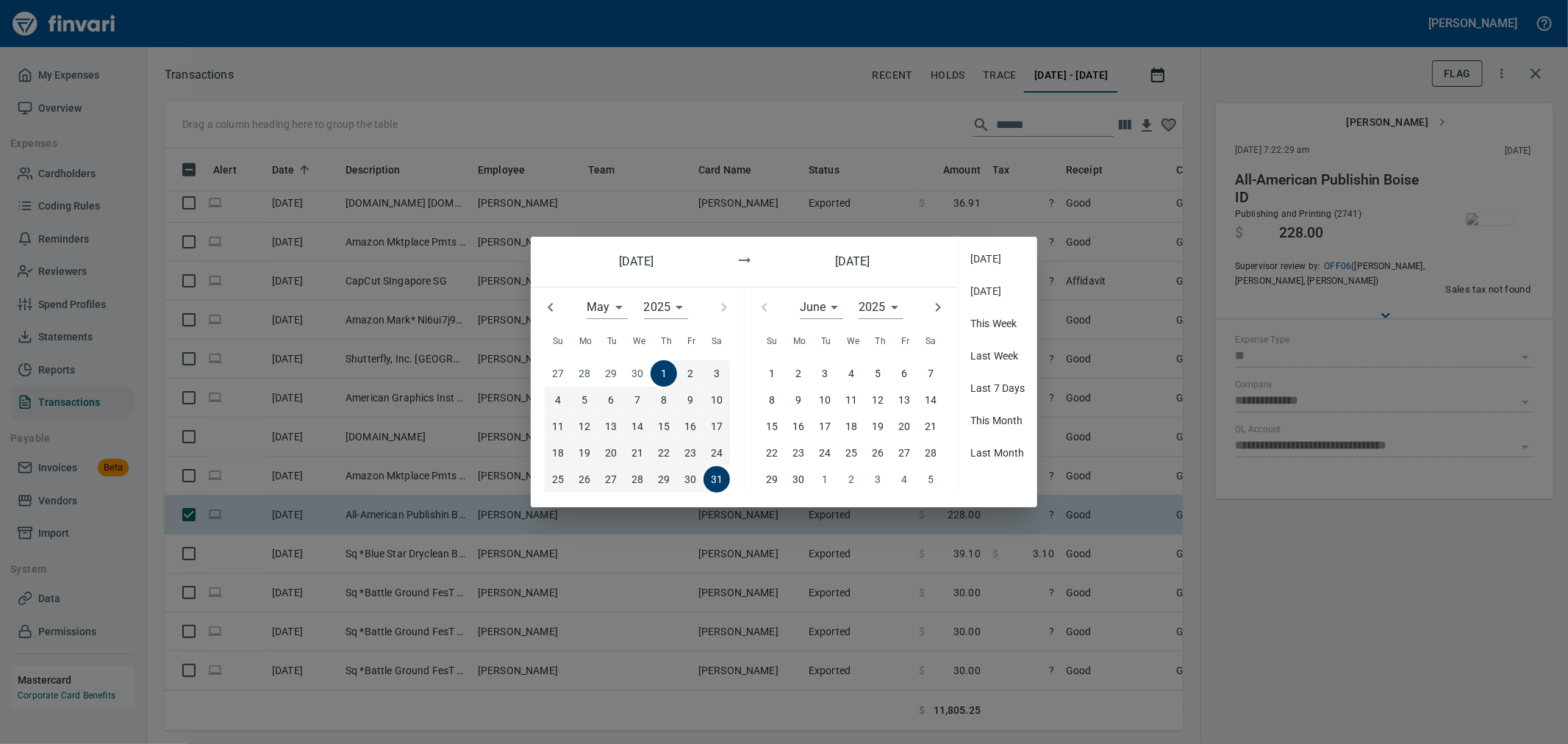
click at [777, 311] on icon "button" at bounding box center [938, 307] width 17 height 17
type input "*"
click at [777, 321] on p "1" at bounding box center [824, 373] width 6 height 16
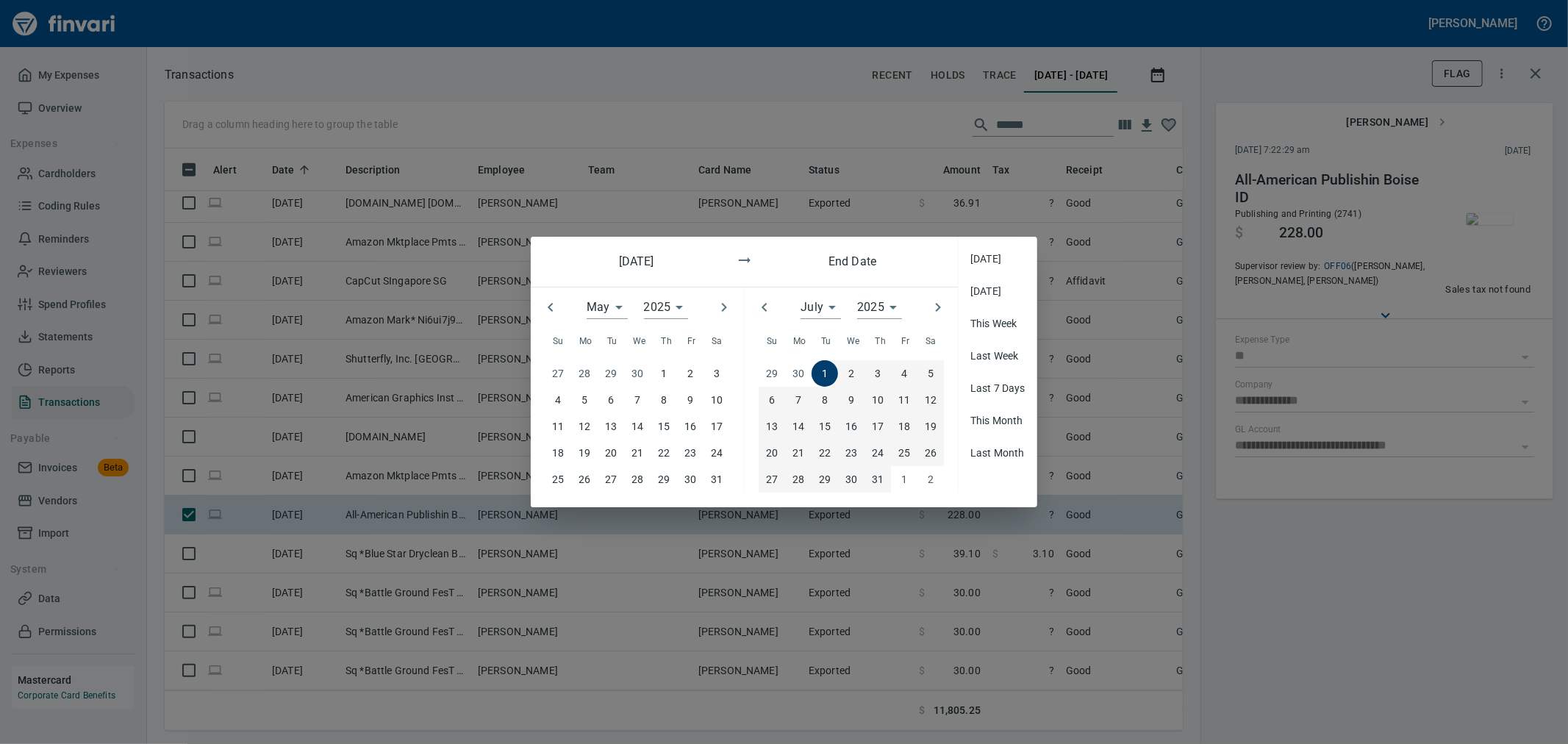
click at [777, 321] on span "31" at bounding box center [878, 479] width 27 height 16
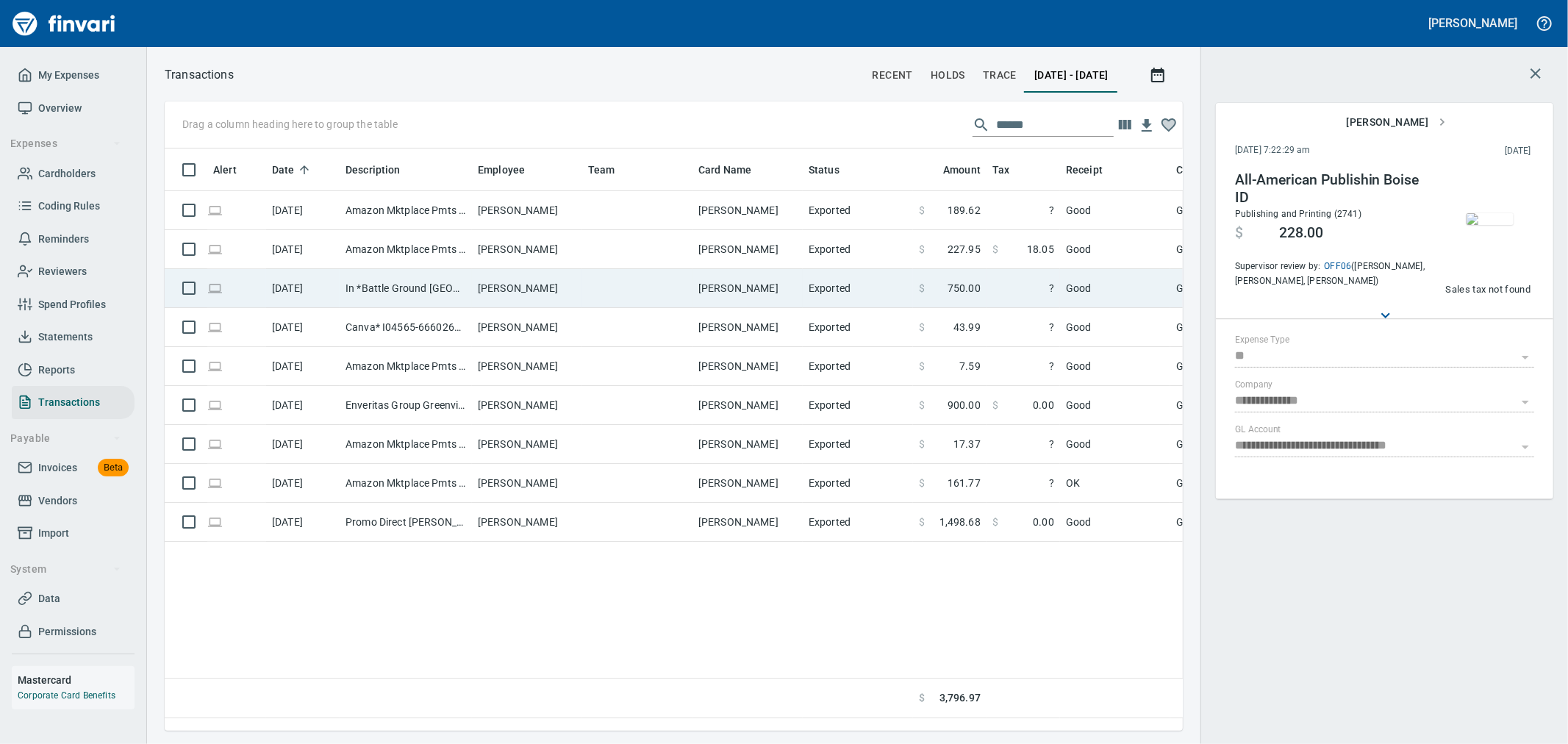
click at [777, 288] on span "750.00" at bounding box center [964, 288] width 33 height 15
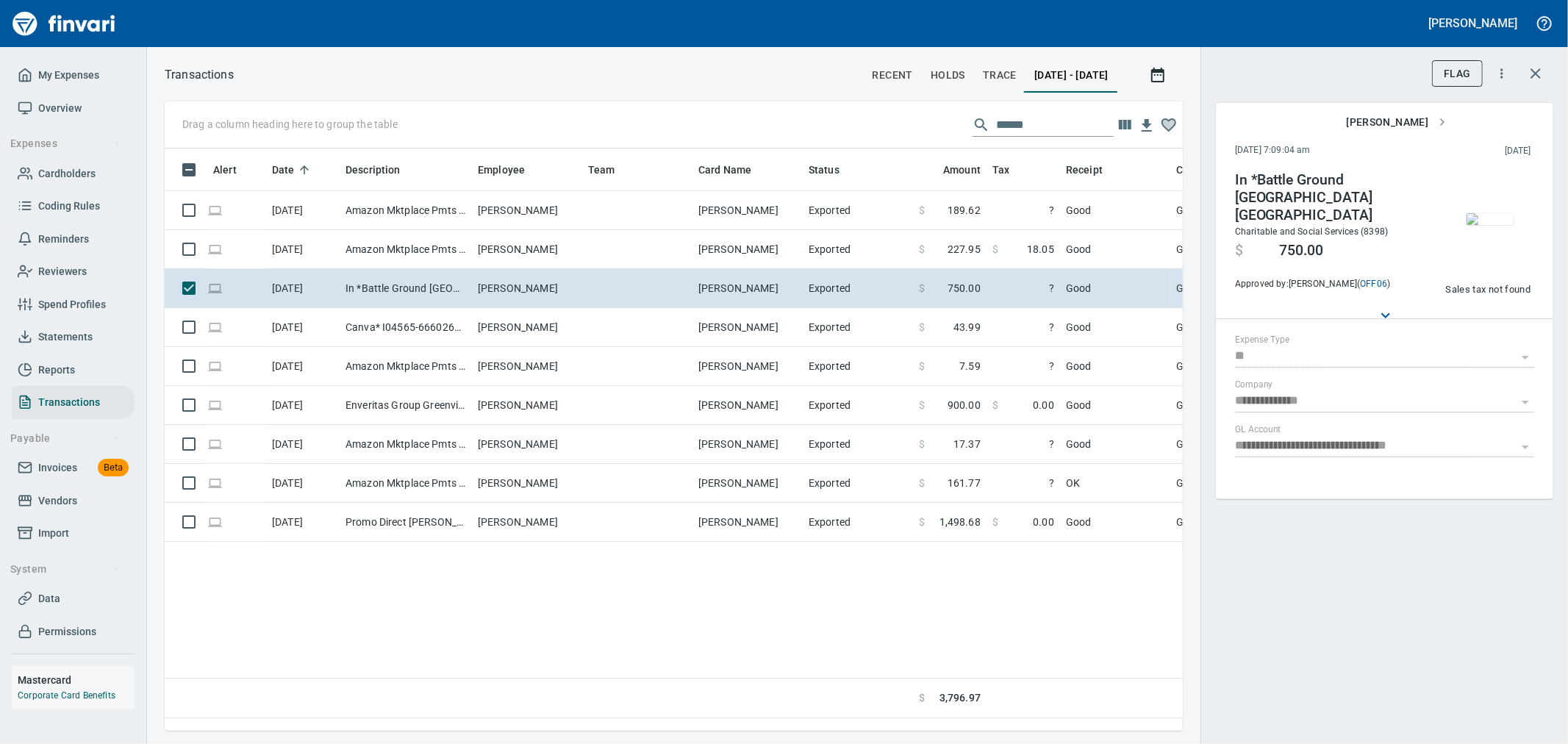
click at [777, 225] on img "button" at bounding box center [1490, 220] width 47 height 12
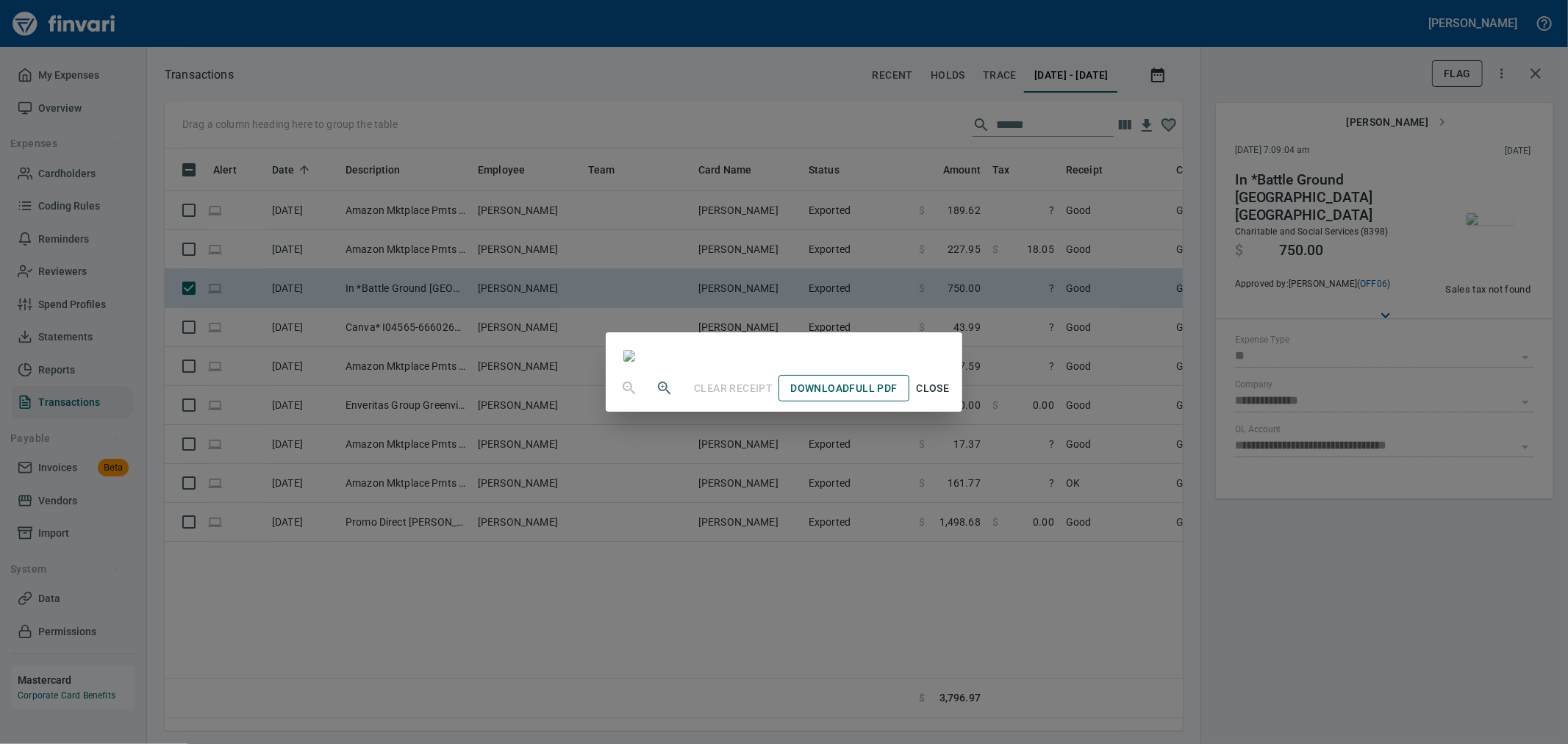
click at [777, 321] on span "Download Full PDF" at bounding box center [843, 388] width 106 height 18
click at [777, 321] on div "Clear Receipt Download Full PDF Close" at bounding box center [784, 372] width 1568 height 744
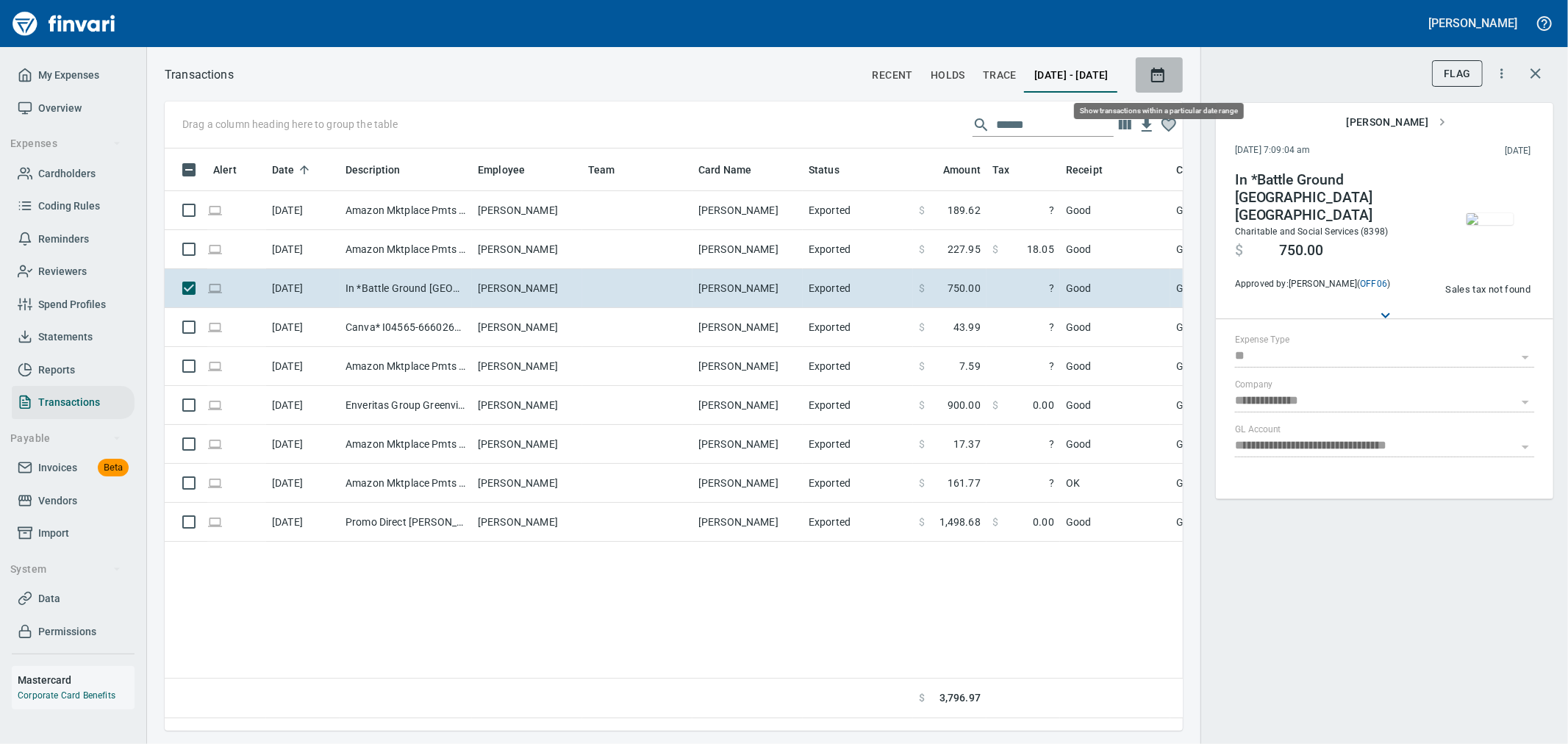
click at [777, 70] on icon "button" at bounding box center [1158, 75] width 17 height 17
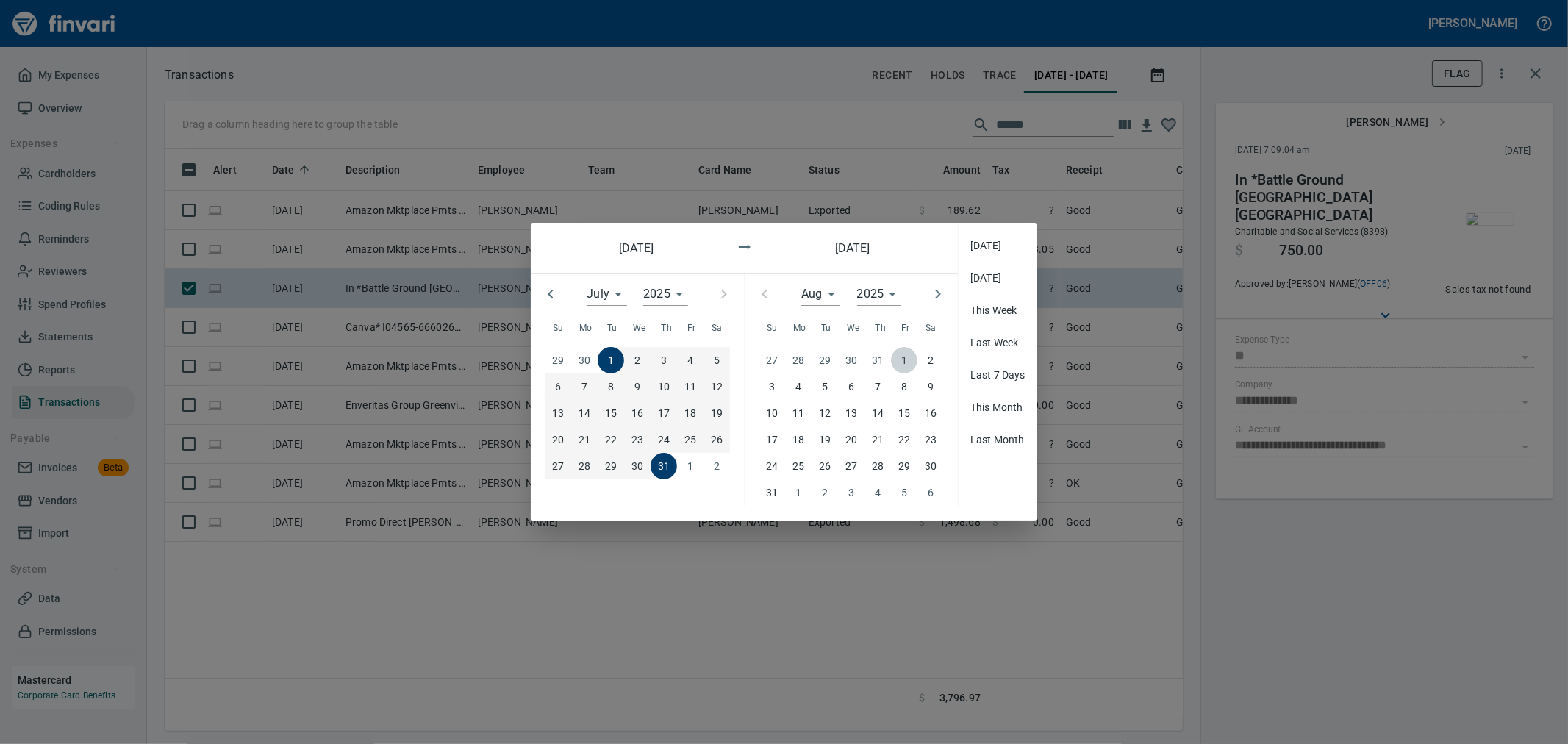
click at [777, 321] on p "1" at bounding box center [904, 360] width 6 height 16
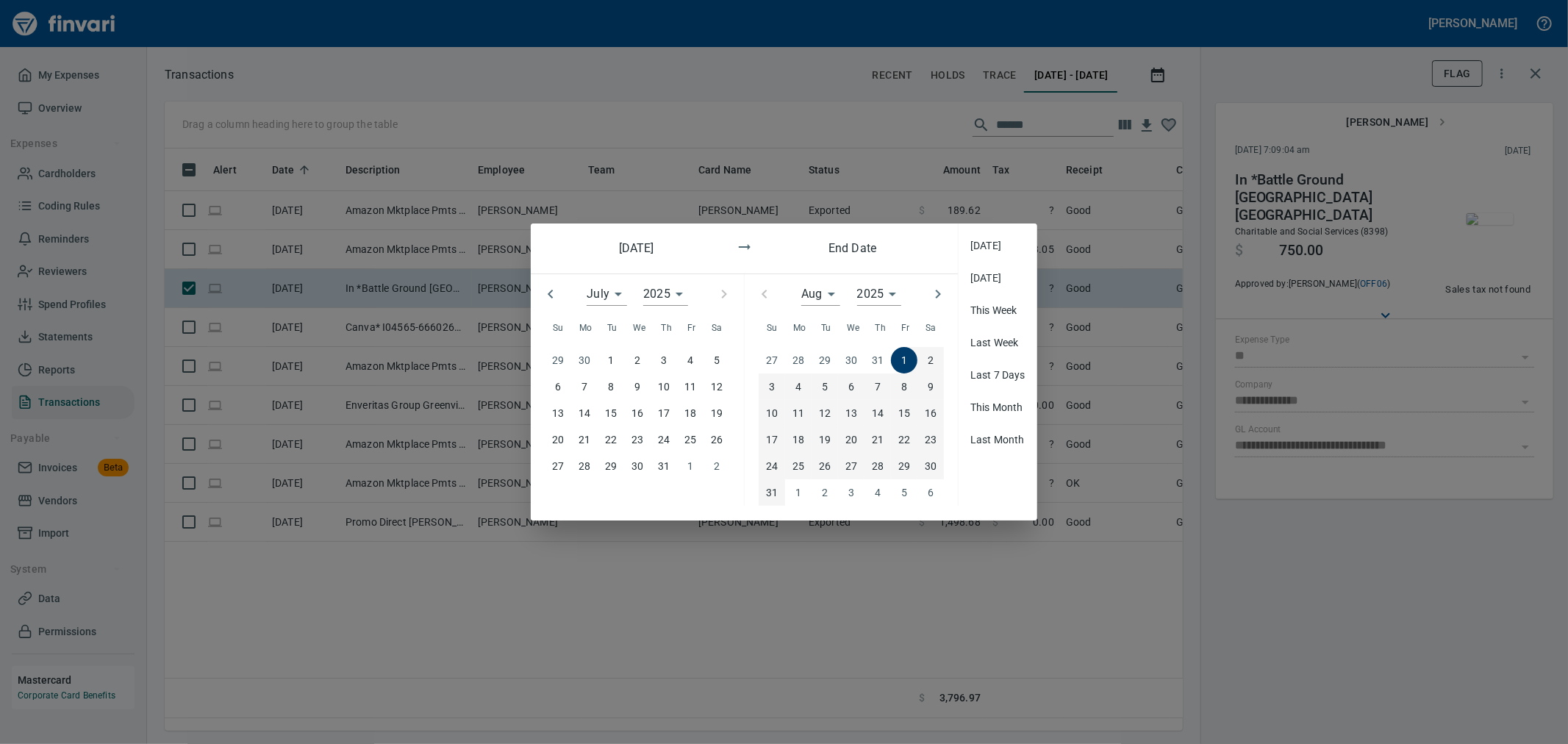
click at [770, 321] on p "31" at bounding box center [772, 492] width 12 height 16
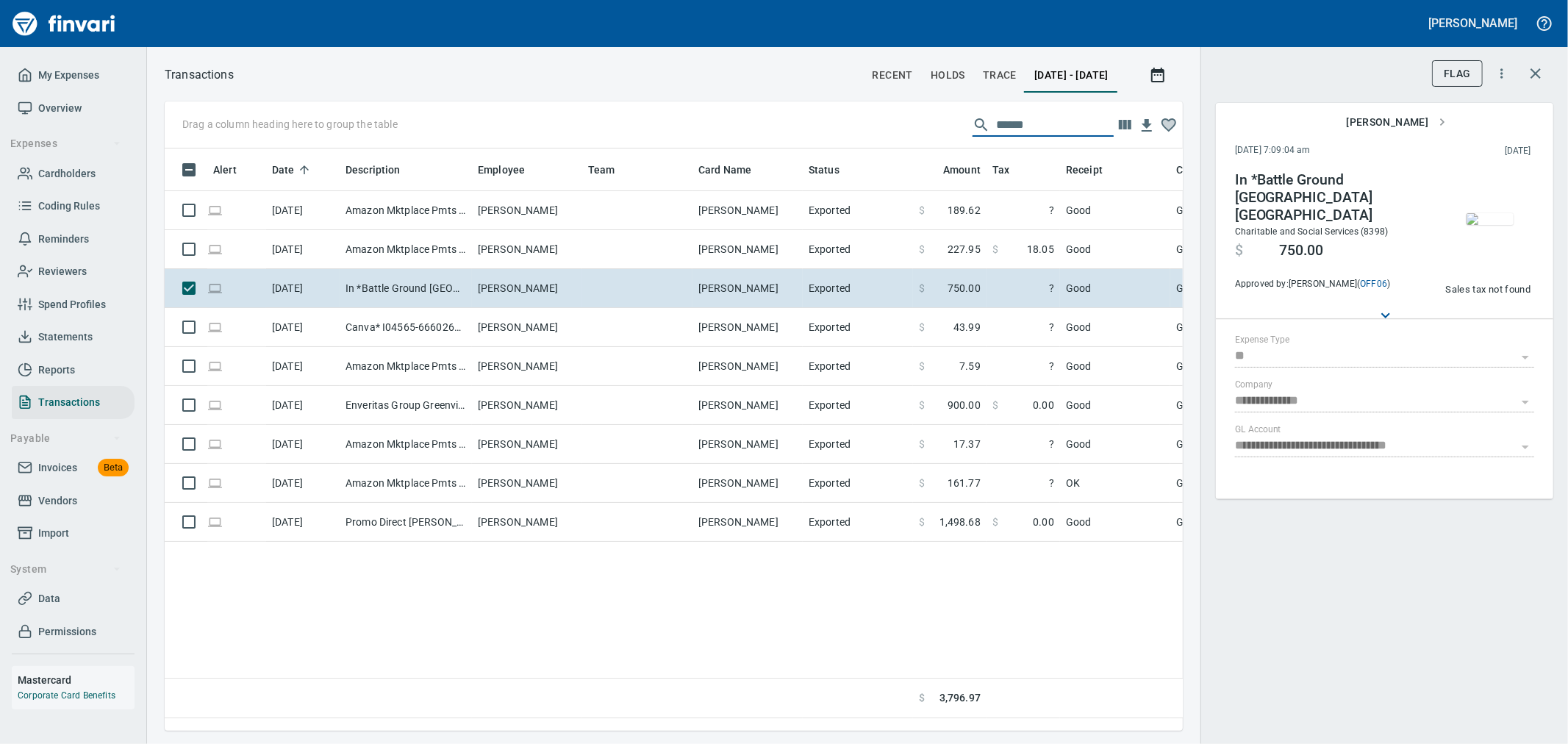
drag, startPoint x: 1083, startPoint y: 128, endPoint x: 871, endPoint y: 130, distance: 212.0
click at [777, 130] on div "Drag a column heading here to group the table ******" at bounding box center [673, 125] width 1018 height 47
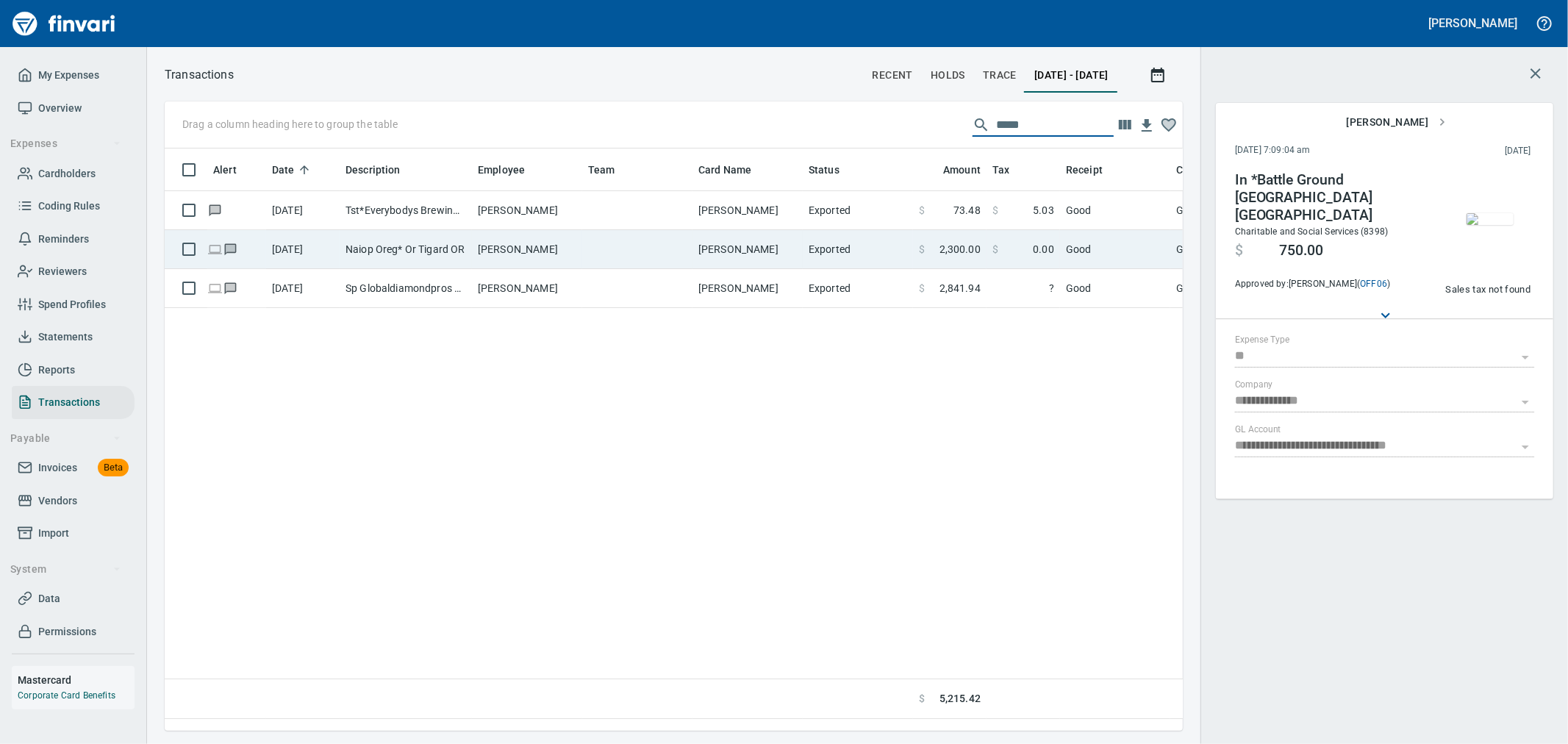
click at [777, 250] on span "2,300.00" at bounding box center [960, 249] width 42 height 15
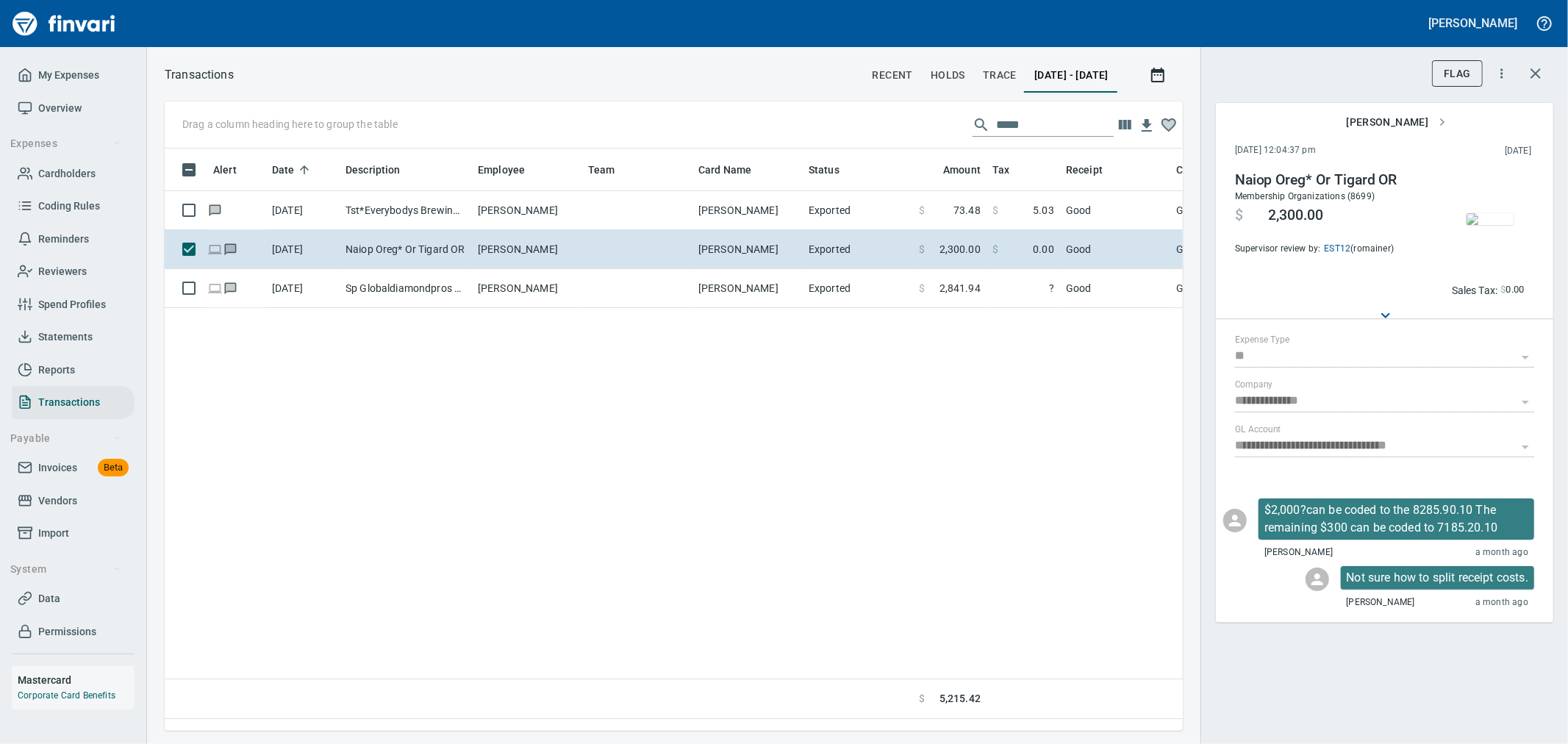
click at [777, 225] on span "button" at bounding box center [1489, 220] width 61 height 12
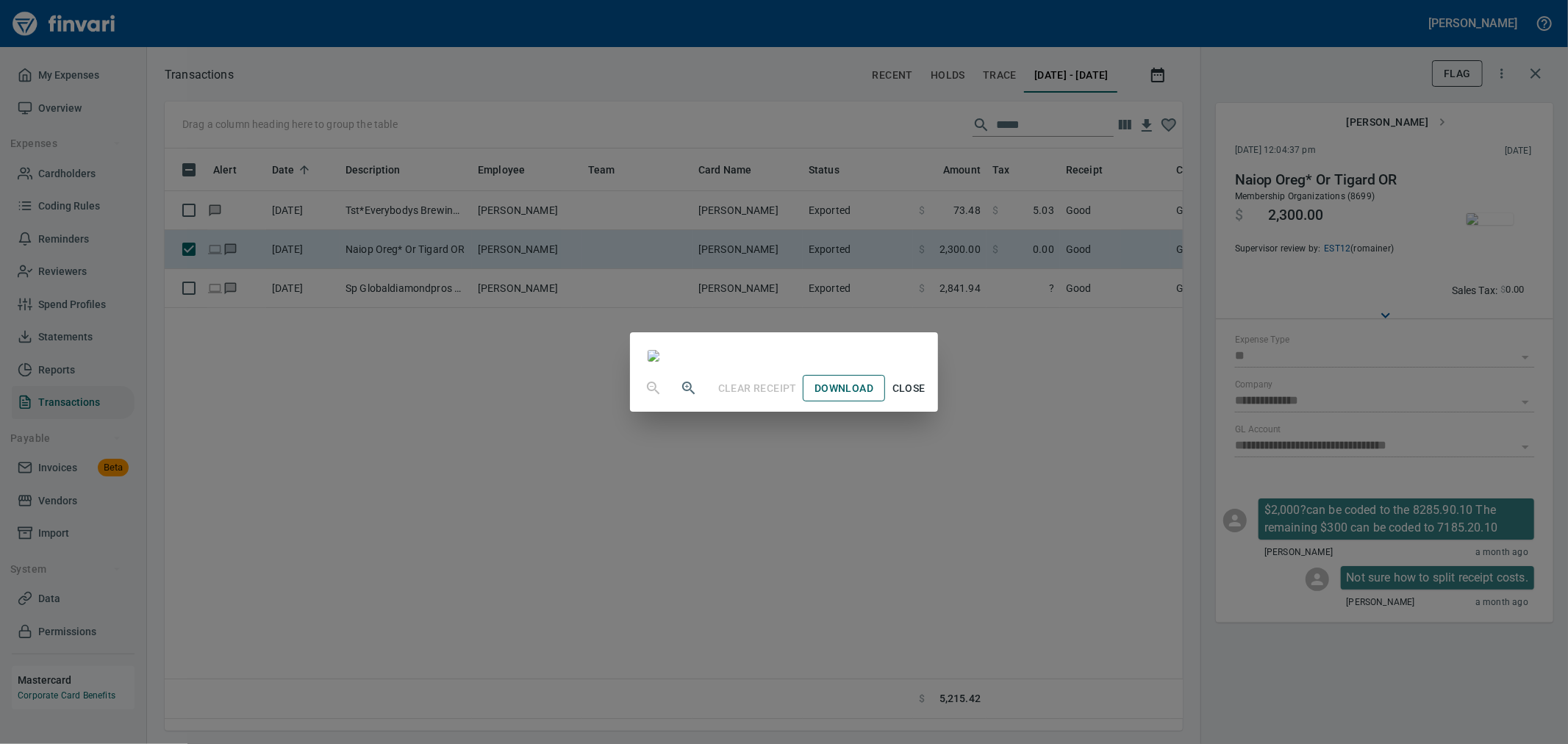
click at [777, 321] on span "Download" at bounding box center [844, 388] width 59 height 18
drag, startPoint x: 1202, startPoint y: 461, endPoint x: 1145, endPoint y: 407, distance: 78.5
click at [777, 321] on div "Clear Receipt Download Close" at bounding box center [784, 372] width 1568 height 744
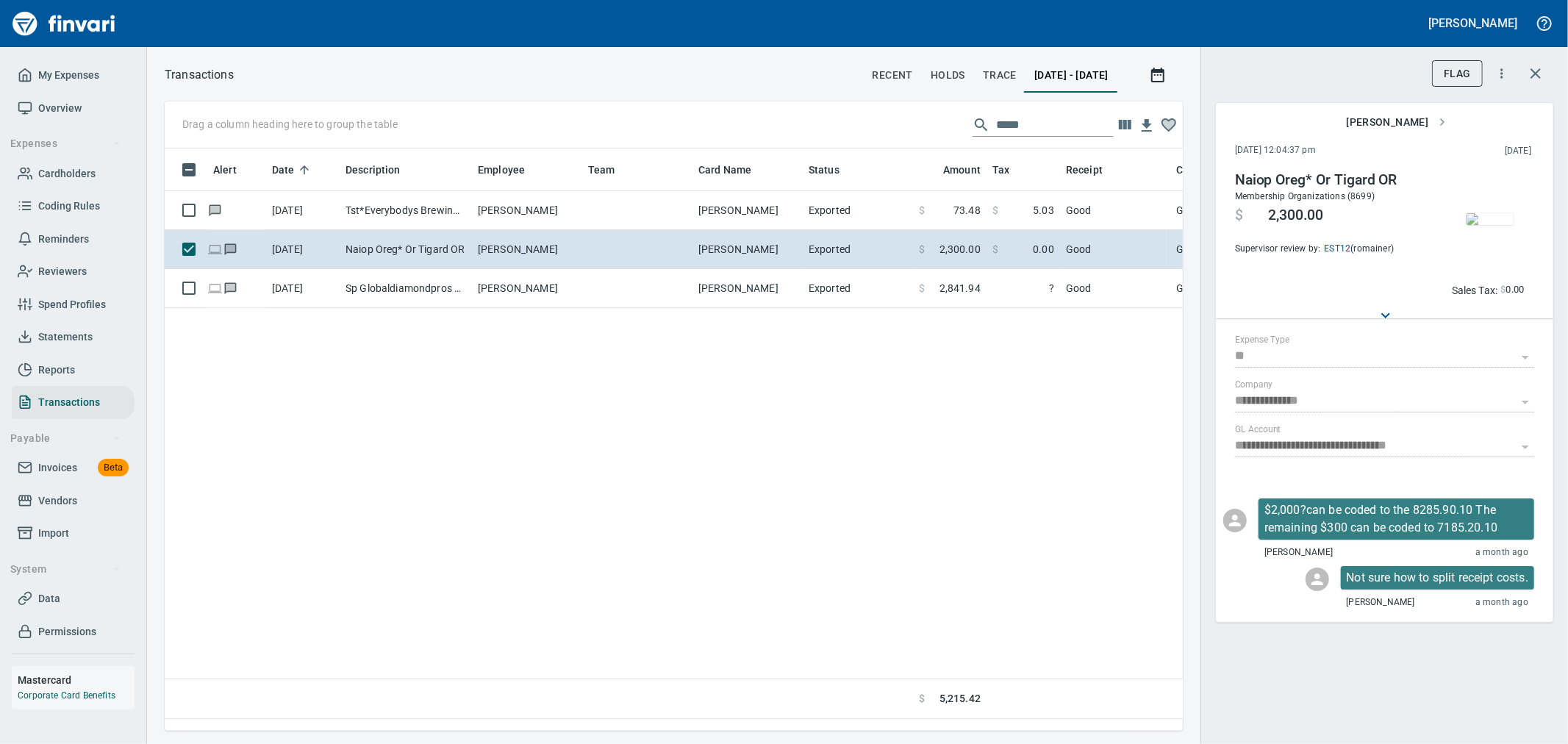
drag, startPoint x: 971, startPoint y: 109, endPoint x: 827, endPoint y: 93, distance: 144.9
click at [777, 93] on div "**********" at bounding box center [857, 398] width 1421 height 666
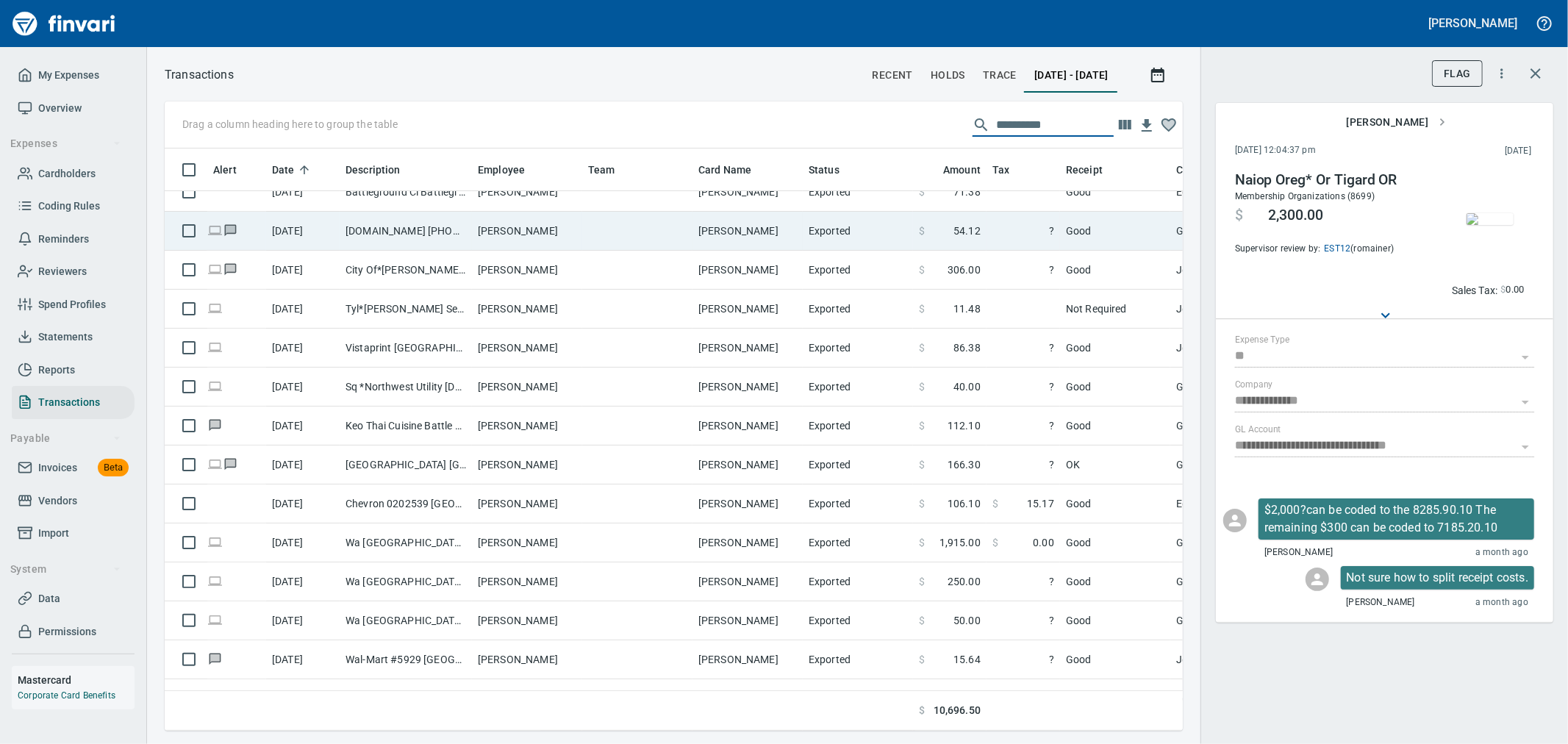
scroll to position [326, 0]
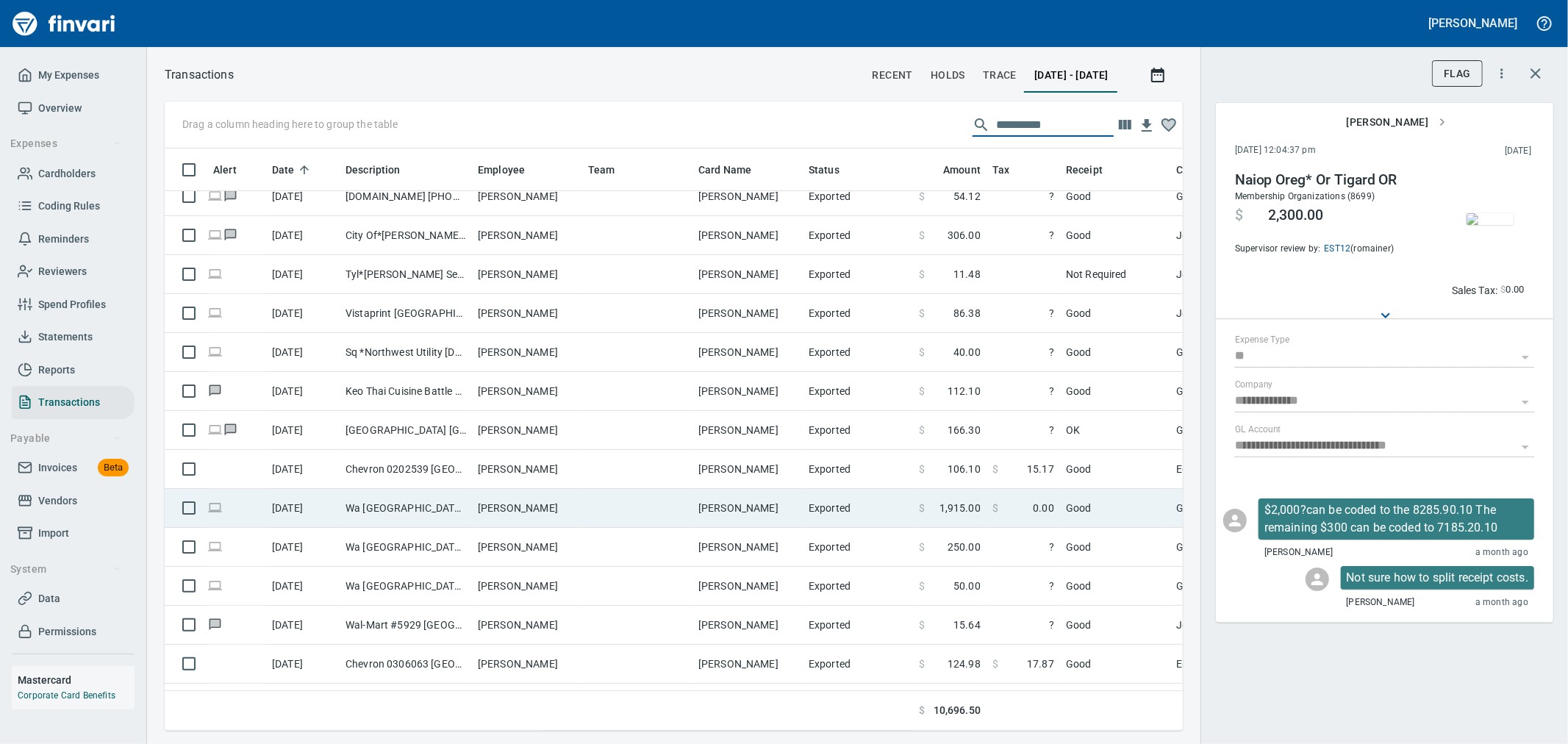
type input "**********"
click at [777, 321] on span "1,915.00" at bounding box center [960, 508] width 42 height 15
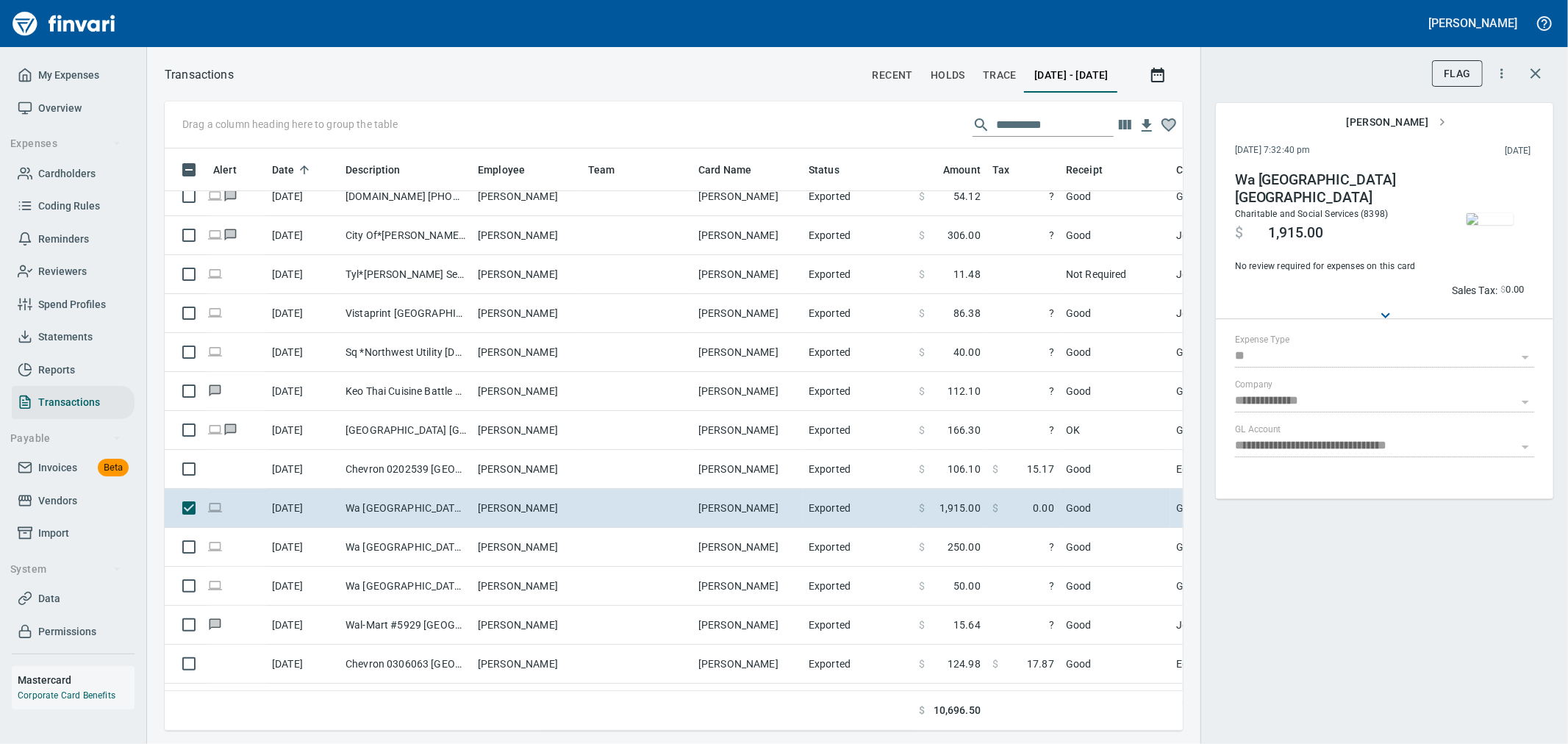
click at [777, 225] on img "button" at bounding box center [1490, 220] width 47 height 12
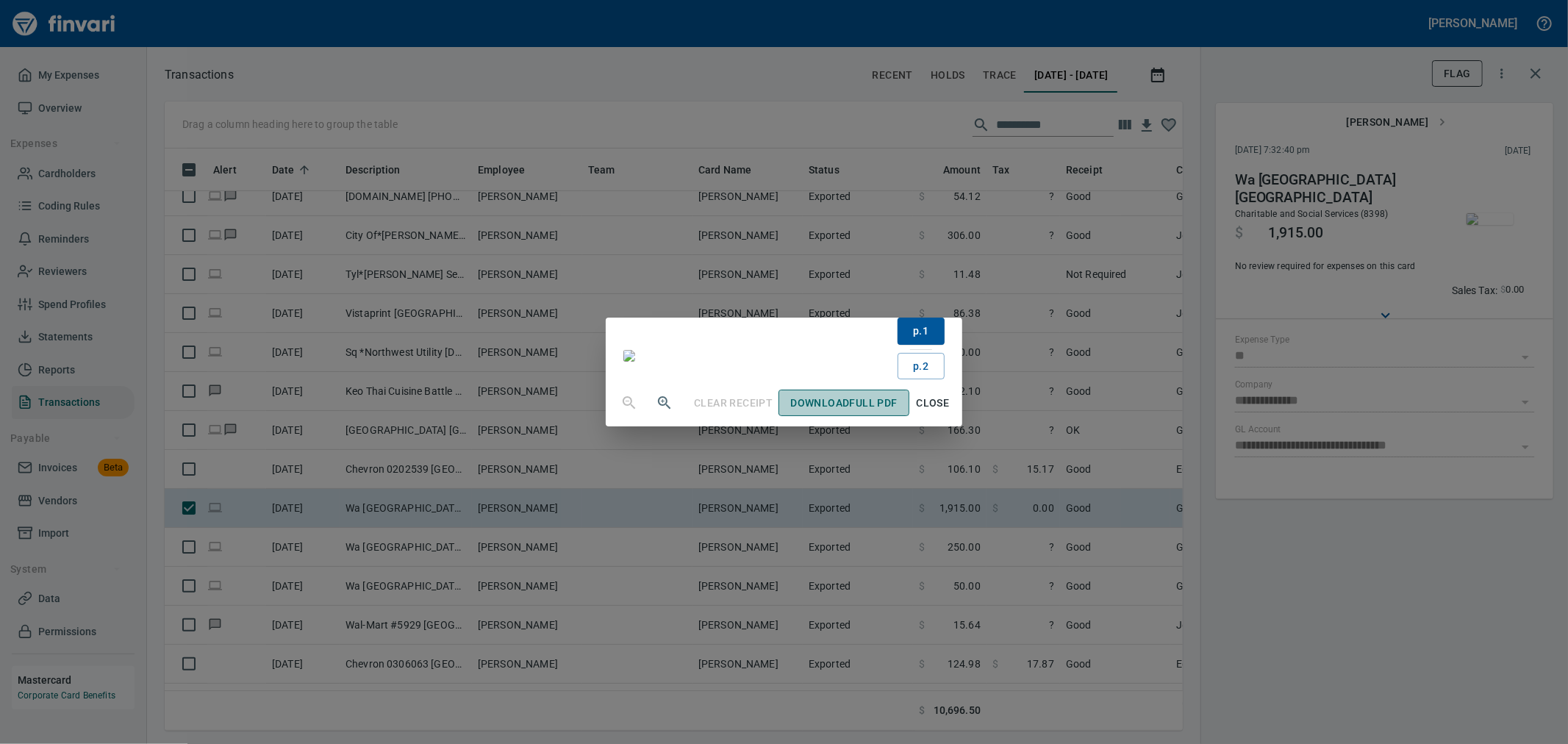
click at [777, 321] on span "Download Full PDF" at bounding box center [843, 403] width 106 height 18
click at [777, 321] on div "p. 1 p. 2 Clear Receipt Download Full PDF Close" at bounding box center [784, 372] width 1568 height 744
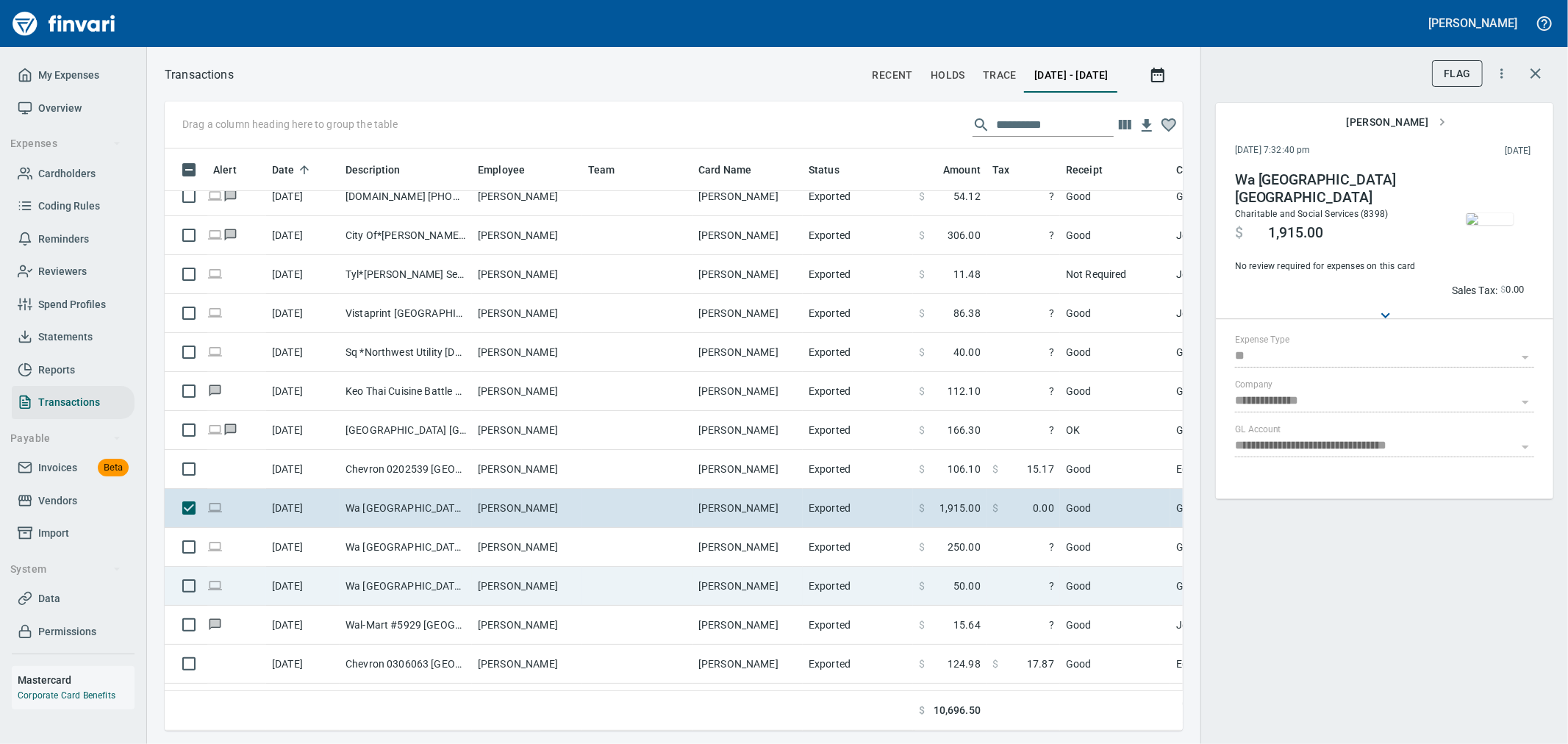
click at [777, 321] on td "$ 50.00" at bounding box center [950, 586] width 74 height 39
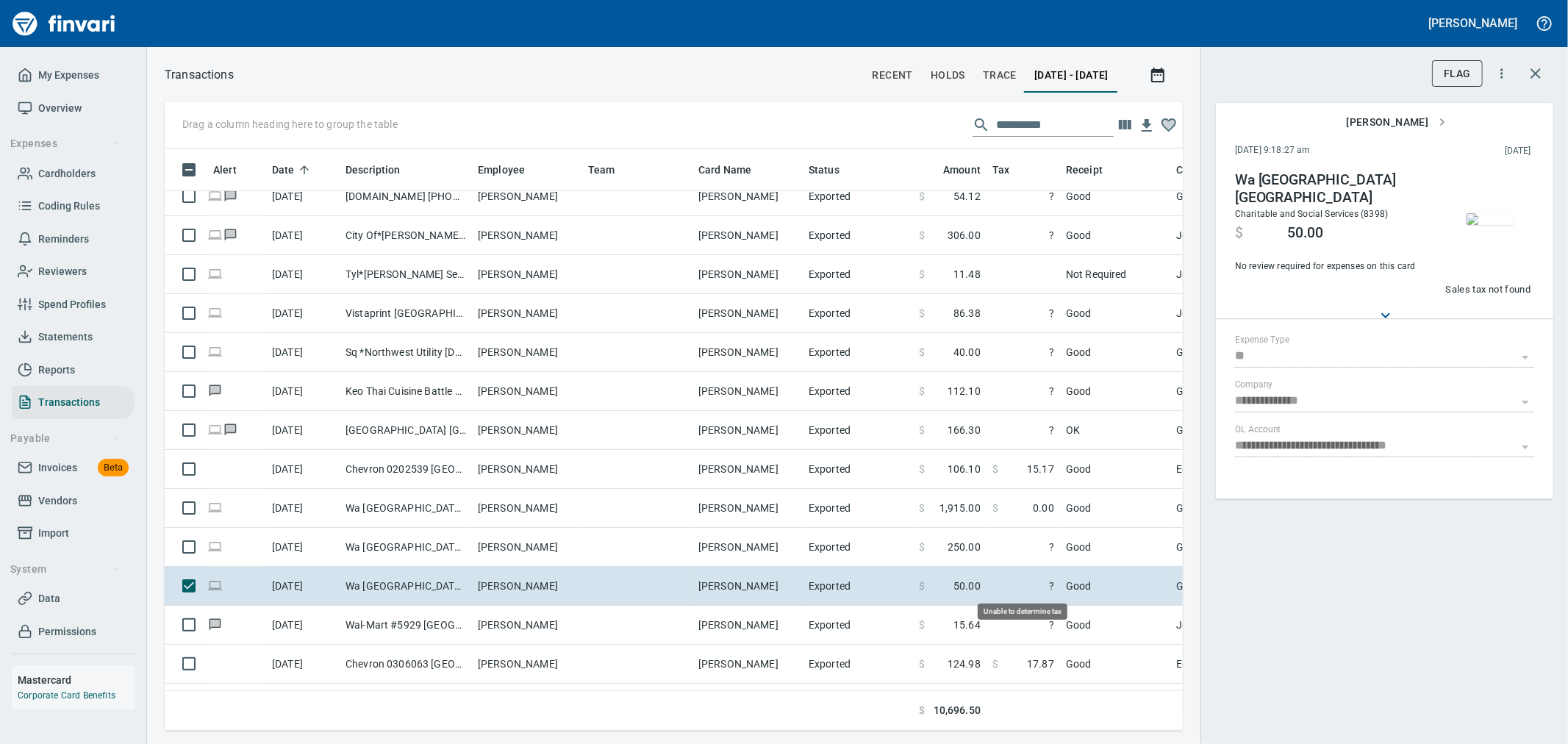
scroll to position [557, 994]
click at [777, 225] on img "button" at bounding box center [1490, 220] width 47 height 12
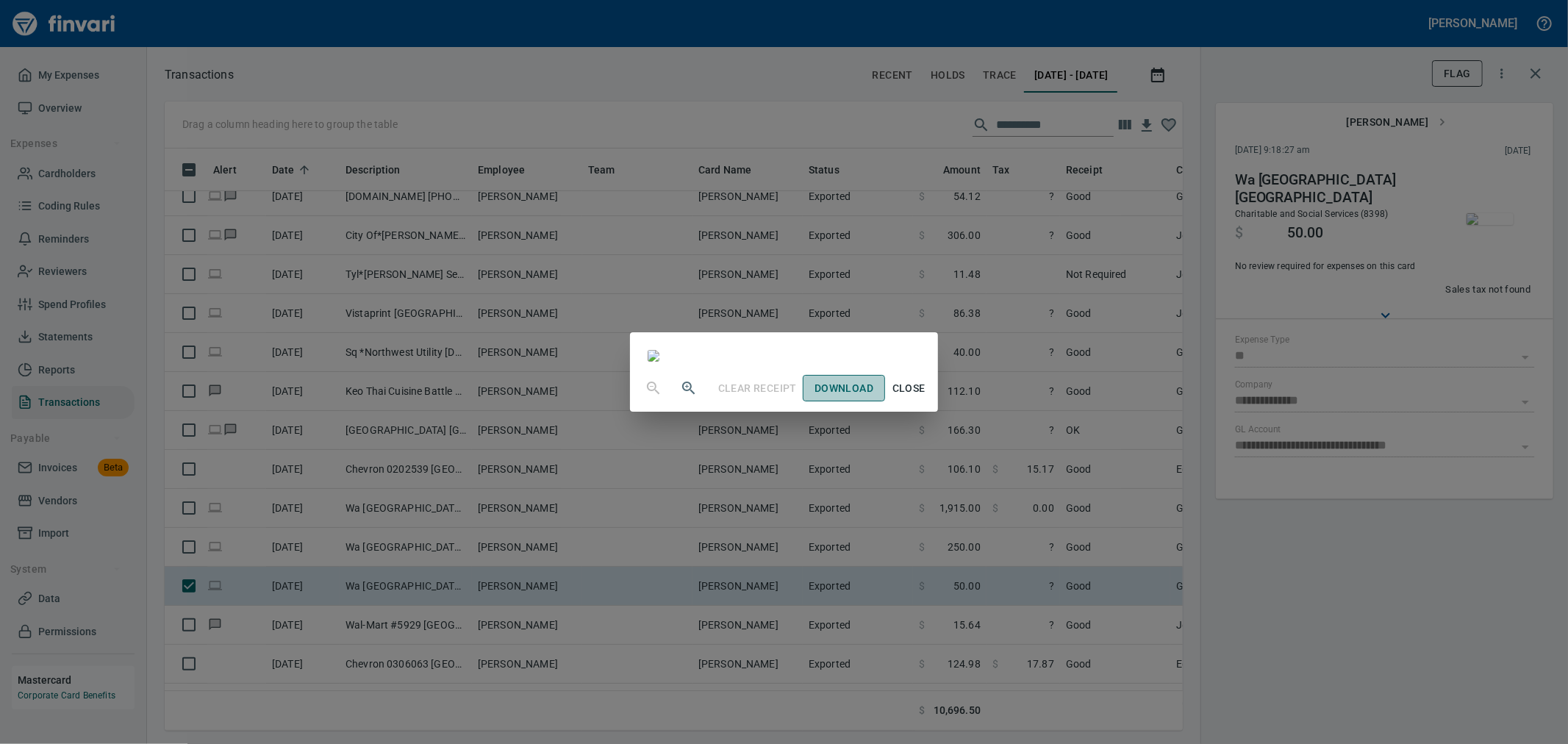
click at [777, 321] on span "Download" at bounding box center [844, 388] width 59 height 18
click at [777, 321] on div "Clear Receipt Download Close" at bounding box center [784, 372] width 1568 height 744
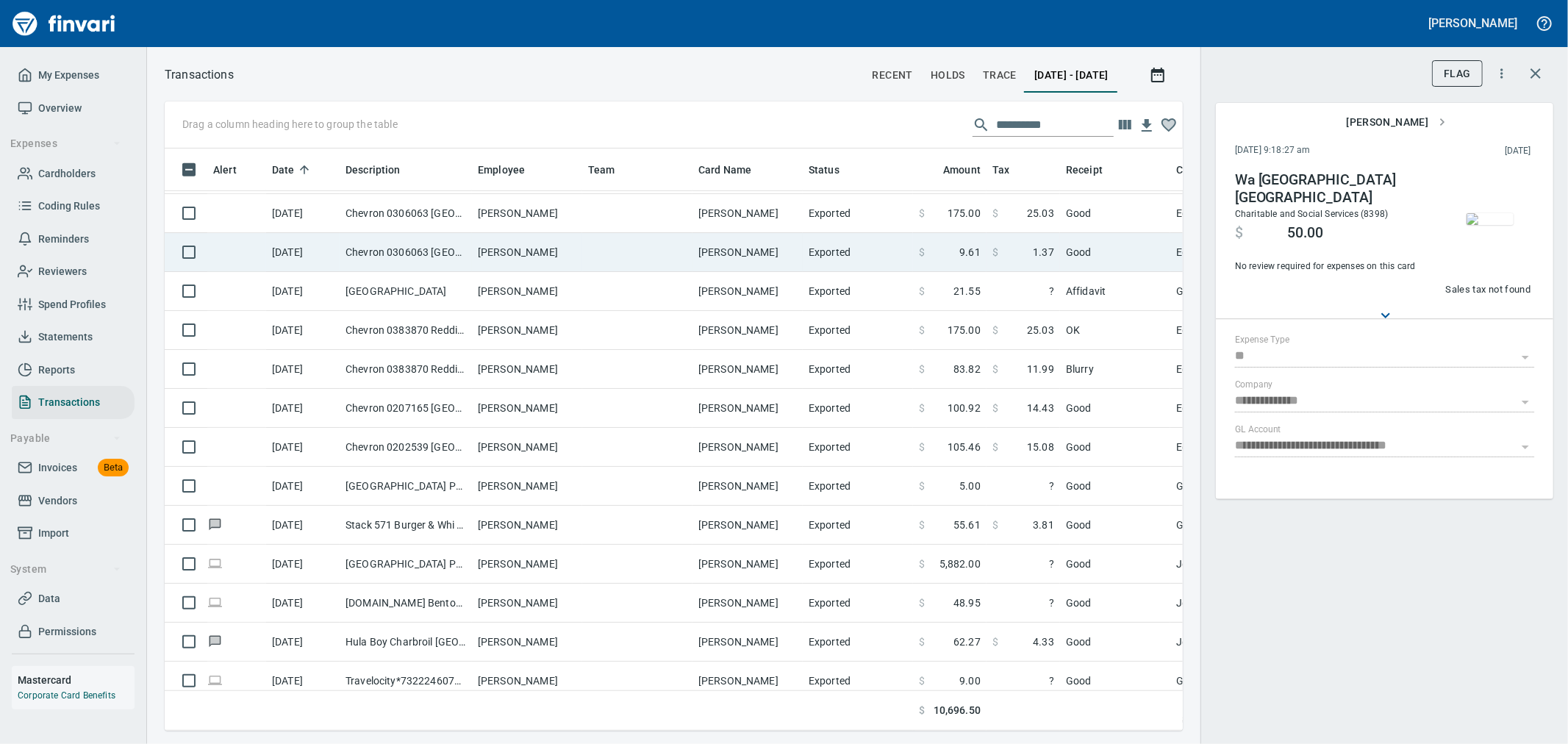
scroll to position [899, 0]
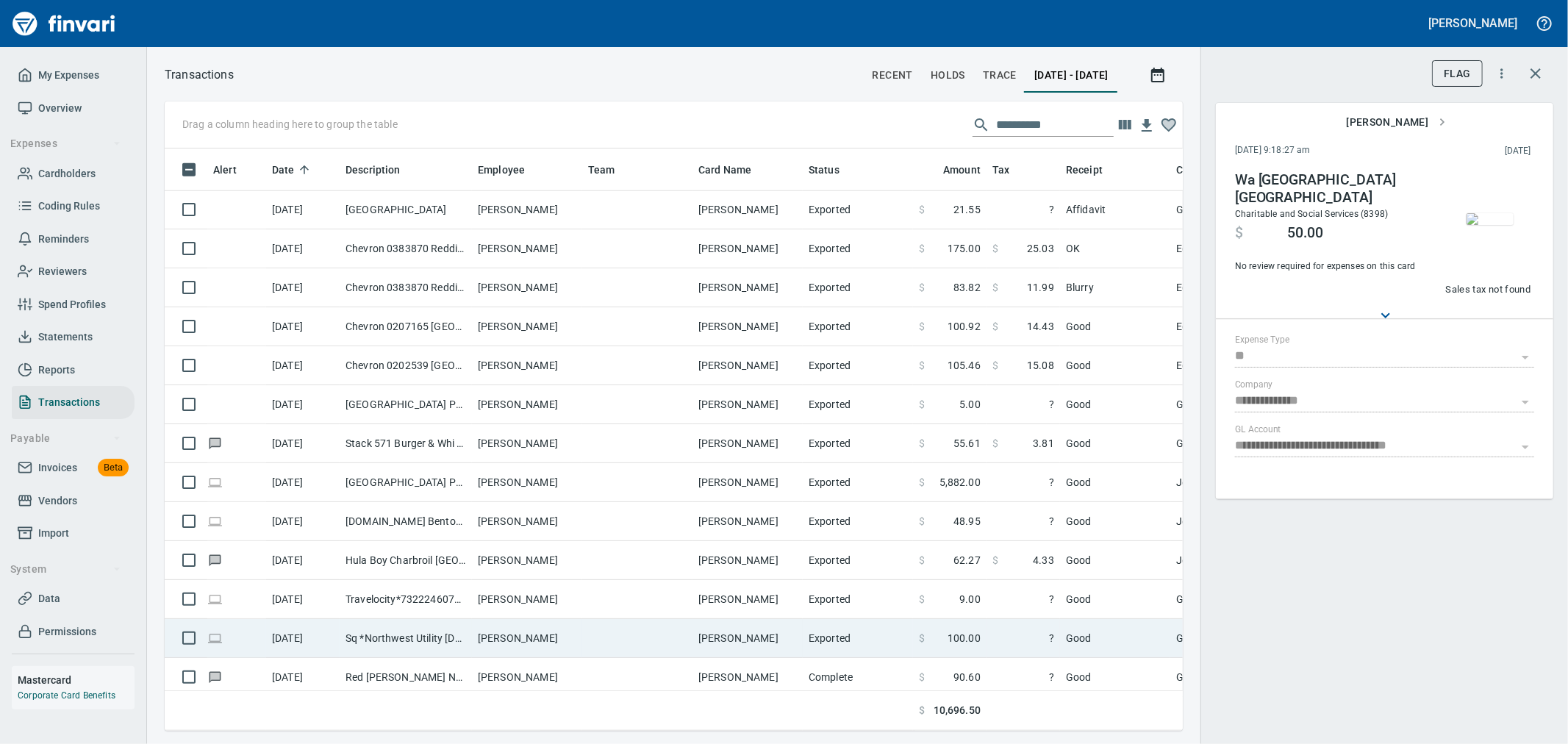
click at [777, 321] on span "?" at bounding box center [1023, 638] width 61 height 15
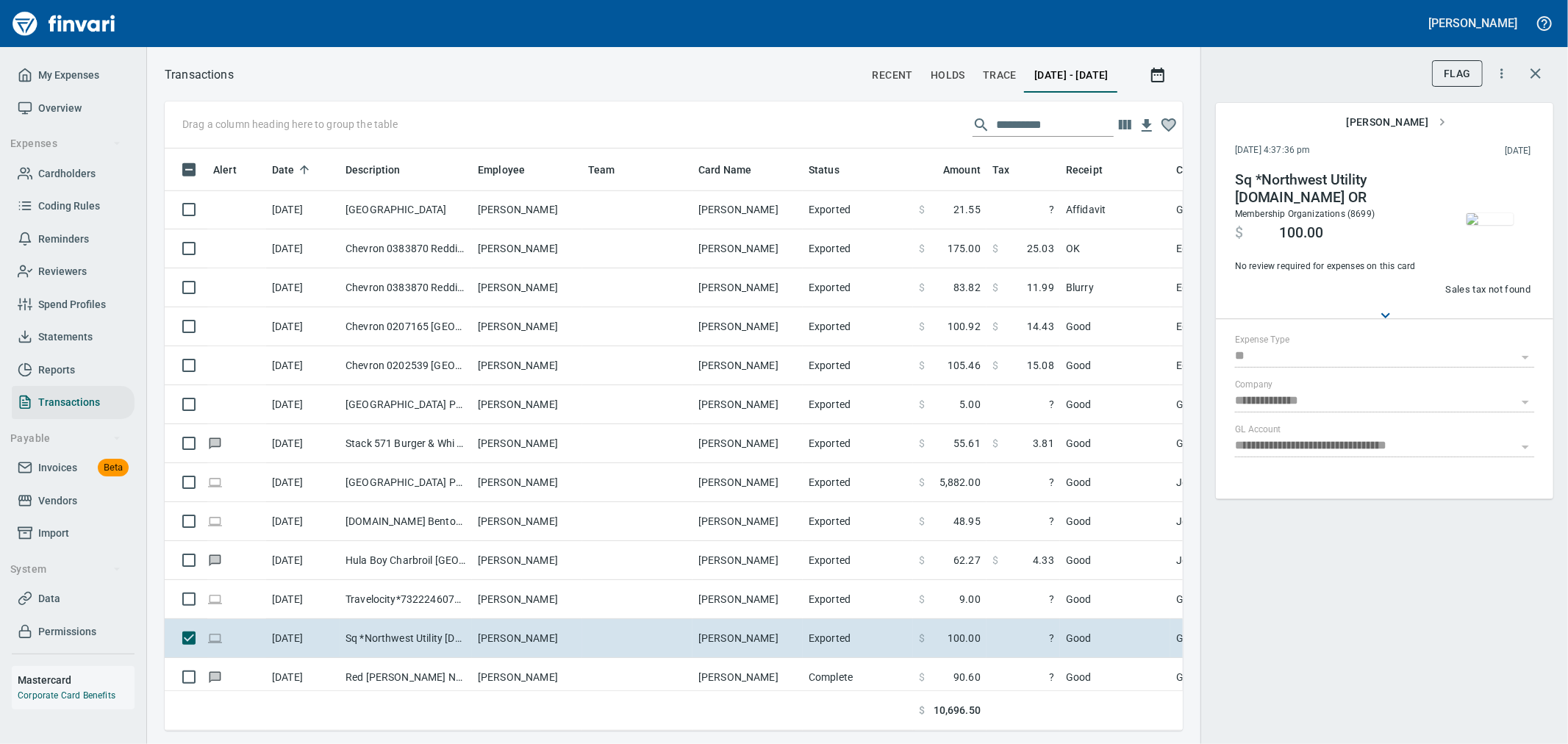
scroll to position [557, 994]
click at [777, 225] on img "button" at bounding box center [1490, 220] width 47 height 12
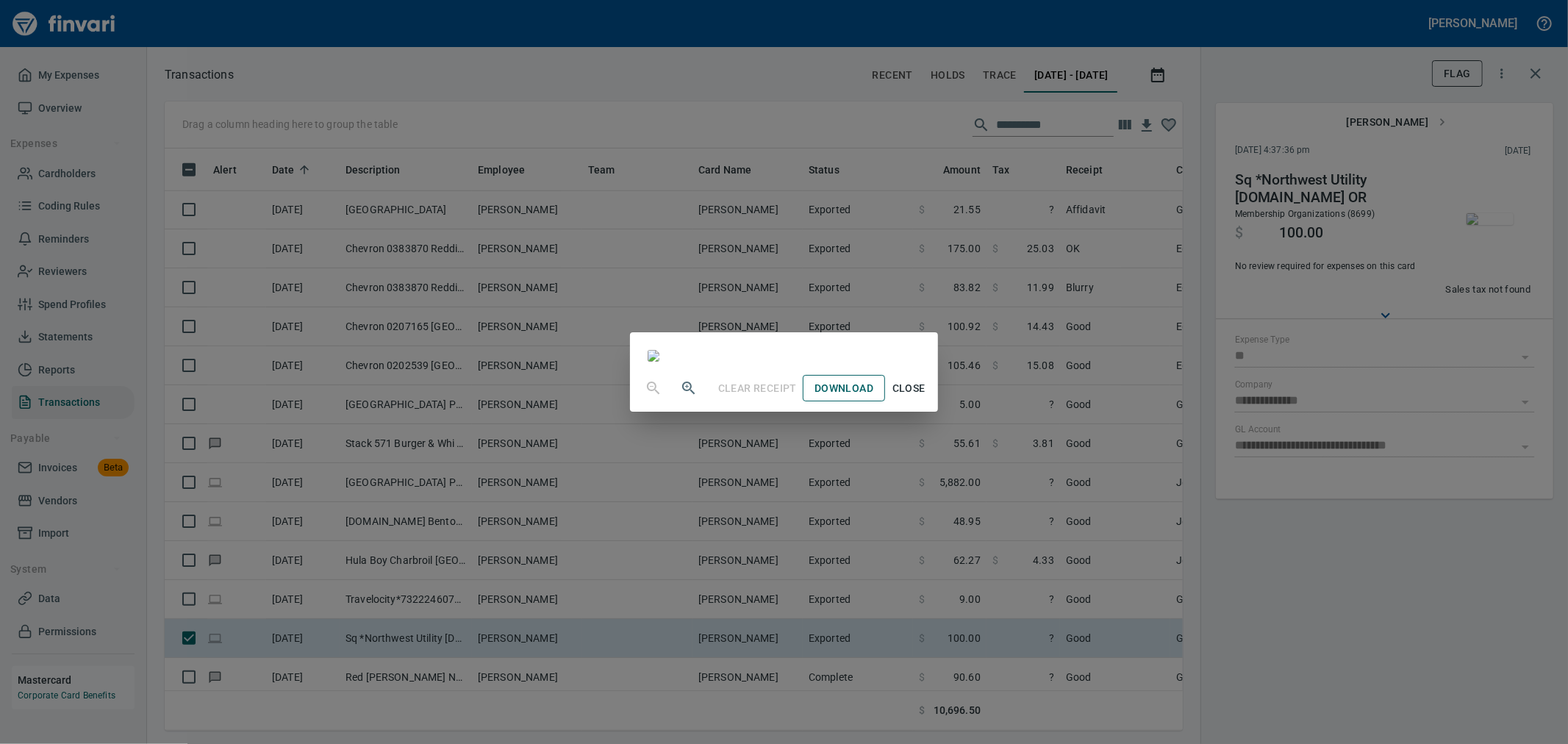
click at [777, 321] on span "Download" at bounding box center [844, 388] width 59 height 18
click at [777, 321] on div "Clear Receipt Download Close" at bounding box center [784, 372] width 1568 height 744
